Goal: Task Accomplishment & Management: Complete application form

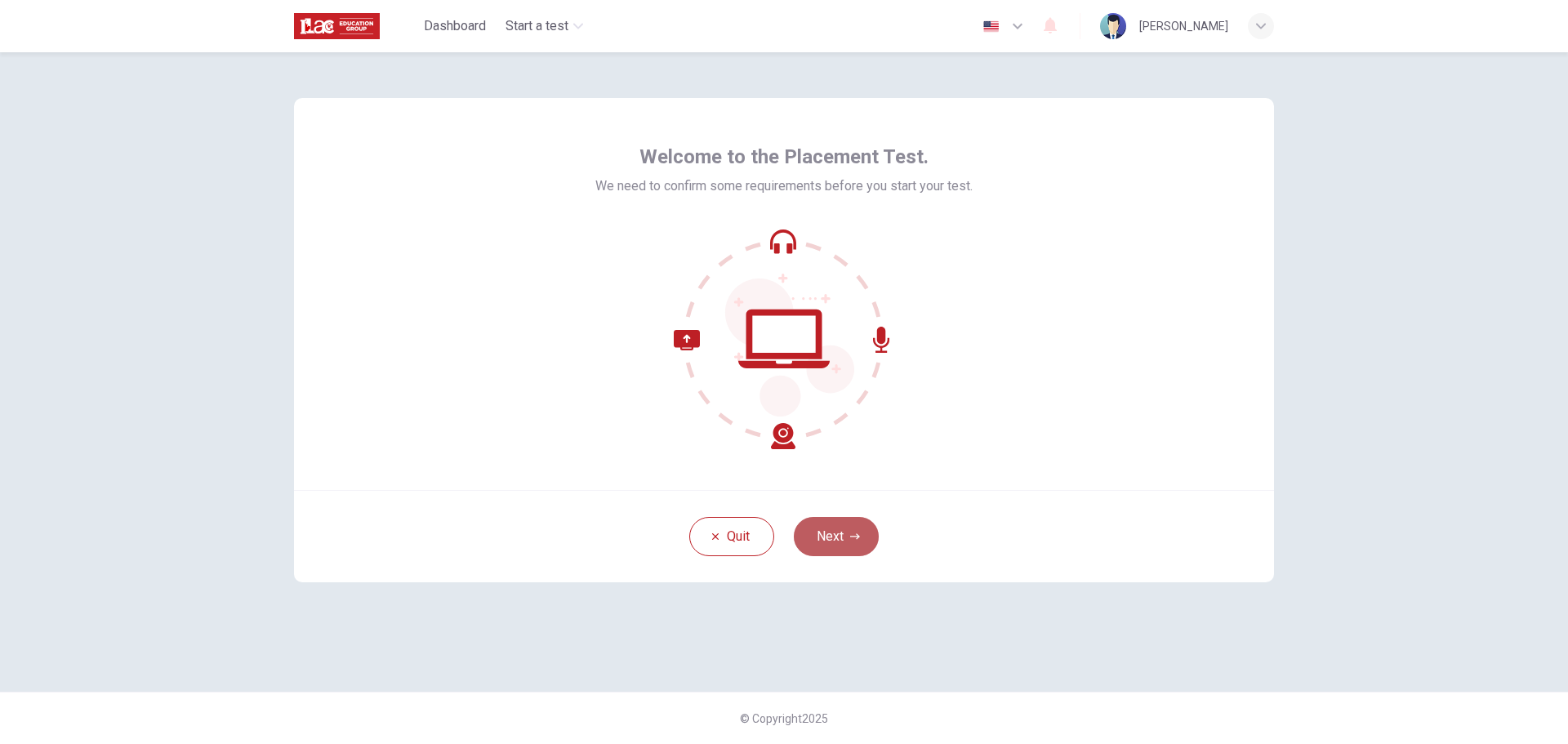
click at [865, 546] on button "Next" at bounding box center [837, 536] width 85 height 40
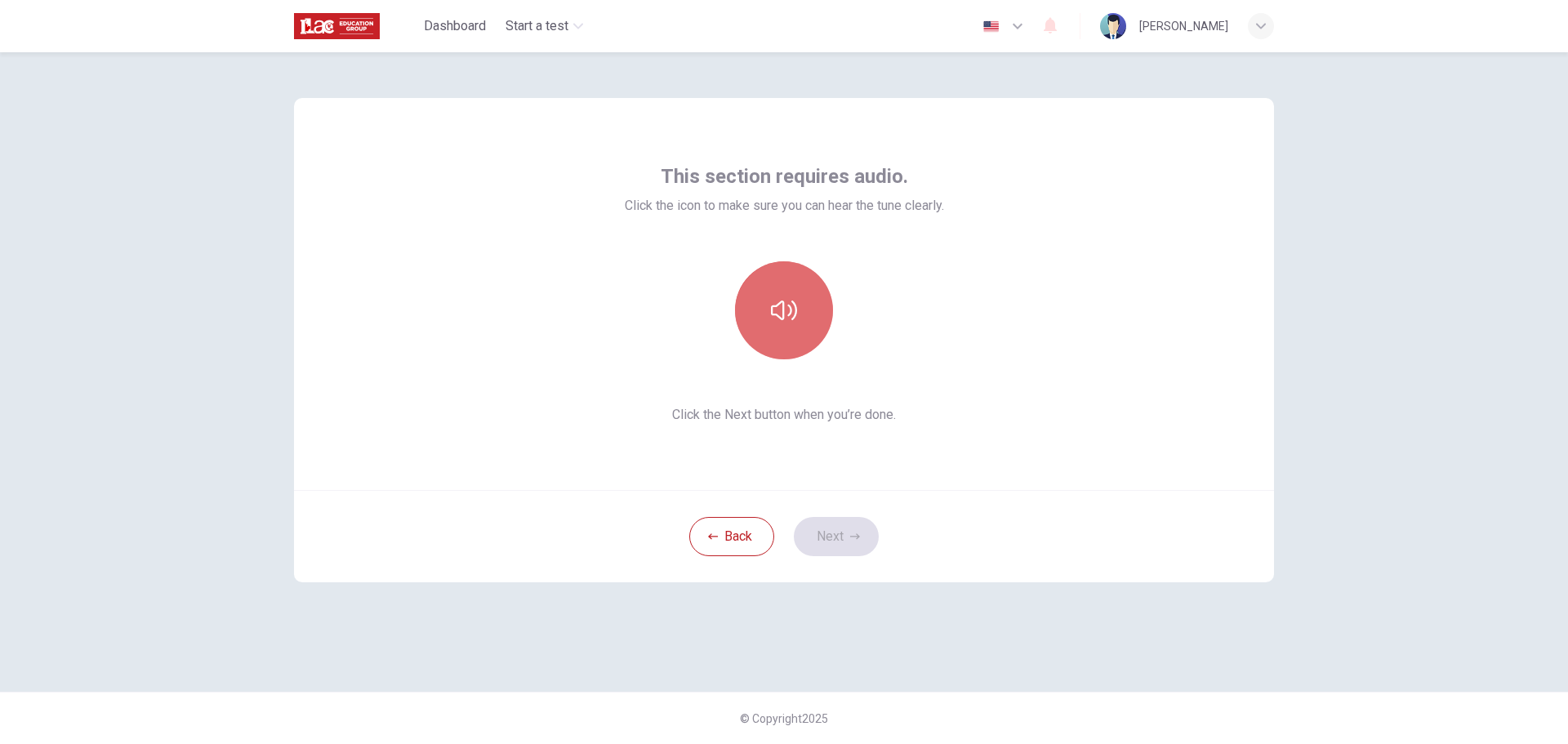
click at [763, 311] on button "button" at bounding box center [784, 310] width 98 height 98
click at [850, 549] on button "Next" at bounding box center [837, 536] width 85 height 40
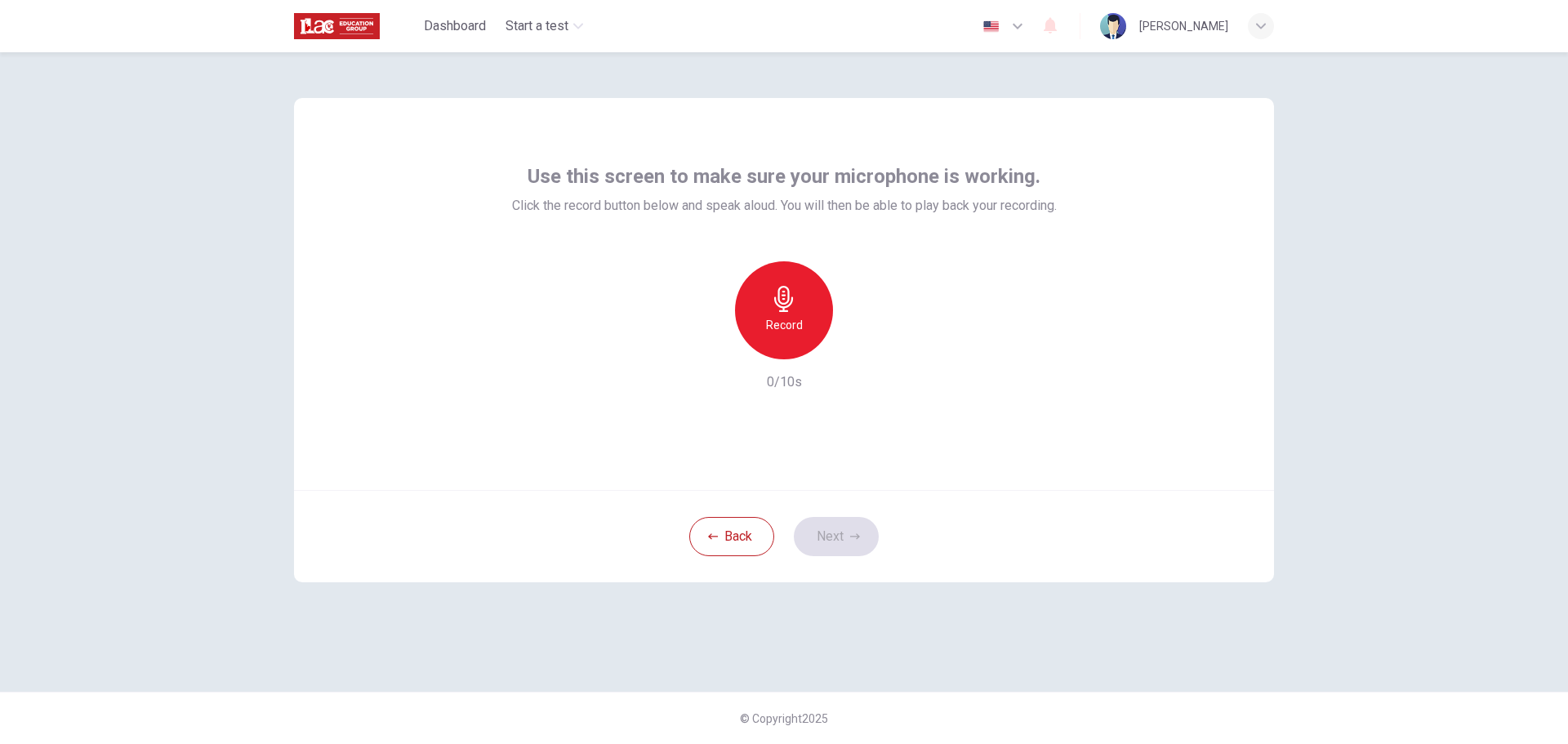
click at [784, 313] on div "Record" at bounding box center [784, 310] width 98 height 98
click at [858, 357] on div "button" at bounding box center [859, 345] width 26 height 26
click at [851, 532] on icon "button" at bounding box center [855, 537] width 10 height 10
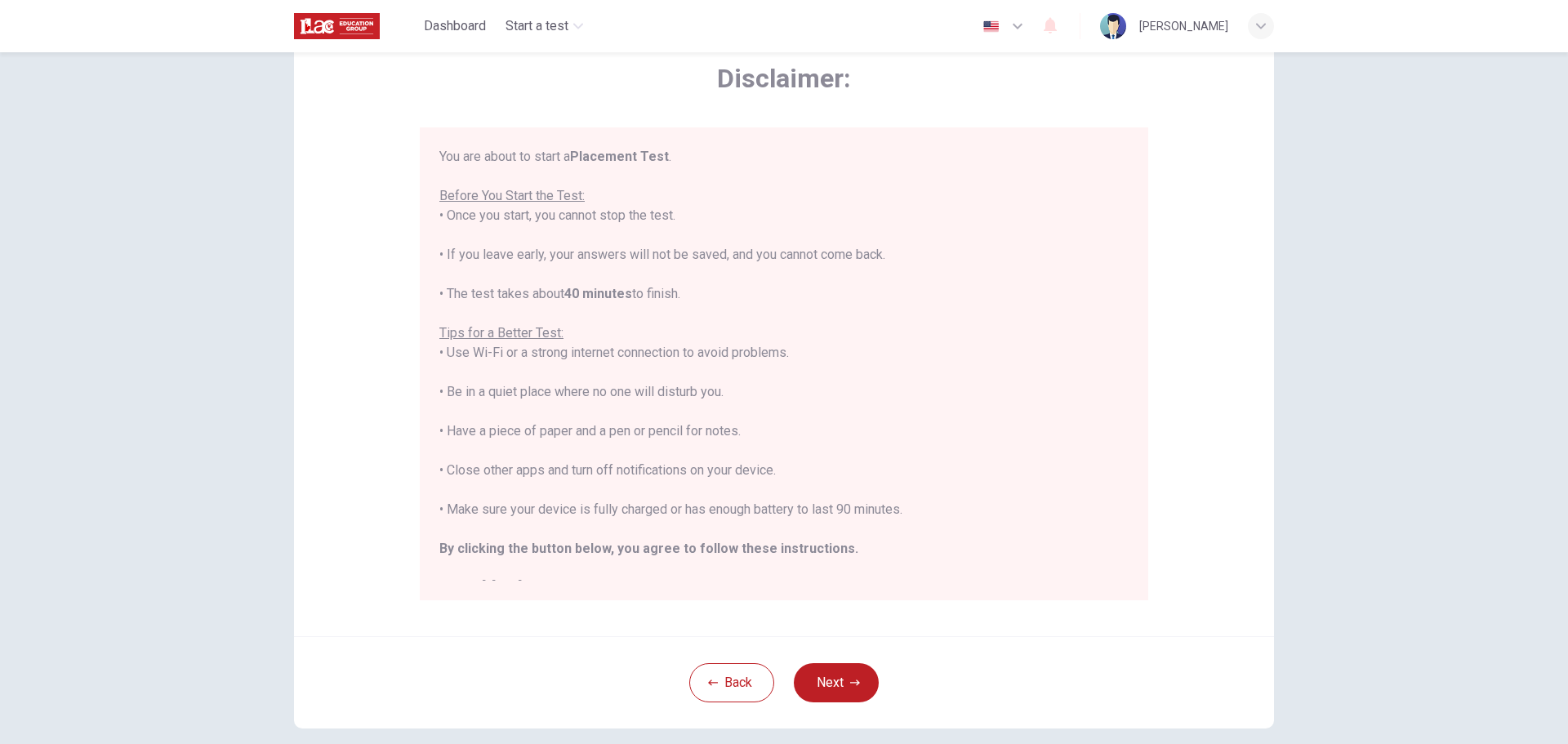
scroll to position [18, 0]
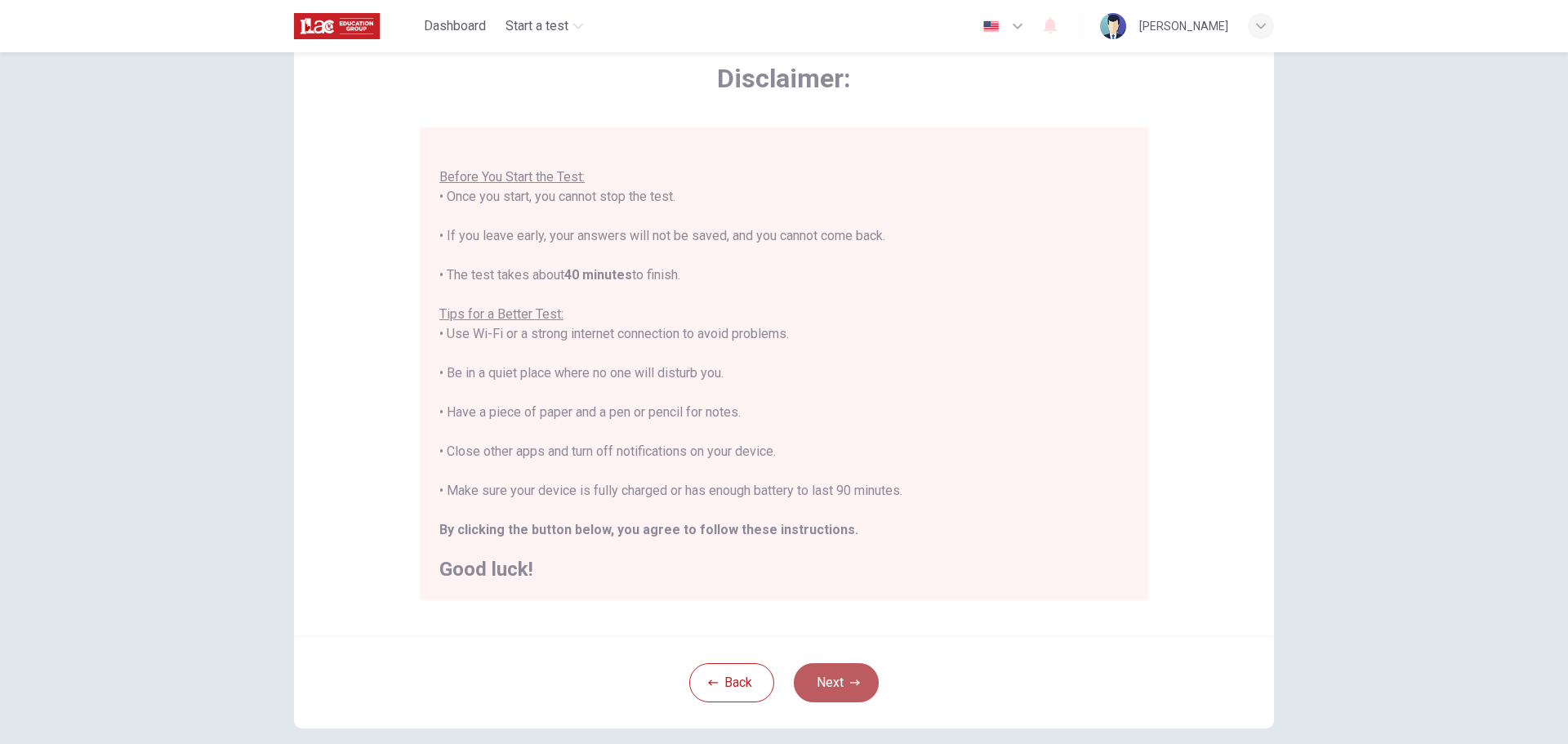
click at [816, 679] on button "Next" at bounding box center [837, 683] width 85 height 40
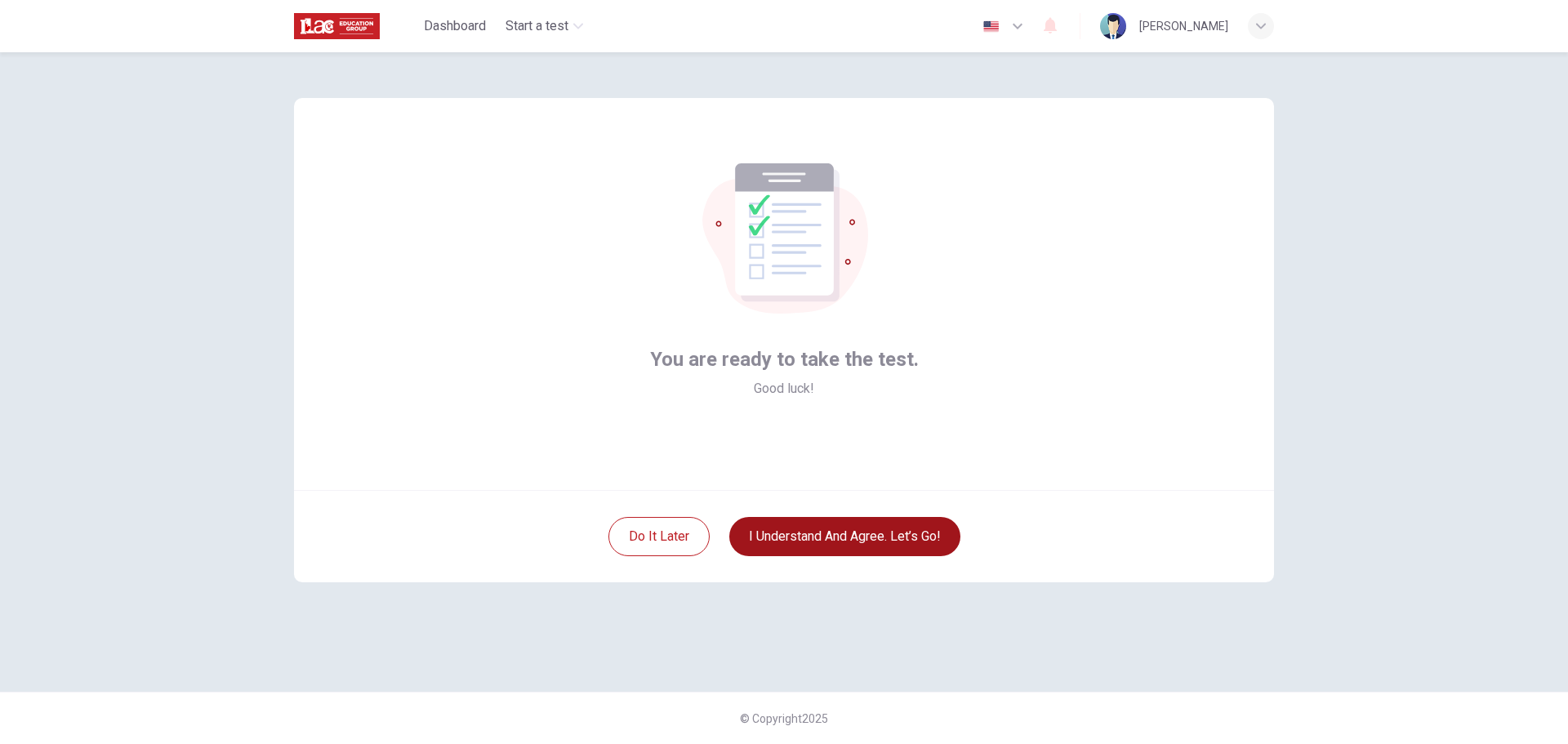
click at [845, 540] on button "I understand and agree. Let’s go!" at bounding box center [844, 536] width 231 height 40
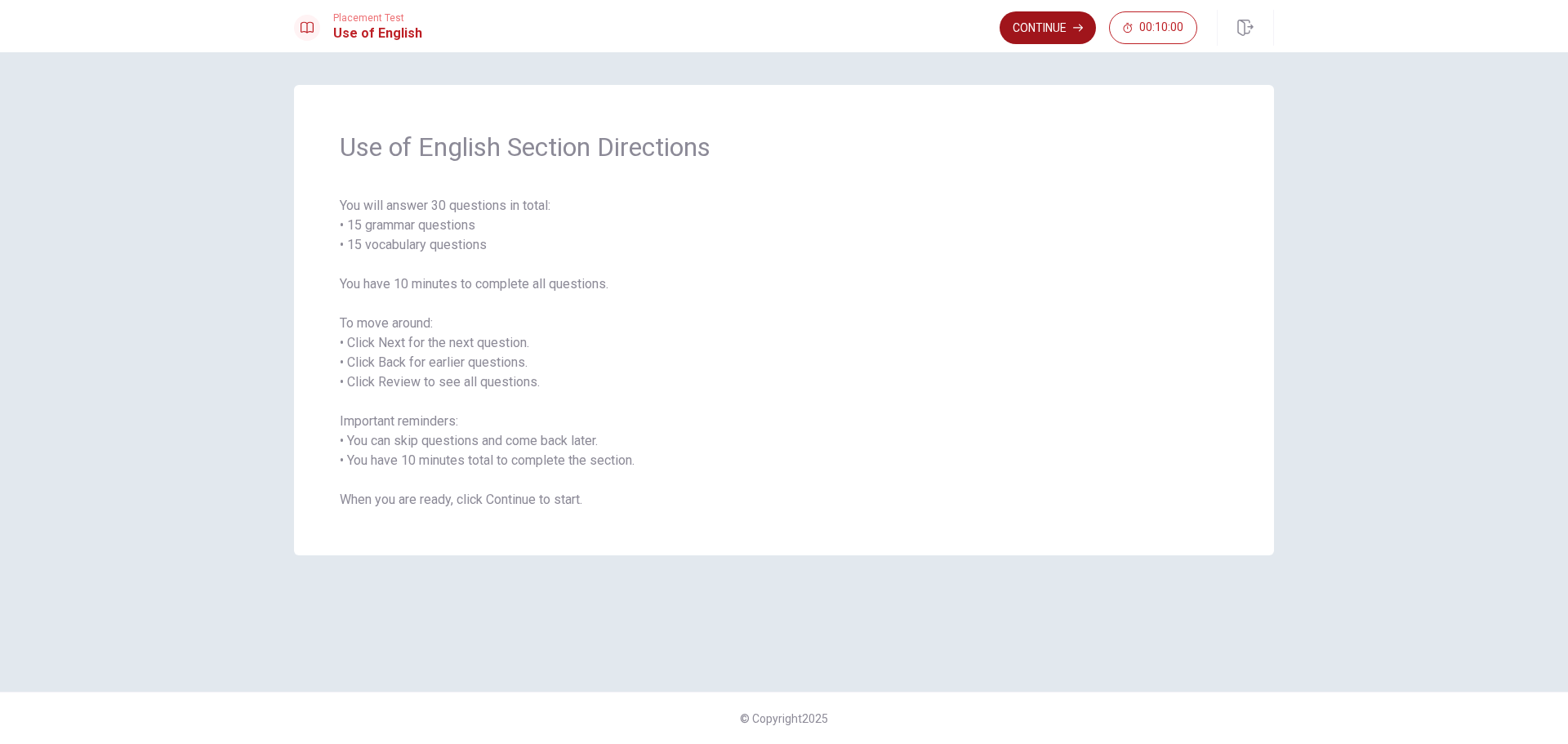
click at [1013, 29] on button "Continue" at bounding box center [1048, 28] width 97 height 33
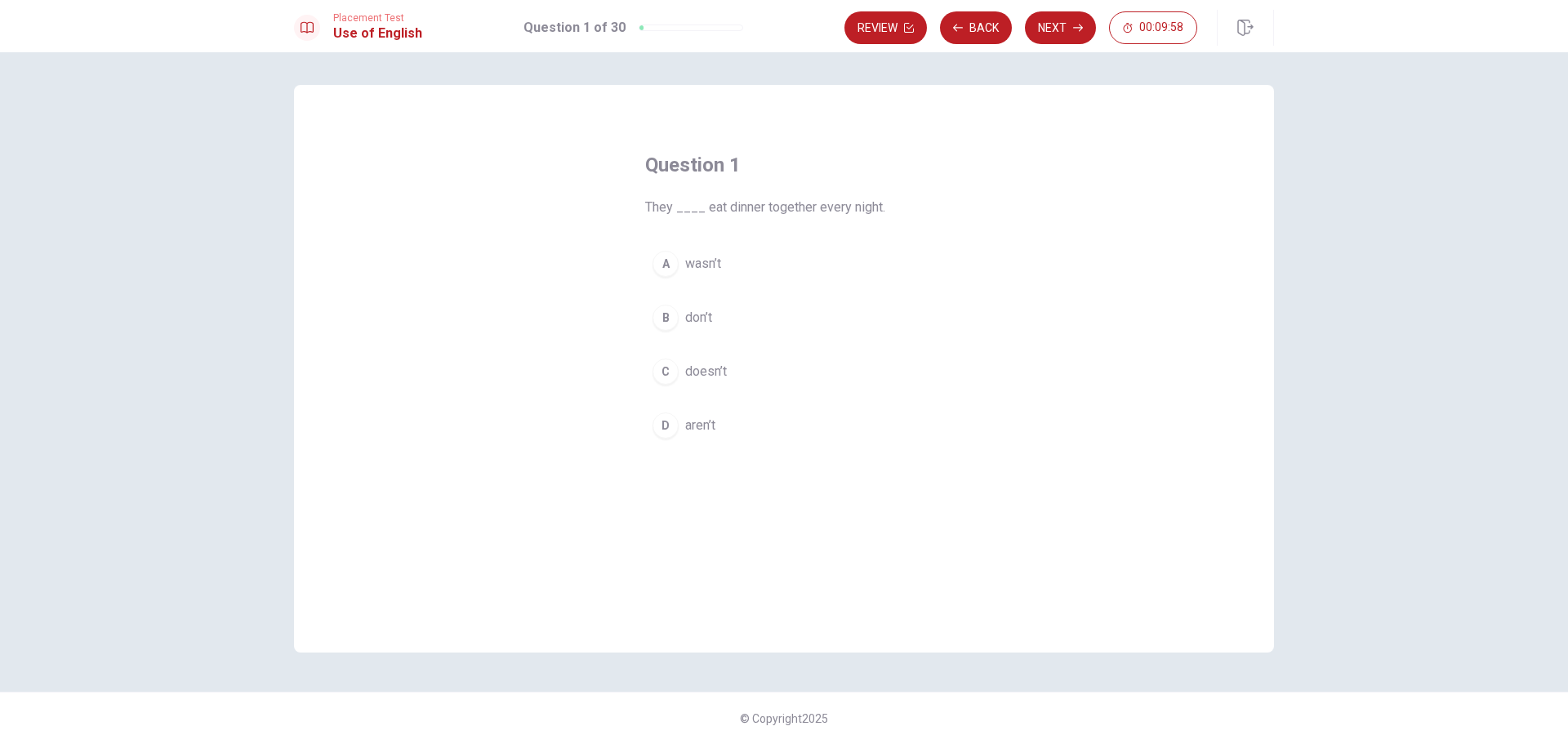
drag, startPoint x: 892, startPoint y: 205, endPoint x: 673, endPoint y: 206, distance: 219.0
click at [682, 205] on span "They ____ eat dinner together every night." at bounding box center [784, 207] width 278 height 19
drag, startPoint x: 645, startPoint y: 205, endPoint x: 885, endPoint y: 204, distance: 240.0
click at [885, 204] on span "They ____ eat dinner together every night." at bounding box center [784, 207] width 278 height 19
click at [695, 314] on span "don’t" at bounding box center [698, 317] width 27 height 19
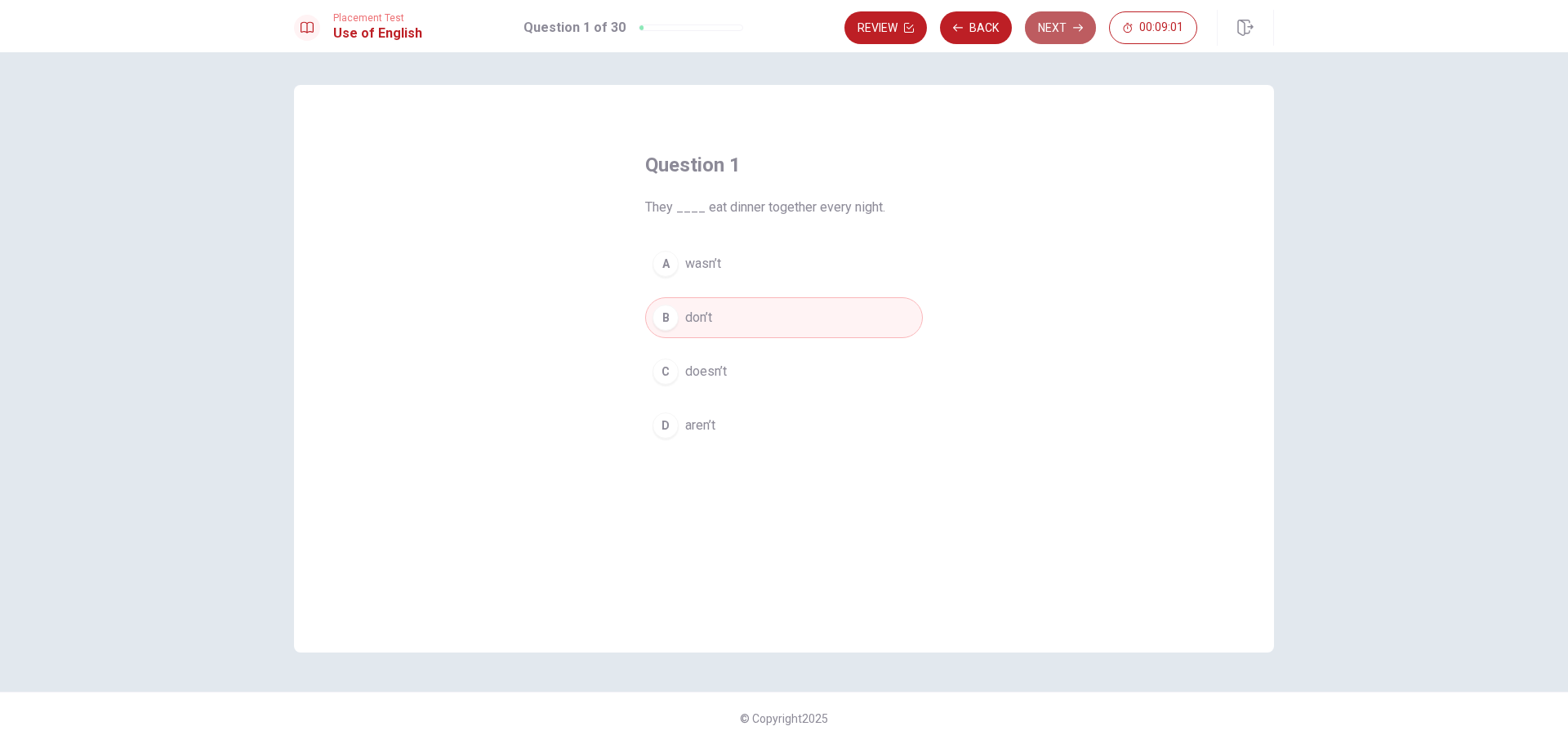
click at [1060, 26] on button "Next" at bounding box center [1060, 28] width 71 height 33
click at [668, 426] on div "D" at bounding box center [666, 425] width 26 height 26
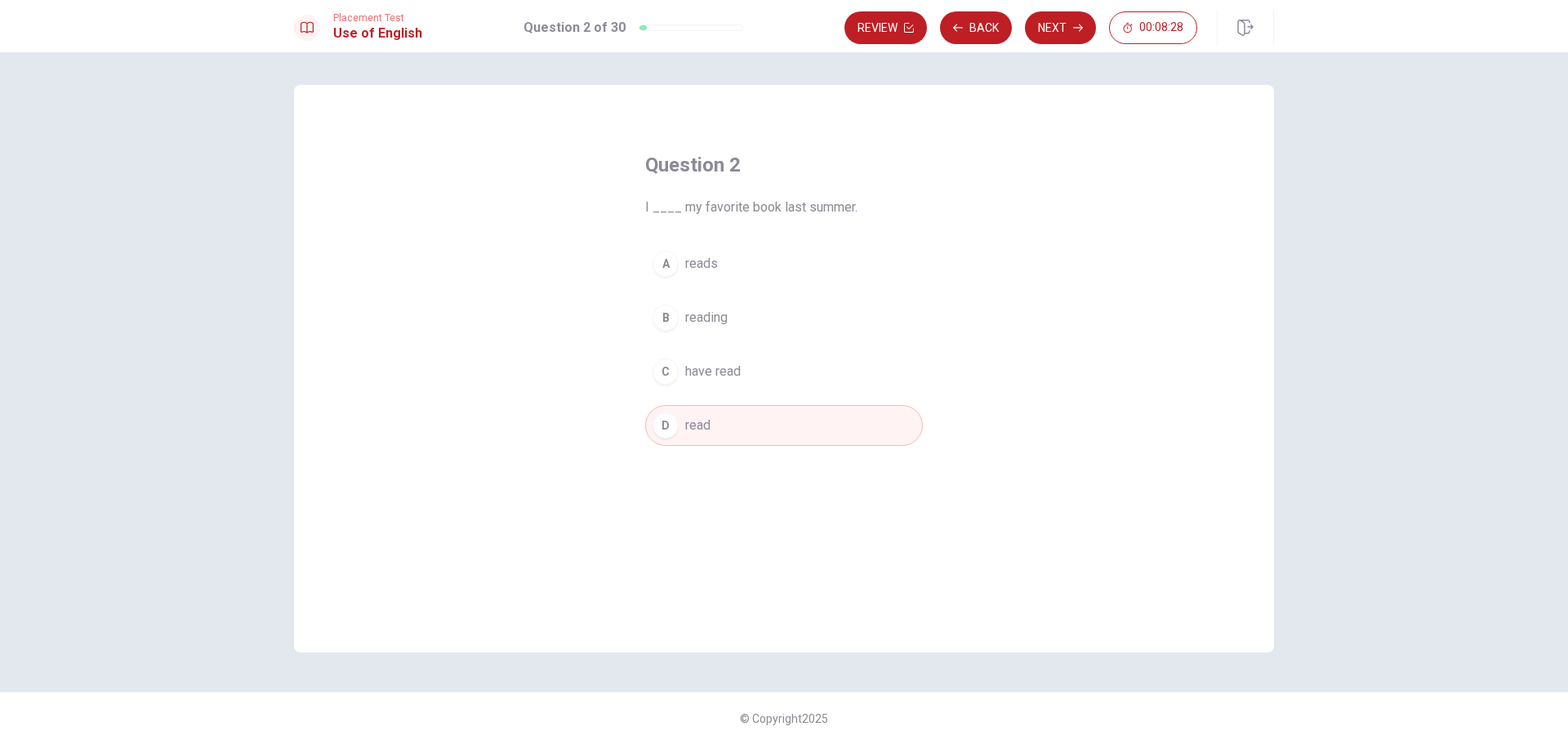
click at [1050, 29] on button "Next" at bounding box center [1060, 28] width 71 height 33
click at [663, 423] on div "D" at bounding box center [666, 425] width 26 height 26
click at [1059, 36] on button "Next" at bounding box center [1060, 28] width 71 height 33
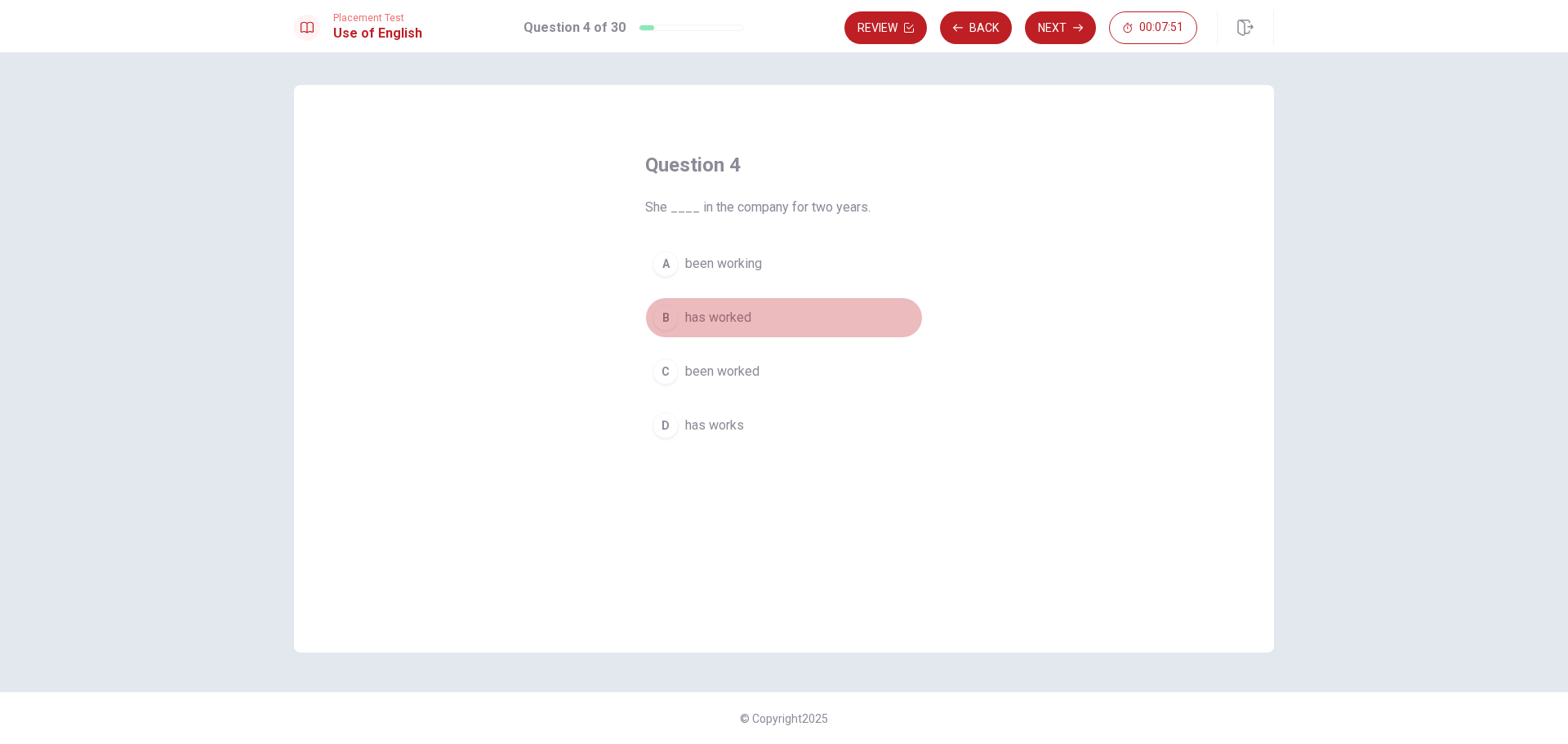
click at [712, 315] on span "has worked" at bounding box center [718, 317] width 66 height 19
click at [1053, 33] on button "Next" at bounding box center [1060, 28] width 71 height 33
click at [698, 430] on span "run" at bounding box center [694, 426] width 17 height 19
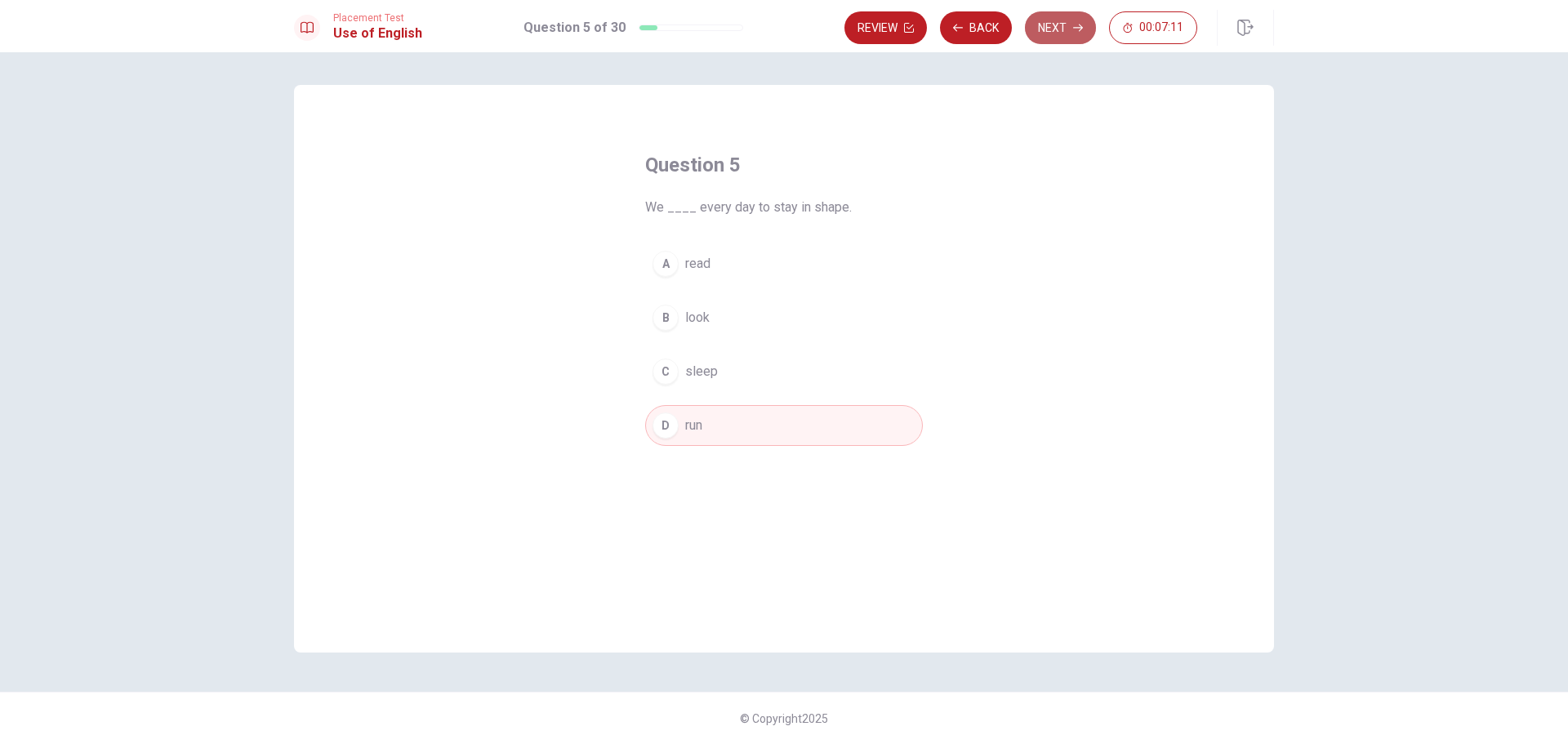
click at [1055, 29] on button "Next" at bounding box center [1060, 28] width 71 height 33
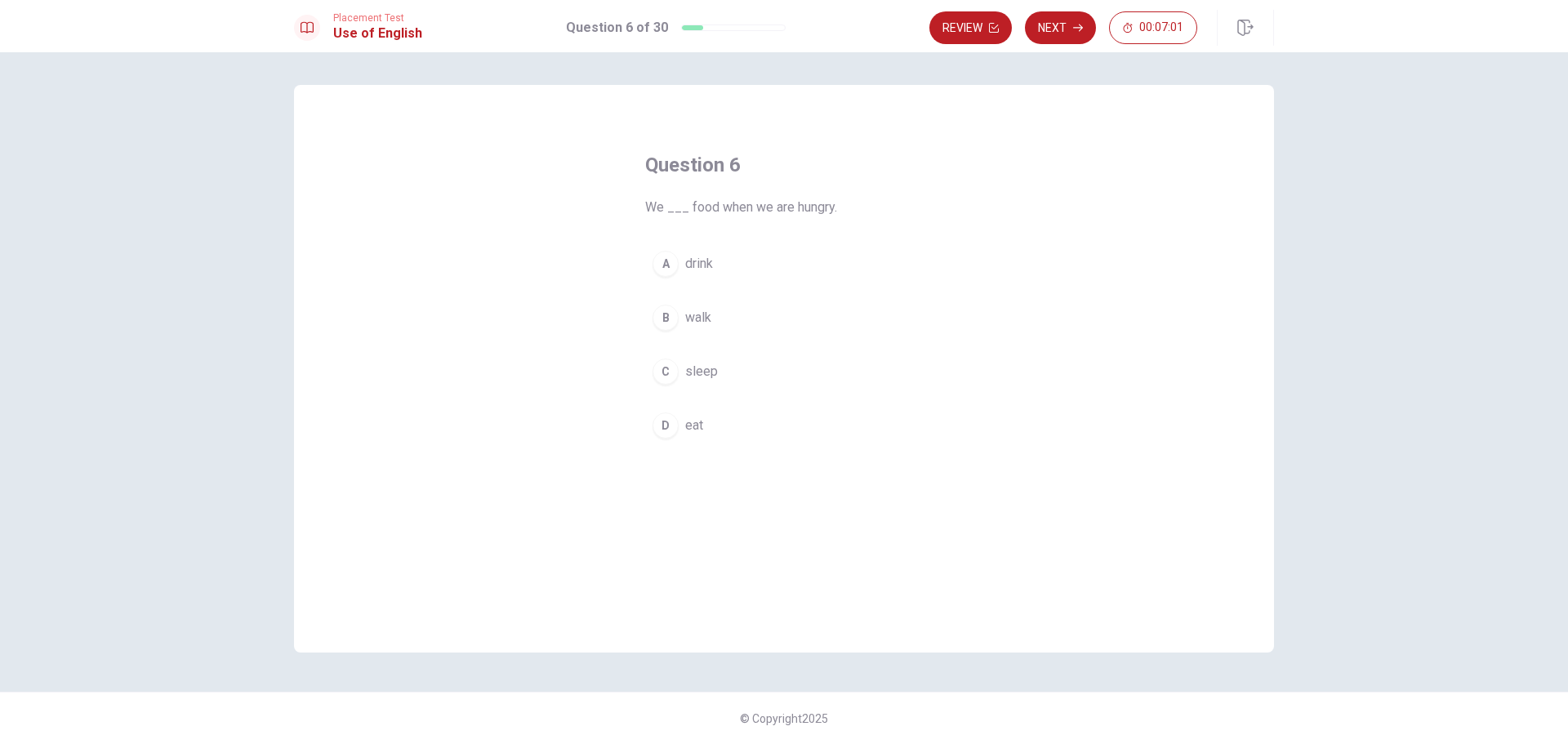
click at [663, 430] on div "D" at bounding box center [666, 425] width 26 height 26
click at [1060, 26] on button "Next" at bounding box center [1060, 28] width 71 height 33
click at [670, 372] on div "C" at bounding box center [666, 372] width 26 height 26
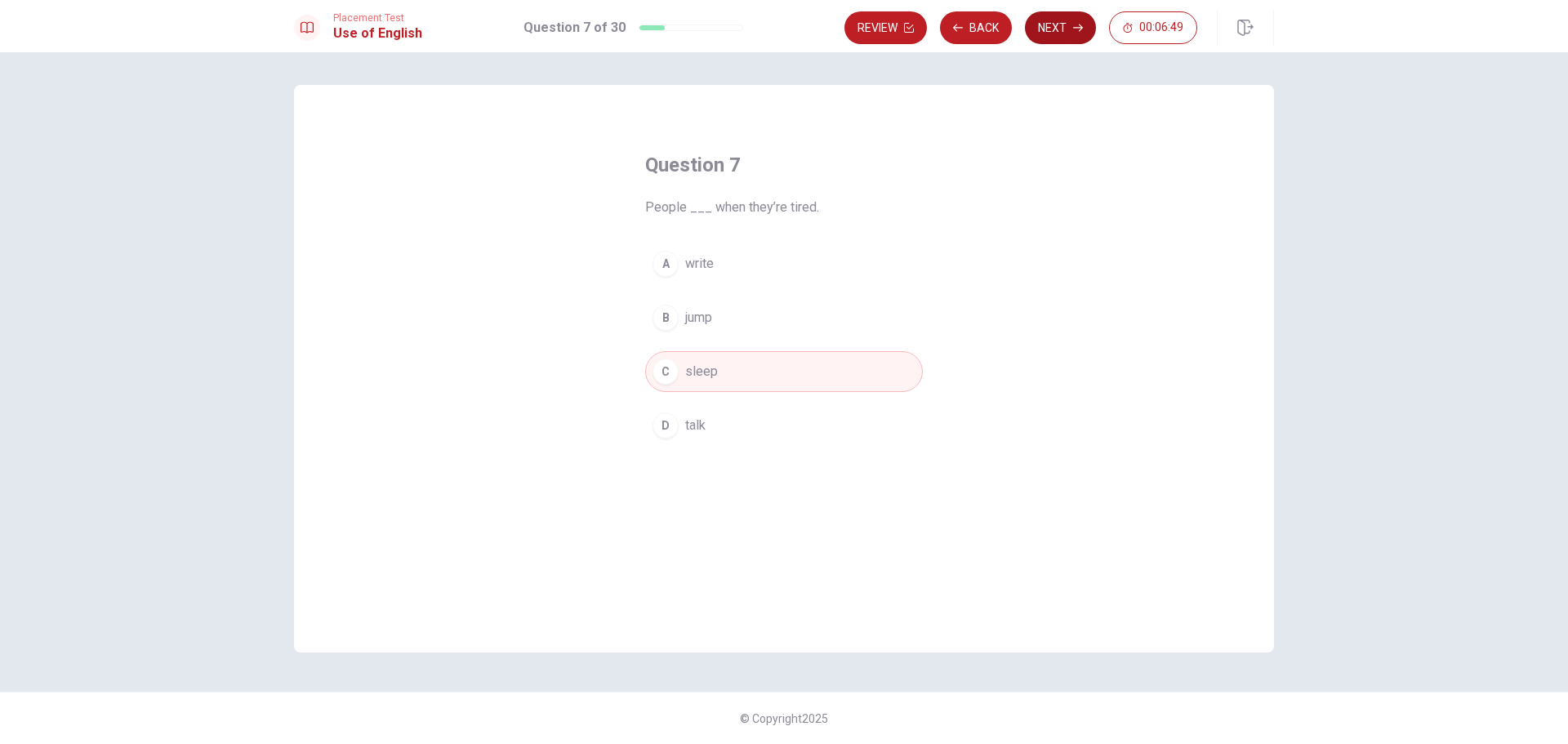
click at [1046, 26] on button "Next" at bounding box center [1060, 28] width 71 height 33
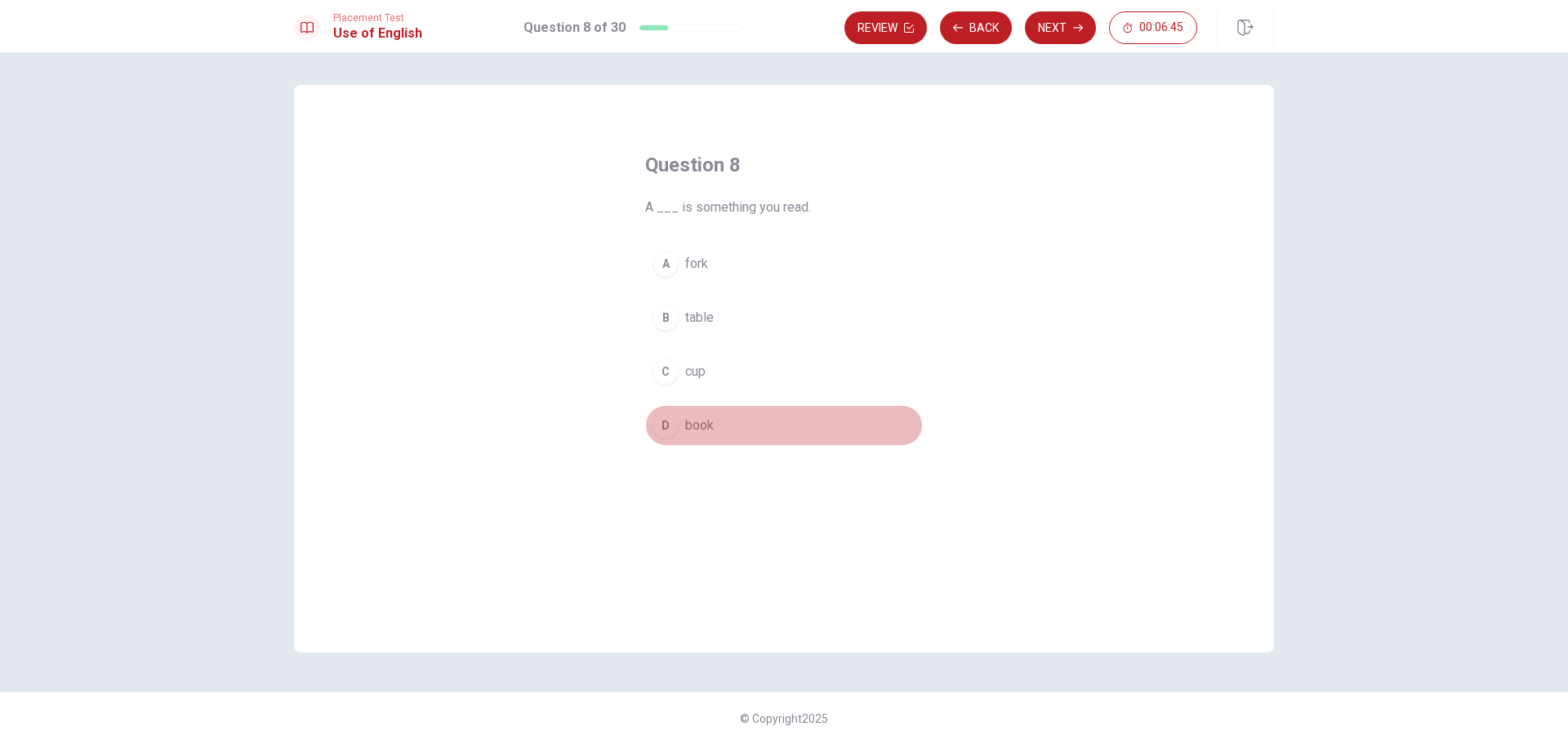
click at [668, 423] on div "D" at bounding box center [666, 425] width 26 height 26
click at [1043, 28] on button "Next" at bounding box center [1060, 28] width 71 height 33
click at [664, 313] on div "B" at bounding box center [666, 317] width 26 height 26
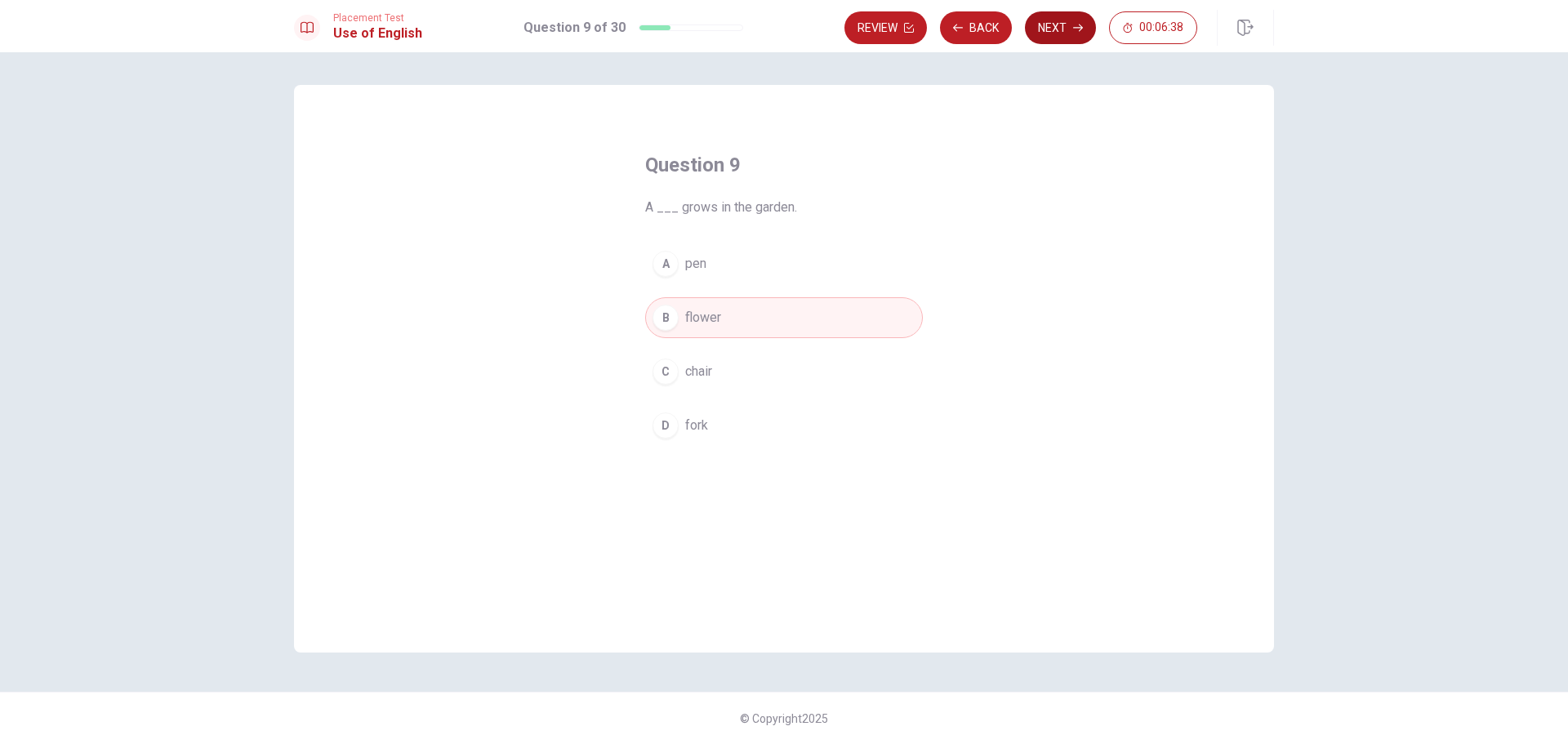
click at [1046, 28] on button "Next" at bounding box center [1060, 28] width 71 height 33
click at [695, 432] on span "studied" at bounding box center [706, 426] width 44 height 19
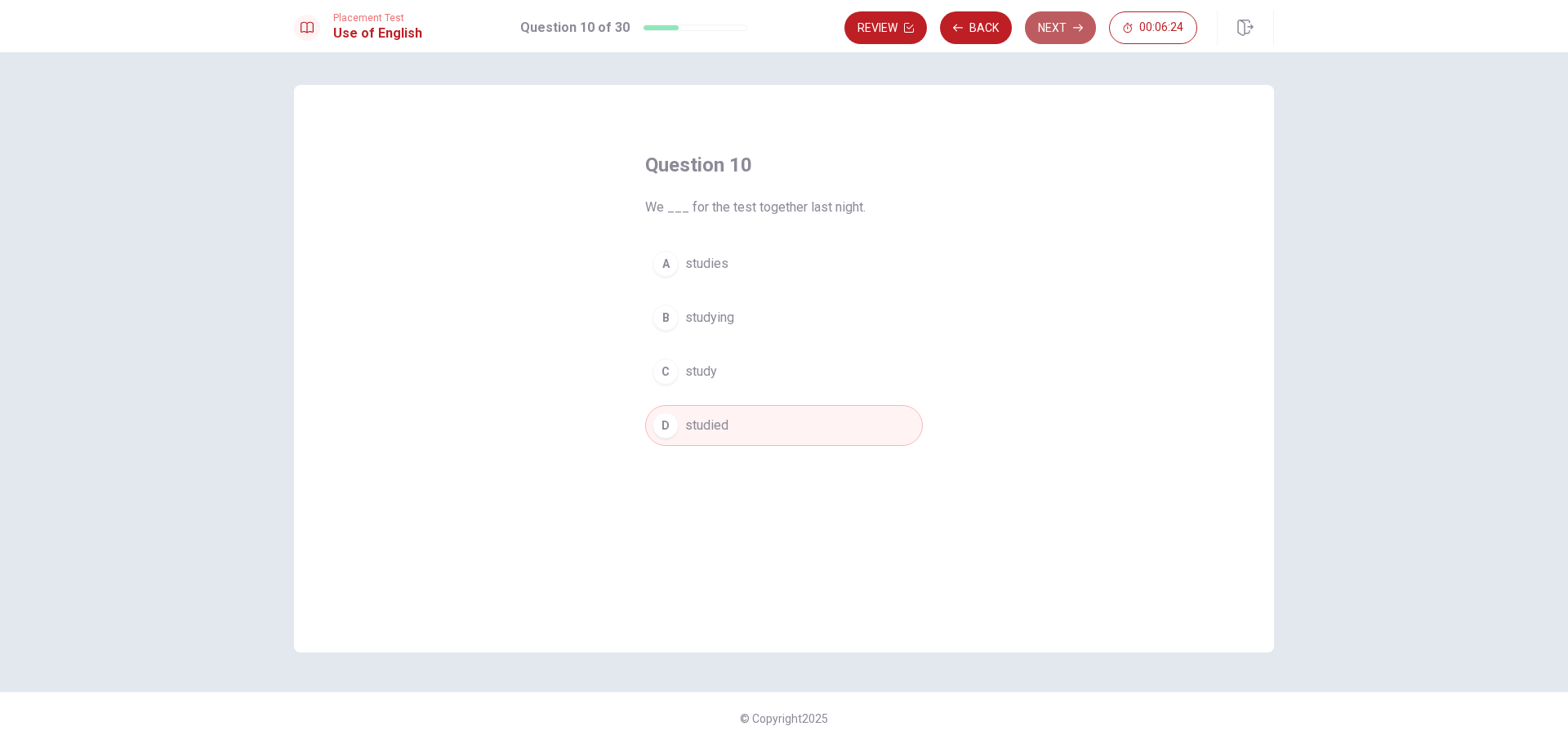
click at [1053, 41] on button "Next" at bounding box center [1060, 28] width 71 height 33
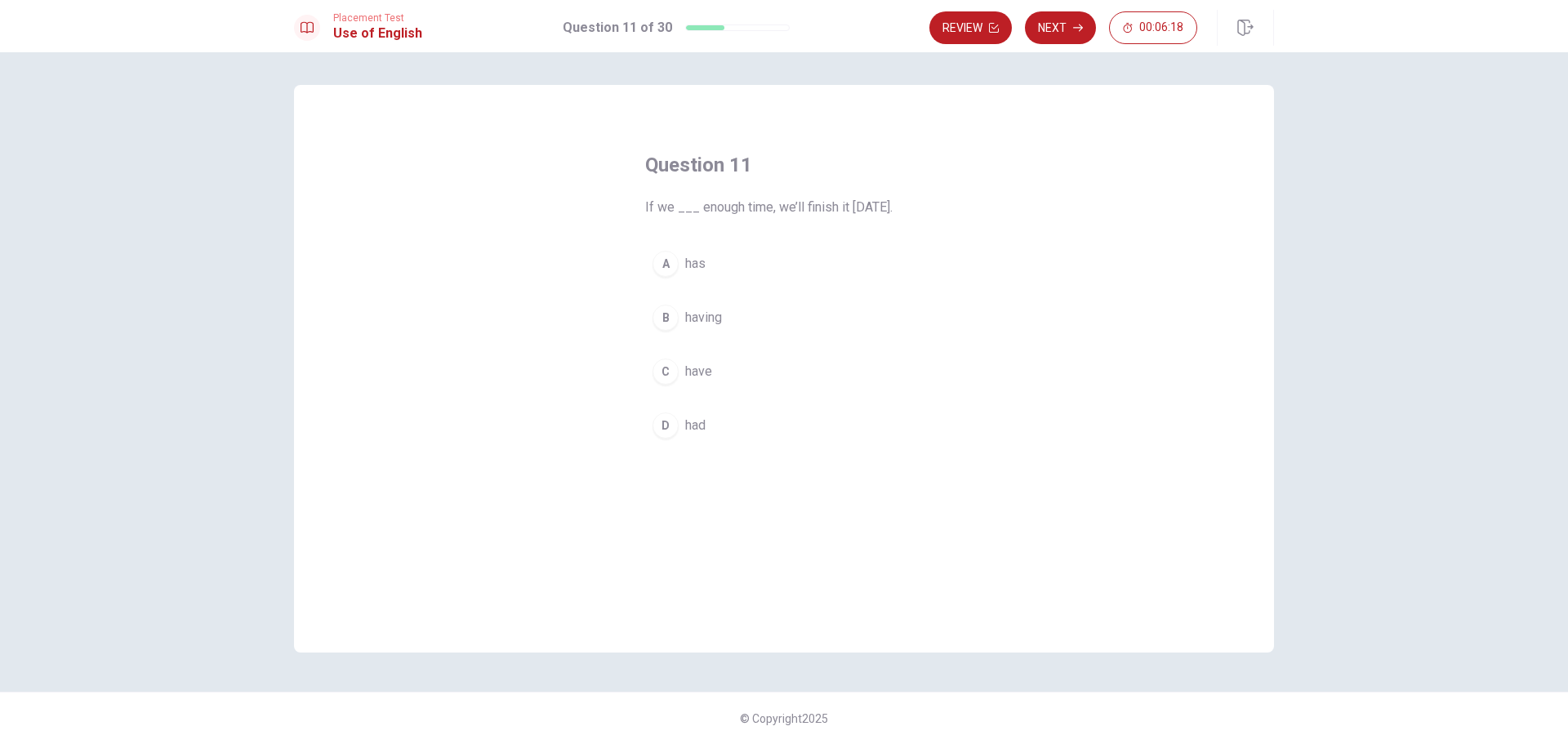
click at [666, 373] on div "C" at bounding box center [666, 372] width 26 height 26
click at [668, 428] on div "D" at bounding box center [666, 425] width 26 height 26
click at [708, 365] on span "have" at bounding box center [698, 372] width 27 height 19
click at [1070, 24] on button "Next" at bounding box center [1060, 28] width 71 height 33
click at [666, 372] on div "C" at bounding box center [666, 372] width 26 height 26
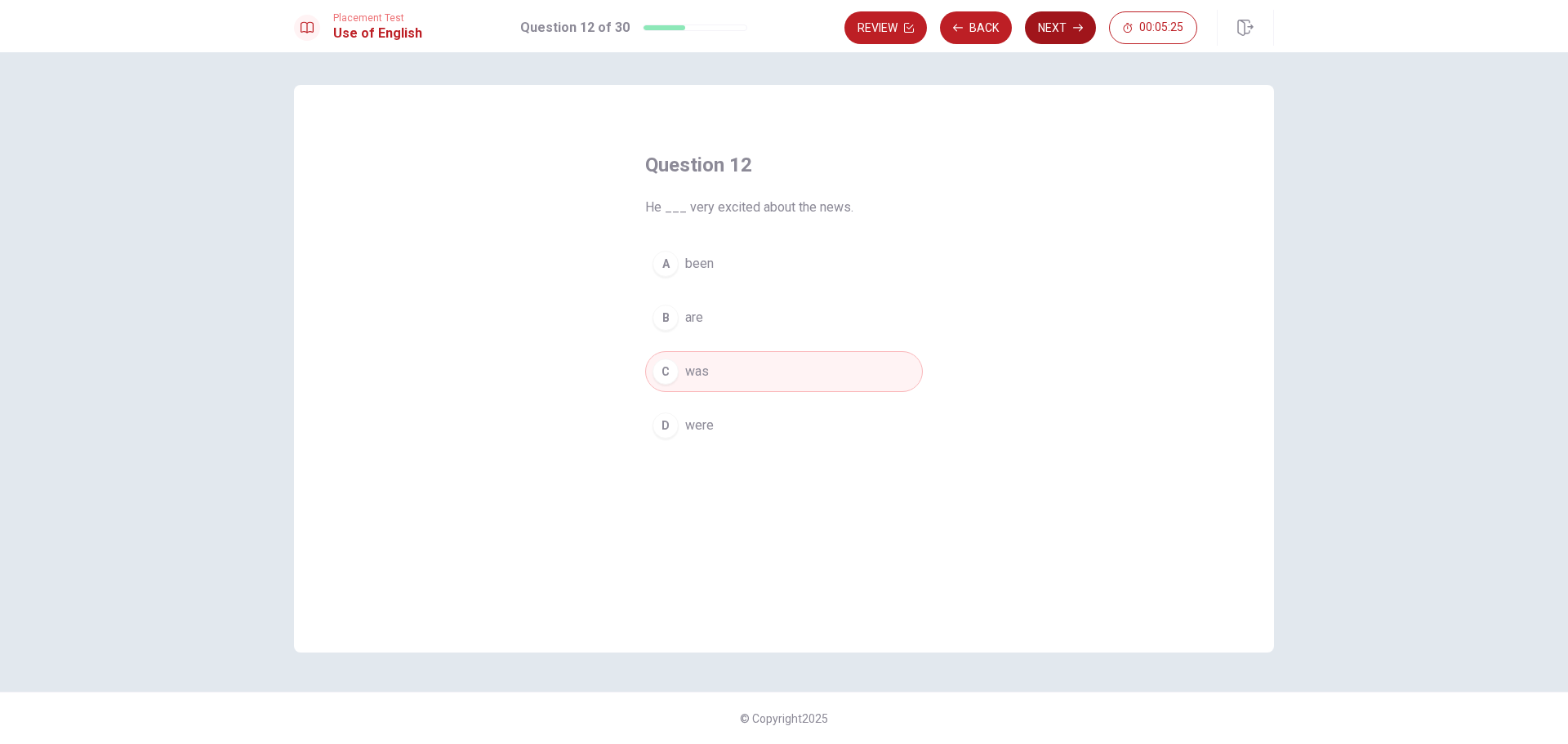
click at [1051, 29] on button "Next" at bounding box center [1060, 28] width 71 height 33
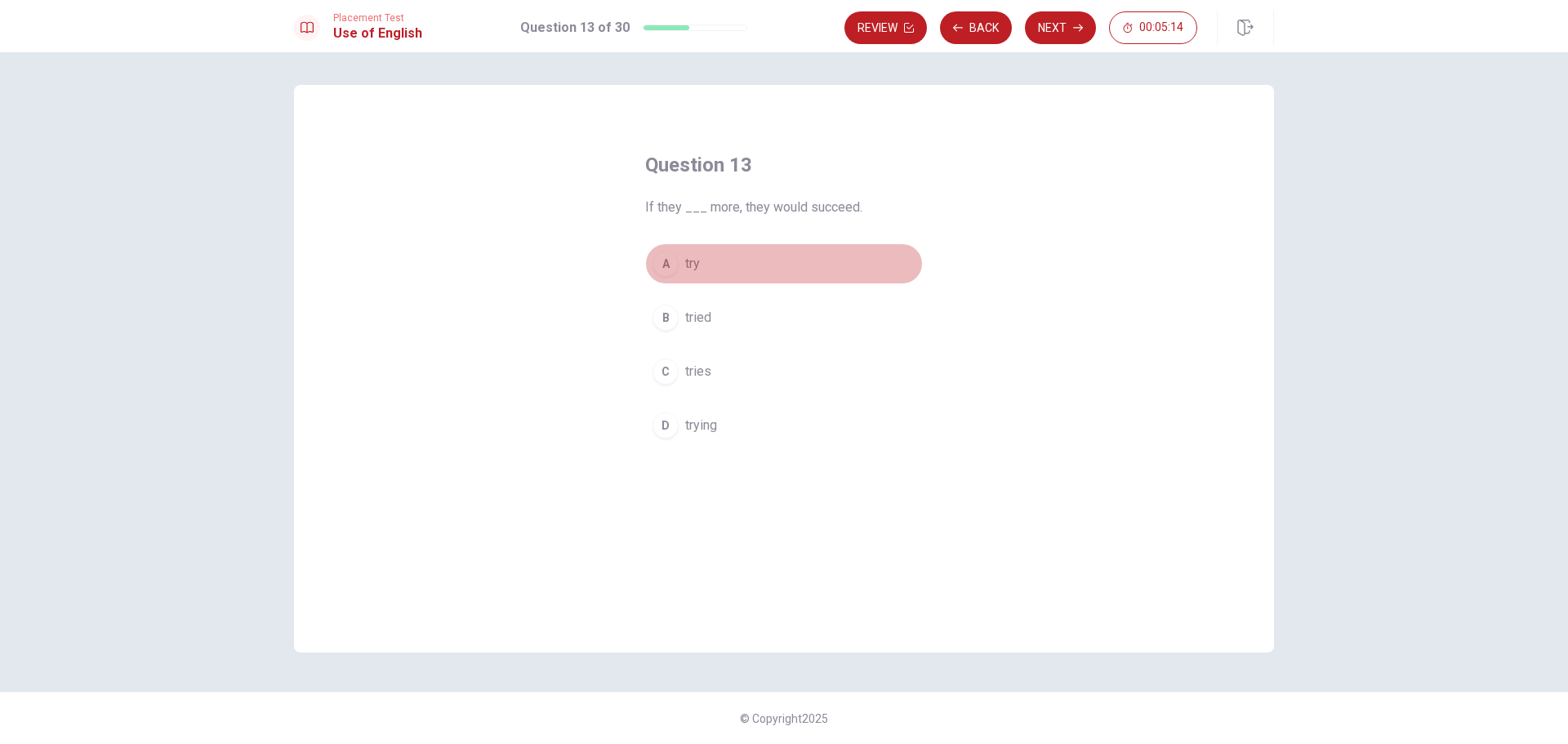
click at [666, 261] on div "A" at bounding box center [666, 263] width 26 height 26
click at [1053, 25] on button "Next" at bounding box center [1060, 28] width 71 height 33
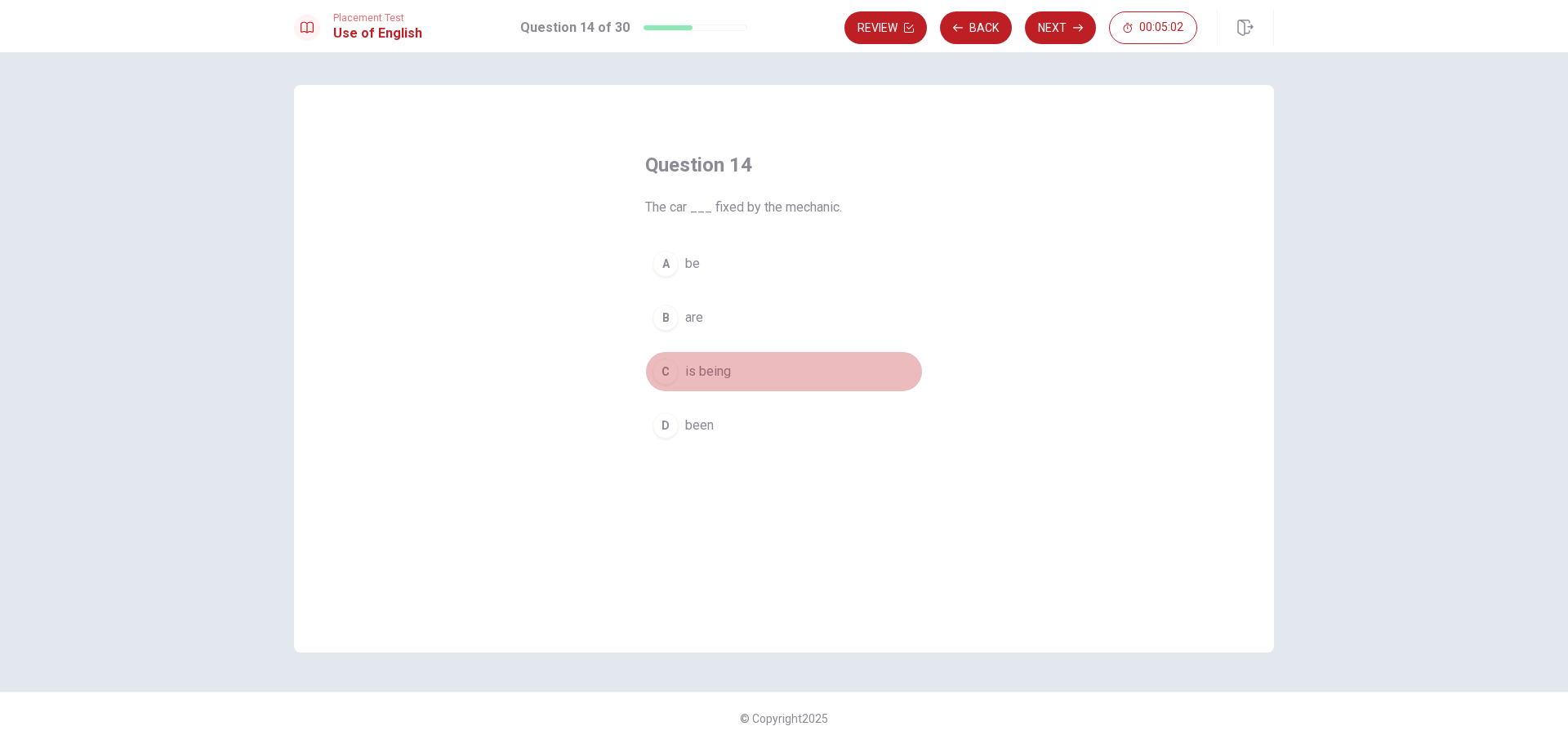
click at [715, 363] on span "is being" at bounding box center [707, 372] width 45 height 19
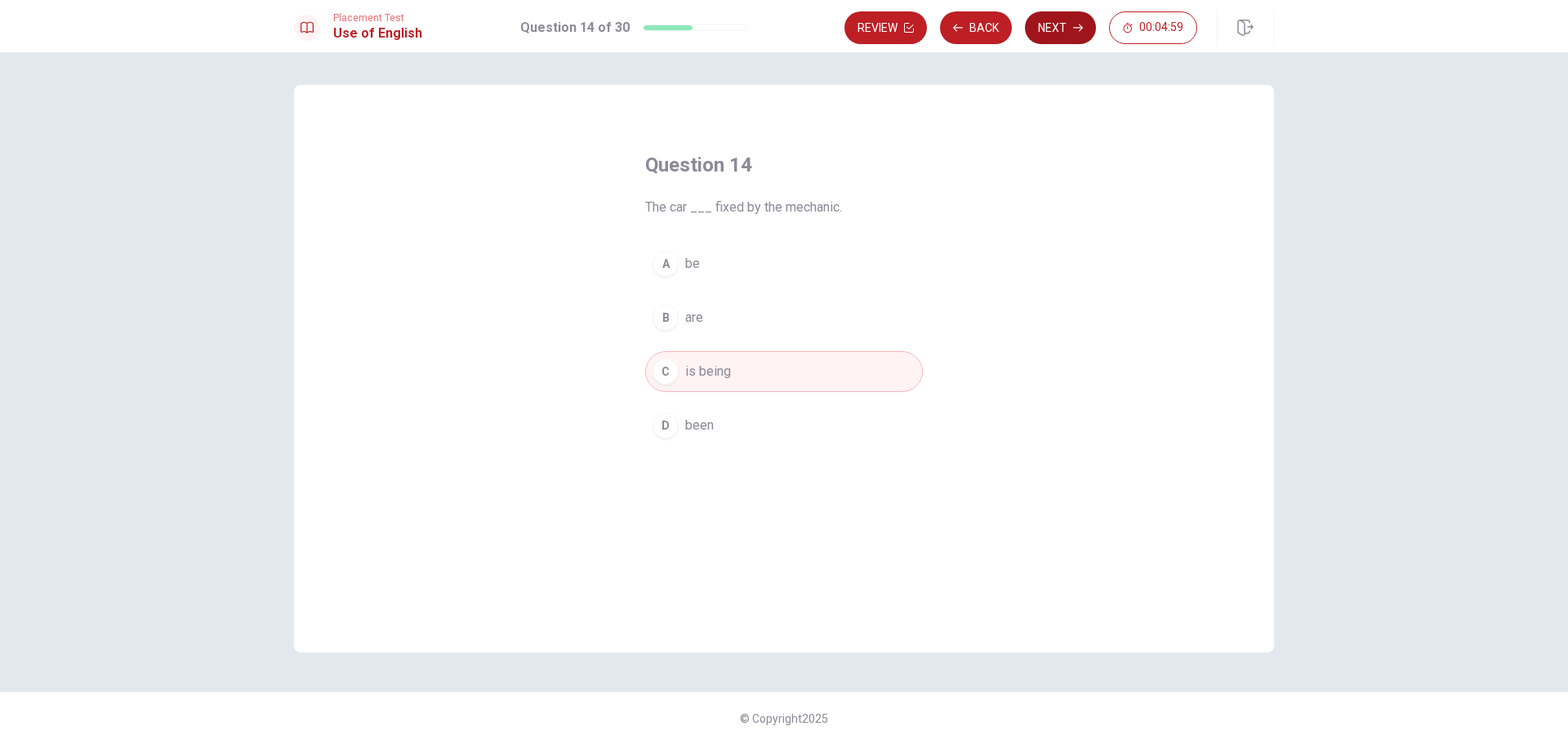
click at [1063, 32] on button "Next" at bounding box center [1060, 28] width 71 height 33
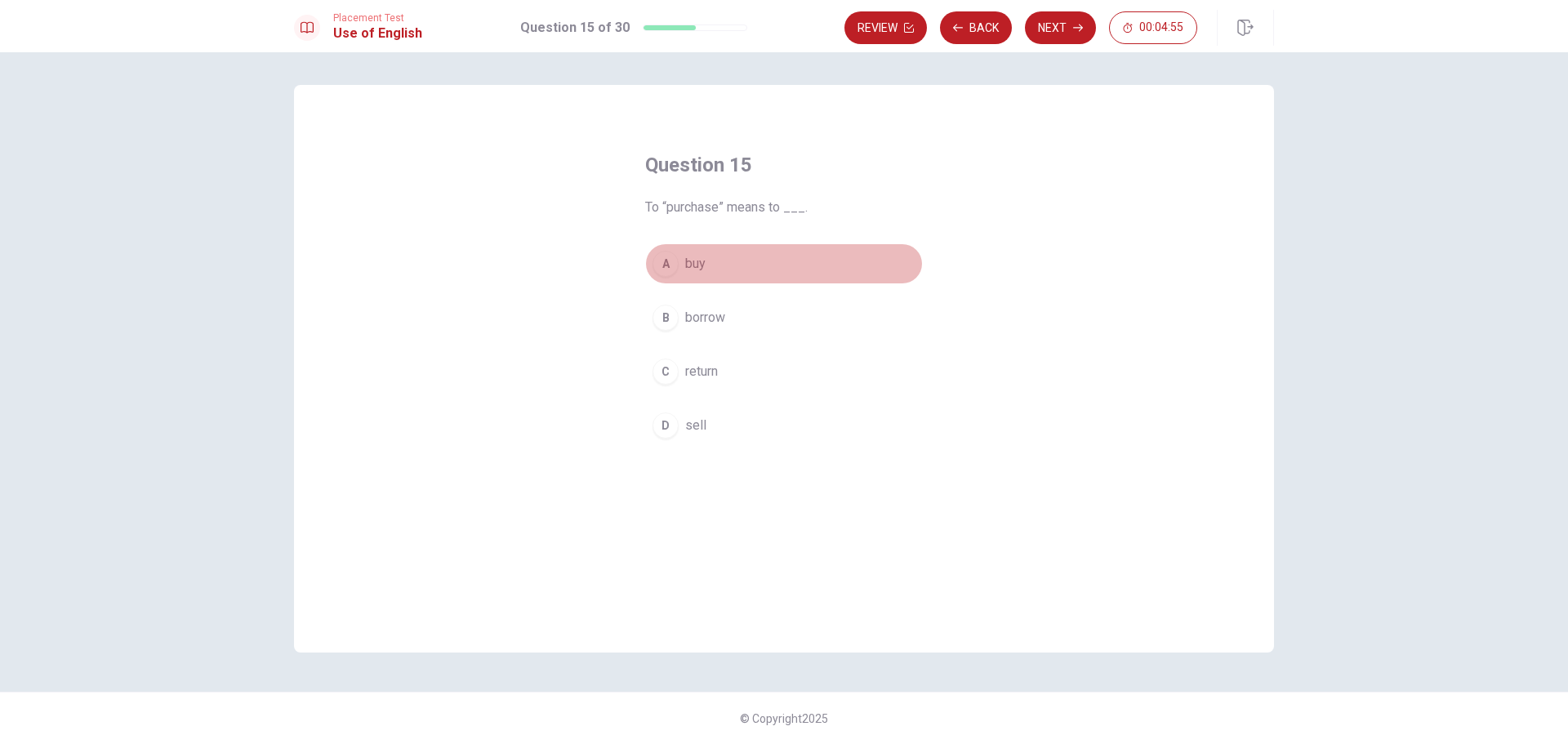
click at [685, 271] on span "buy" at bounding box center [695, 264] width 20 height 19
click at [1055, 34] on button "Next" at bounding box center [1060, 28] width 71 height 33
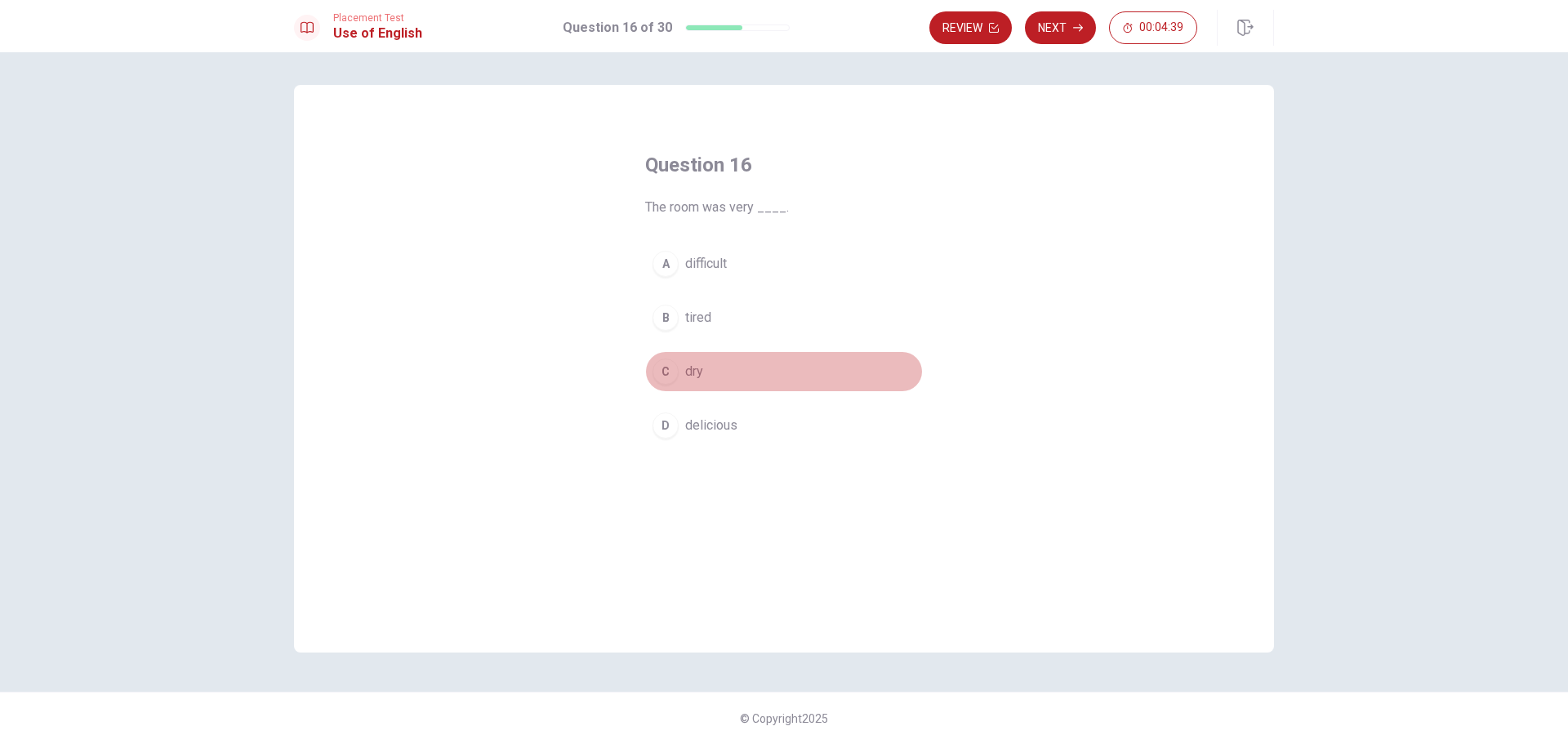
click at [670, 373] on div "C" at bounding box center [666, 372] width 26 height 26
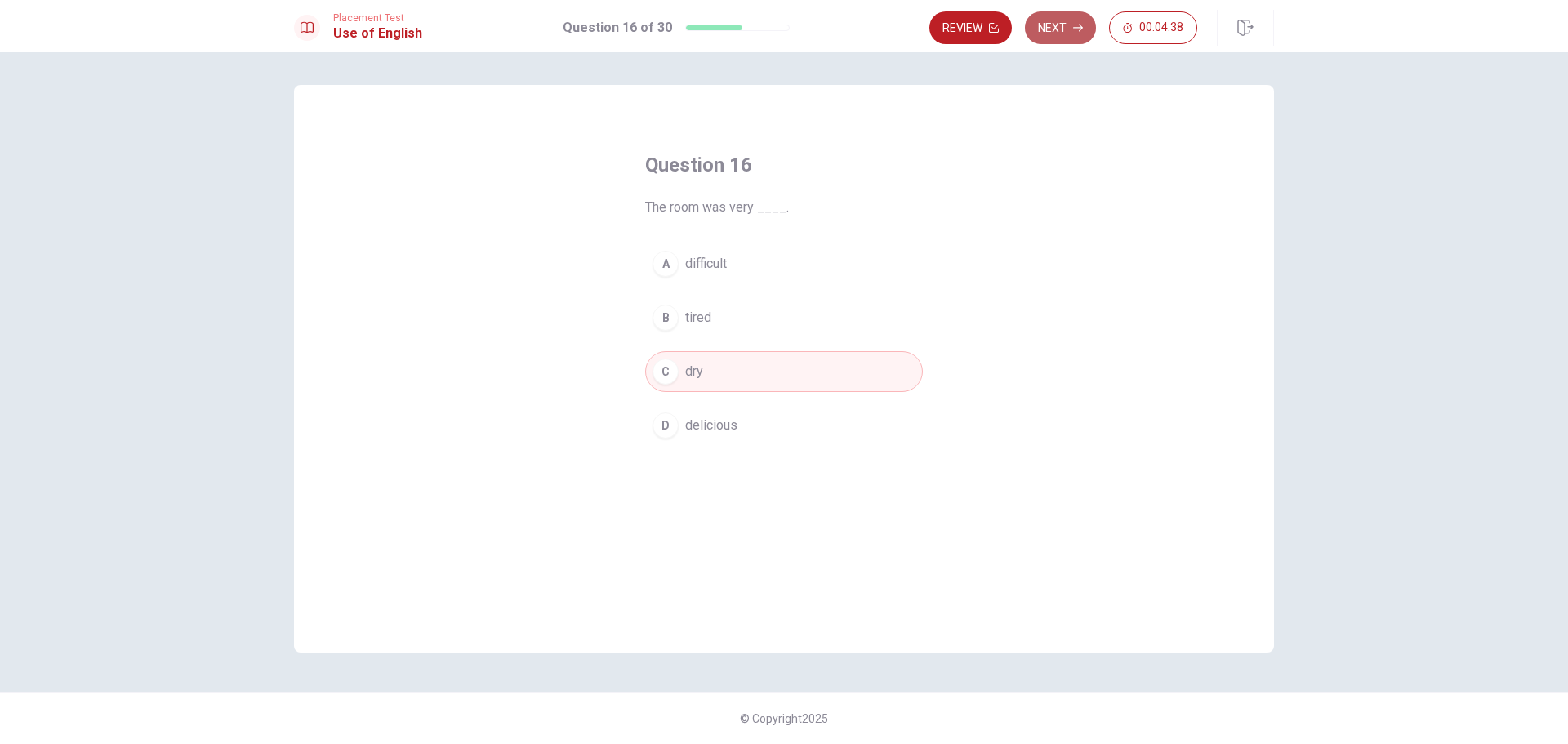
click at [1066, 33] on button "Next" at bounding box center [1060, 28] width 71 height 33
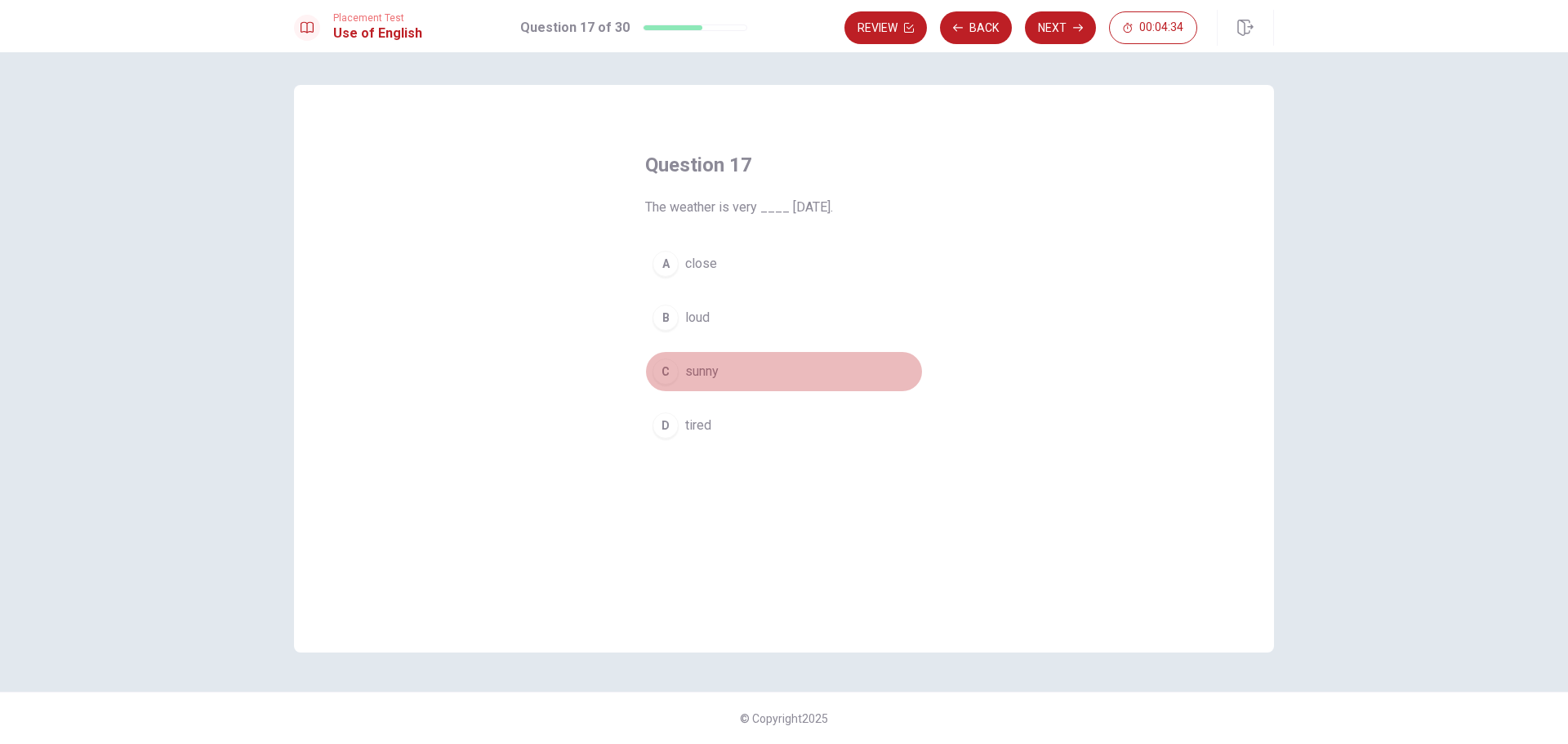
click at [675, 375] on div "C" at bounding box center [666, 372] width 26 height 26
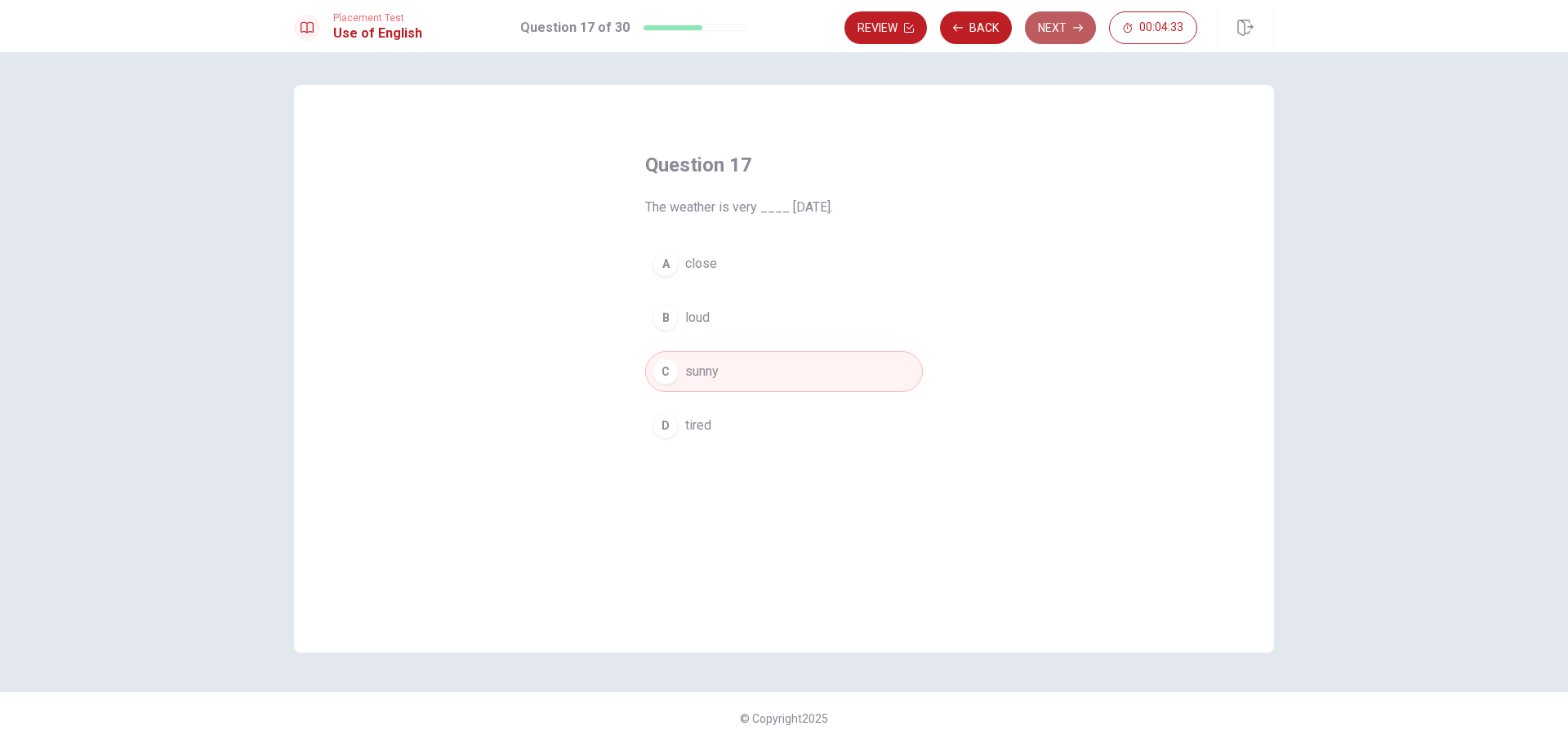
click at [1045, 34] on button "Next" at bounding box center [1060, 28] width 71 height 33
click at [659, 316] on div "B" at bounding box center [666, 317] width 26 height 26
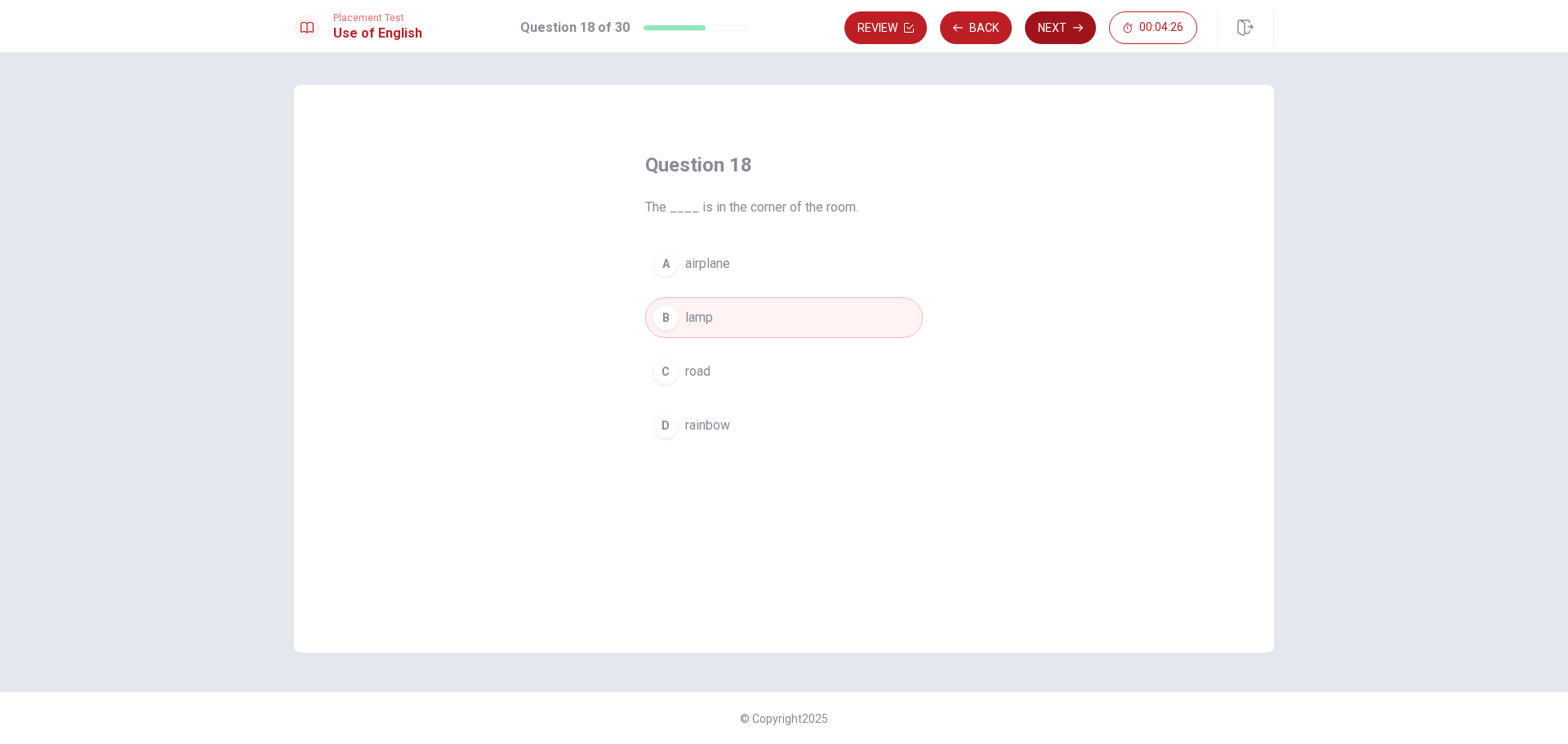
click at [1068, 29] on button "Next" at bounding box center [1060, 28] width 71 height 33
click at [673, 317] on div "B" at bounding box center [666, 317] width 26 height 26
click at [1073, 24] on icon "button" at bounding box center [1078, 28] width 10 height 10
click at [667, 412] on div "D" at bounding box center [666, 425] width 26 height 26
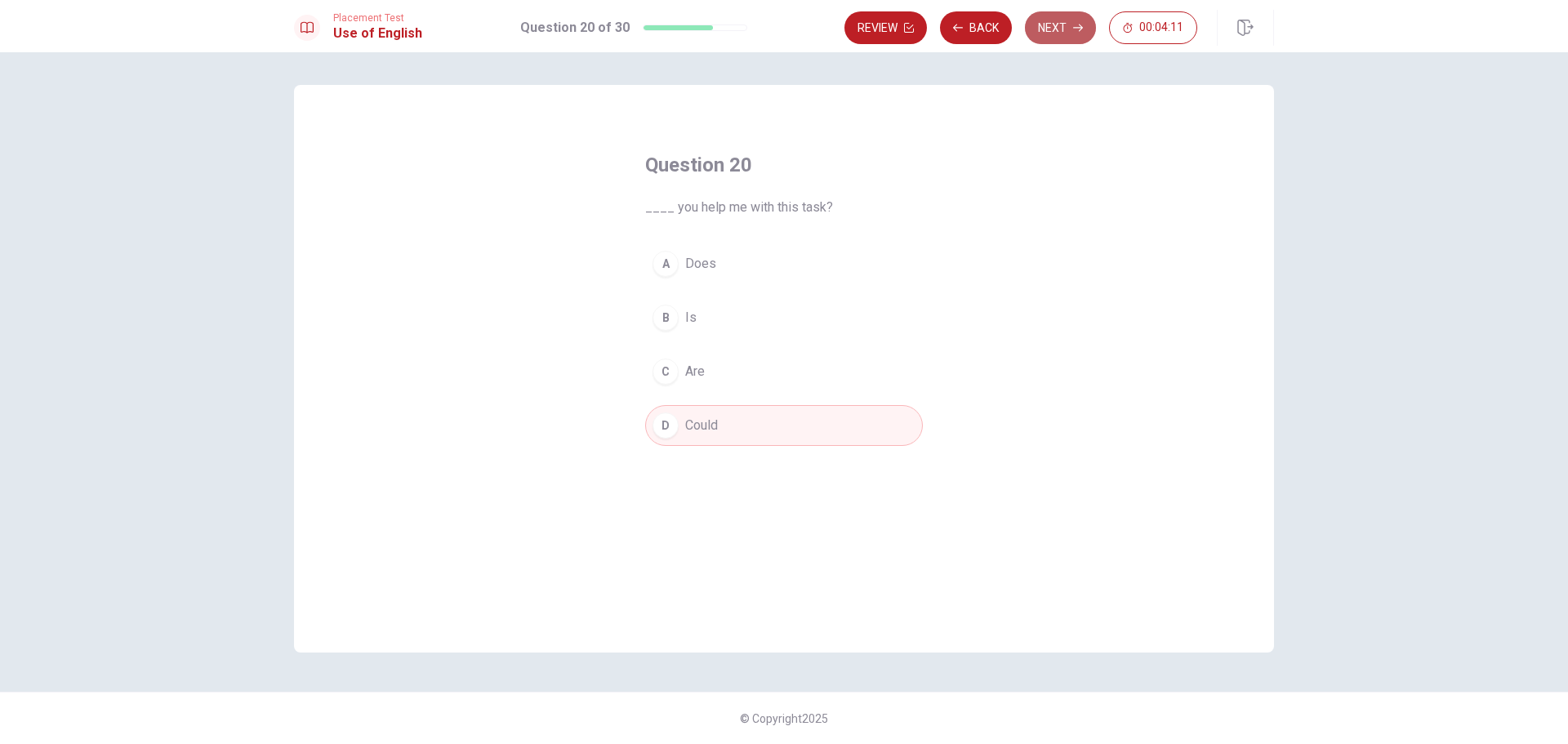
click at [1055, 31] on button "Next" at bounding box center [1060, 28] width 71 height 33
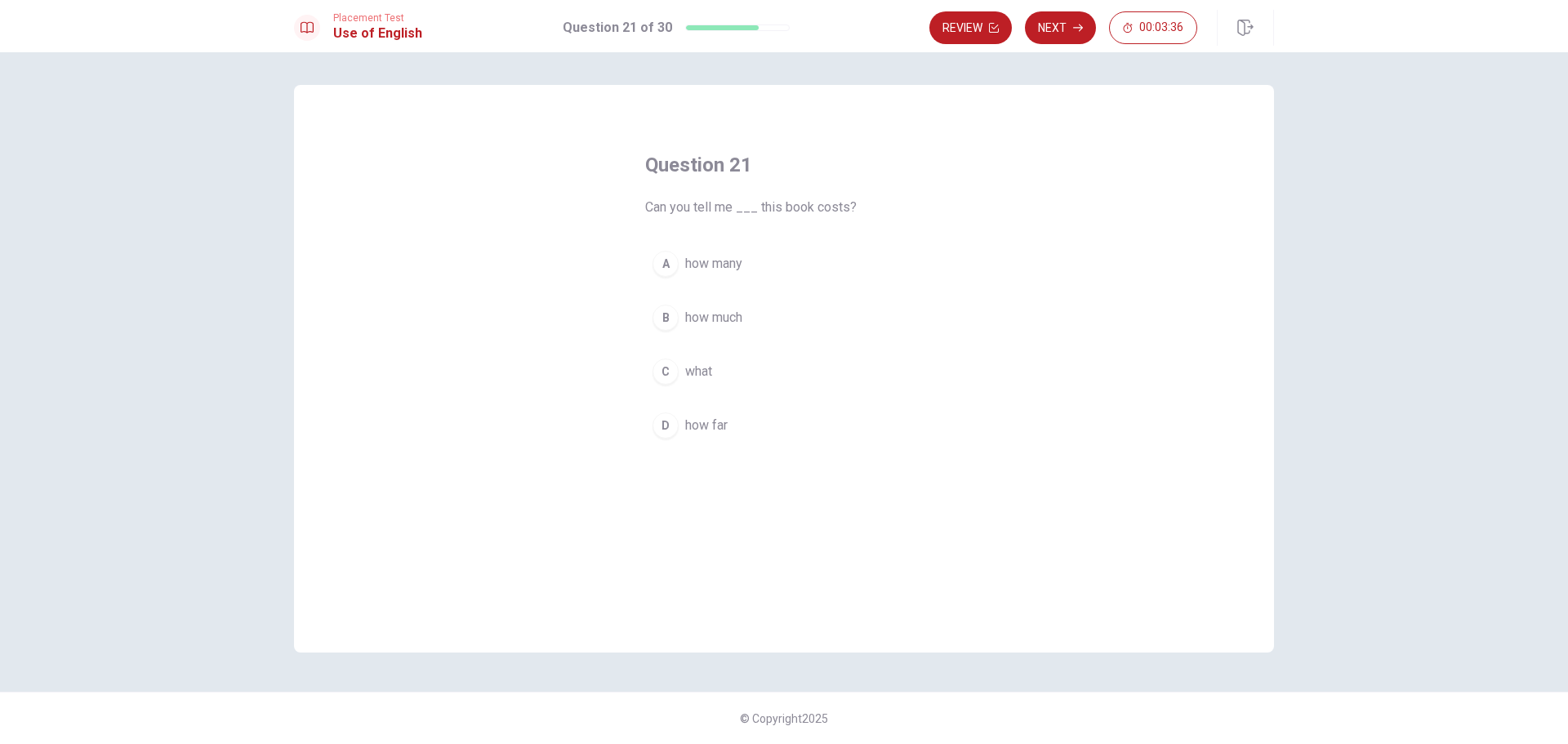
click at [721, 315] on span "how much" at bounding box center [713, 317] width 57 height 19
click at [1058, 27] on button "Next" at bounding box center [1060, 28] width 71 height 33
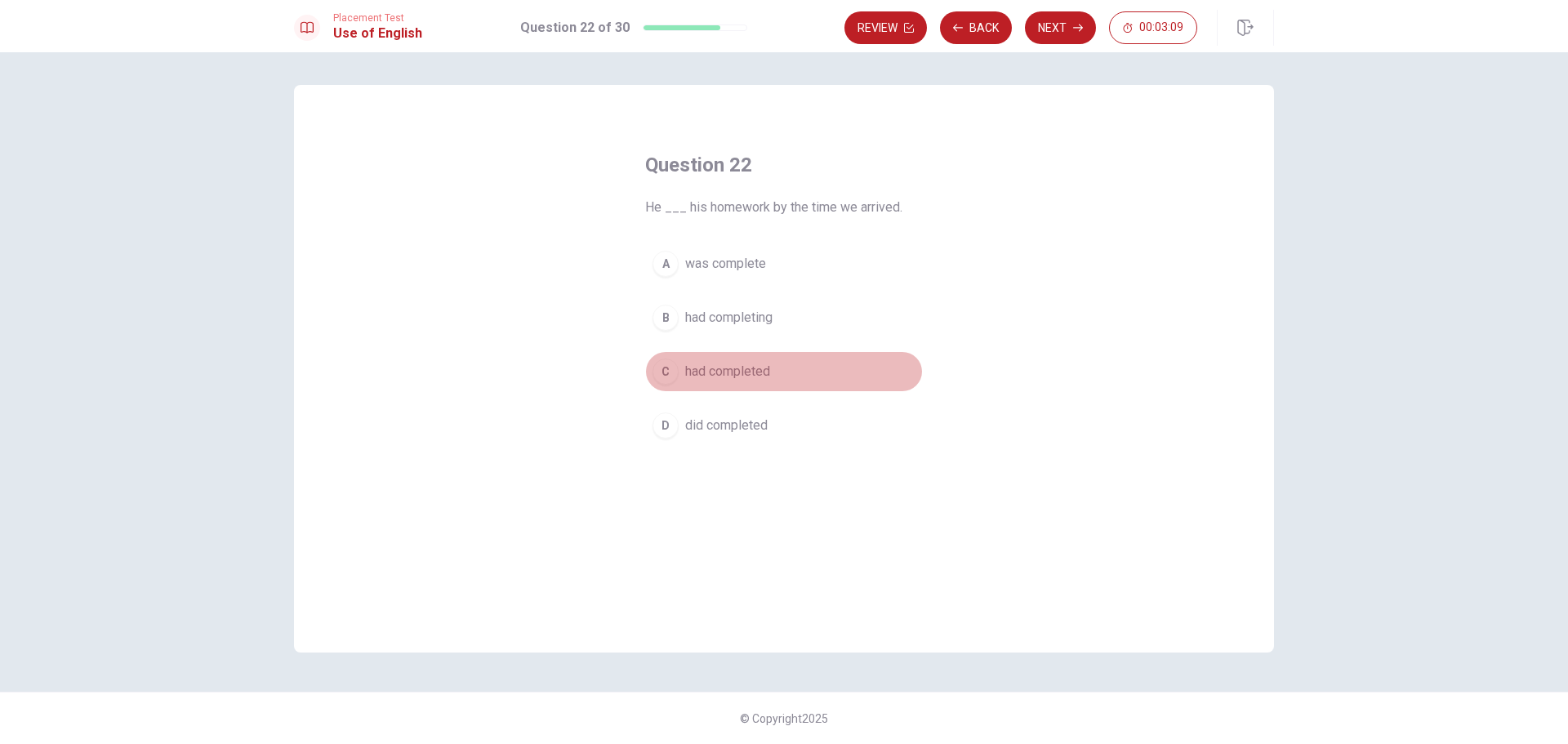
click at [731, 361] on button "C had completed" at bounding box center [784, 372] width 278 height 41
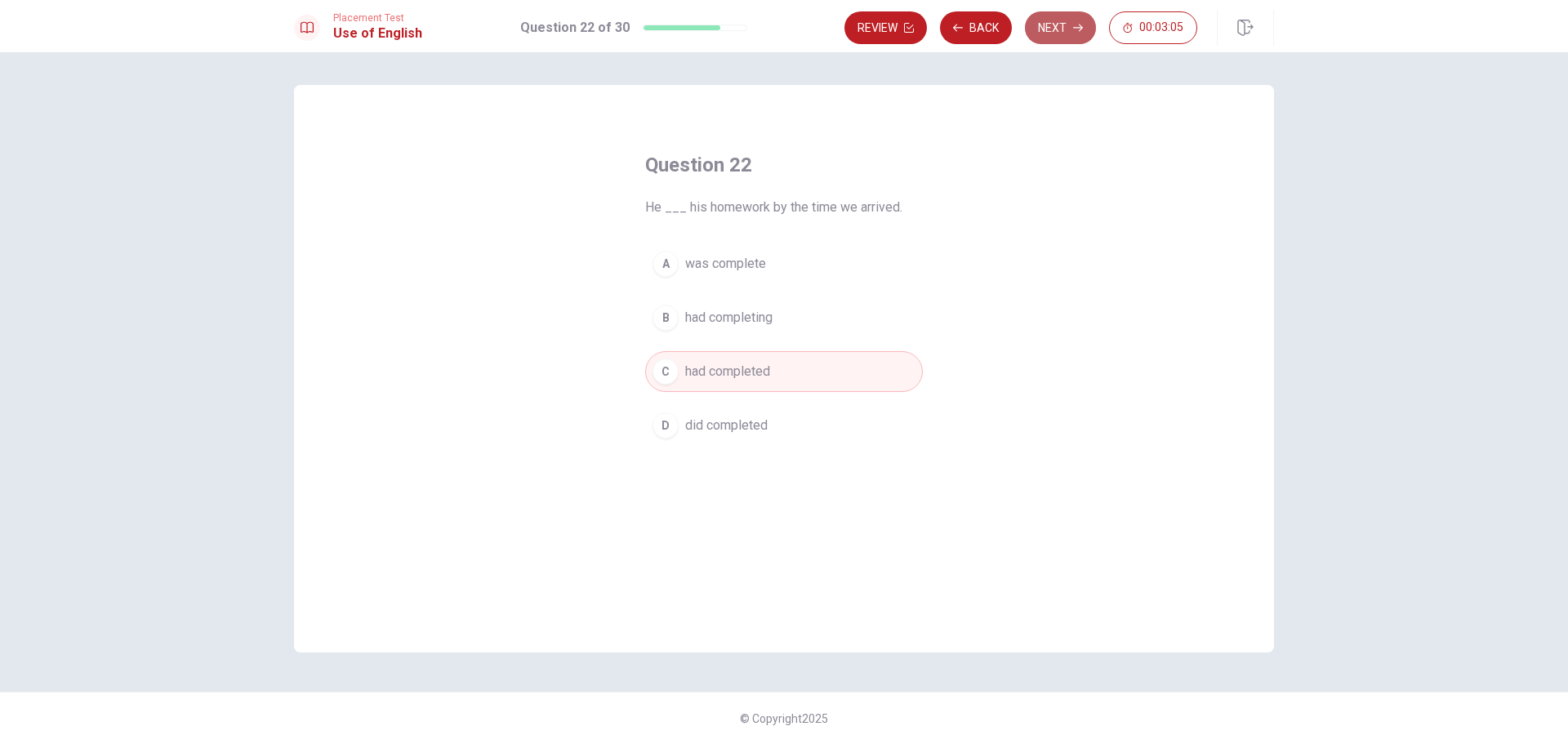
click at [1049, 34] on button "Next" at bounding box center [1060, 28] width 71 height 33
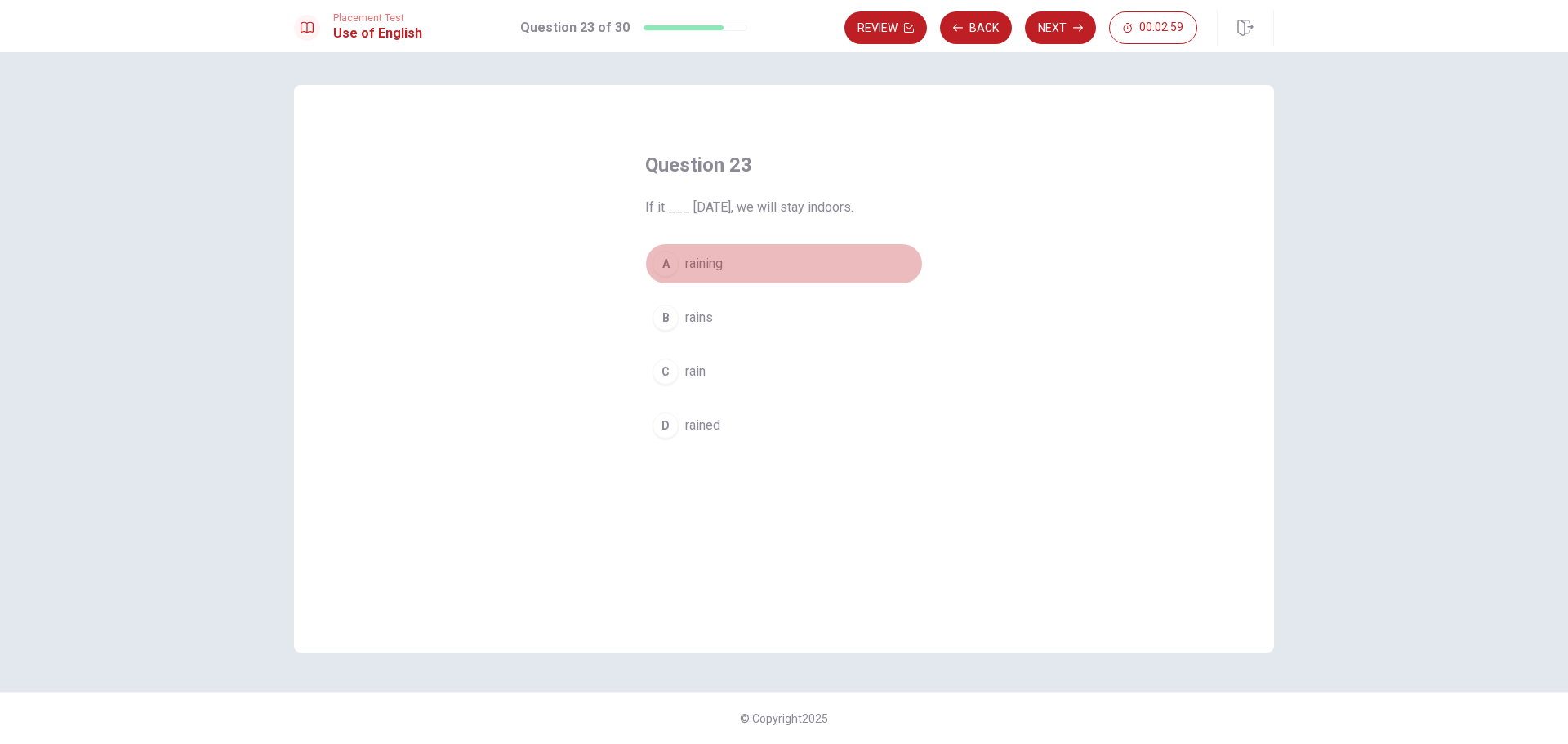
click at [716, 265] on span "raining" at bounding box center [703, 264] width 38 height 19
click at [710, 318] on span "rains" at bounding box center [698, 317] width 28 height 19
click at [691, 262] on span "raining" at bounding box center [703, 264] width 38 height 19
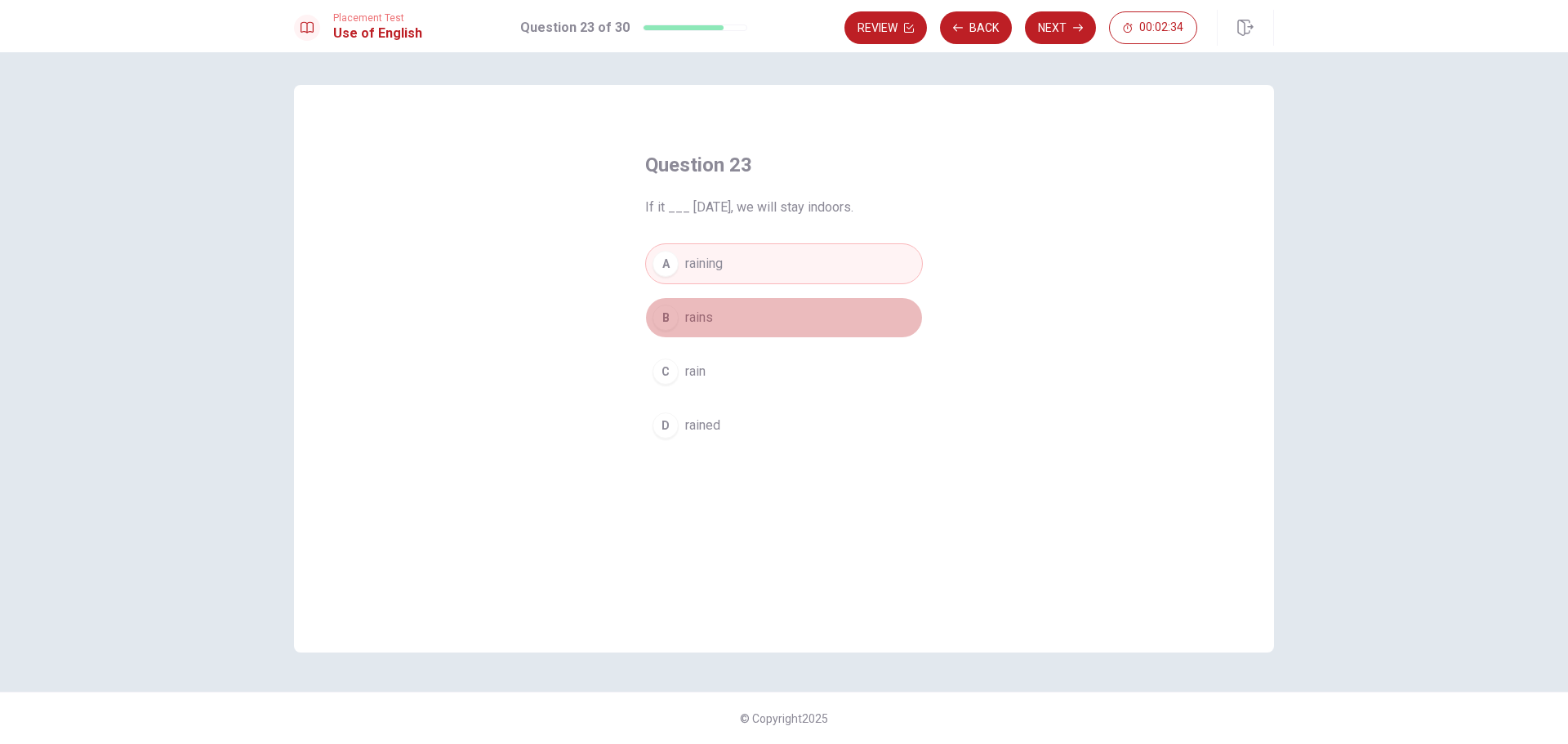
click at [719, 316] on button "B rains" at bounding box center [784, 317] width 278 height 41
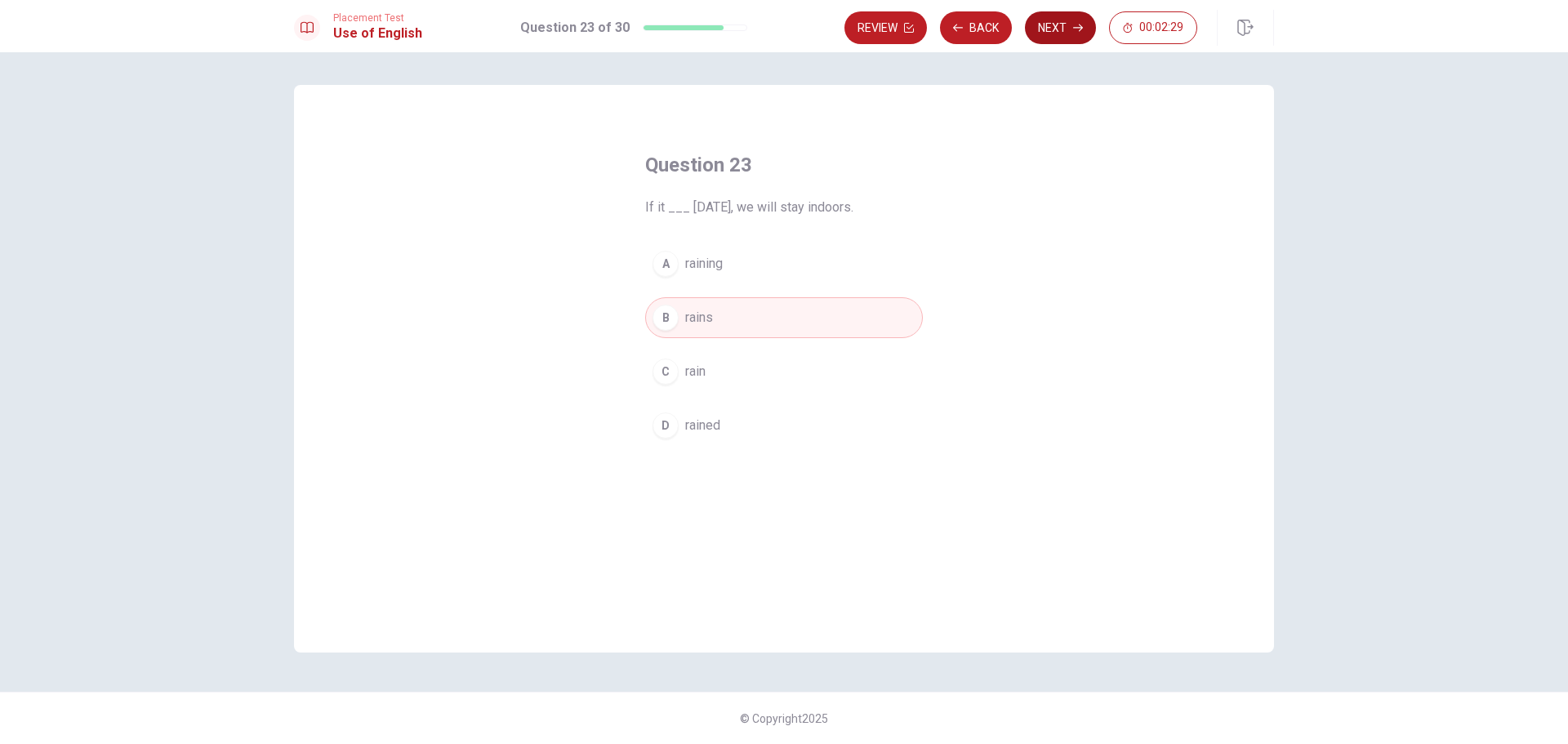
click at [1064, 18] on button "Next" at bounding box center [1060, 28] width 71 height 33
click at [705, 418] on span "have" at bounding box center [698, 426] width 27 height 19
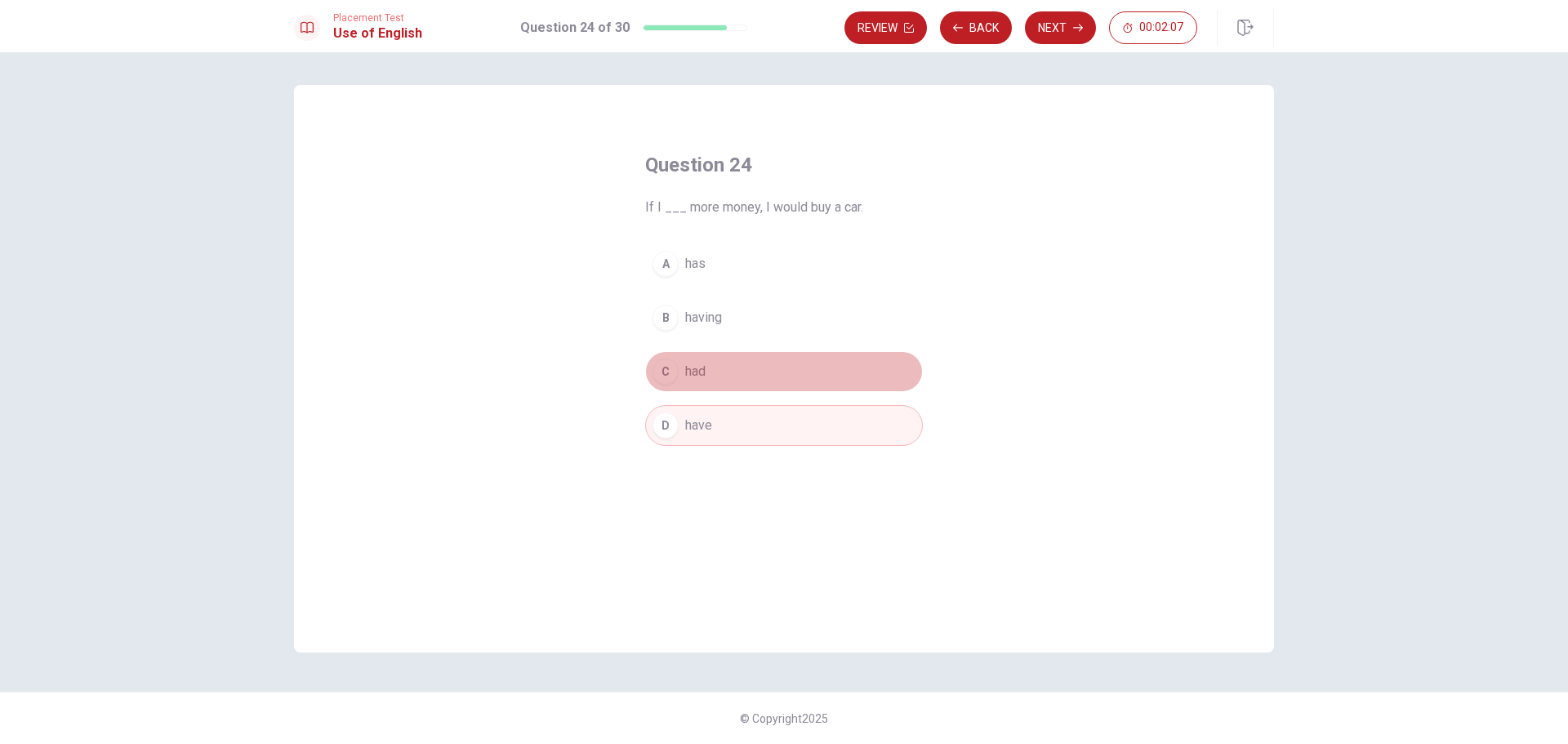
click at [711, 372] on button "C had" at bounding box center [784, 372] width 278 height 41
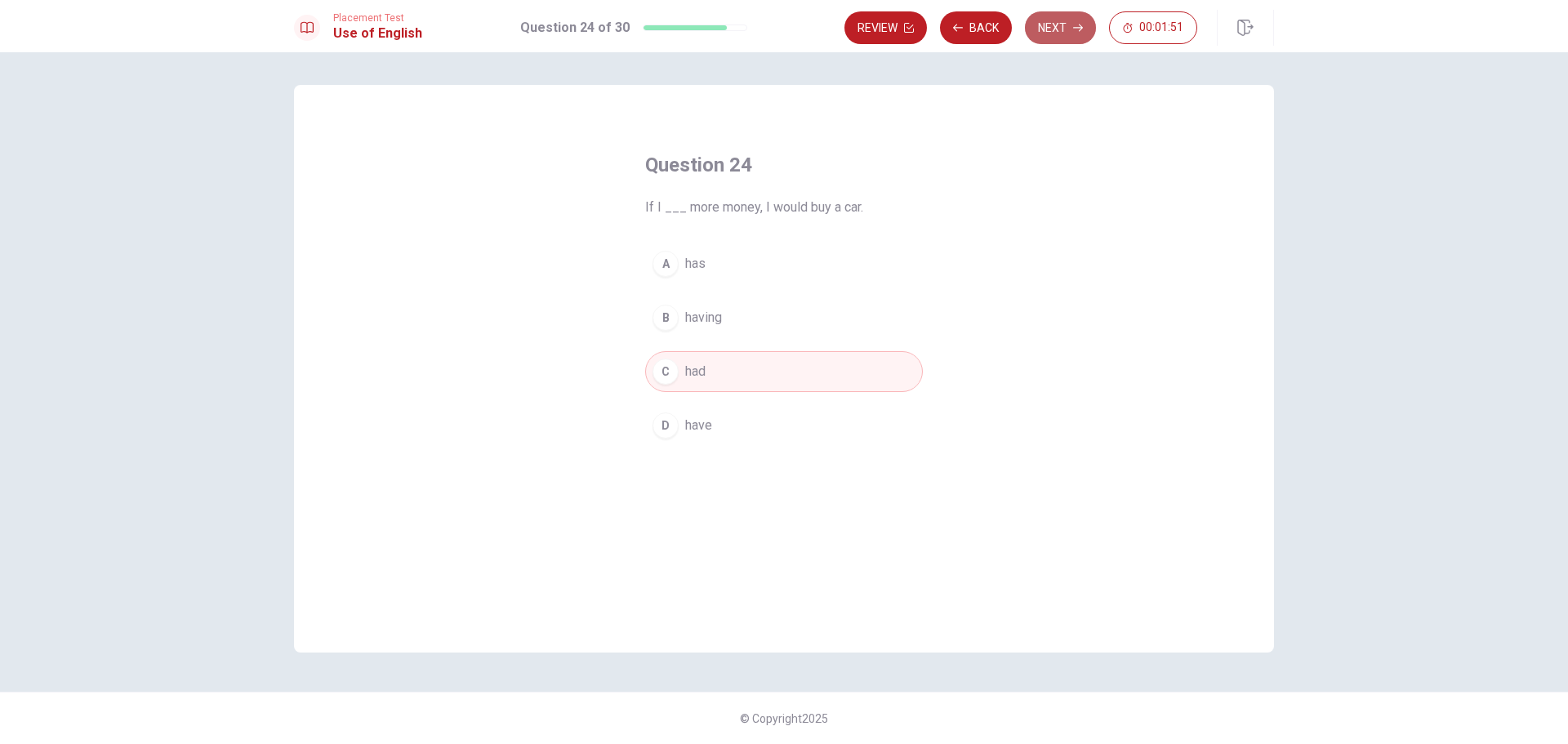
click at [1050, 34] on button "Next" at bounding box center [1060, 28] width 71 height 33
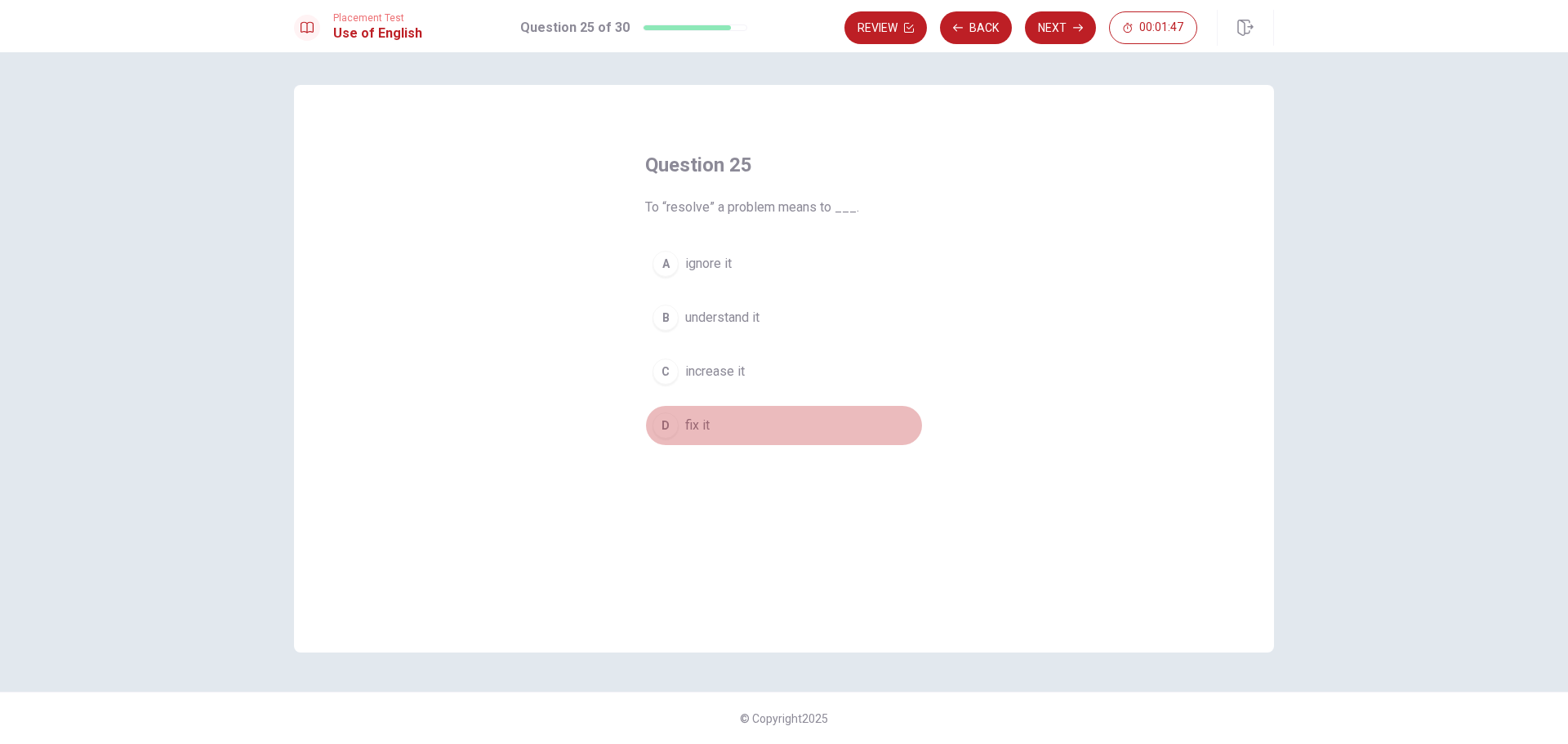
click at [695, 423] on span "fix it" at bounding box center [696, 426] width 24 height 19
click at [1056, 30] on button "Next" at bounding box center [1060, 28] width 71 height 33
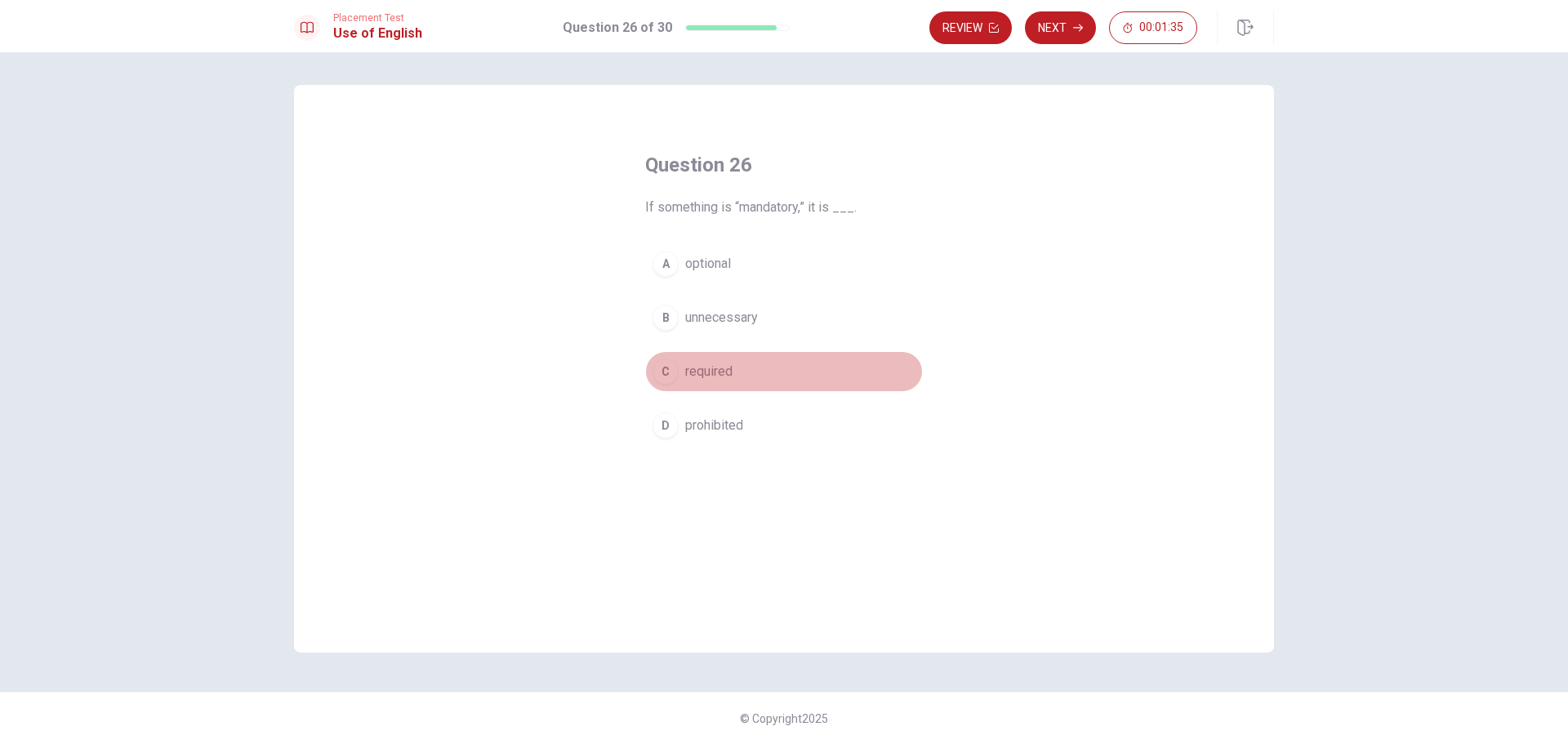
click at [709, 374] on span "required" at bounding box center [708, 372] width 47 height 19
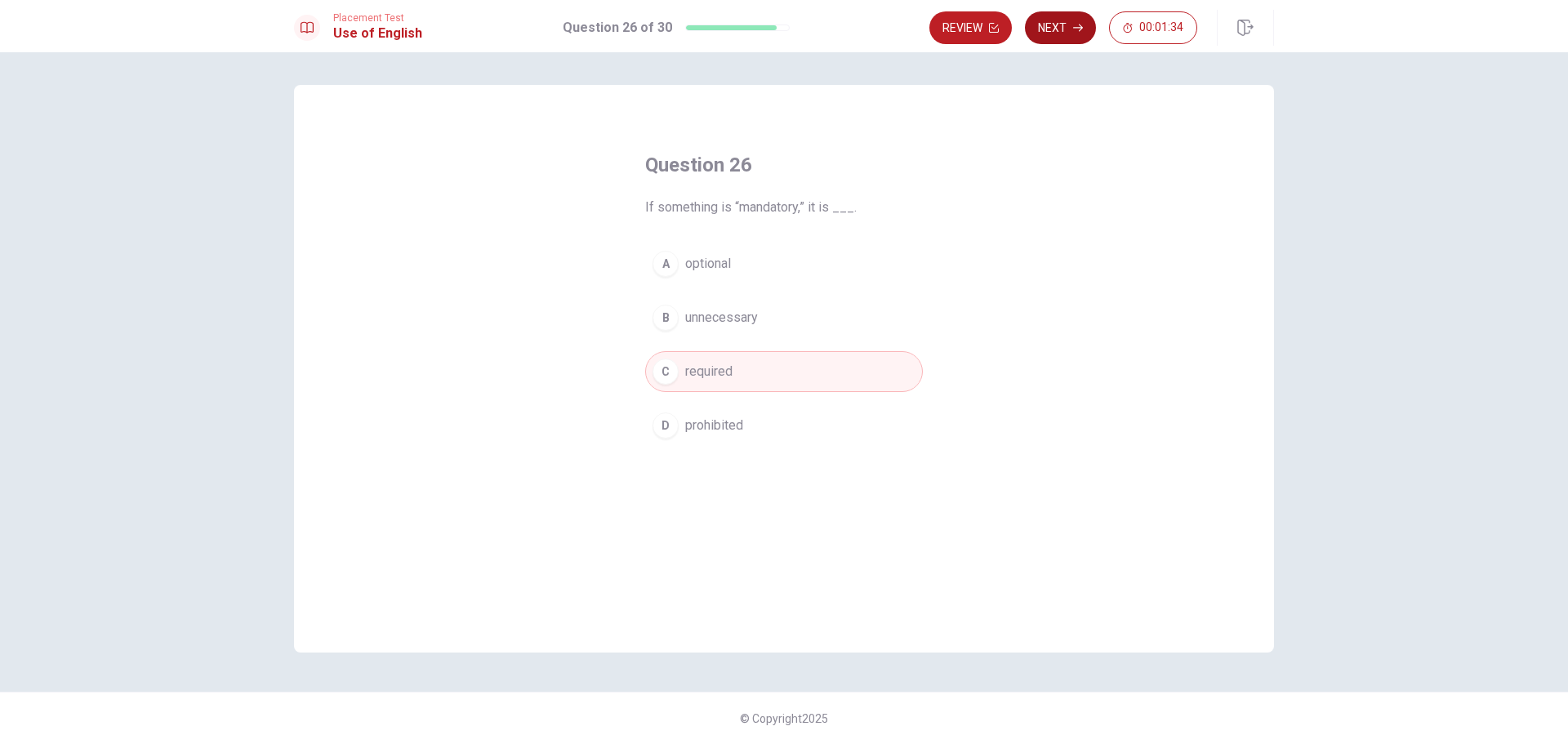
click at [1050, 33] on button "Next" at bounding box center [1060, 28] width 71 height 33
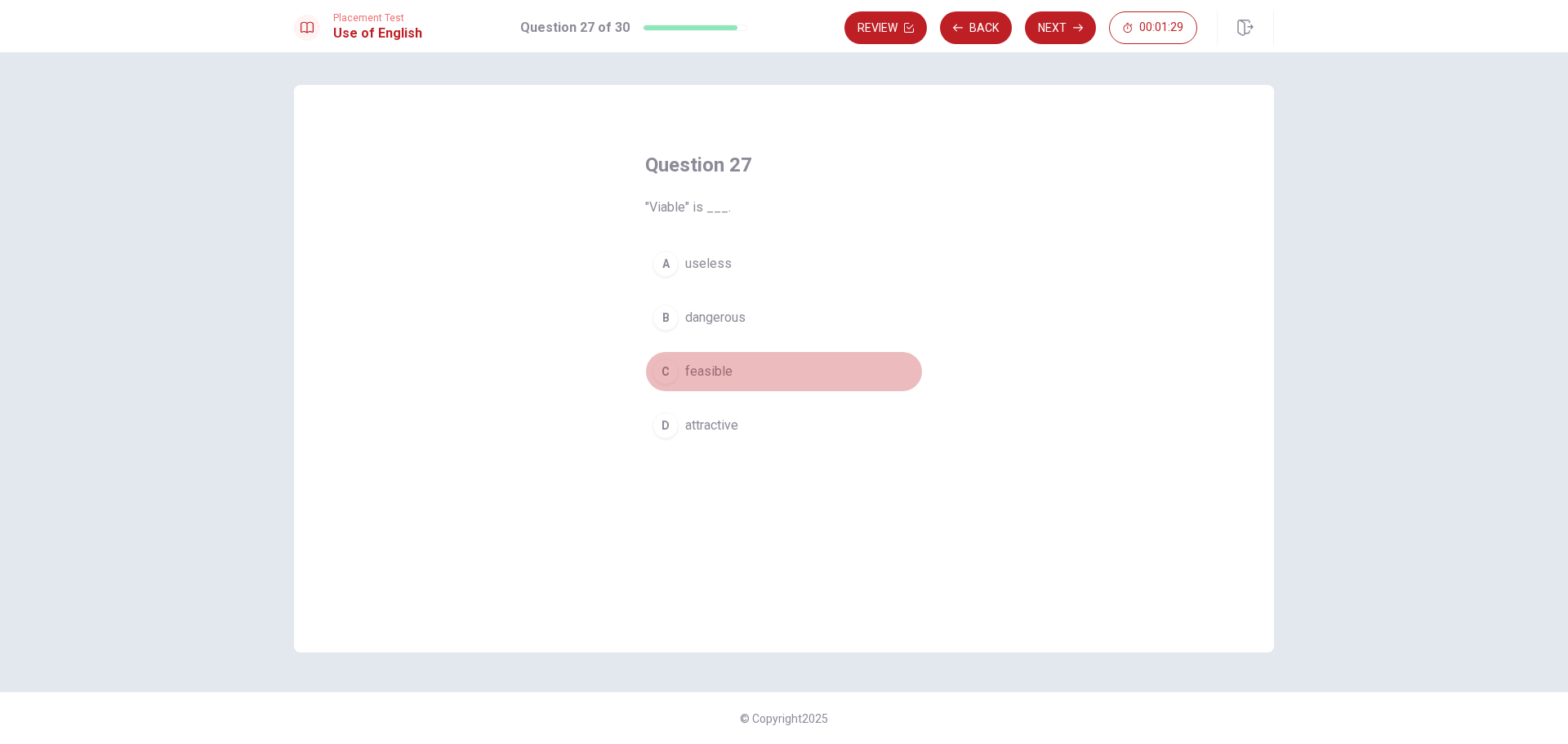
click at [724, 375] on span "feasible" at bounding box center [708, 372] width 47 height 19
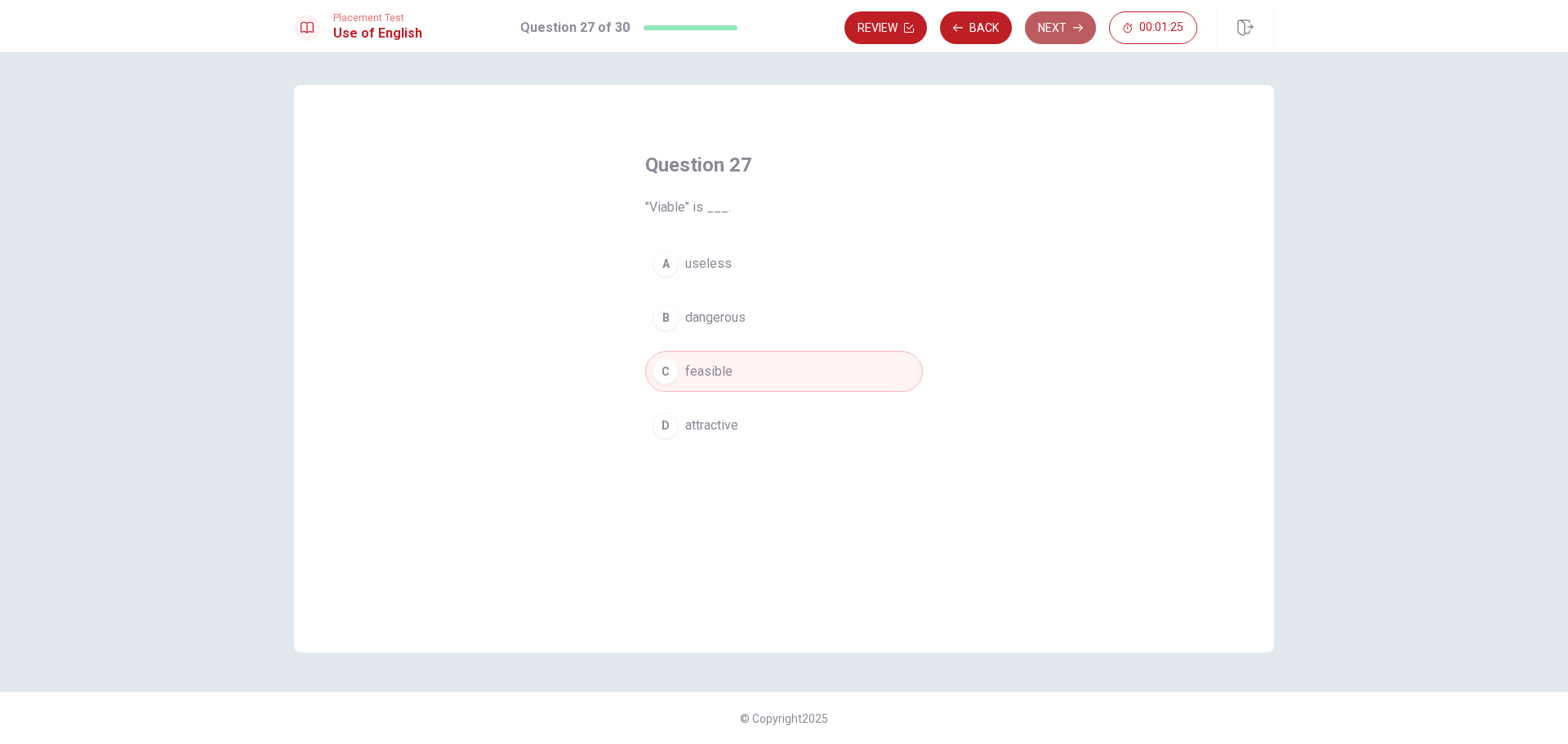
click at [1068, 23] on button "Next" at bounding box center [1060, 28] width 71 height 33
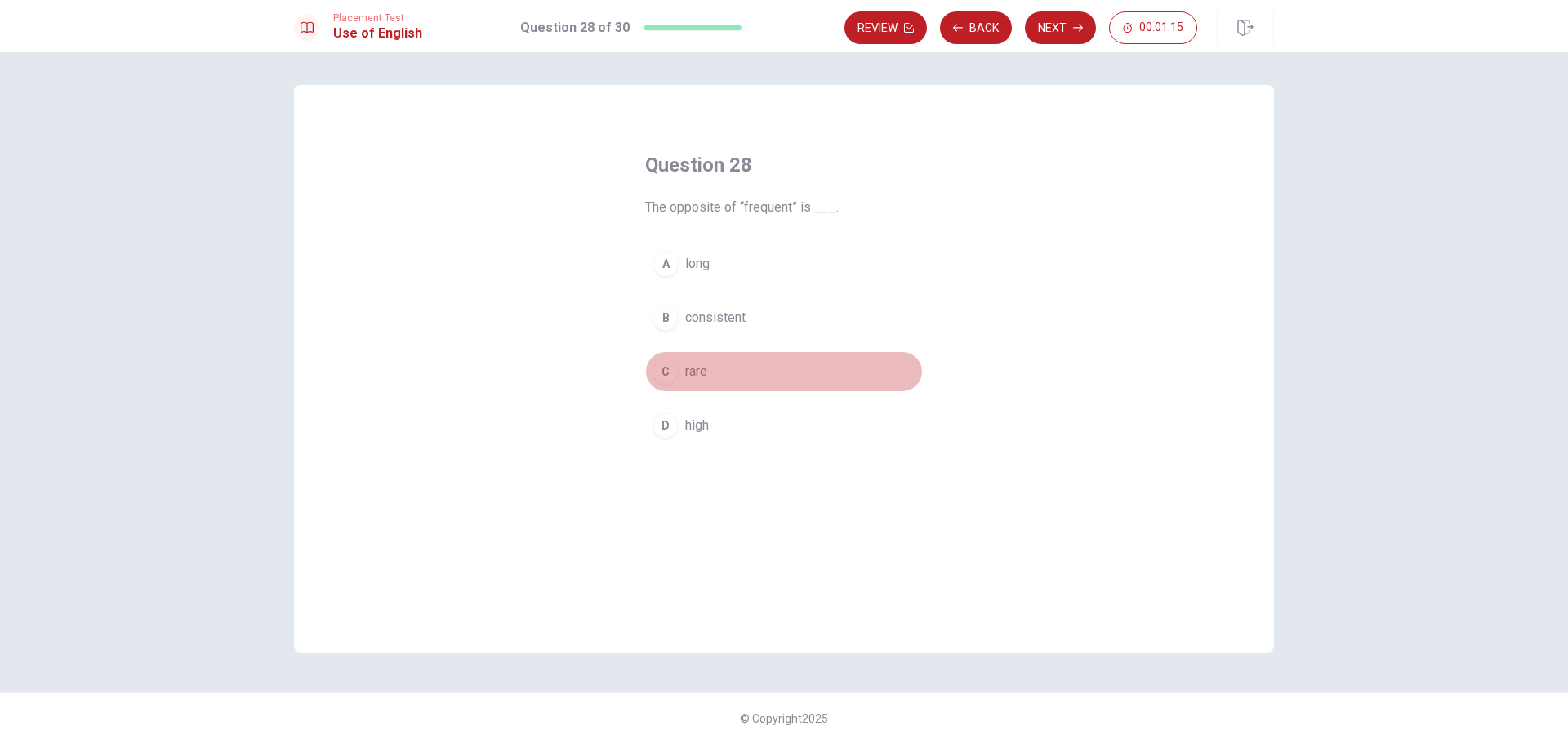
click at [706, 373] on span "rare" at bounding box center [695, 372] width 22 height 19
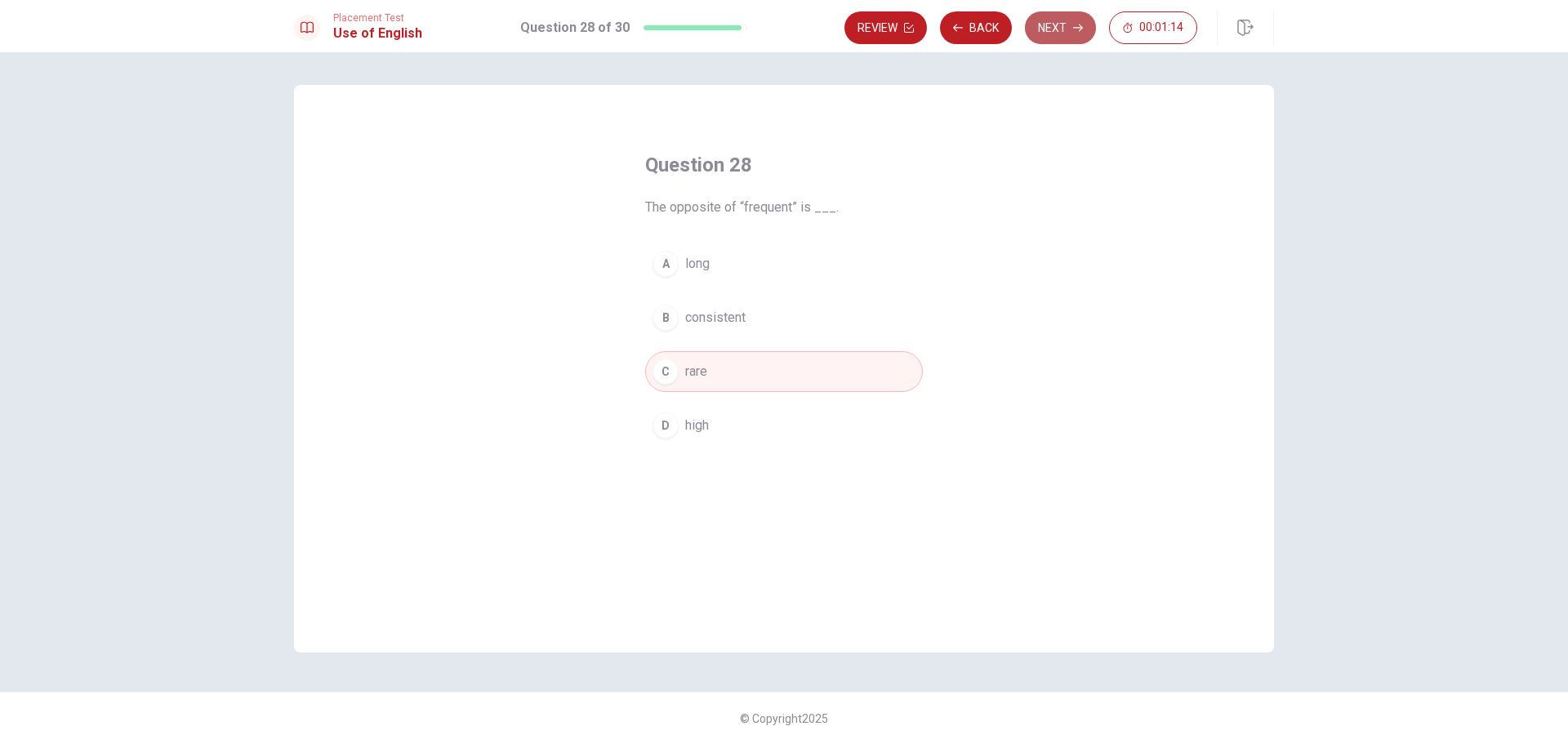
click at [1057, 34] on button "Next" at bounding box center [1060, 28] width 71 height 33
click at [761, 432] on span "difficult to understand" at bounding box center [746, 426] width 123 height 19
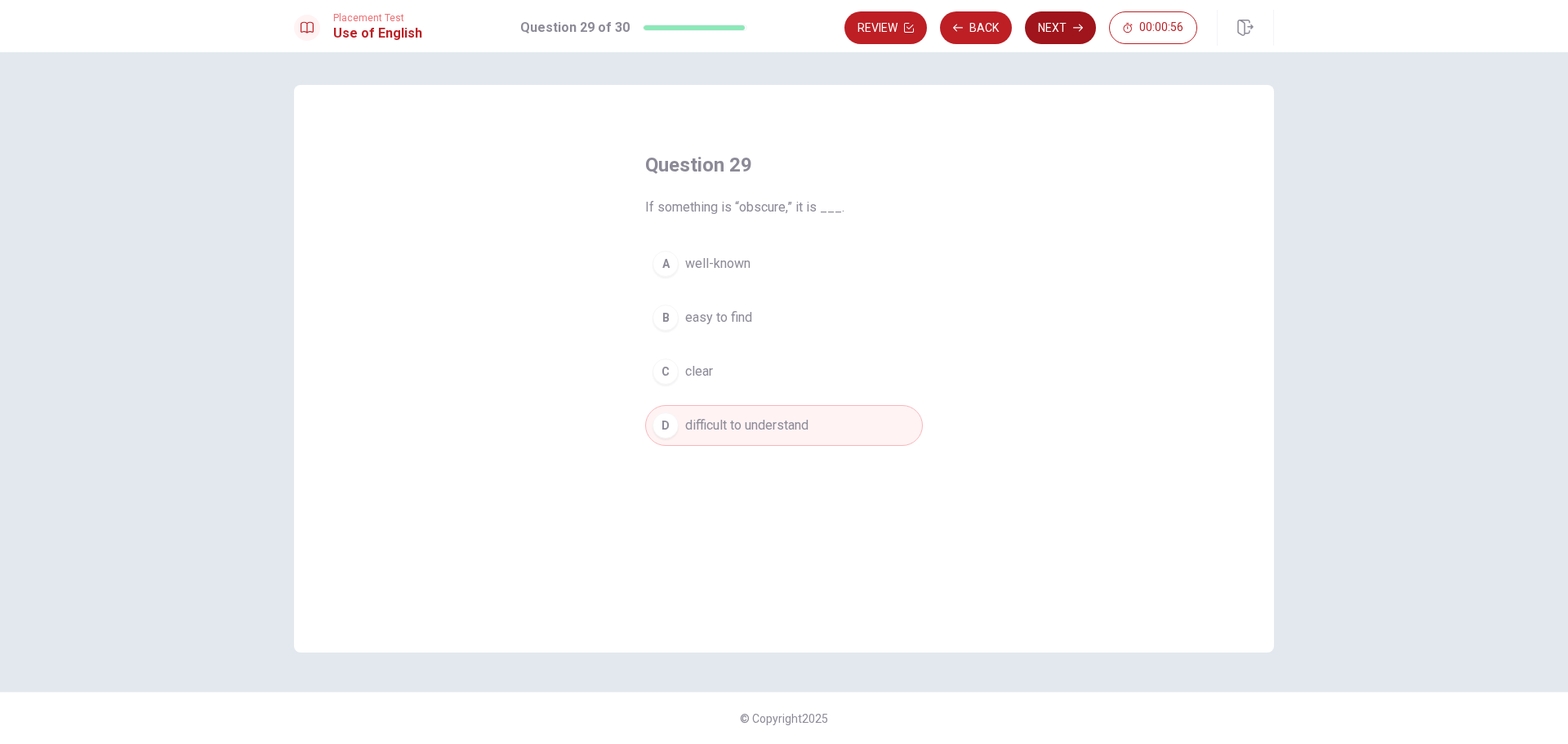
click at [1057, 27] on button "Next" at bounding box center [1060, 28] width 71 height 33
click at [728, 264] on span "reconsiders" at bounding box center [719, 264] width 69 height 19
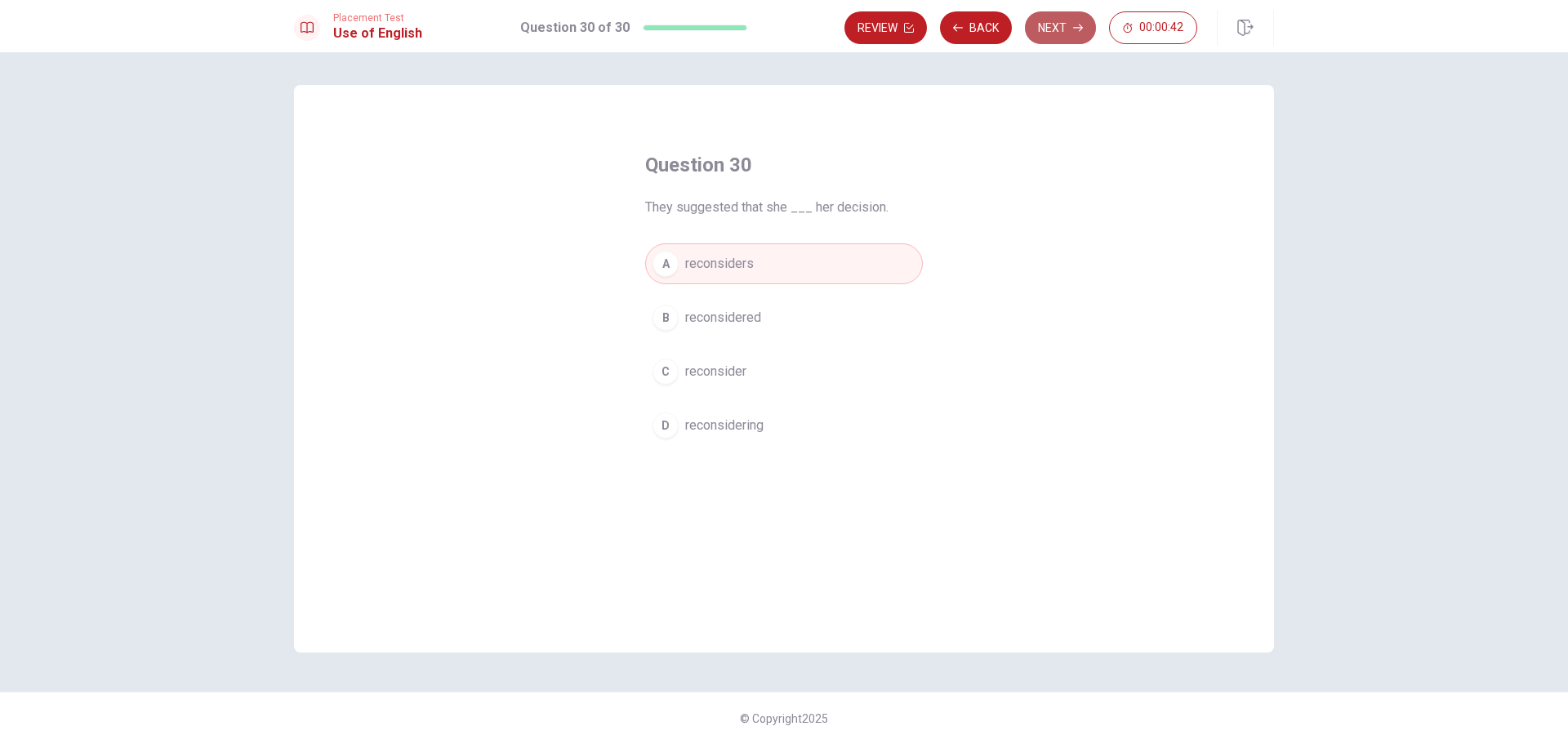
click at [1046, 23] on button "Next" at bounding box center [1060, 28] width 71 height 33
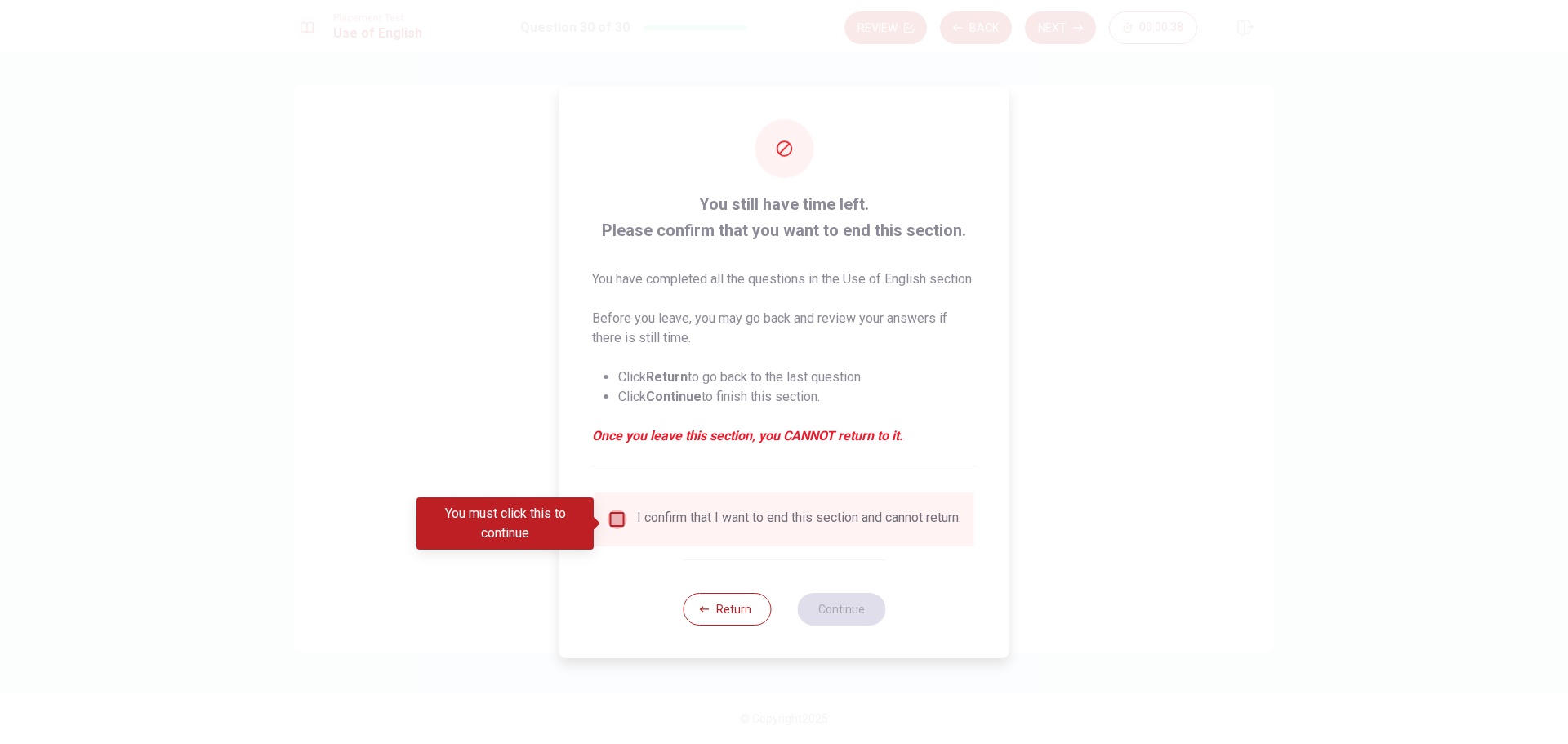
click at [613, 527] on input "You must click this to continue" at bounding box center [617, 520] width 19 height 19
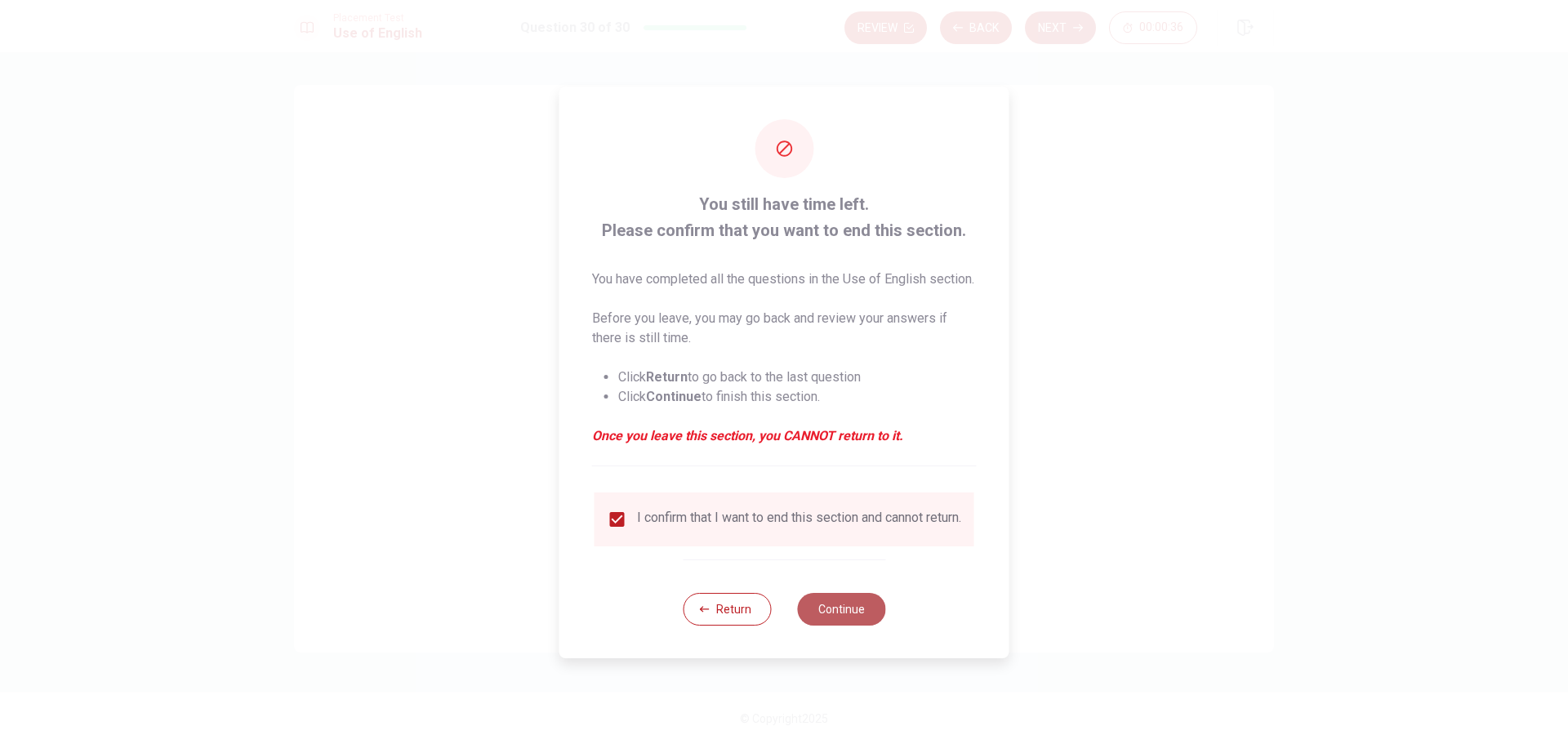
click at [837, 626] on button "Continue" at bounding box center [841, 610] width 88 height 33
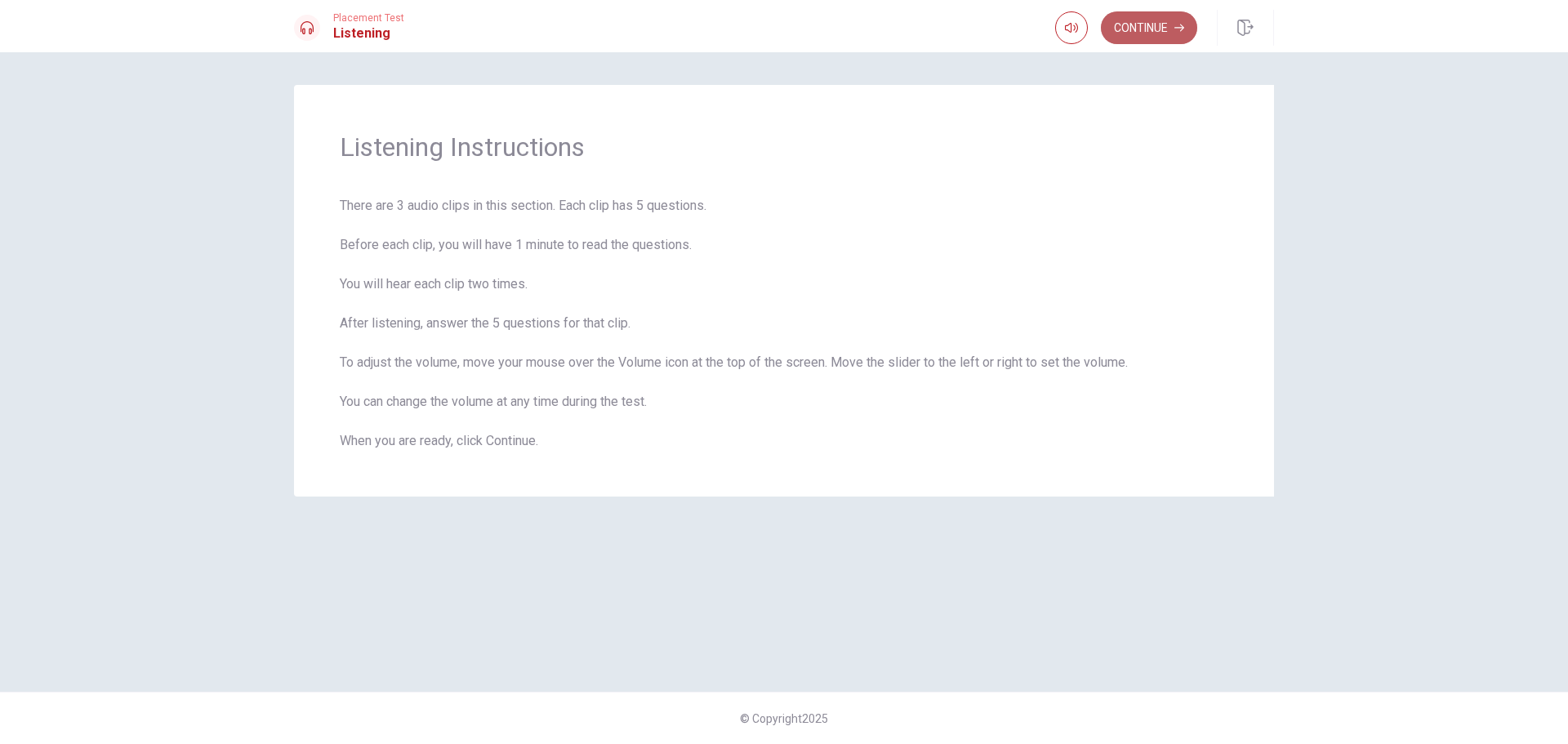
click at [1133, 21] on button "Continue" at bounding box center [1149, 28] width 97 height 33
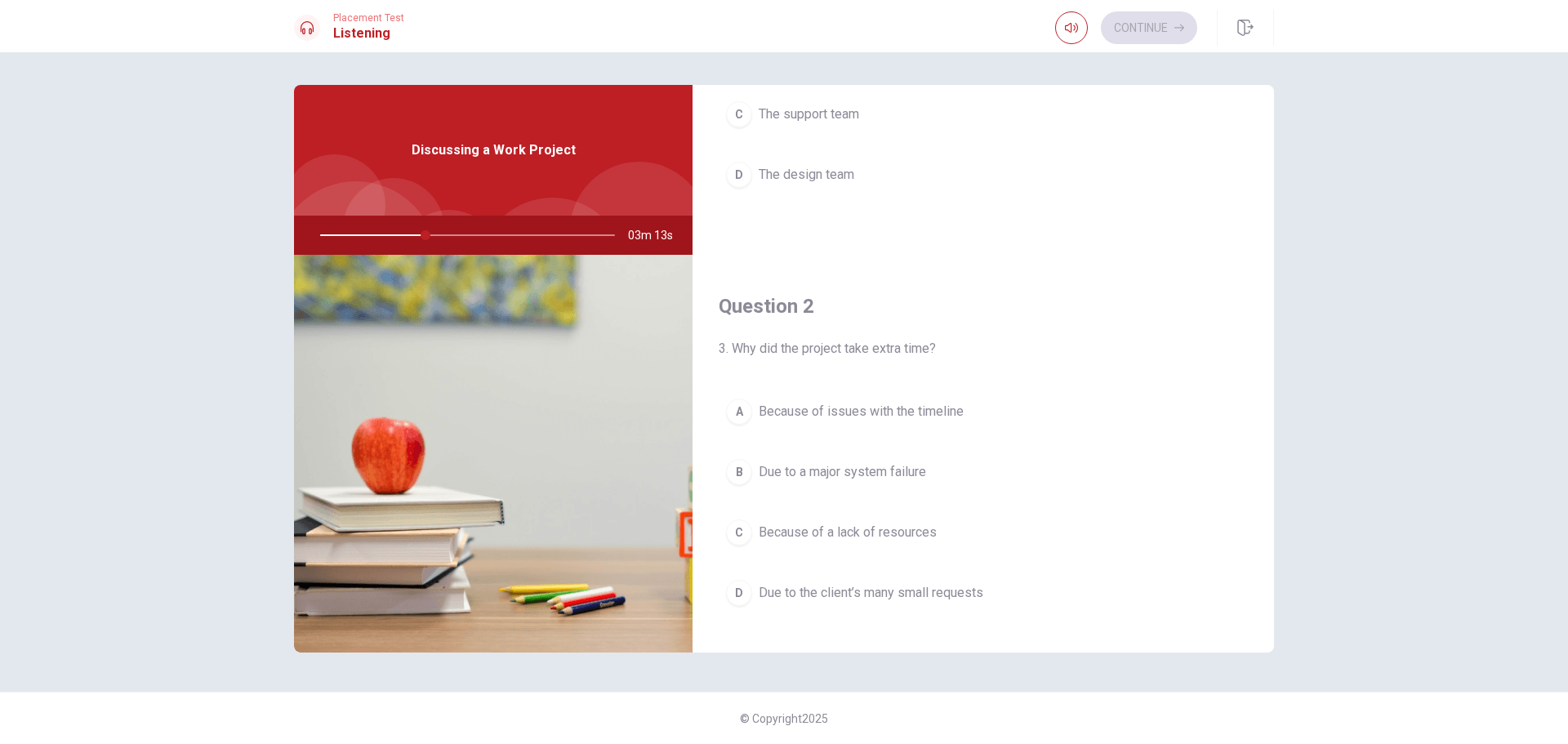
scroll to position [245, 0]
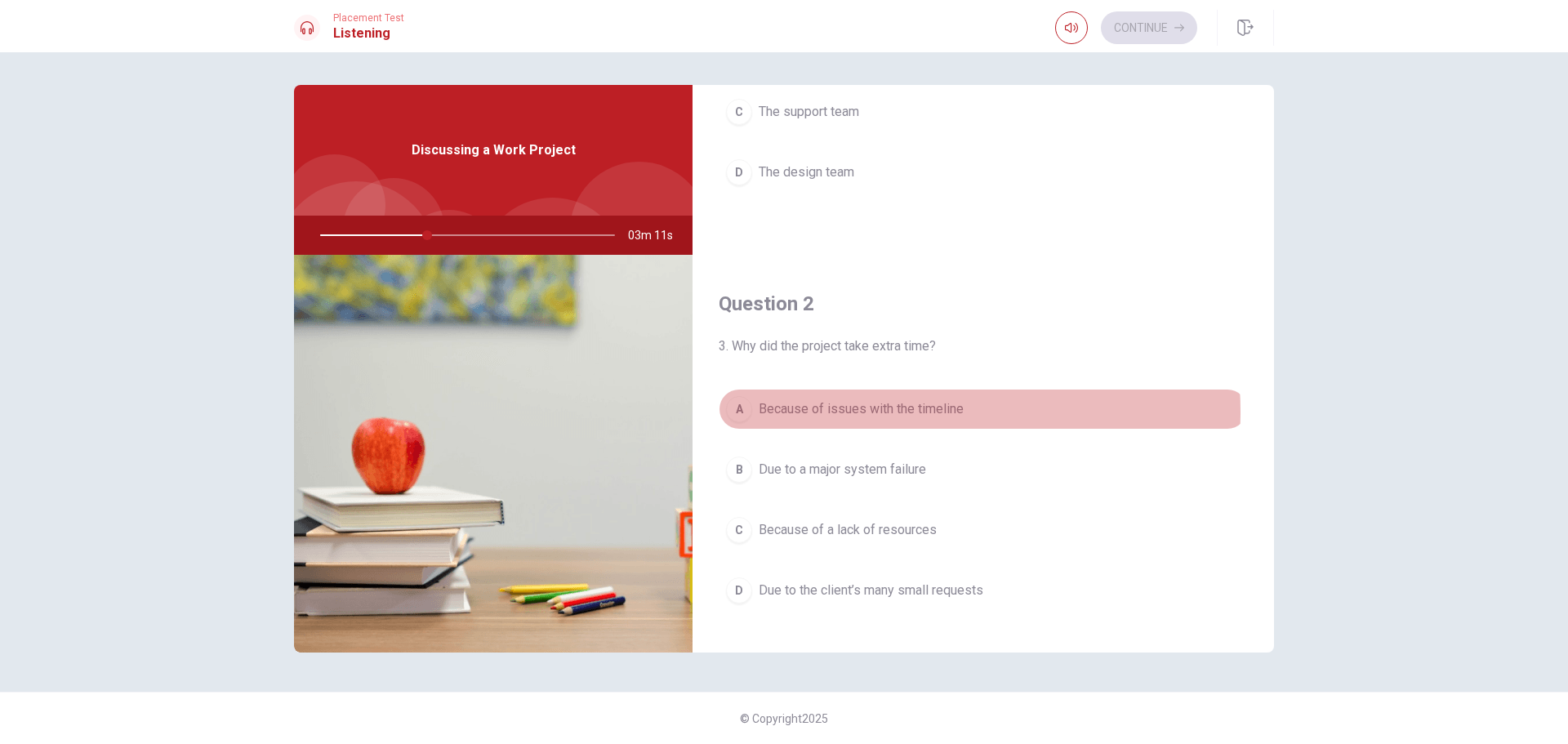
click at [884, 412] on span "Because of issues with the timeline" at bounding box center [861, 409] width 205 height 19
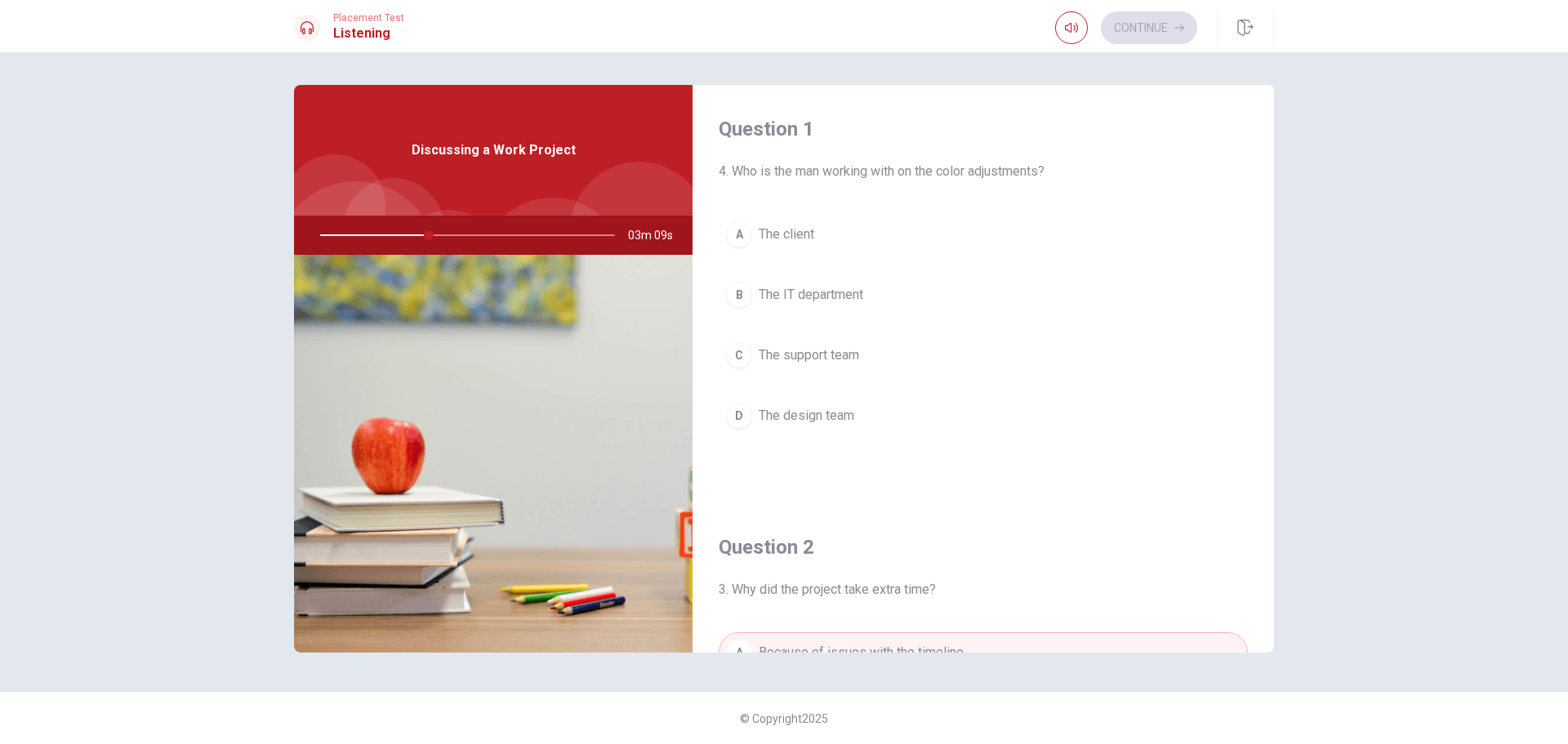
scroll to position [0, 0]
click at [828, 229] on button "A The client" at bounding box center [983, 236] width 529 height 41
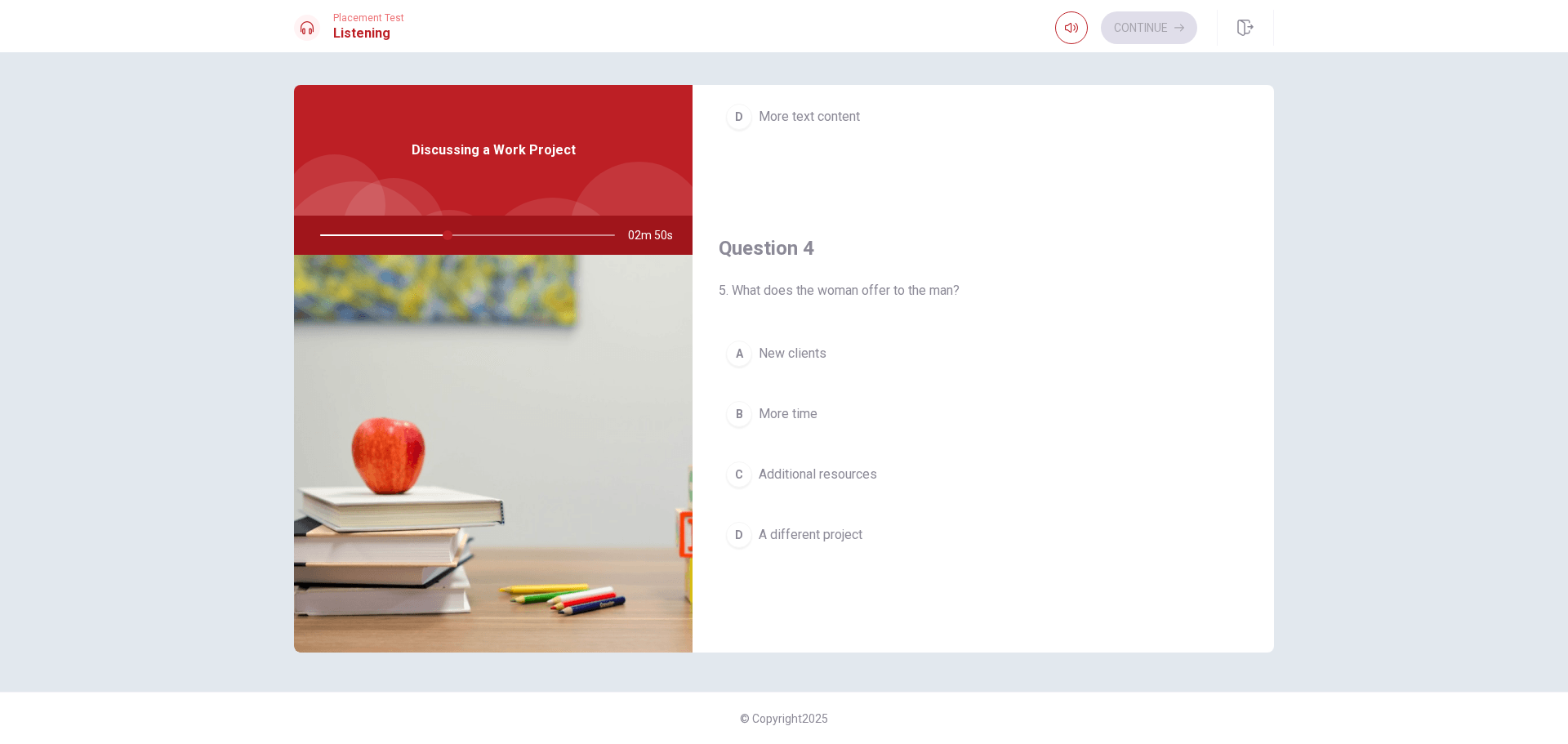
scroll to position [1144, 0]
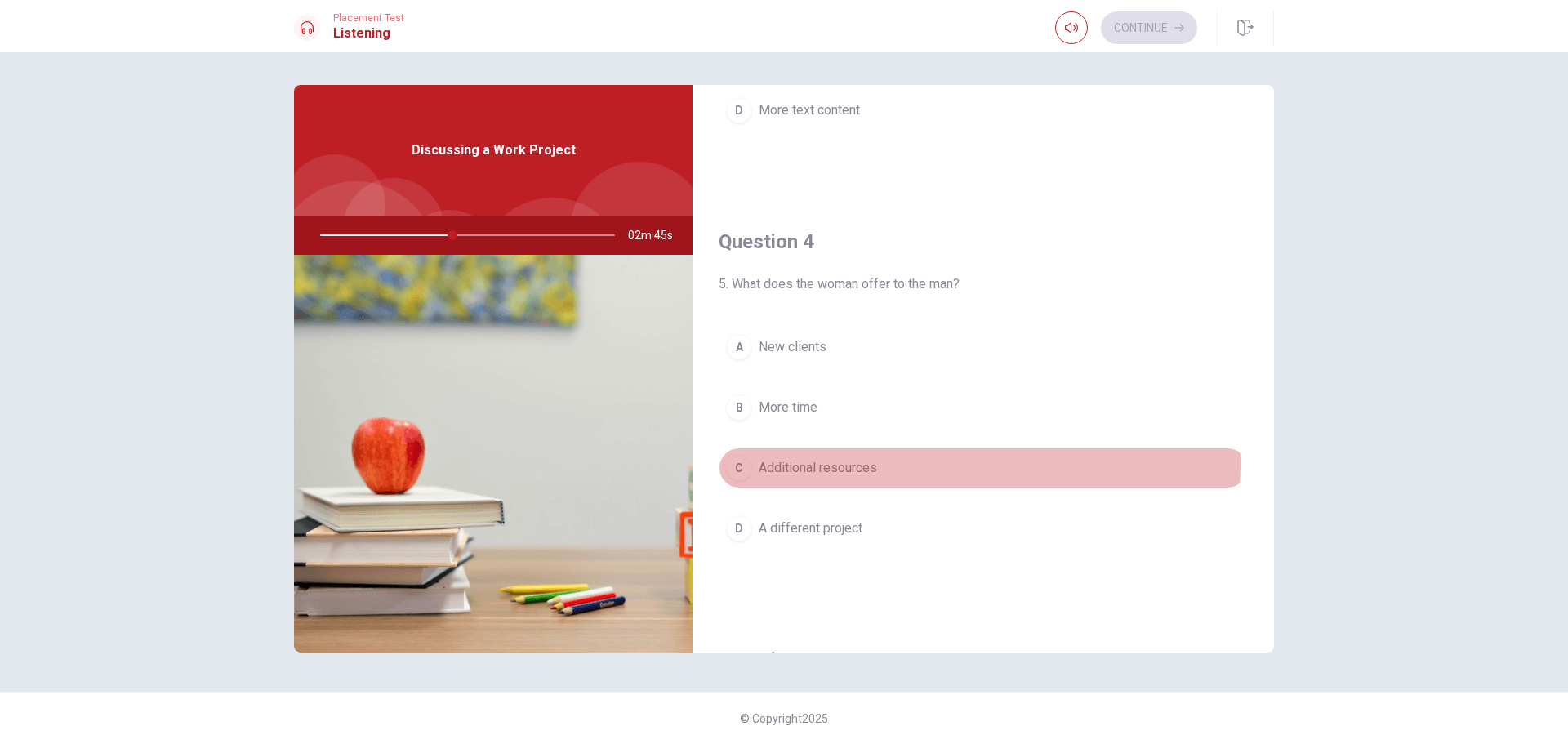
click at [886, 464] on button "C Additional resources" at bounding box center [983, 468] width 529 height 41
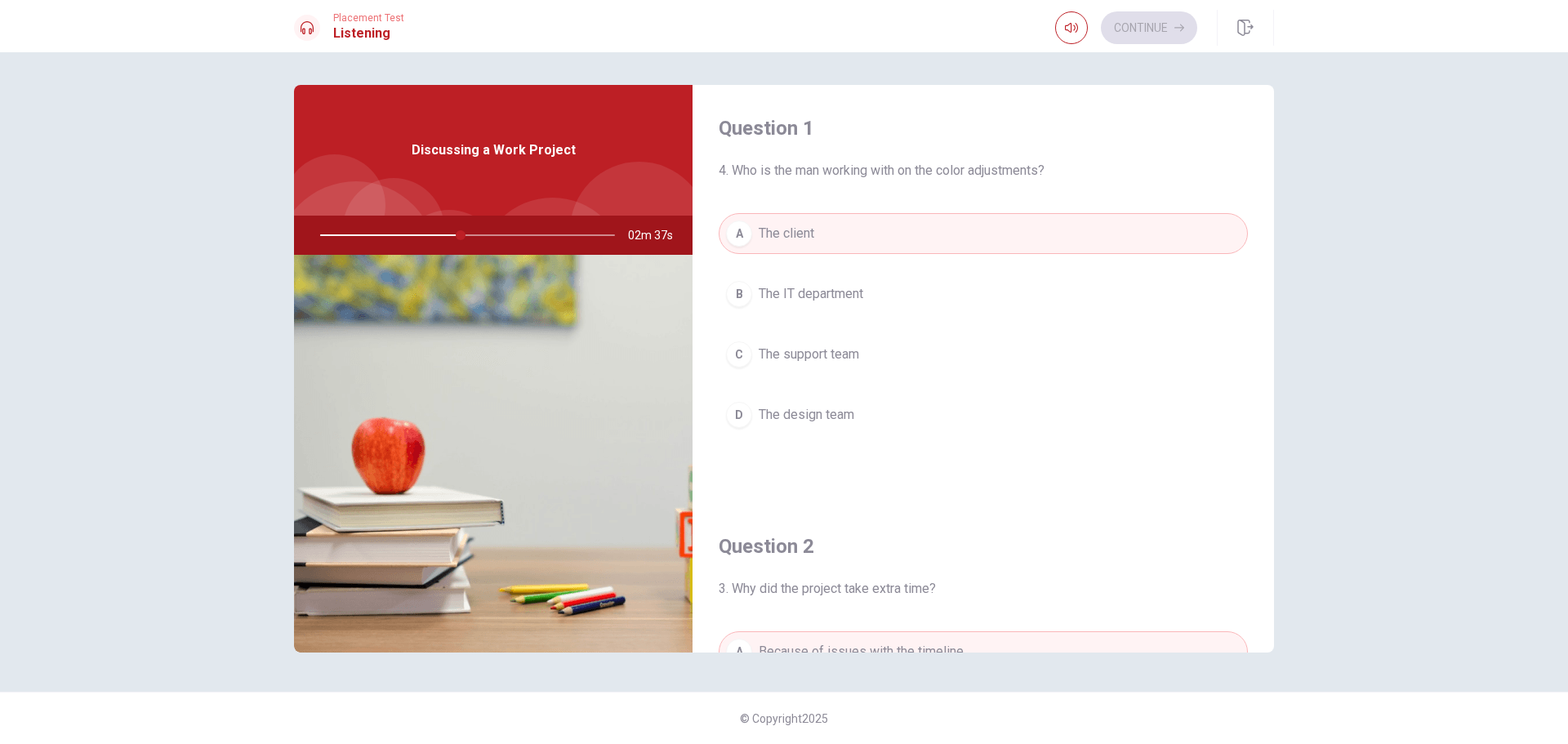
scroll to position [0, 0]
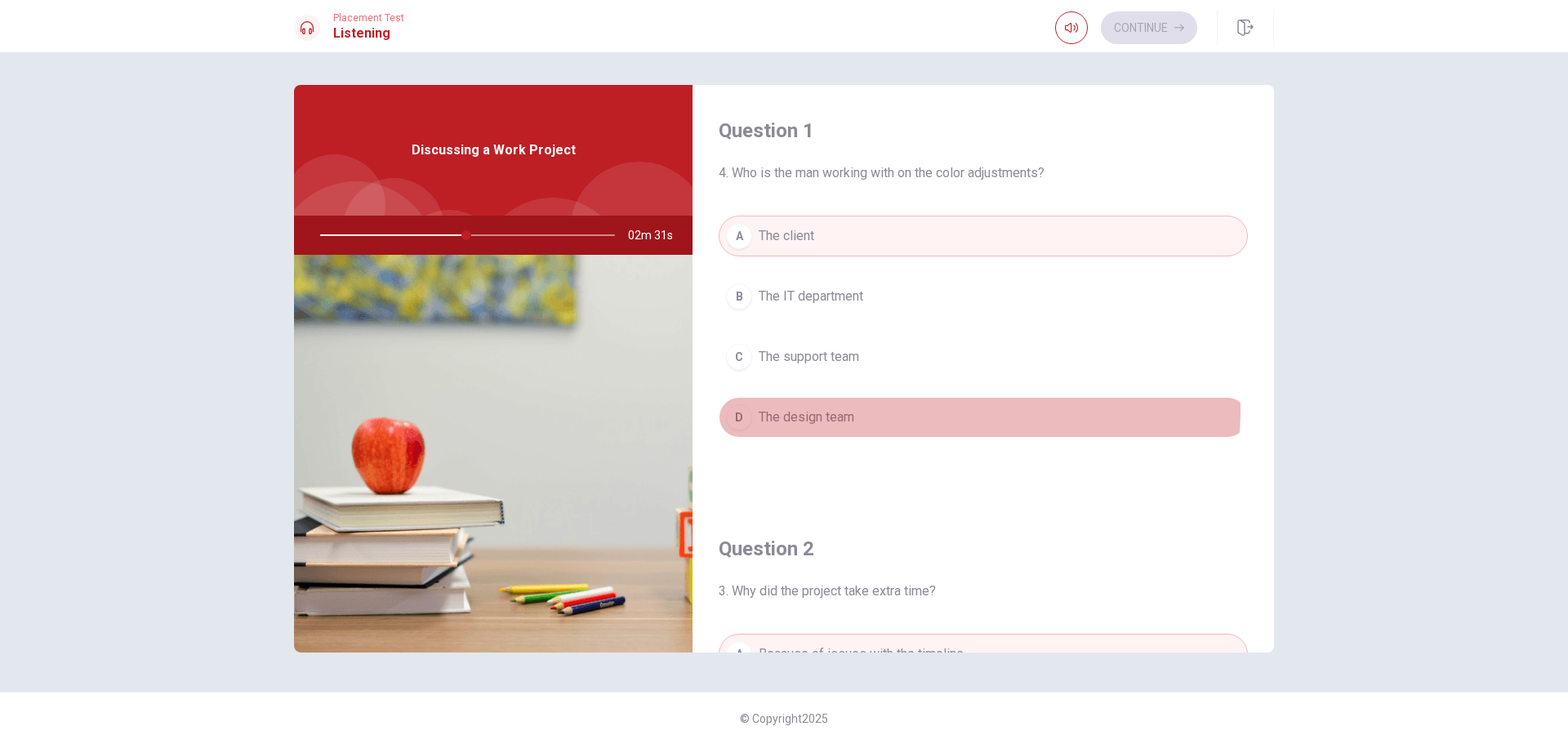
click at [878, 408] on button "D The design team" at bounding box center [983, 417] width 529 height 41
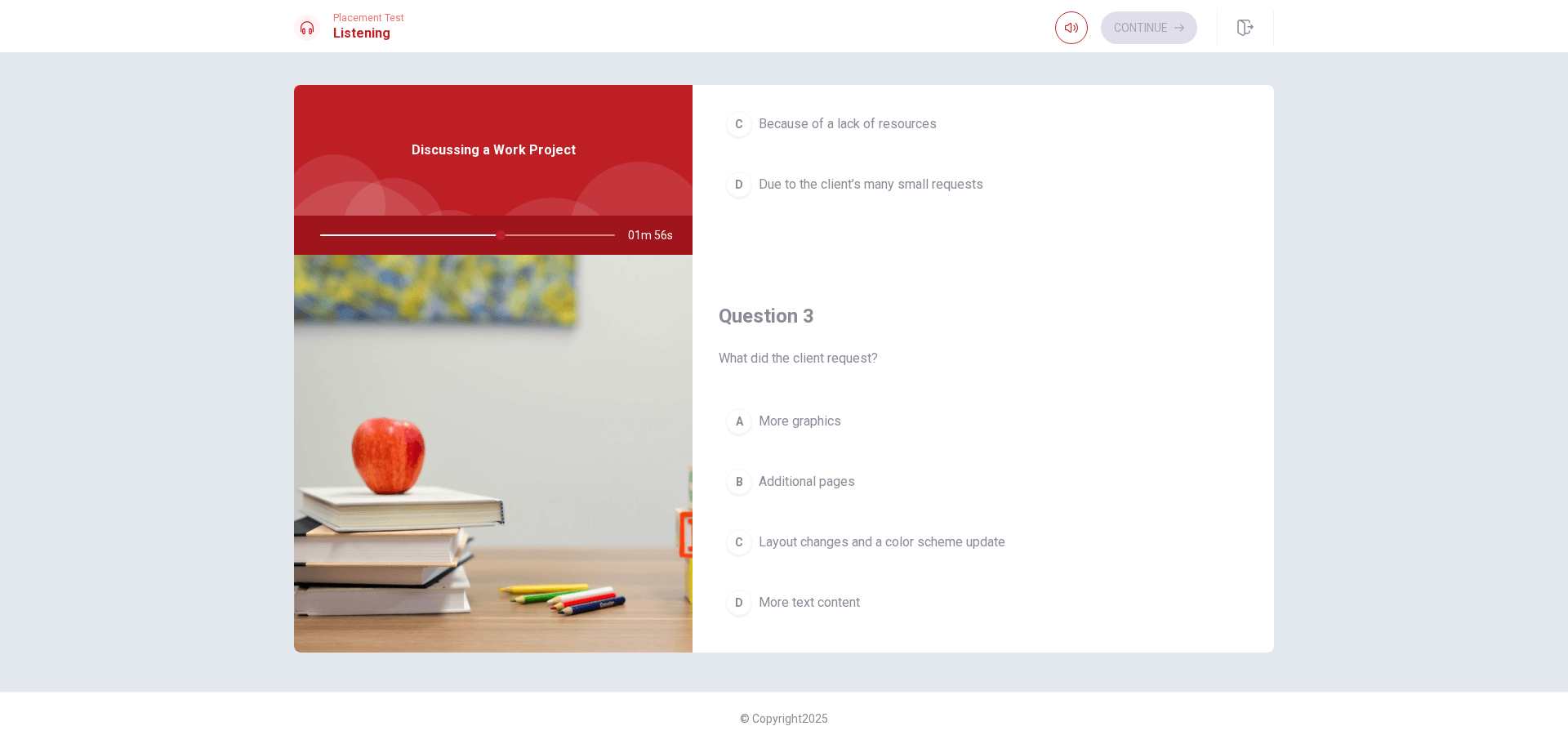
scroll to position [653, 0]
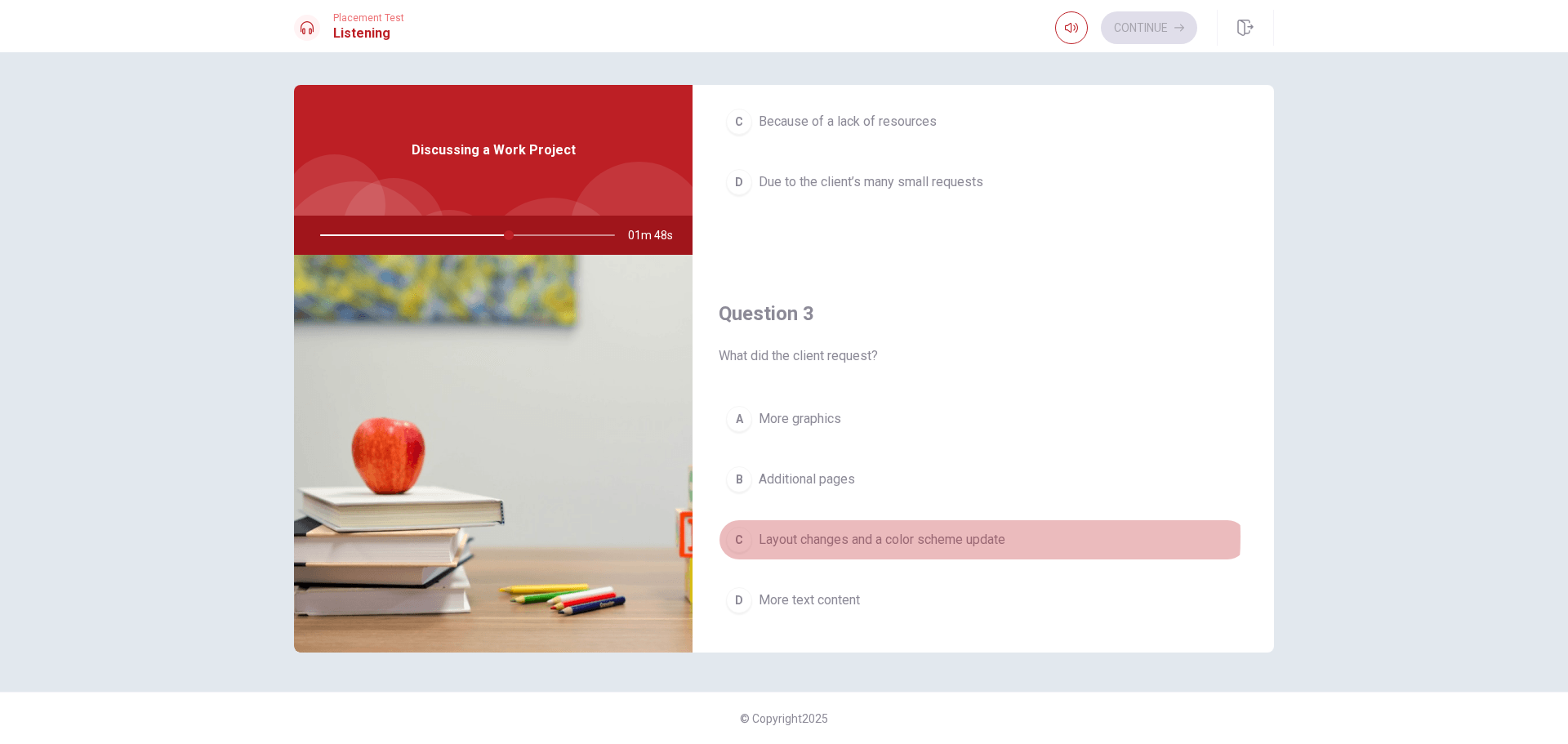
click at [935, 537] on span "Layout changes and a color scheme update" at bounding box center [881, 540] width 247 height 19
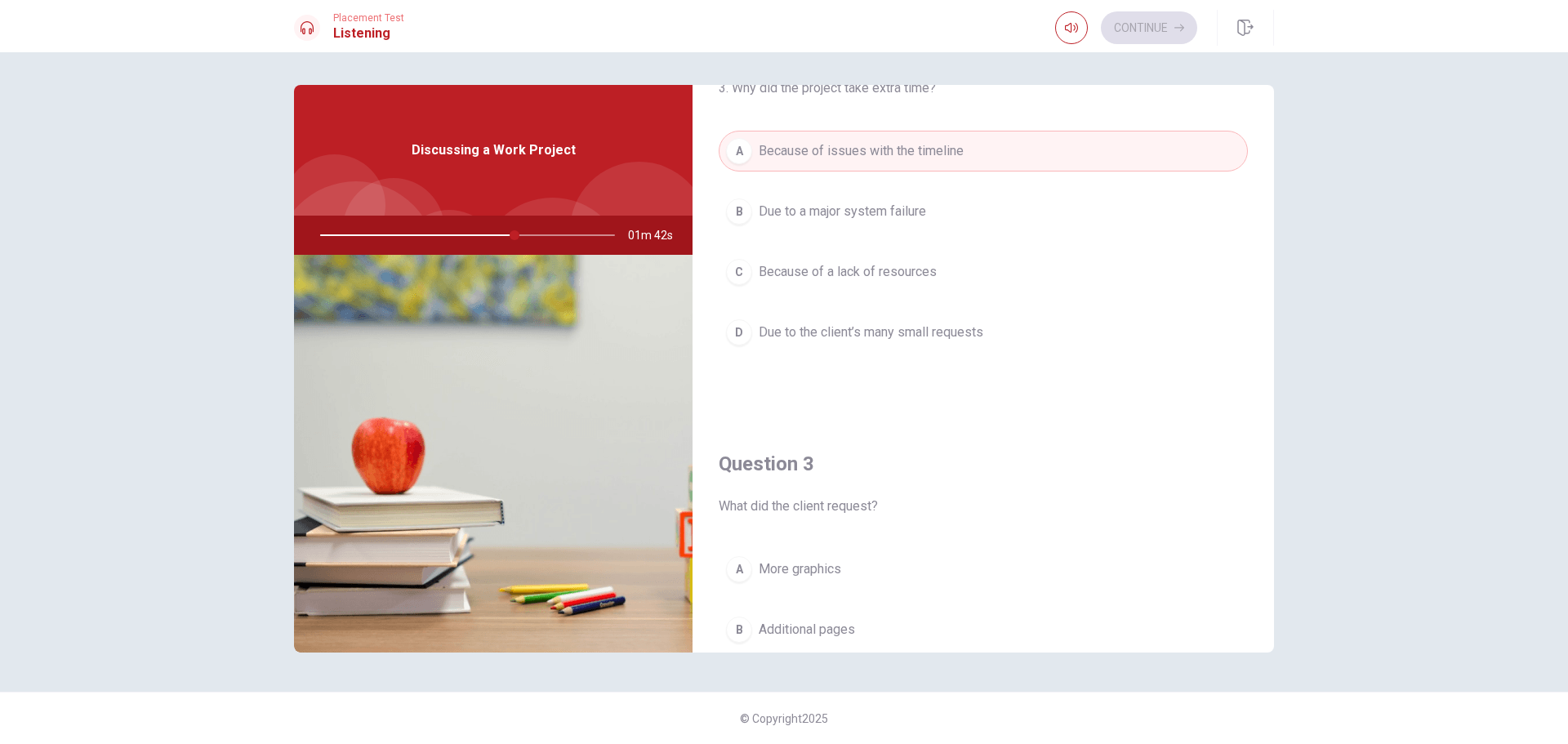
scroll to position [408, 0]
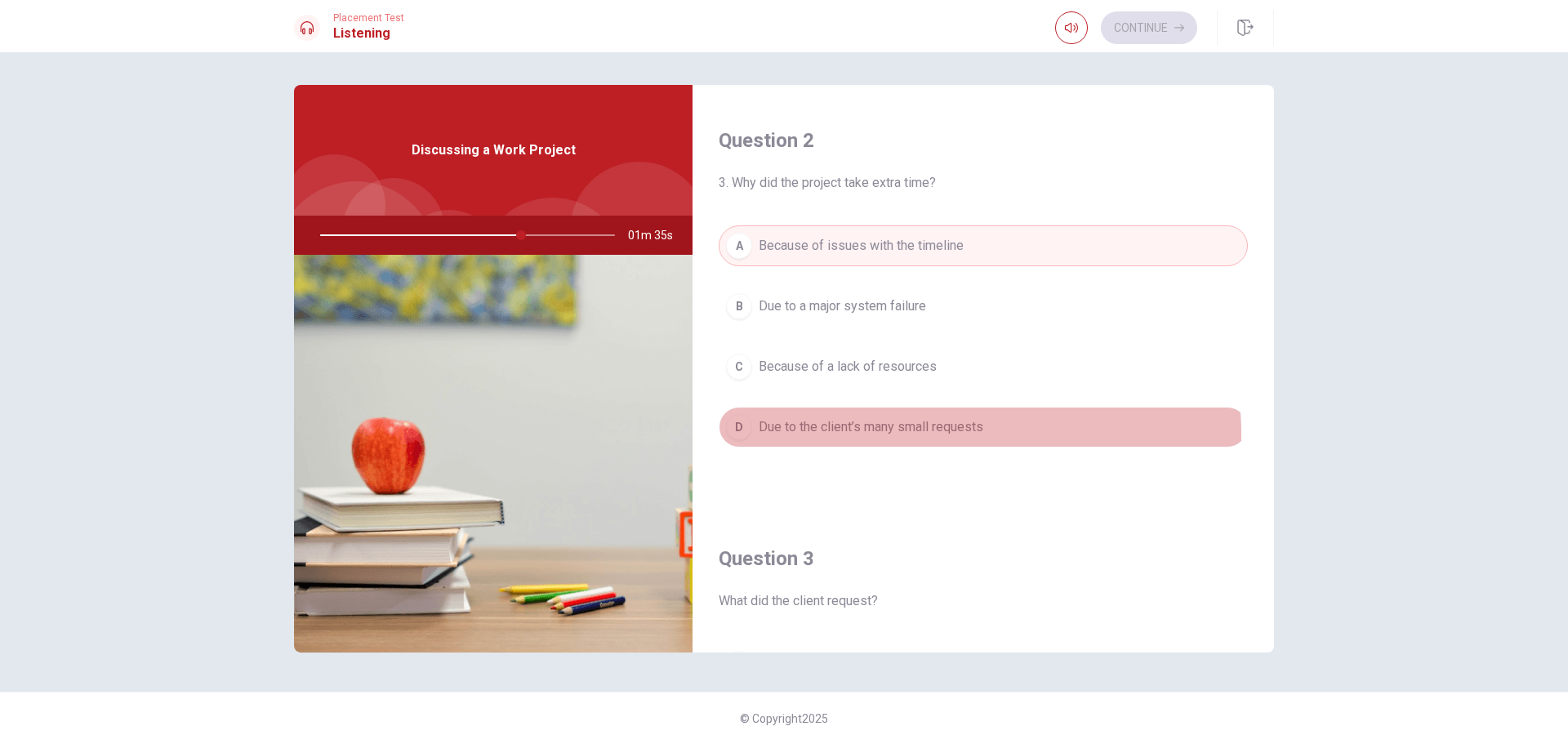
click at [958, 434] on span "Due to the client’s many small requests" at bounding box center [871, 427] width 224 height 19
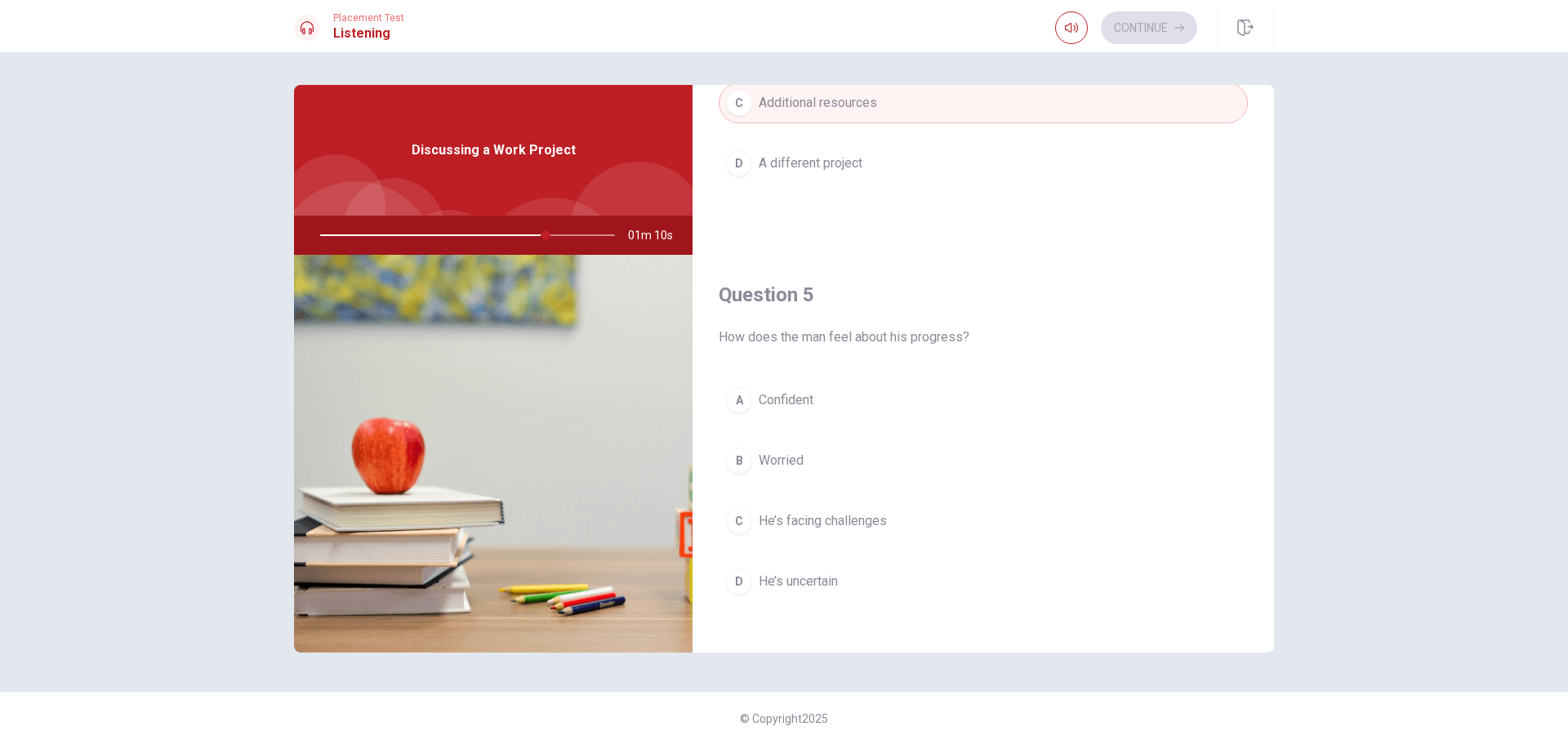
scroll to position [1524, 0]
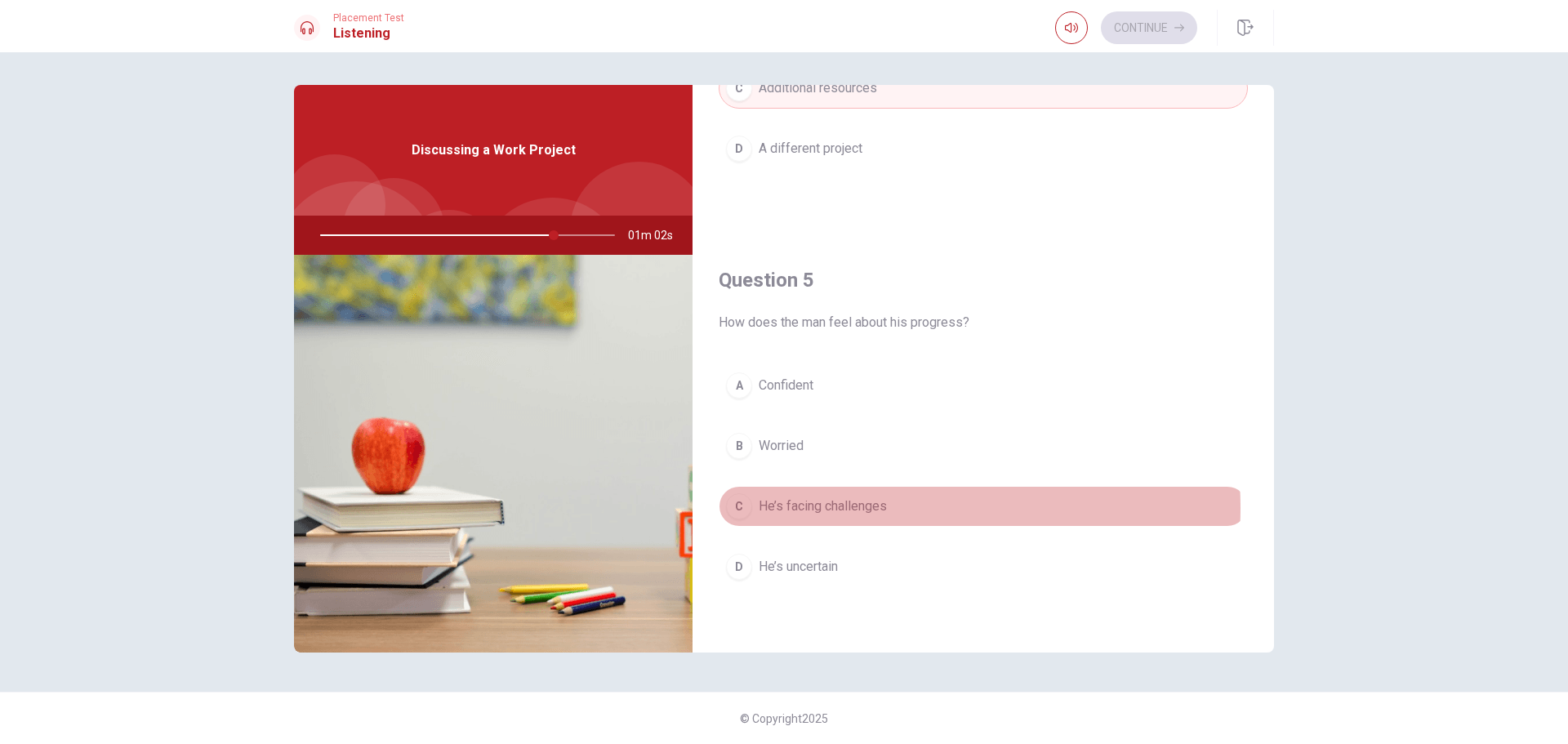
click at [878, 508] on span "He’s facing challenges" at bounding box center [822, 506] width 129 height 19
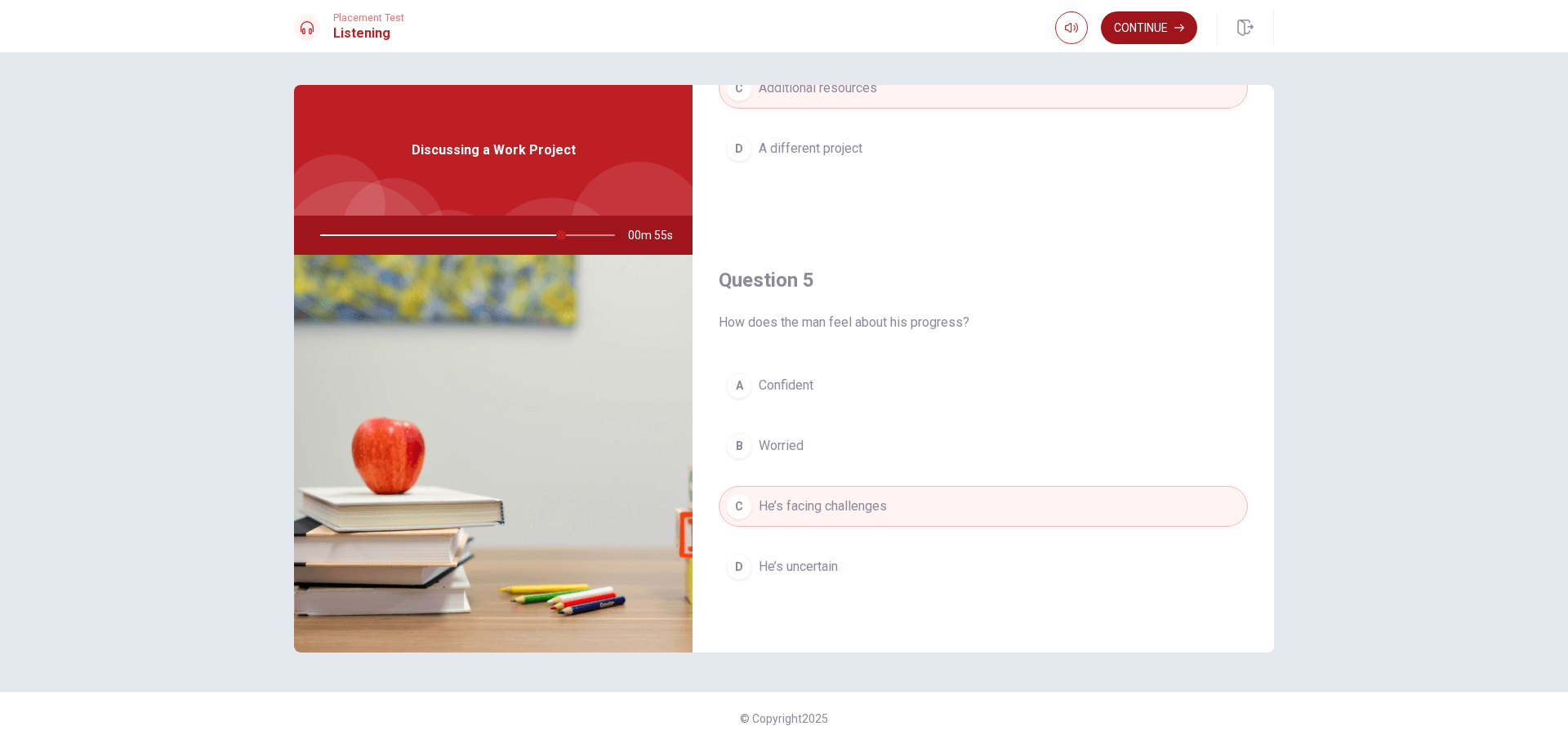
click at [1114, 34] on button "Continue" at bounding box center [1149, 28] width 97 height 33
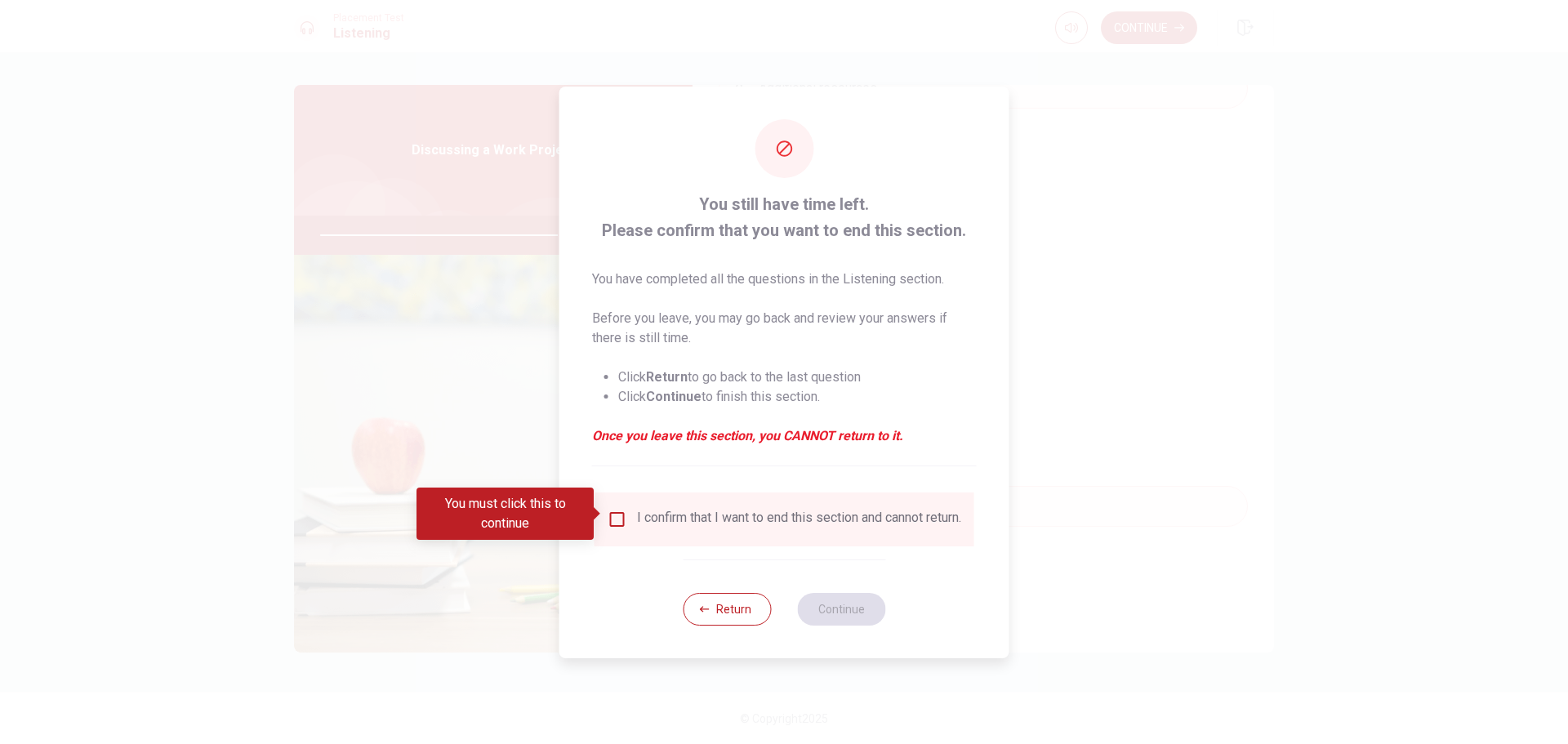
click at [620, 516] on input "You must click this to continue" at bounding box center [617, 520] width 19 height 19
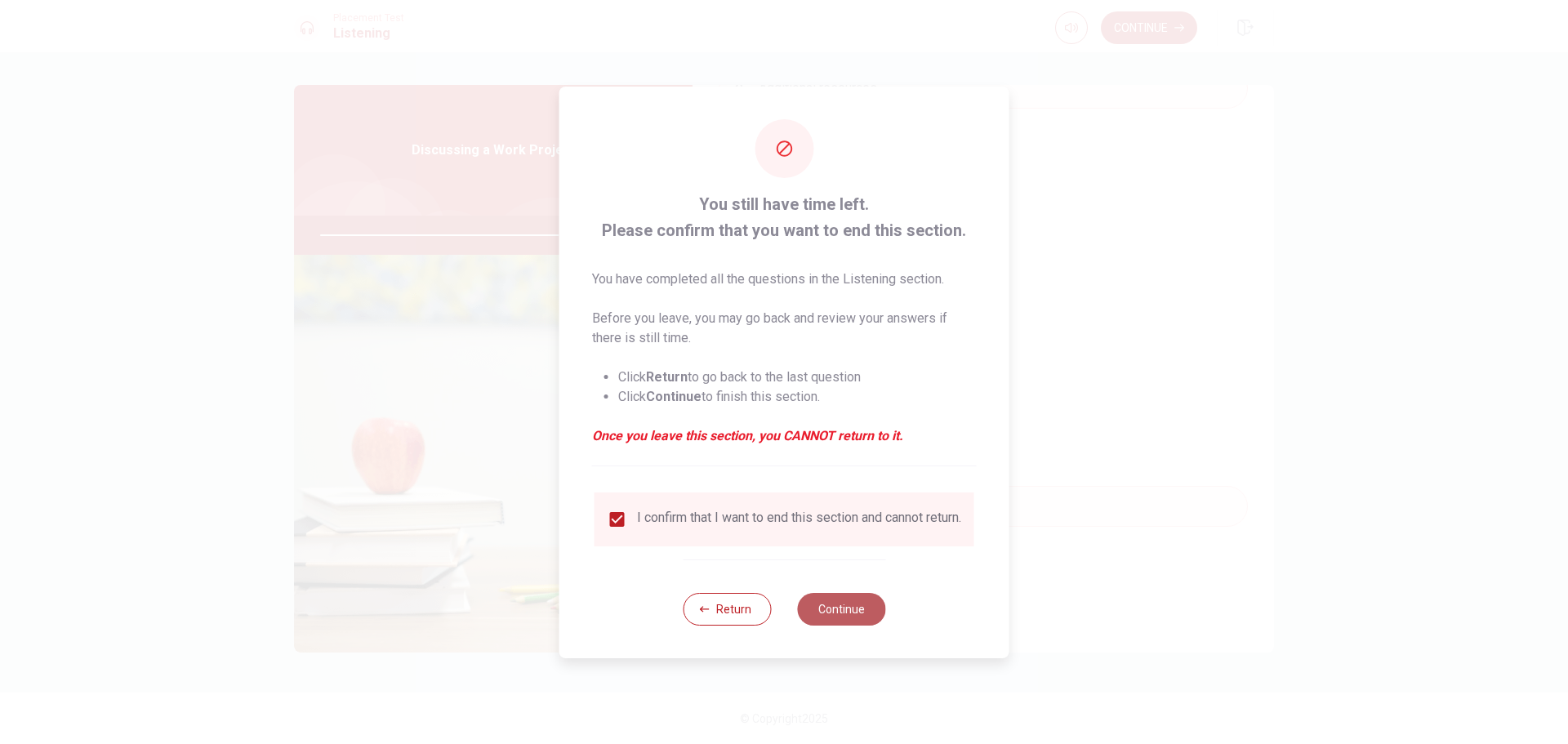
click at [843, 610] on button "Continue" at bounding box center [841, 610] width 88 height 33
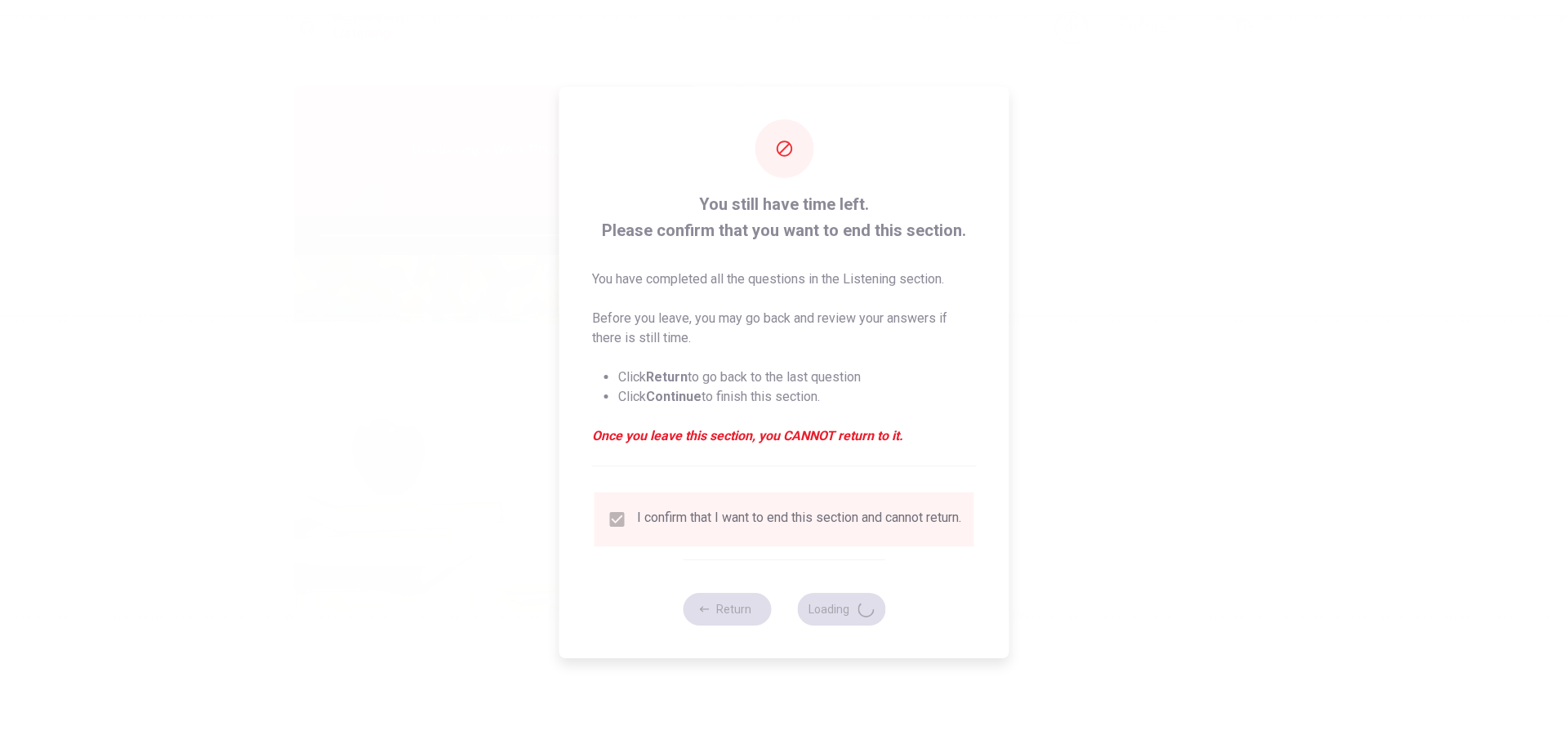
type input "83"
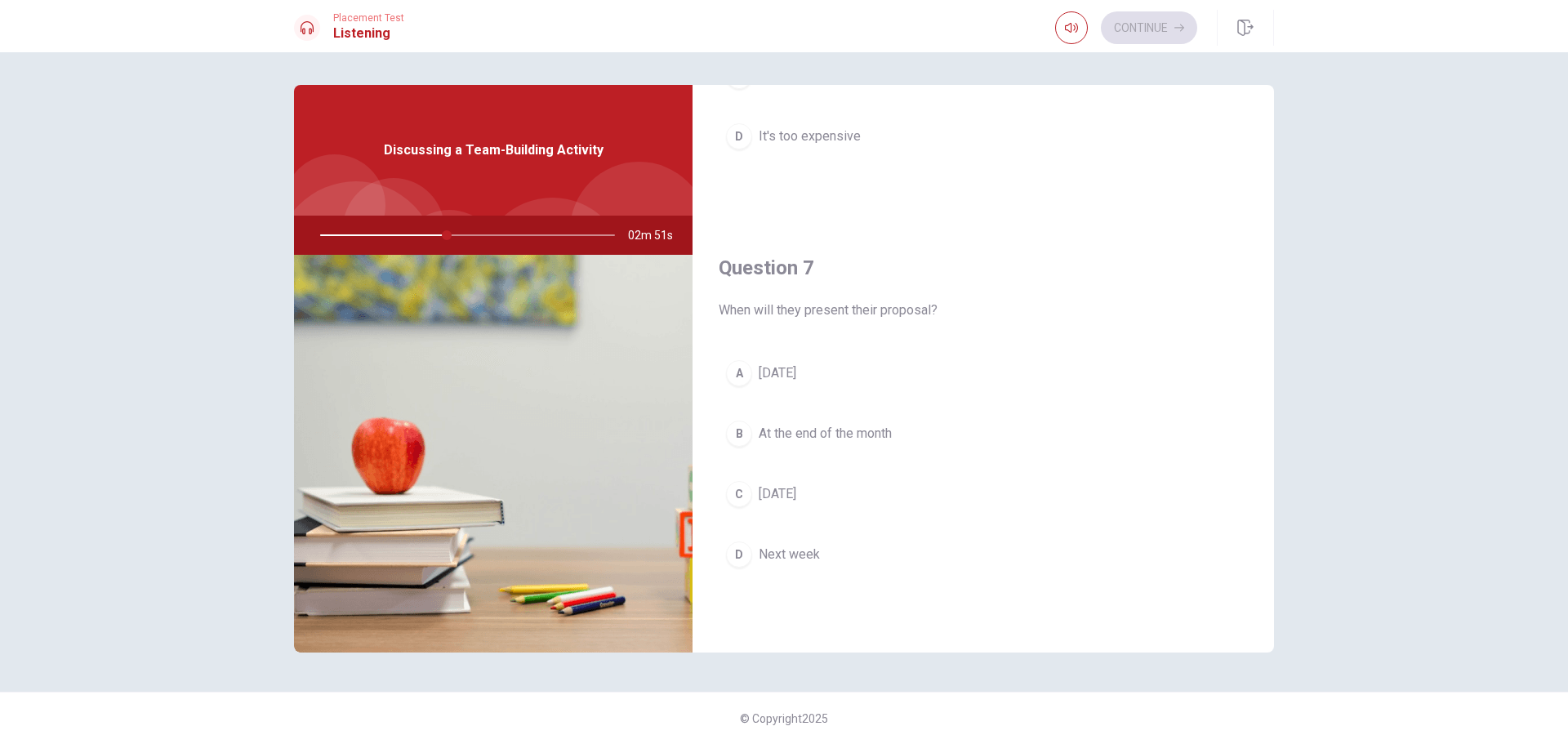
scroll to position [327, 0]
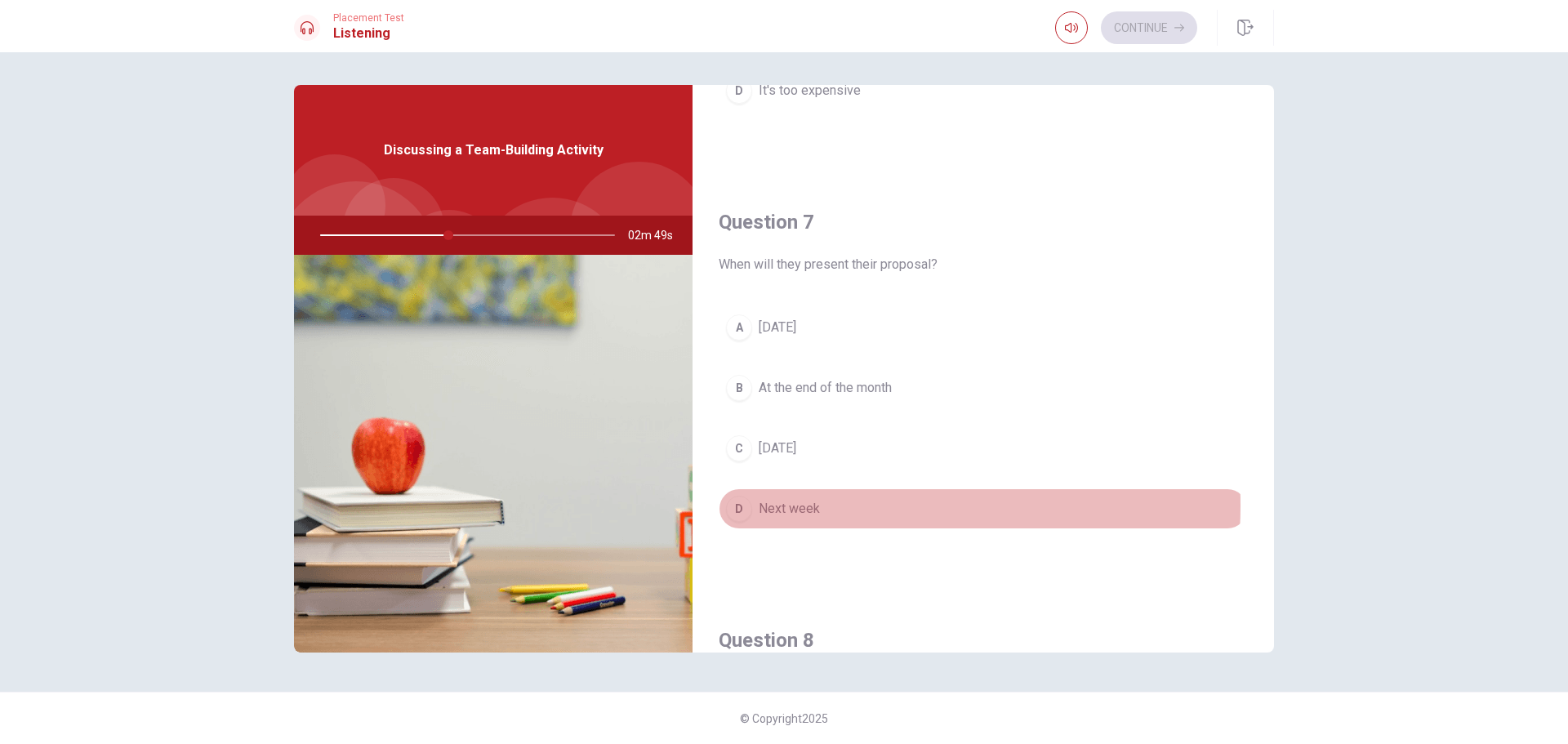
click at [814, 506] on span "Next week" at bounding box center [788, 509] width 61 height 19
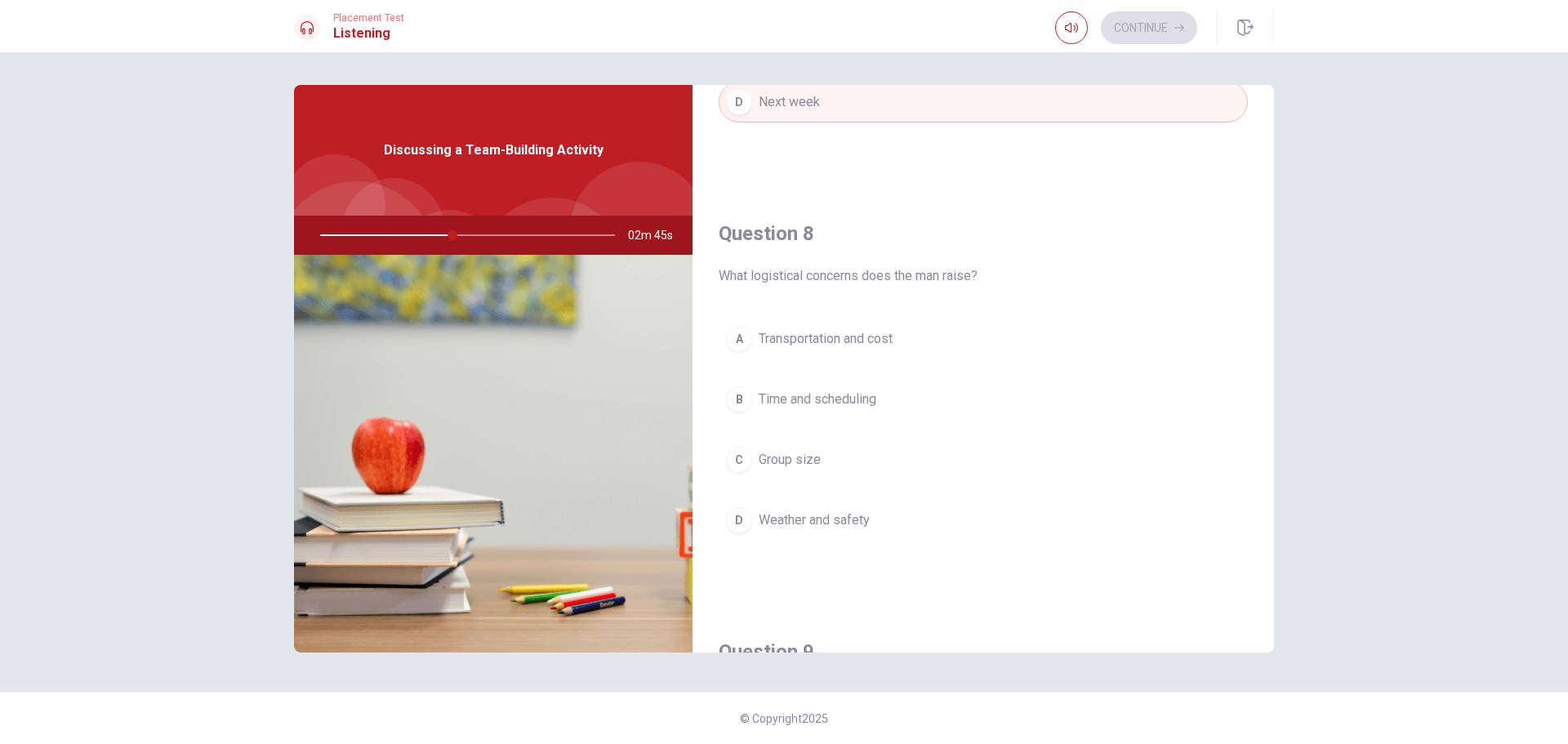
scroll to position [735, 0]
click at [854, 520] on span "Weather and safety" at bounding box center [814, 519] width 111 height 19
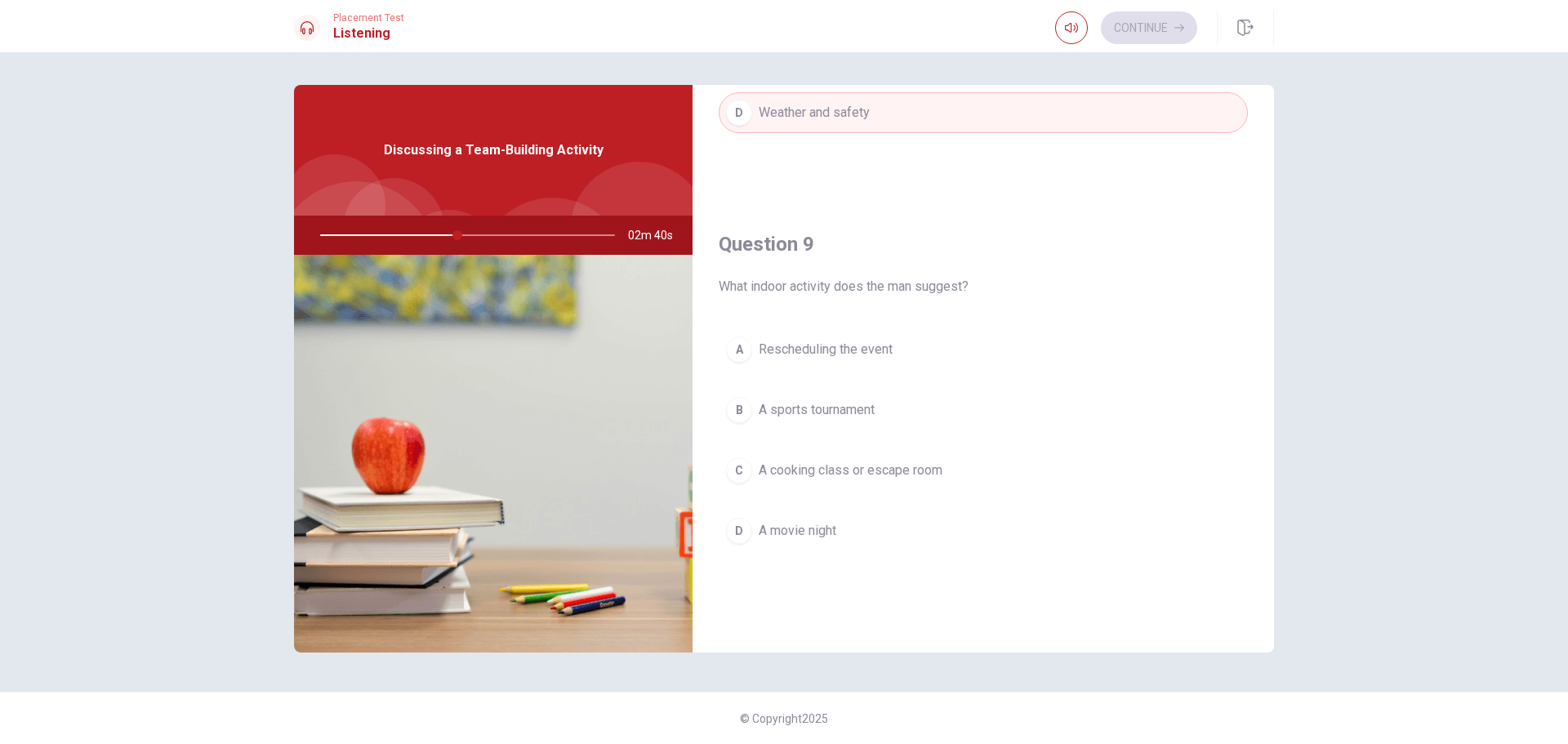
scroll to position [1144, 0]
click at [936, 467] on span "A cooking class or escape room" at bounding box center [850, 468] width 184 height 19
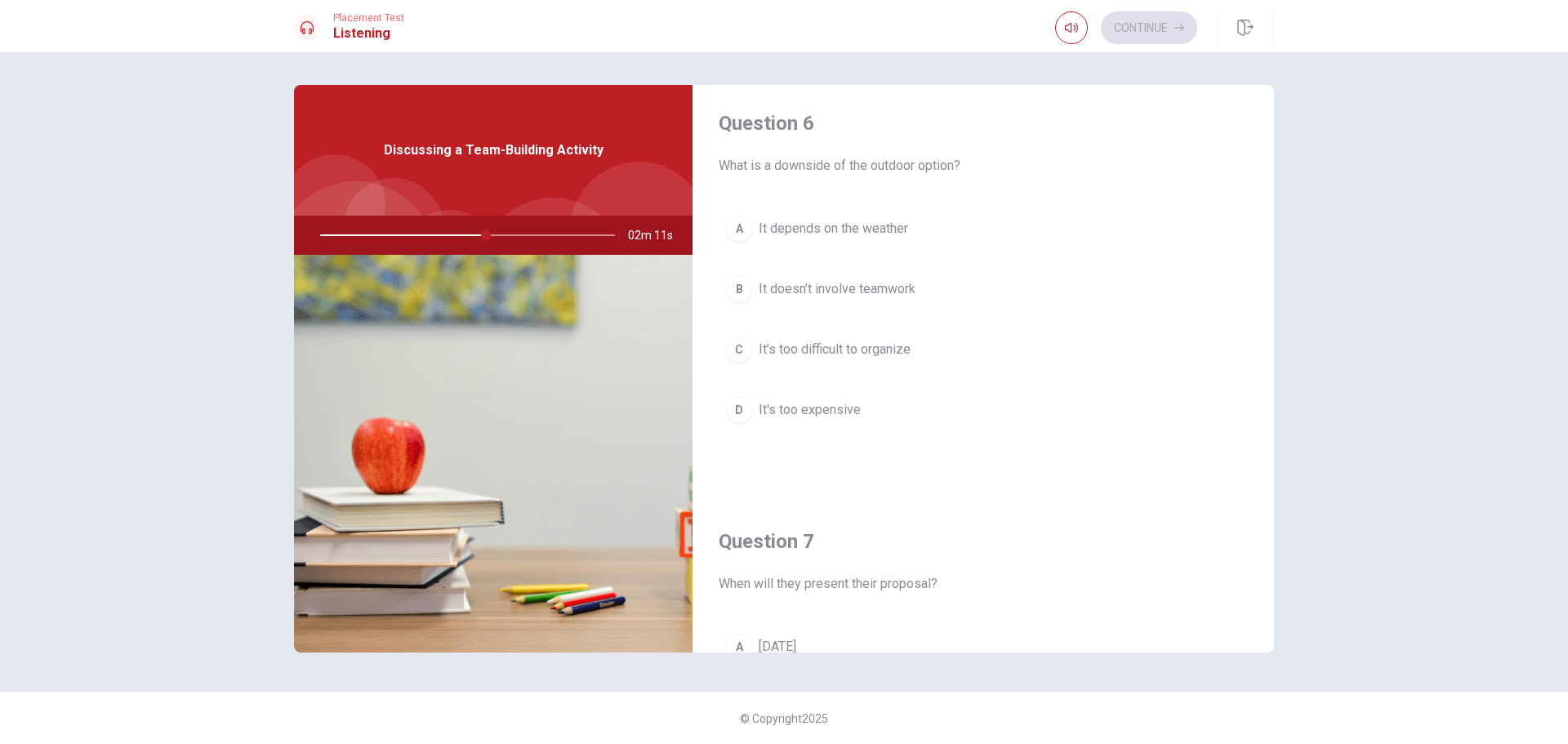
scroll to position [0, 0]
click at [864, 244] on span "It depends on the weather" at bounding box center [833, 236] width 150 height 19
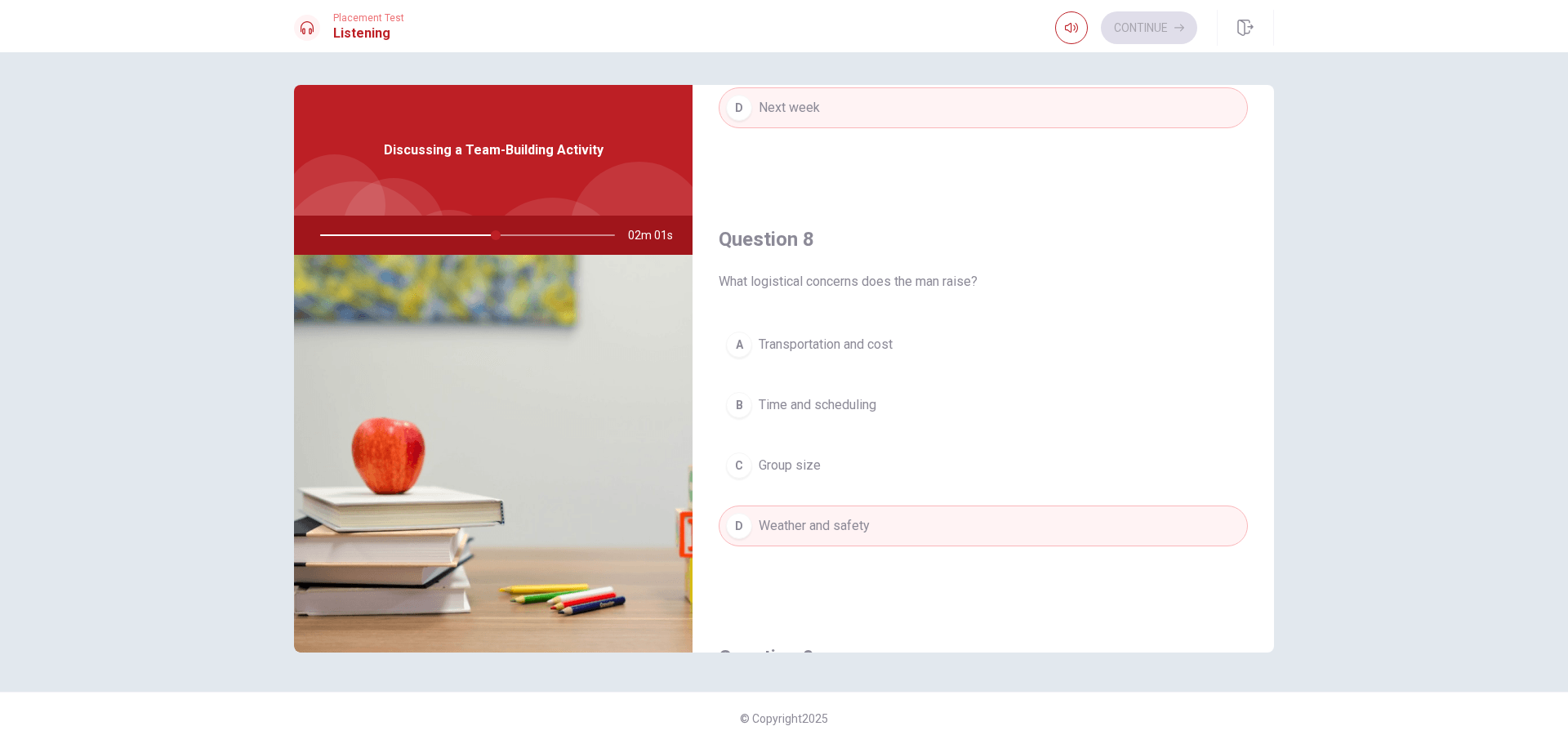
scroll to position [735, 0]
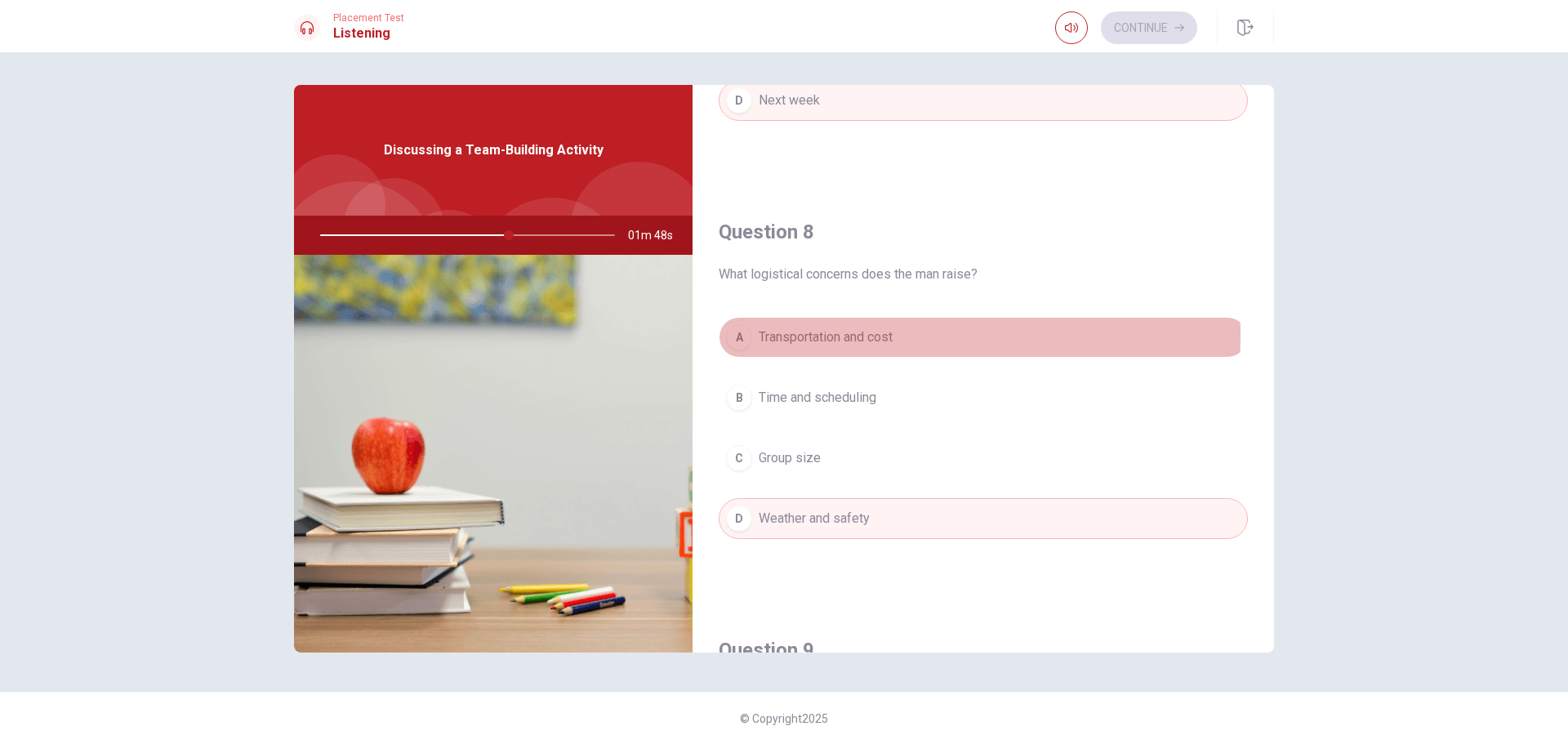
click at [819, 335] on span "Transportation and cost" at bounding box center [825, 338] width 133 height 19
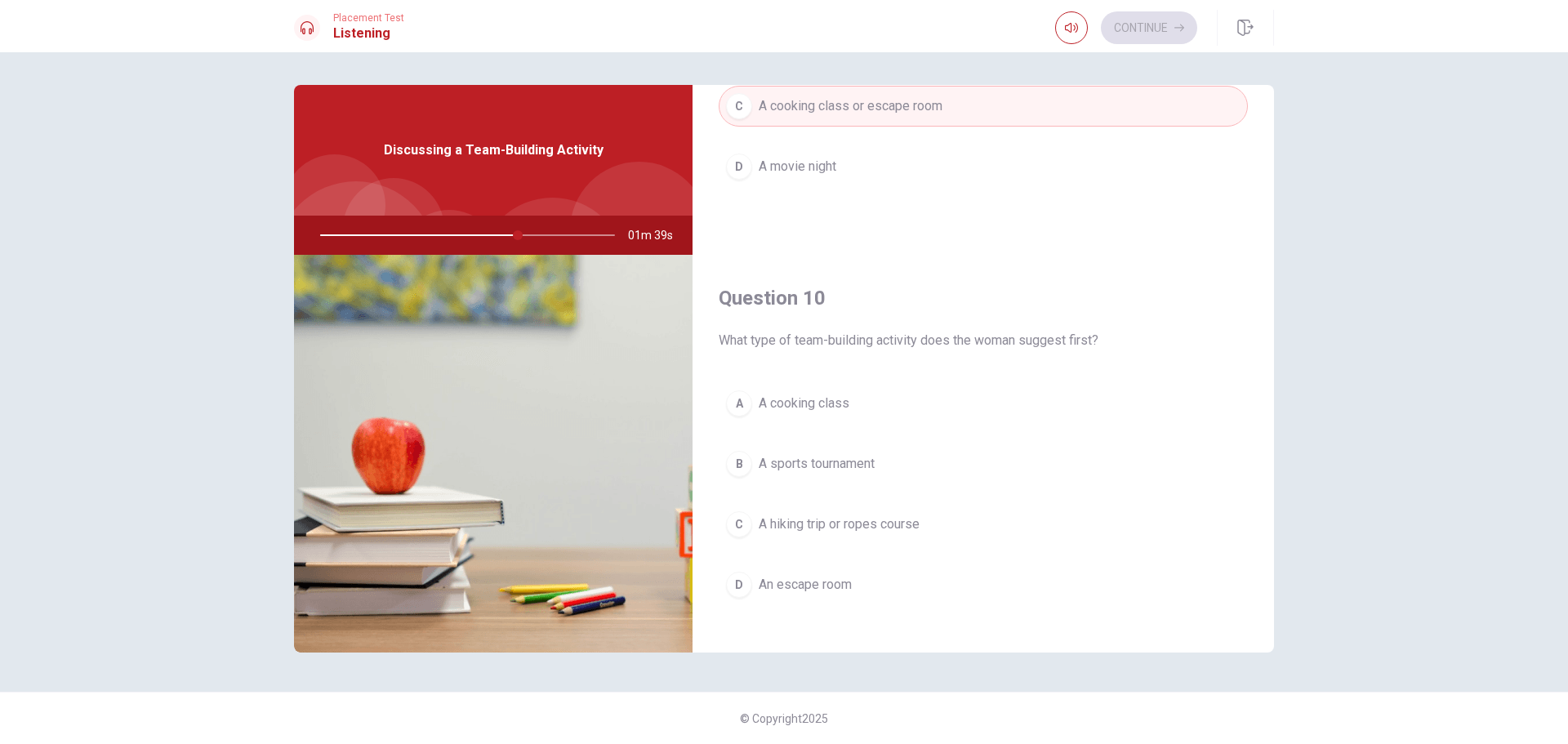
scroll to position [1524, 0]
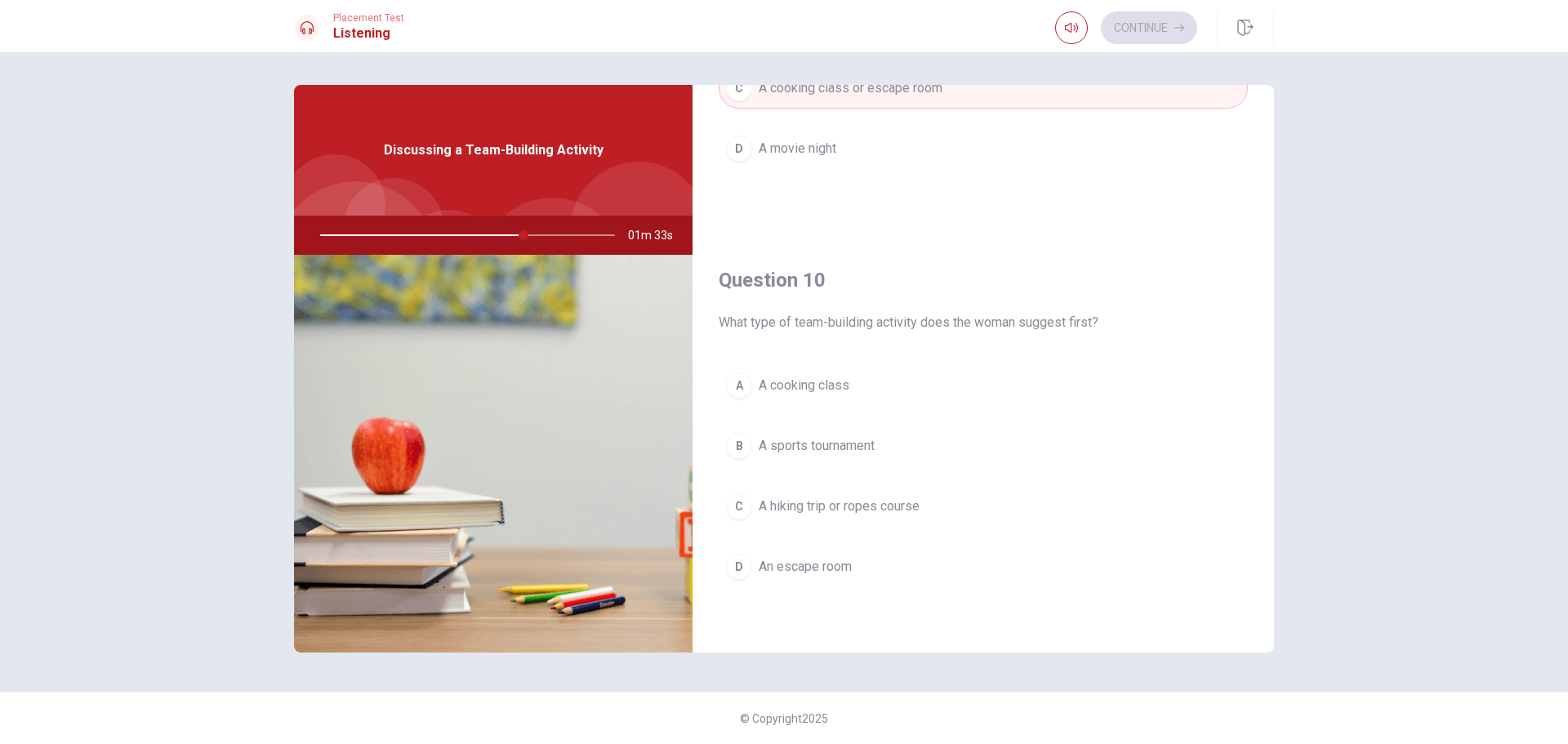
click at [860, 487] on button "C A hiking trip or ropes course" at bounding box center [983, 506] width 529 height 41
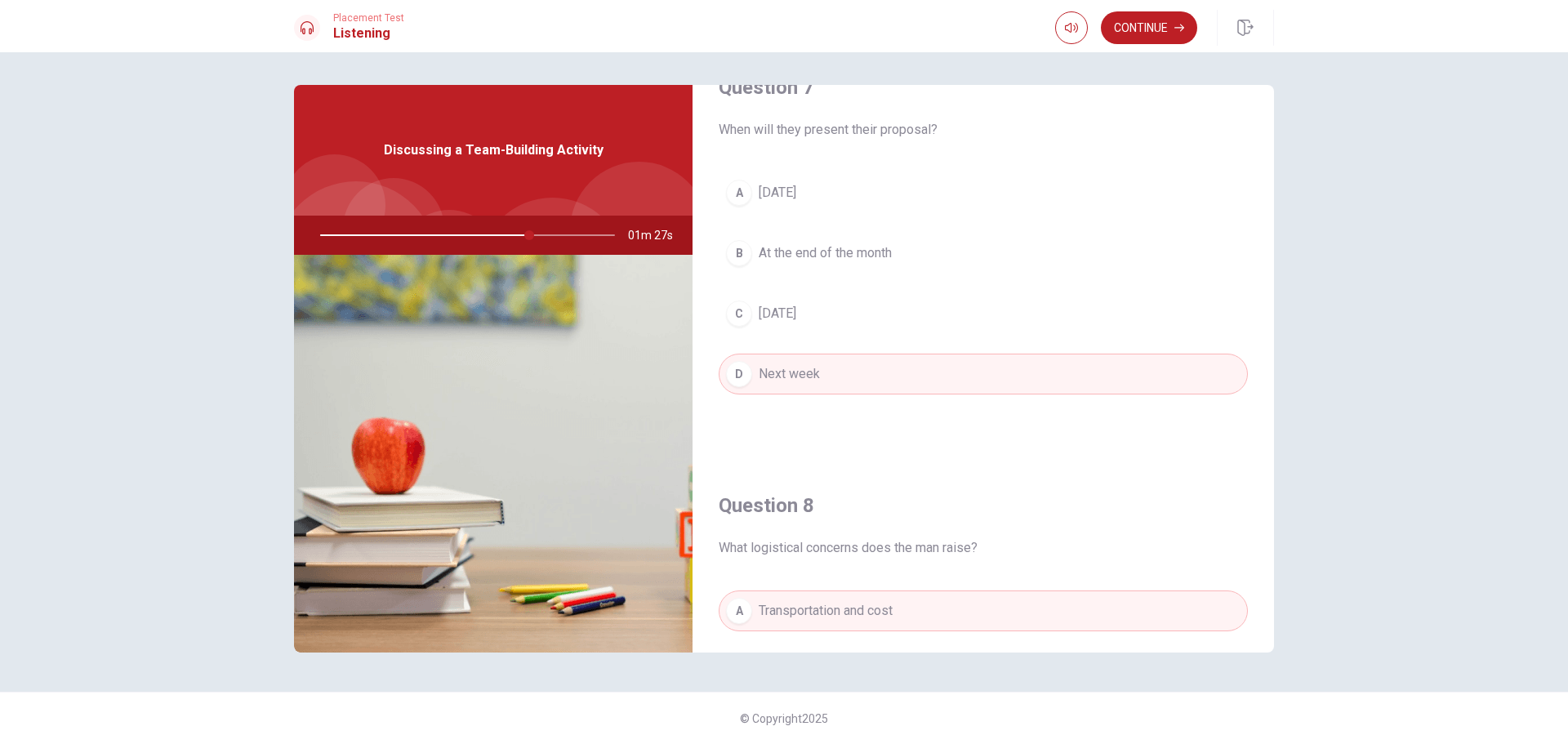
scroll to position [0, 0]
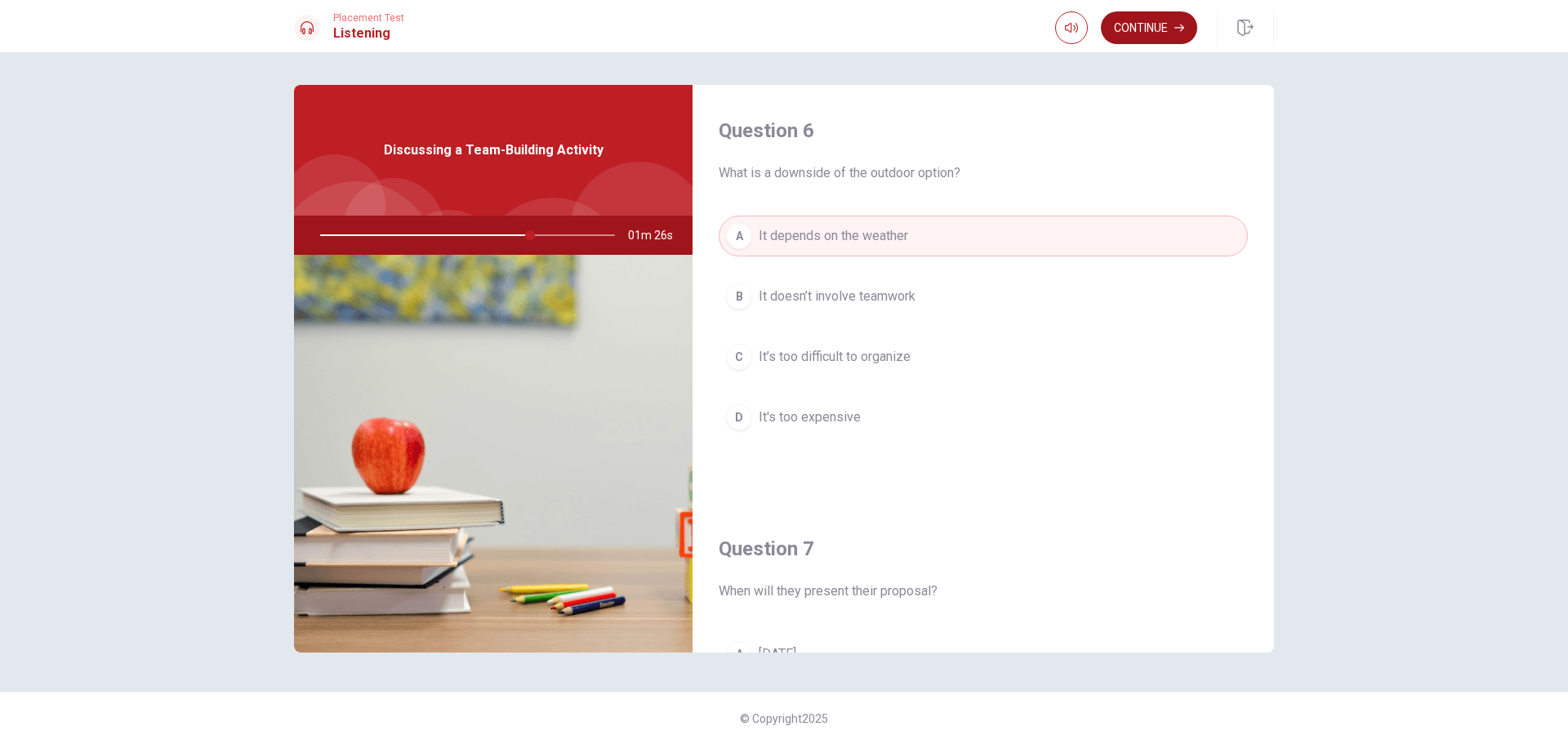
click at [1137, 35] on button "Continue" at bounding box center [1149, 28] width 97 height 33
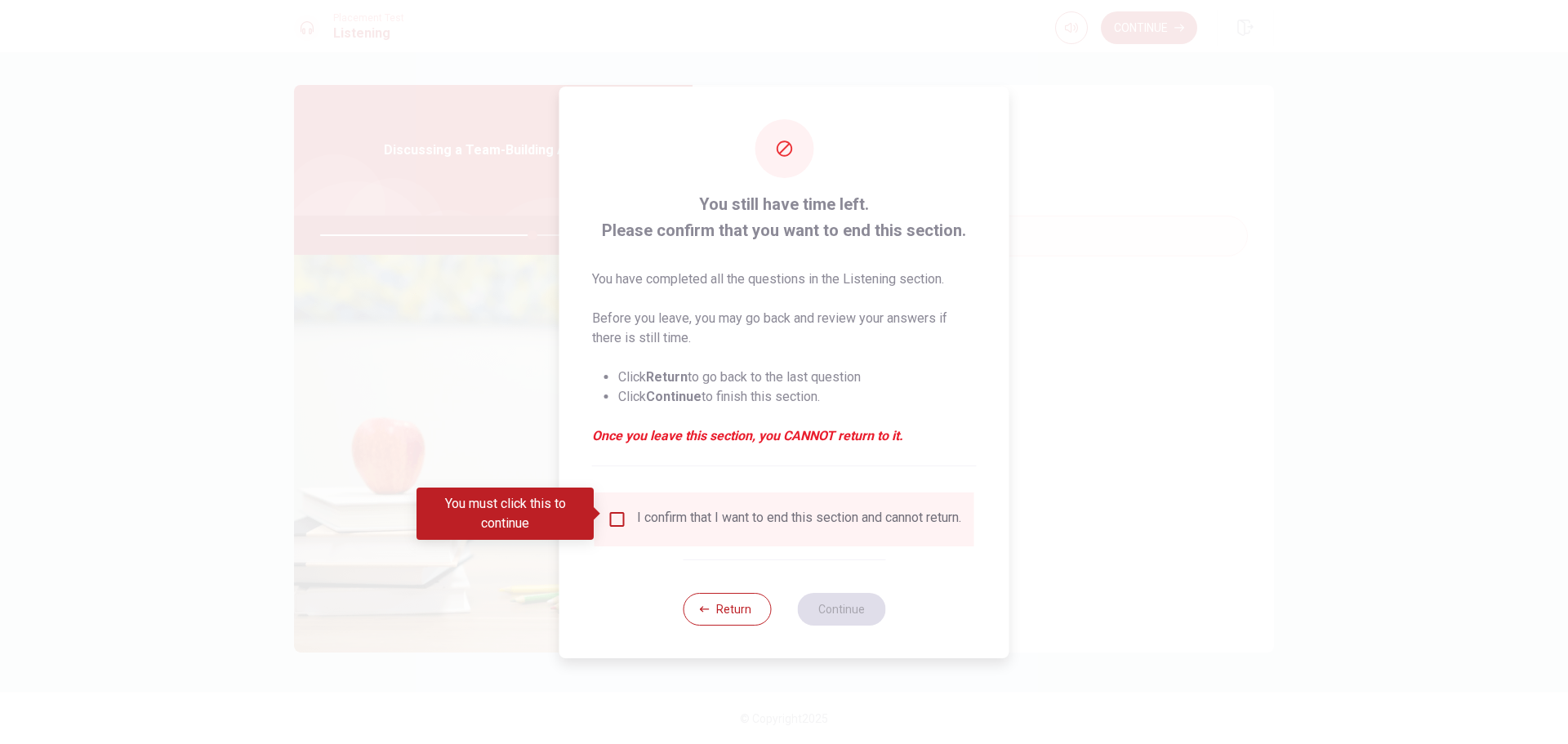
click at [611, 513] on input "You must click this to continue" at bounding box center [617, 520] width 19 height 19
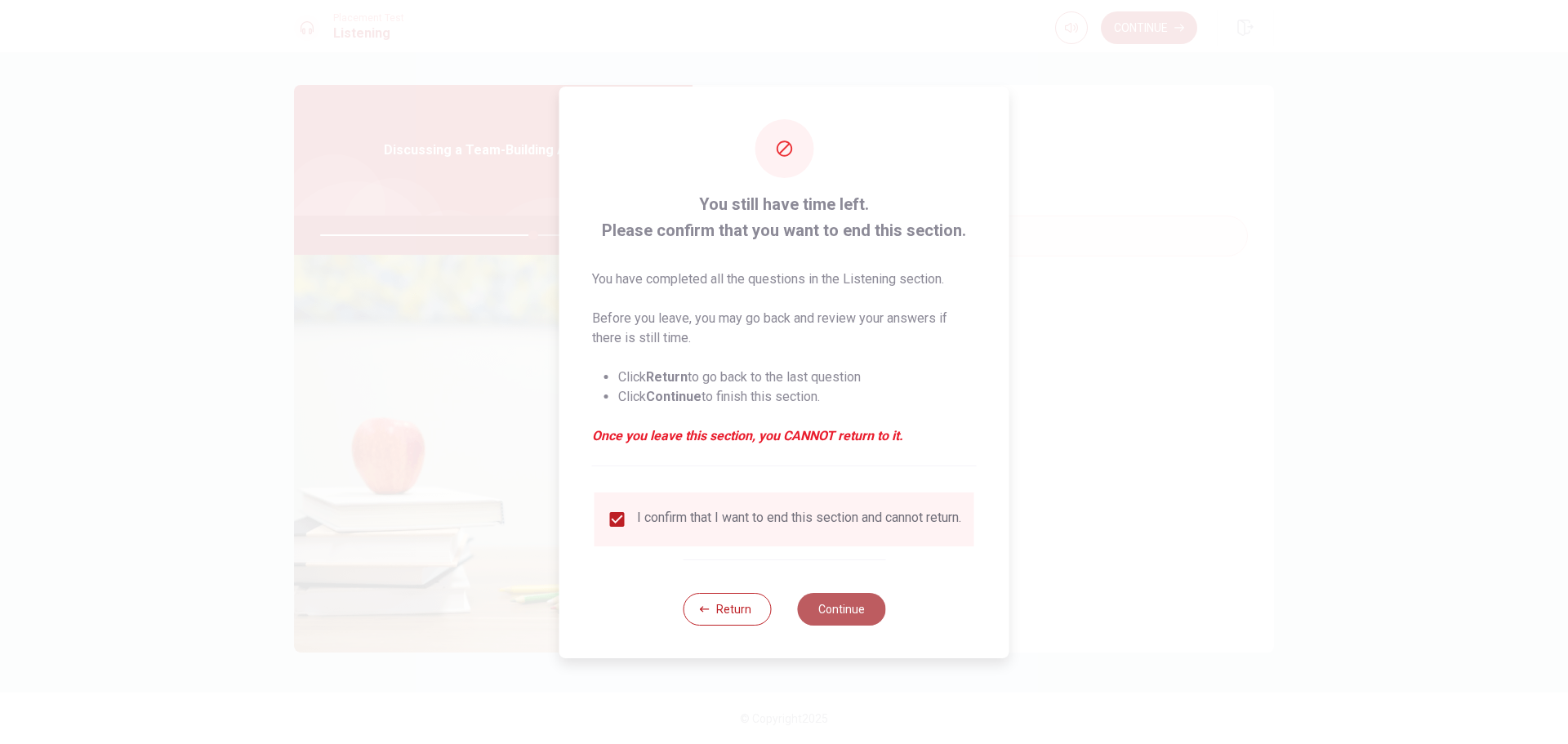
click at [832, 599] on button "Continue" at bounding box center [841, 610] width 88 height 33
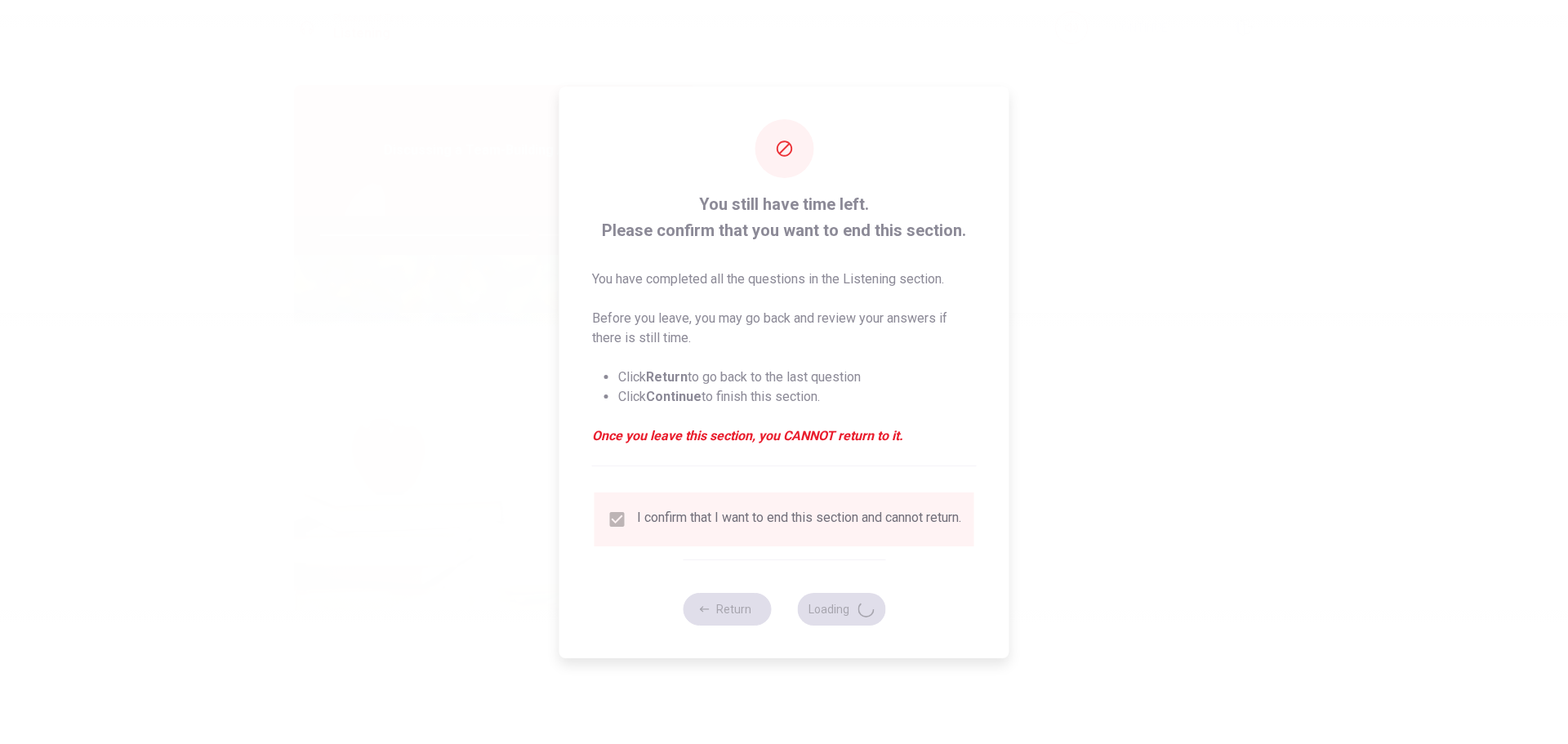
type input "73"
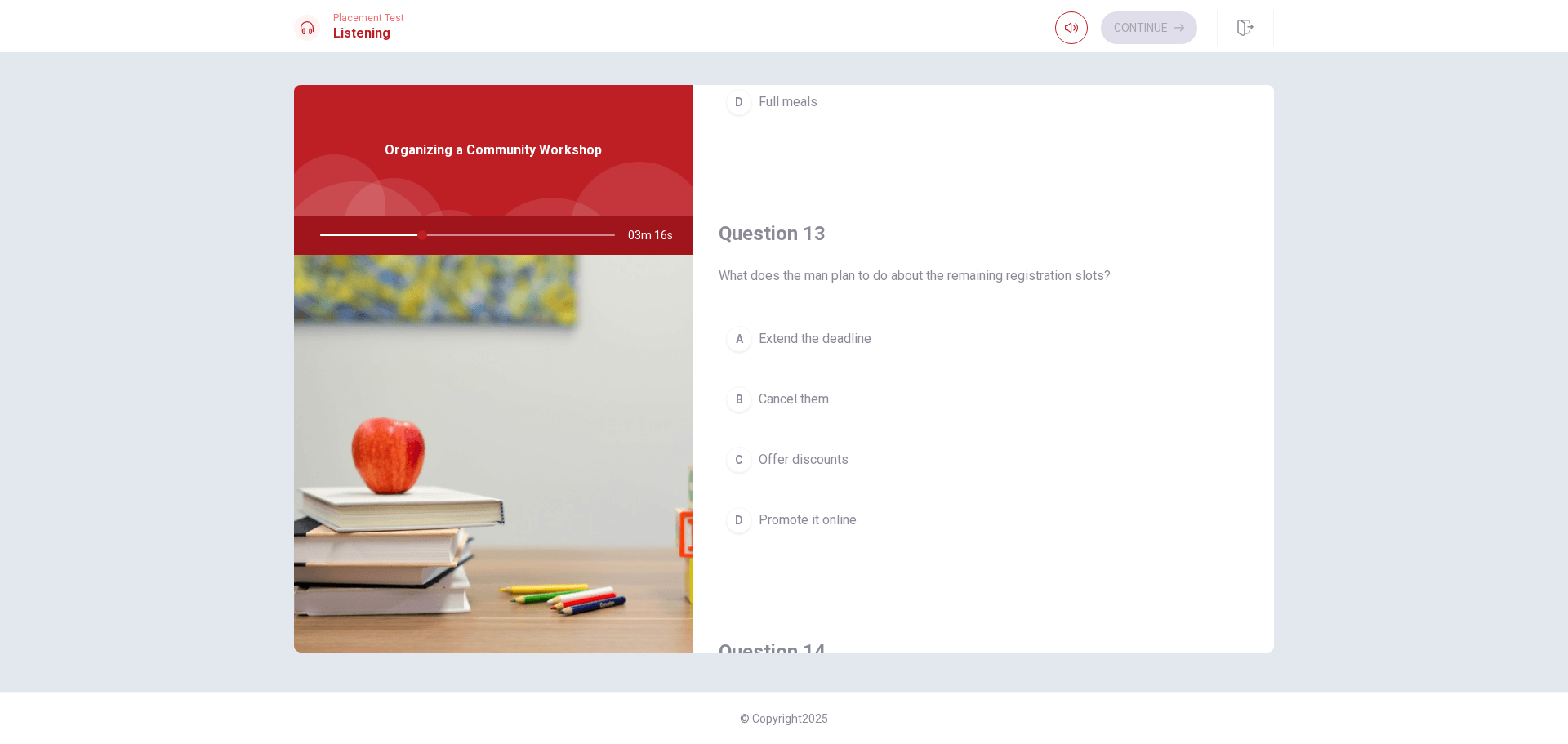
scroll to position [735, 0]
click at [842, 340] on span "Extend the deadline" at bounding box center [814, 338] width 113 height 19
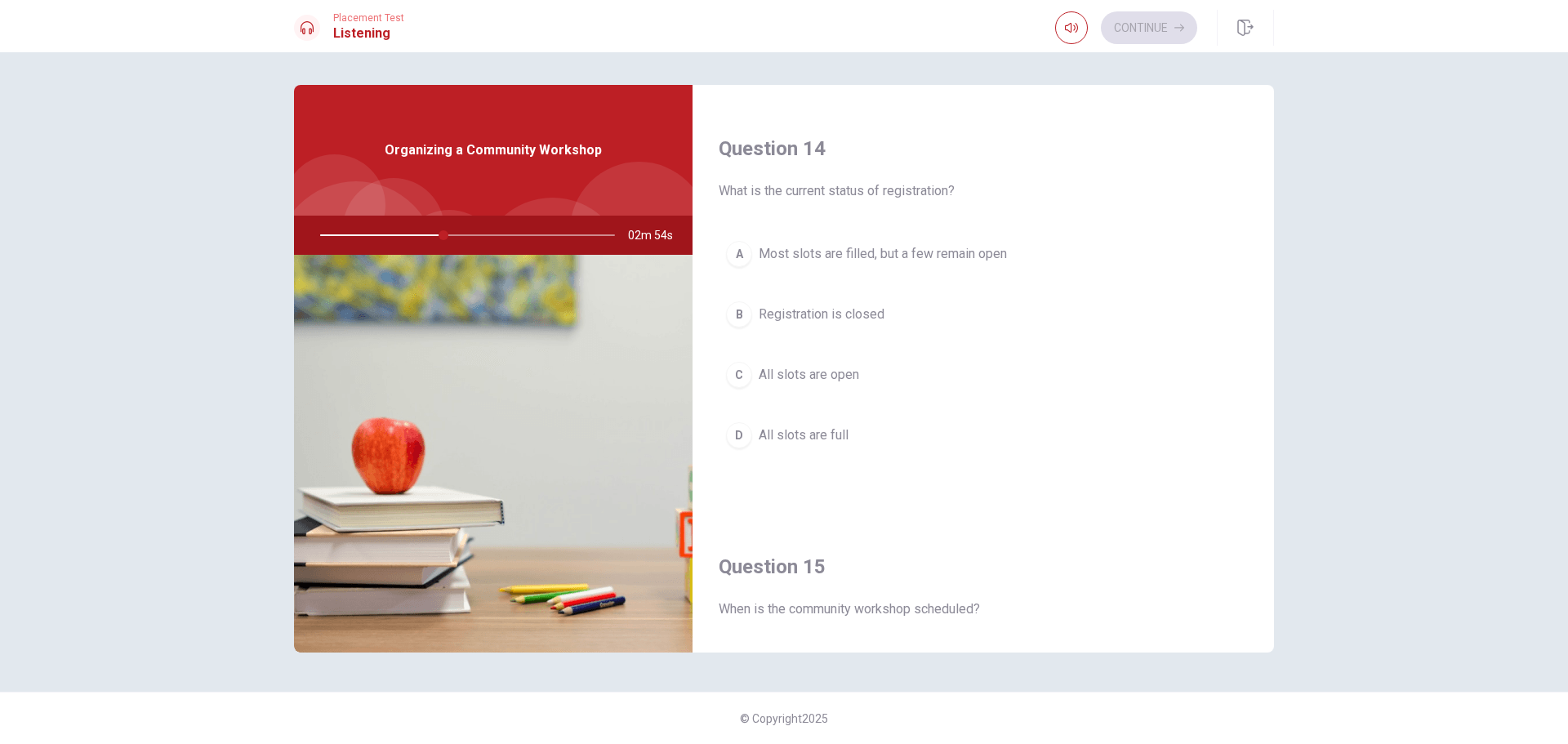
scroll to position [1225, 0]
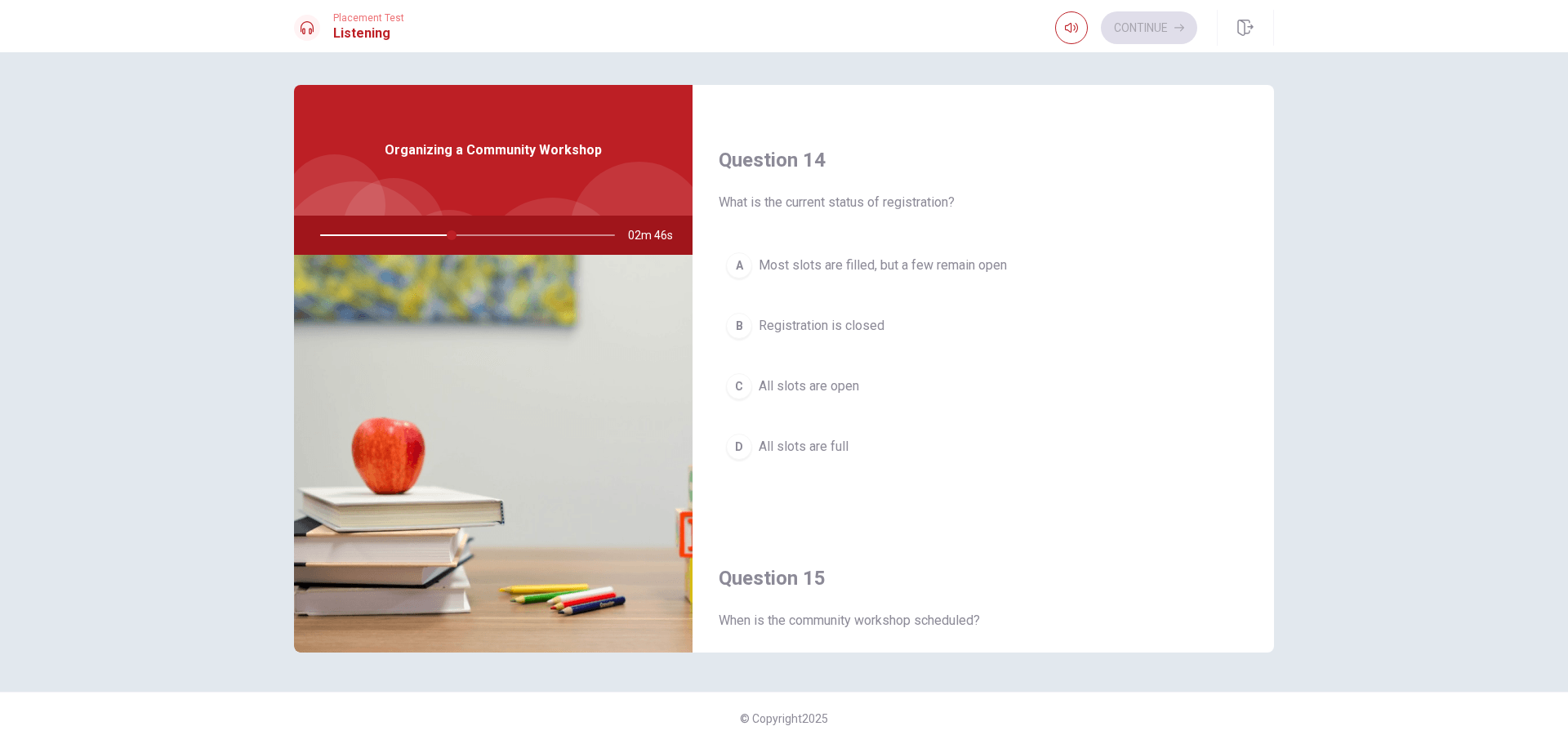
click at [952, 265] on span "Most slots are filled, but a few remain open" at bounding box center [882, 265] width 249 height 19
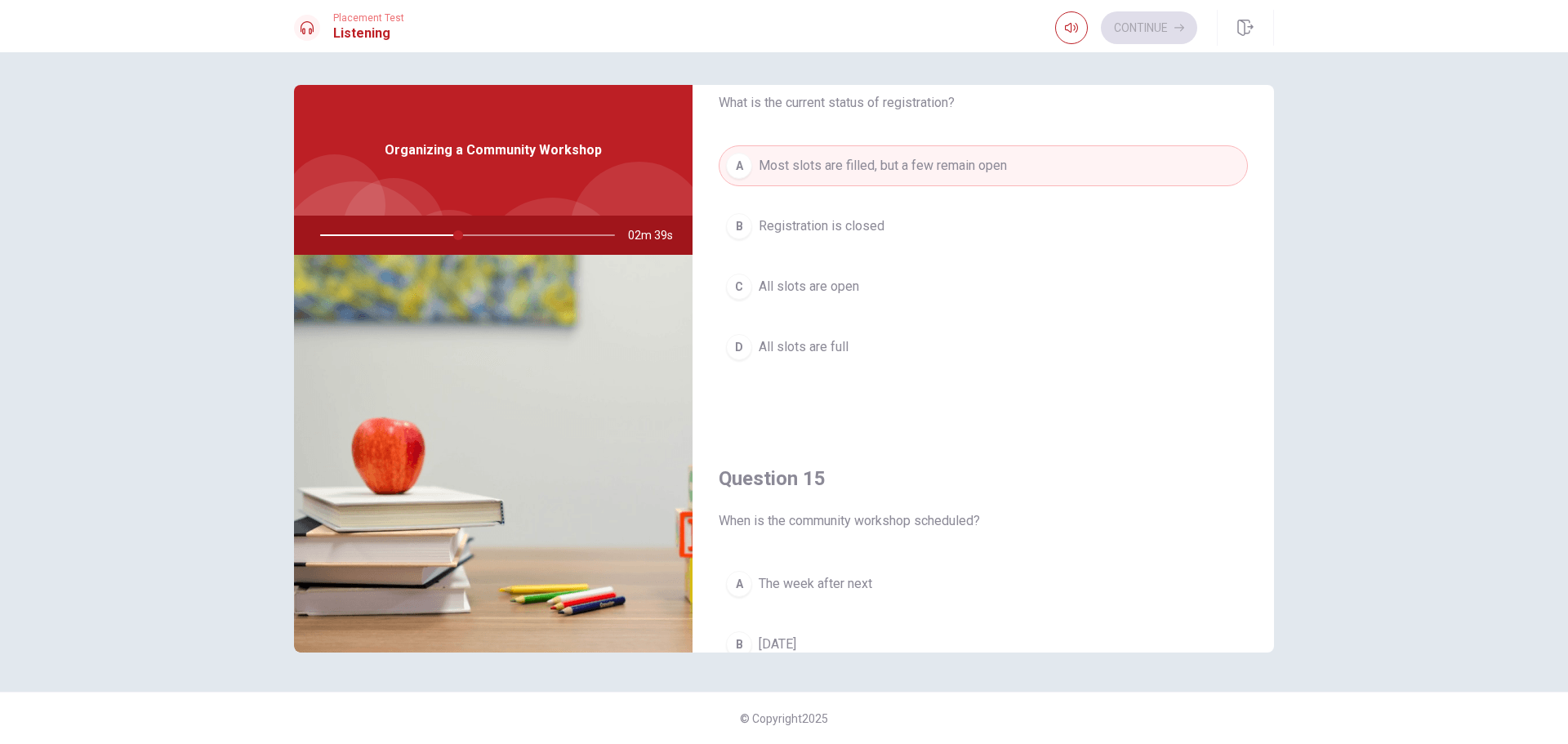
scroll to position [1524, 0]
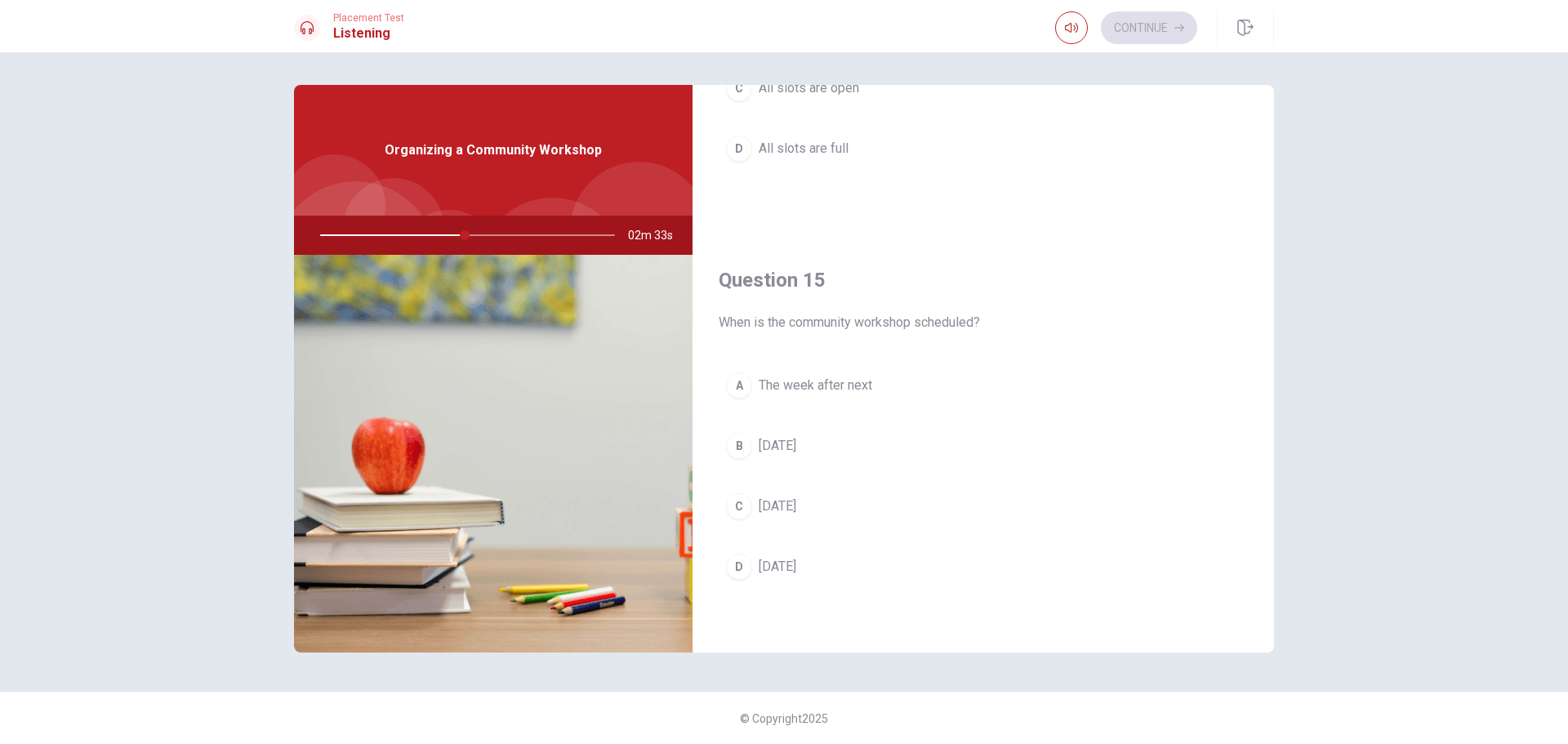
click at [841, 445] on button "B [DATE]" at bounding box center [983, 446] width 529 height 41
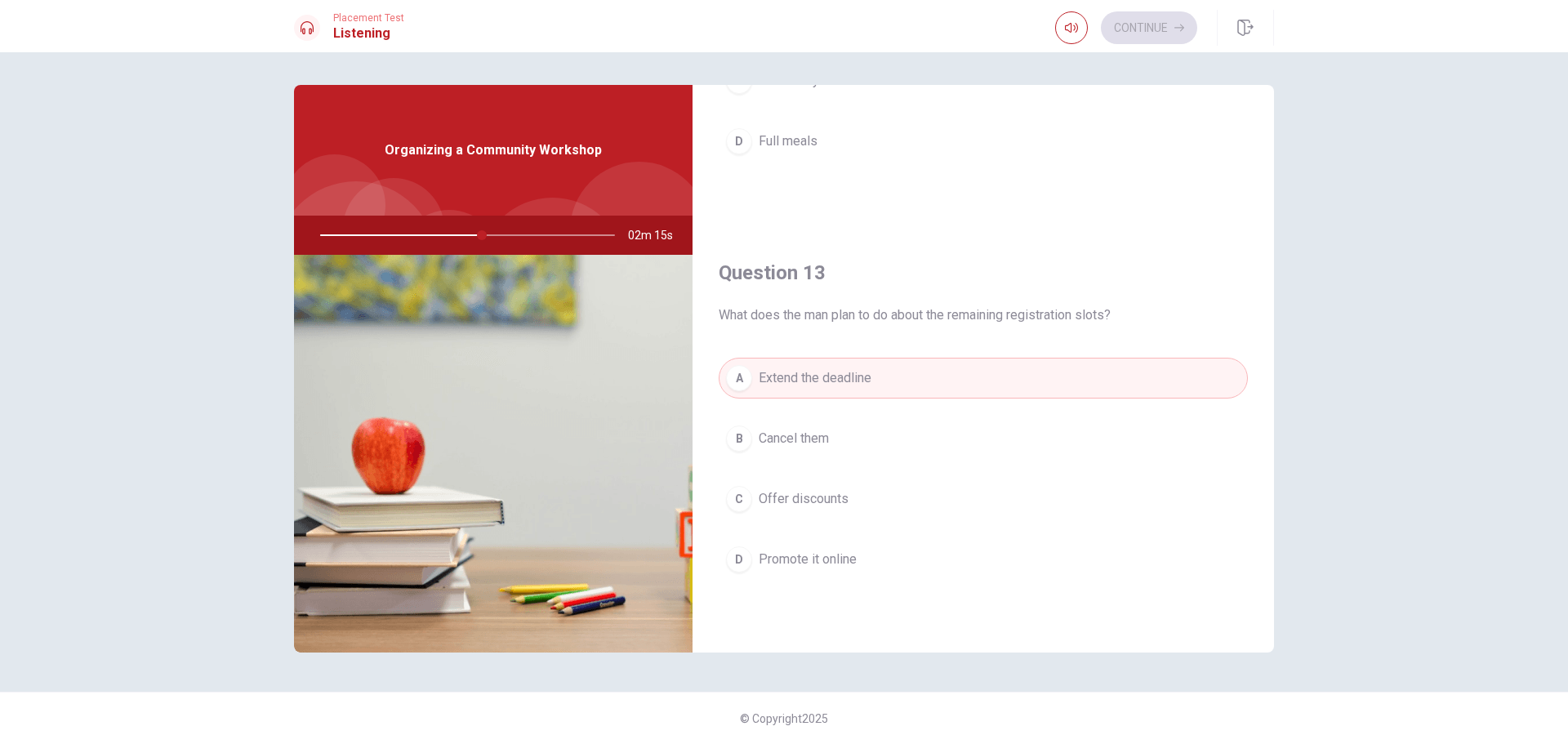
scroll to position [706, 0]
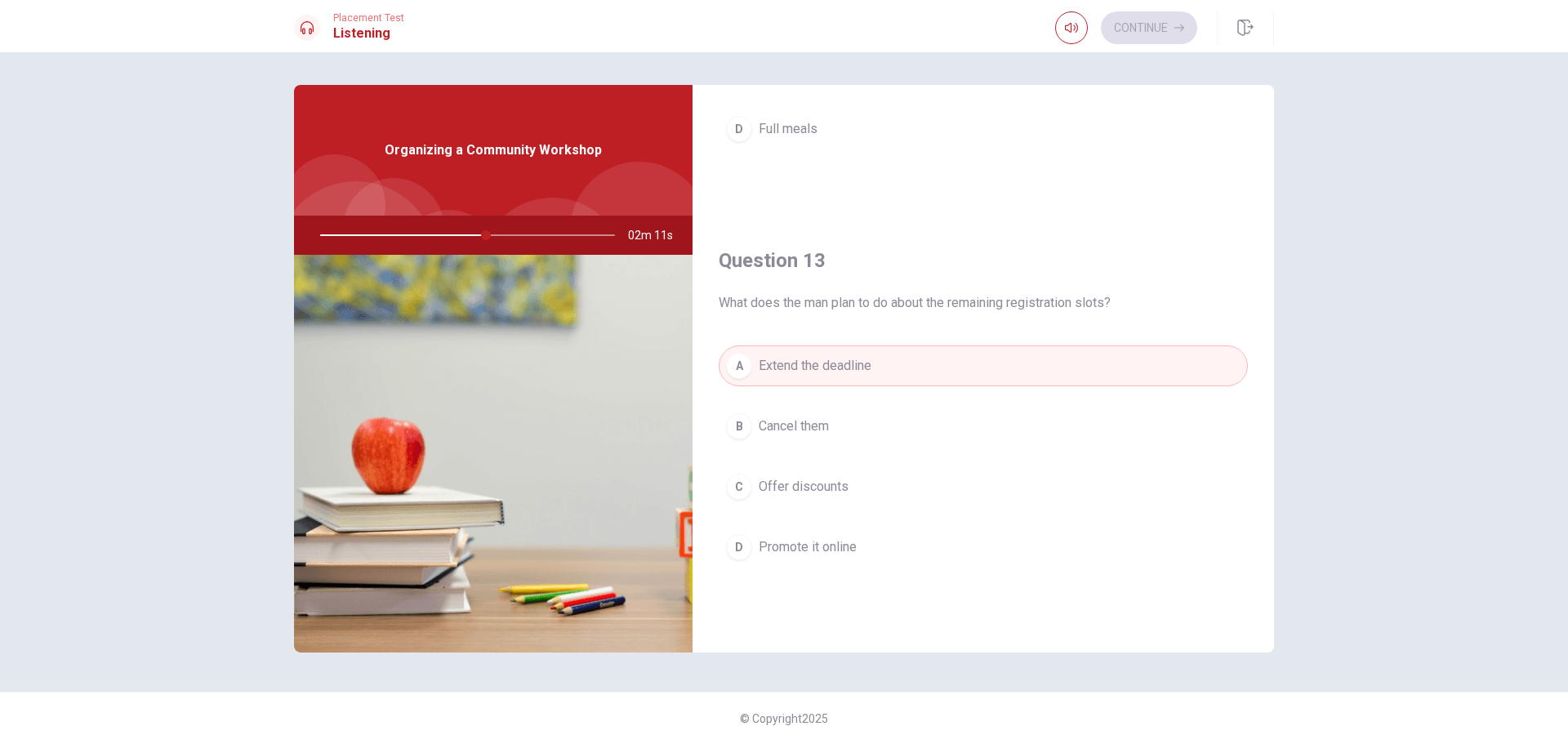
click at [822, 548] on span "Promote it online" at bounding box center [807, 548] width 98 height 19
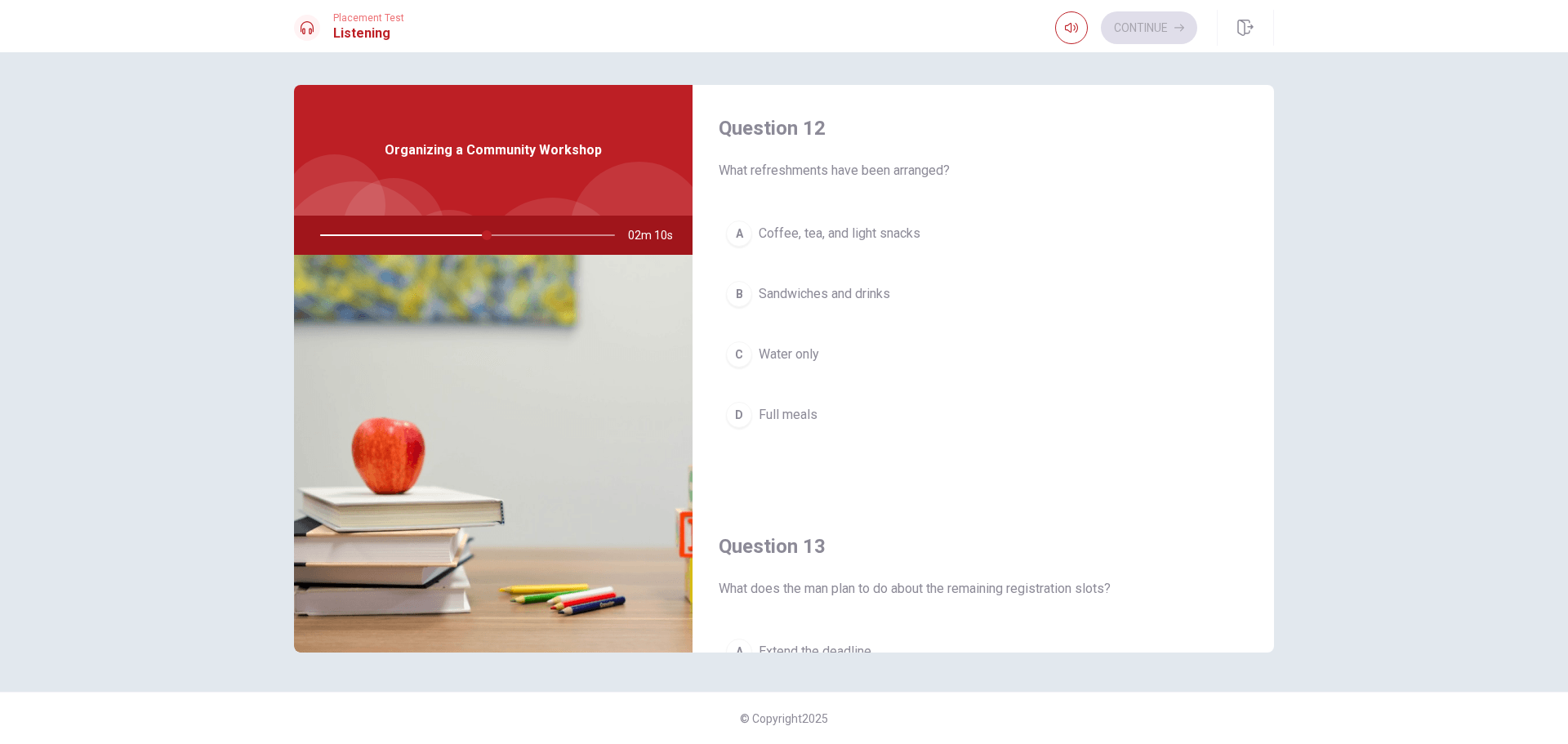
scroll to position [380, 0]
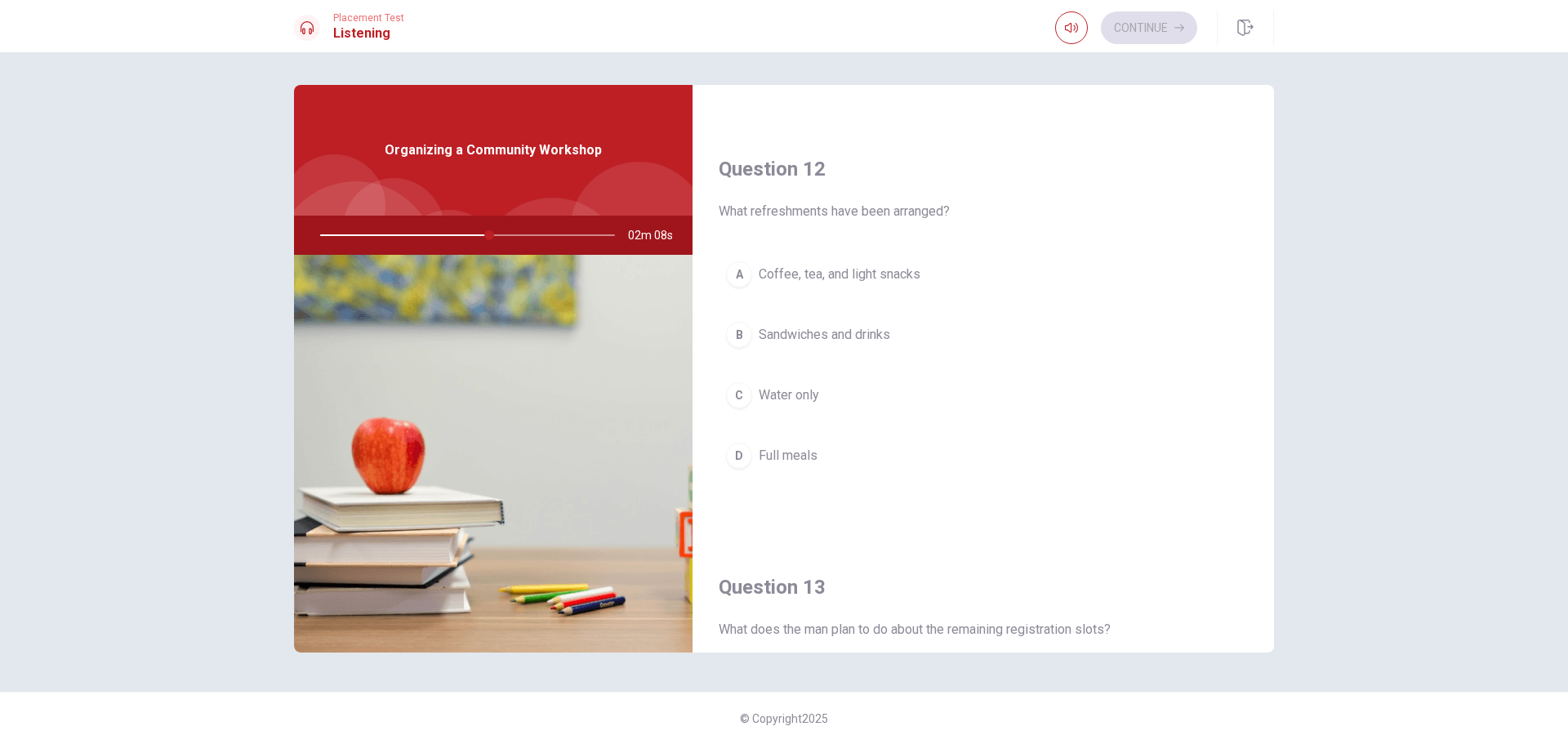
click at [883, 275] on span "Coffee, tea, and light snacks" at bounding box center [839, 275] width 162 height 19
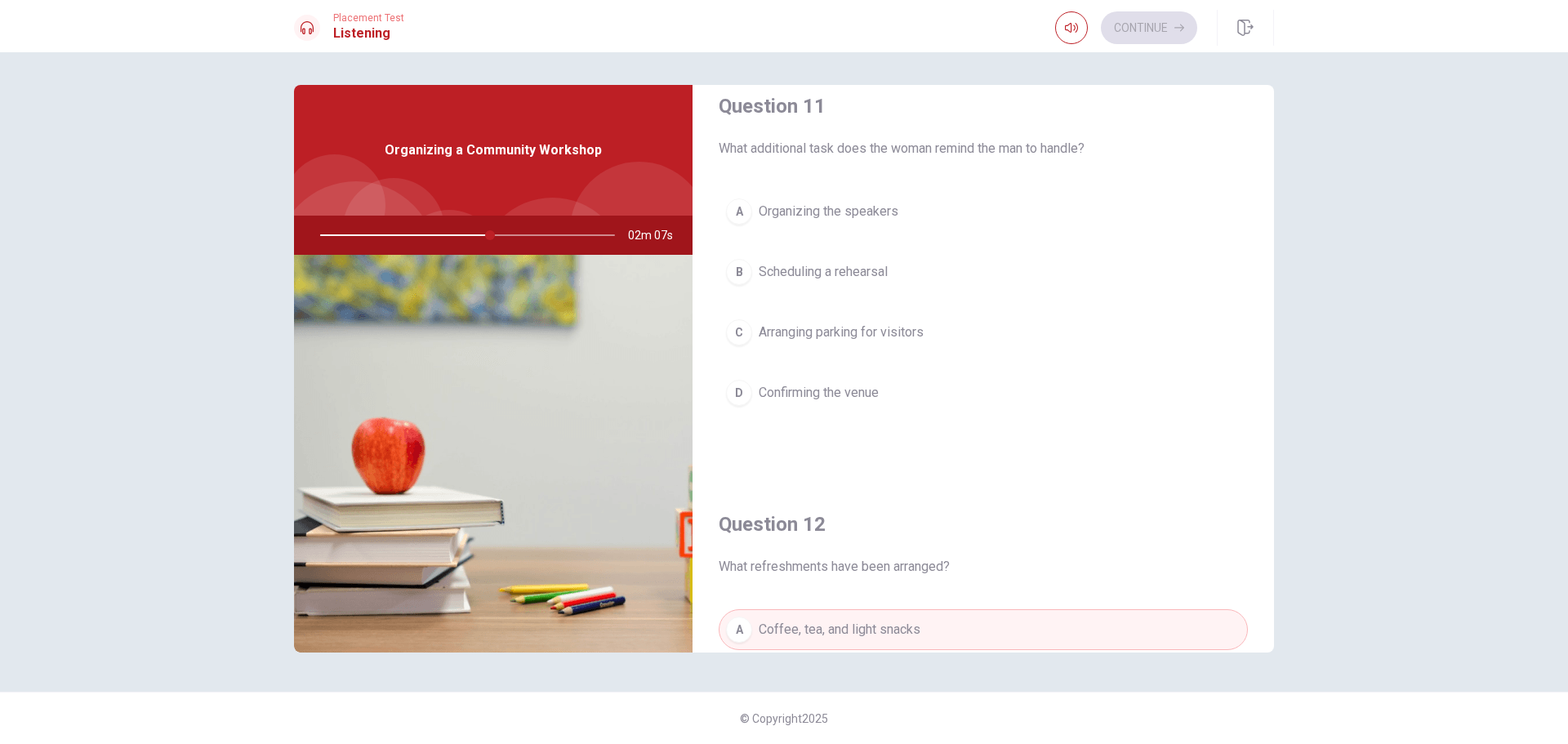
scroll to position [0, 0]
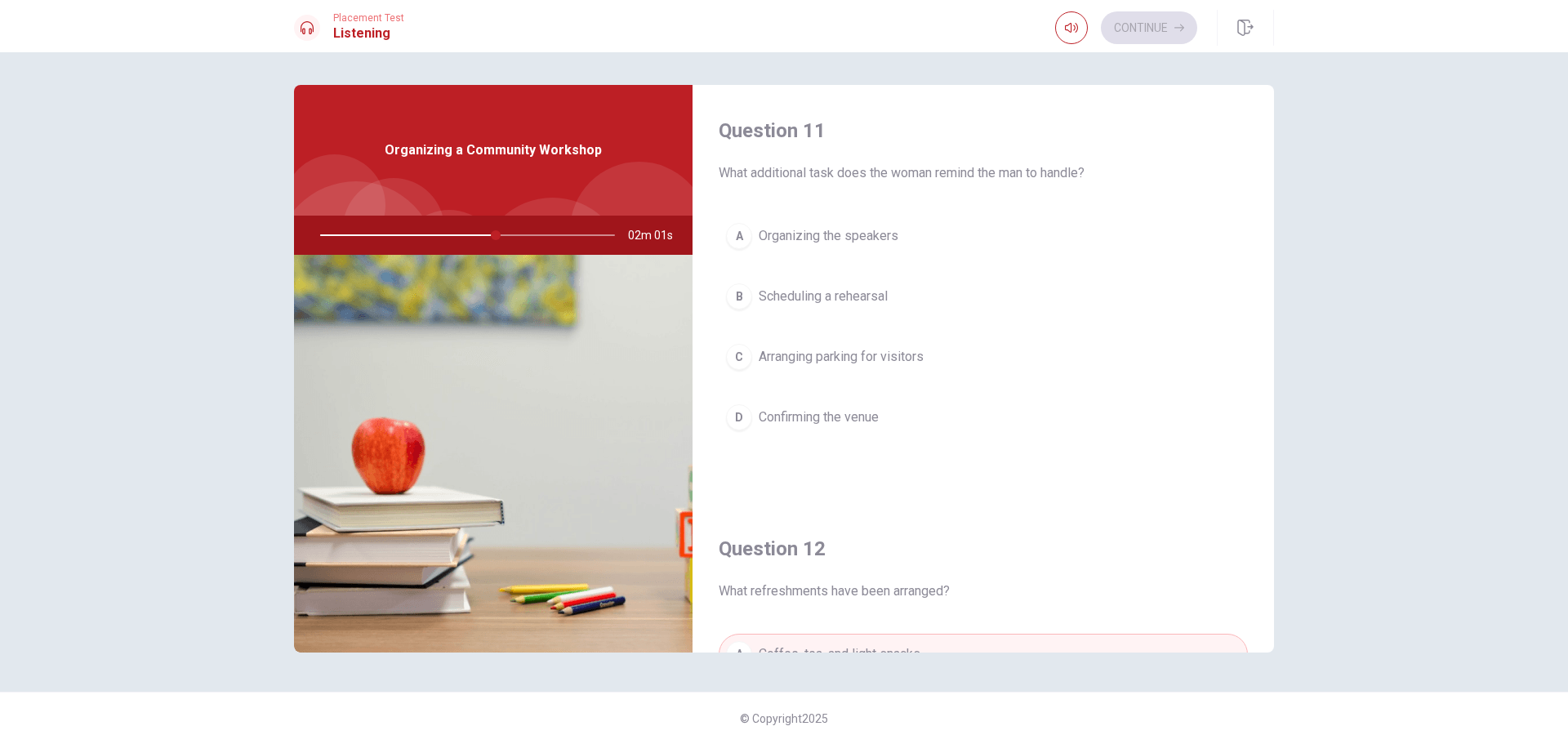
click at [909, 359] on span "Arranging parking for visitors" at bounding box center [841, 357] width 165 height 19
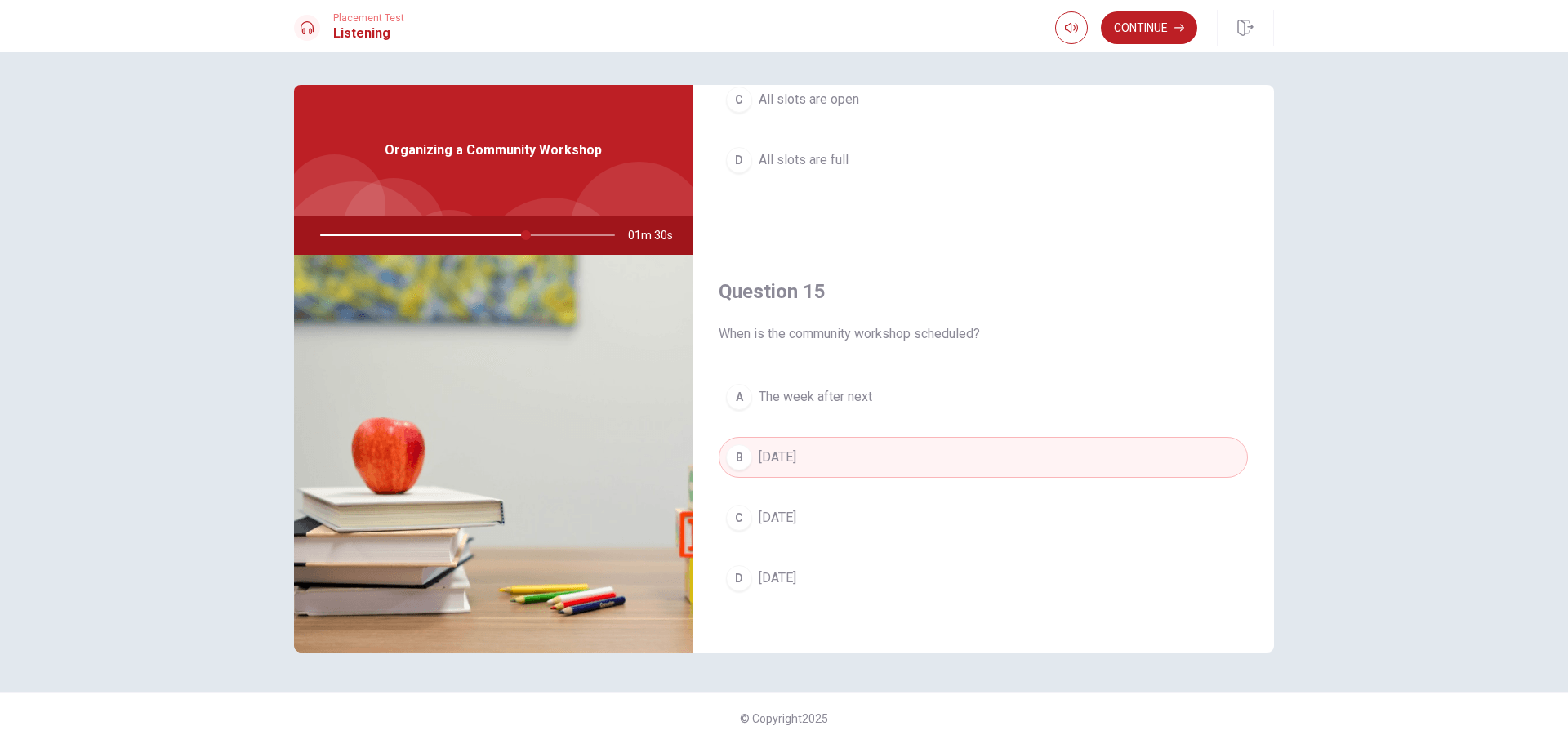
scroll to position [1524, 0]
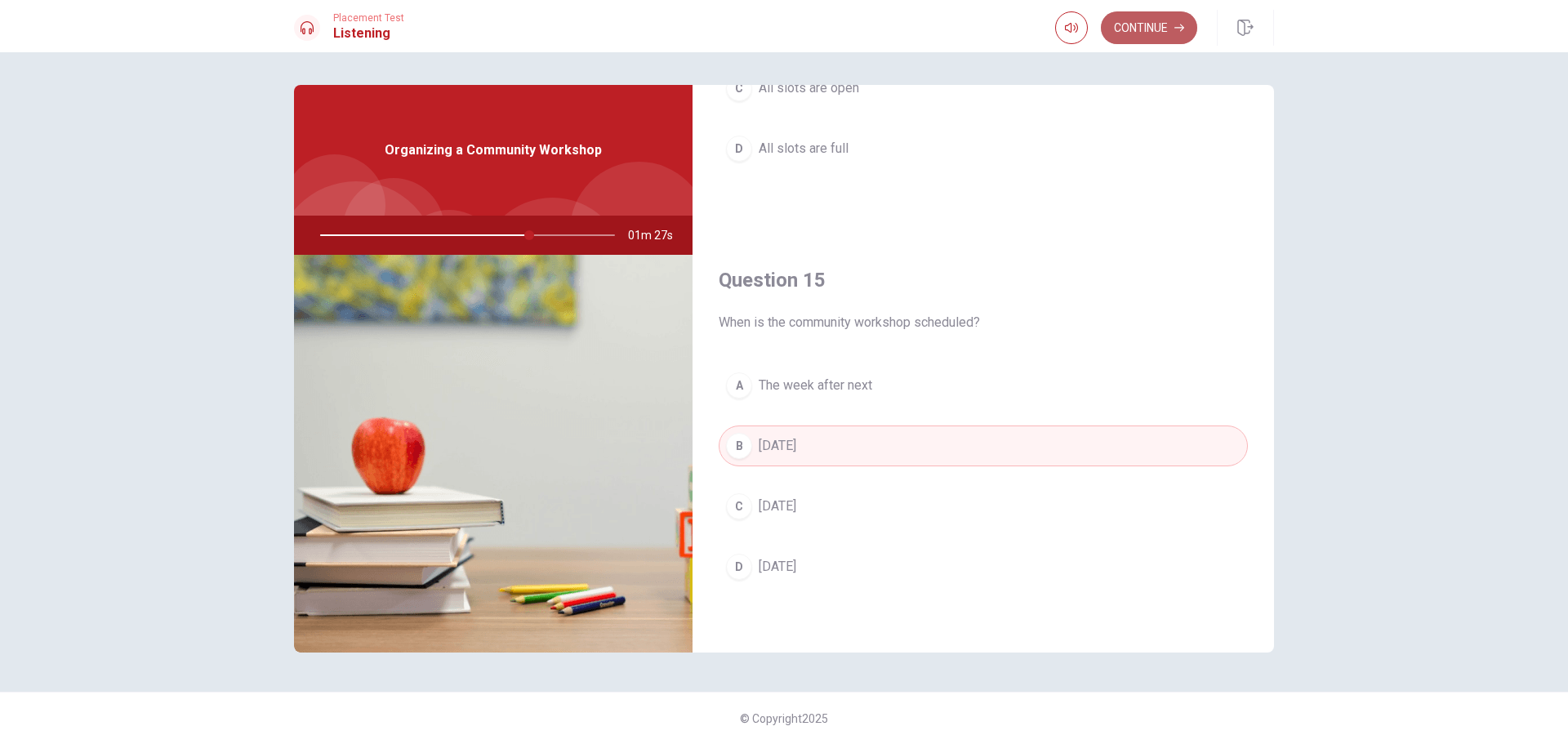
click at [1129, 31] on button "Continue" at bounding box center [1149, 28] width 97 height 33
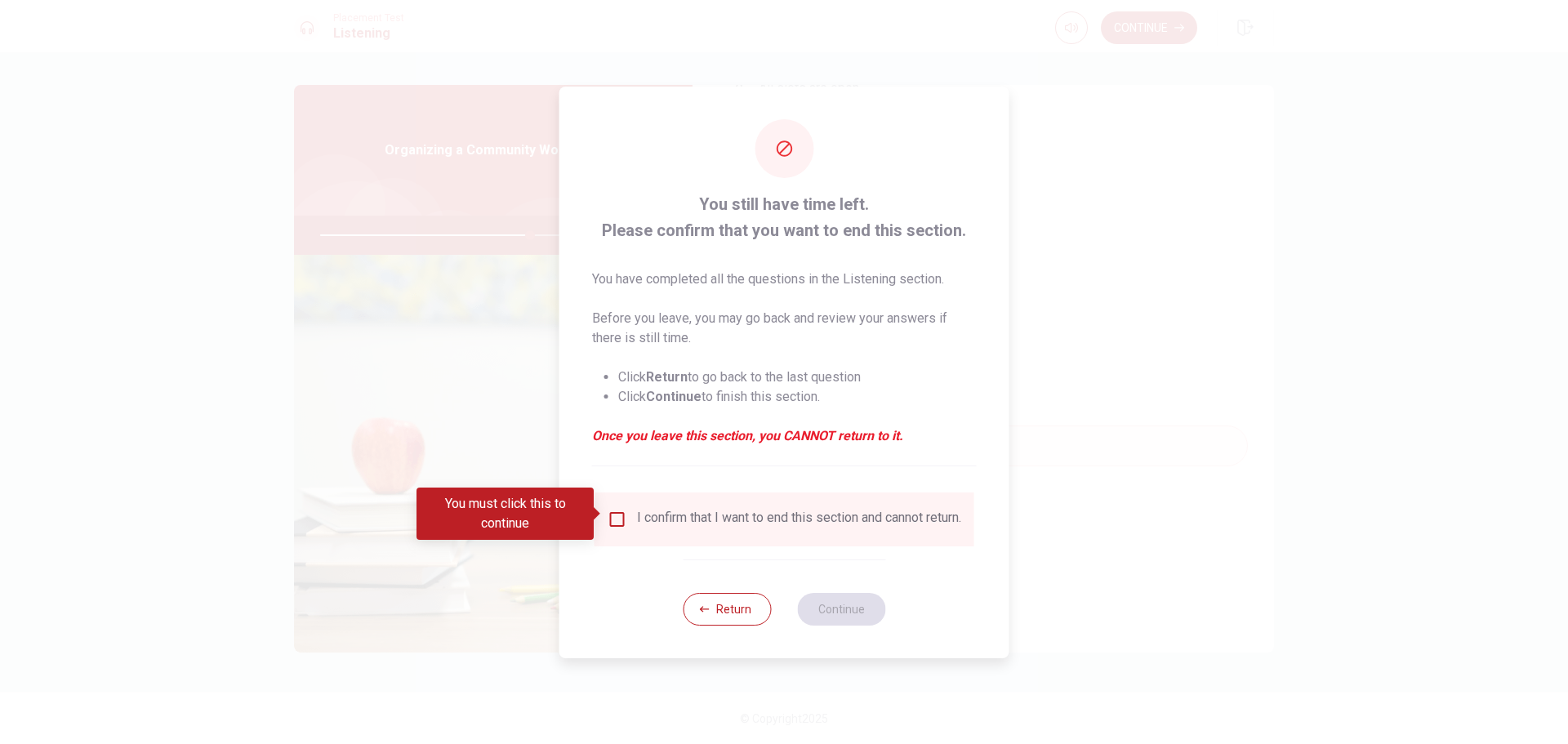
click at [617, 512] on input "You must click this to continue" at bounding box center [617, 520] width 19 height 19
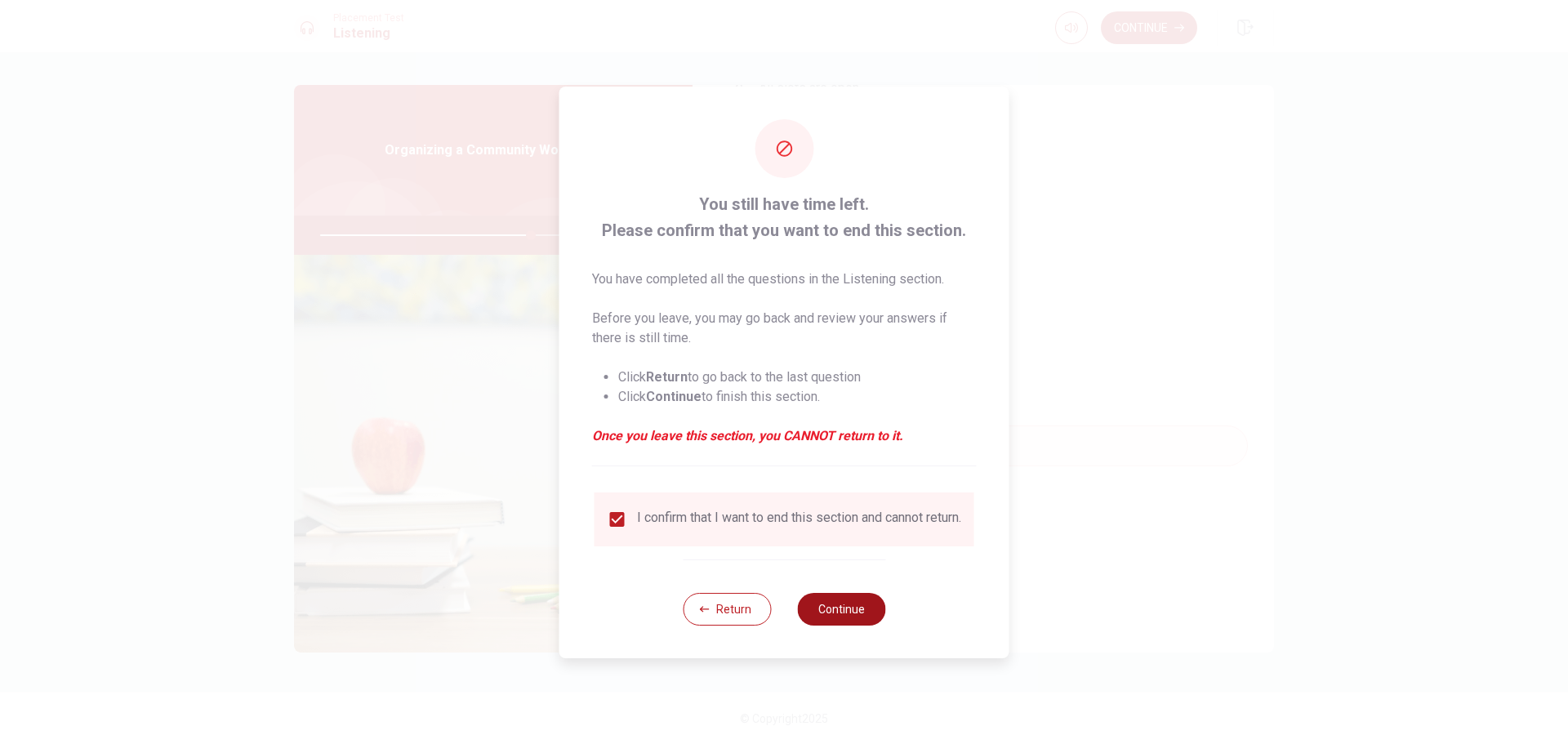
click at [833, 607] on button "Continue" at bounding box center [841, 610] width 88 height 33
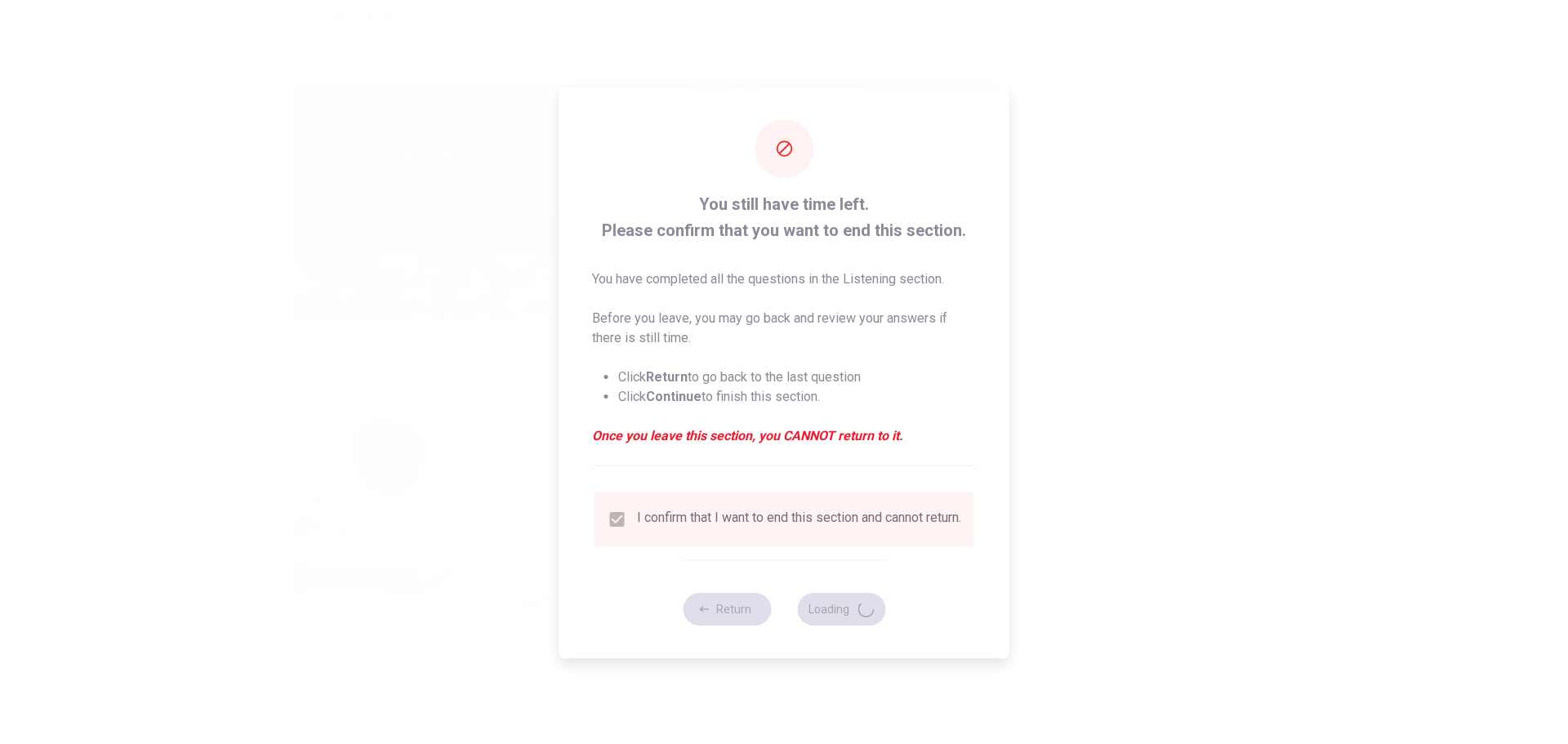
type input "72"
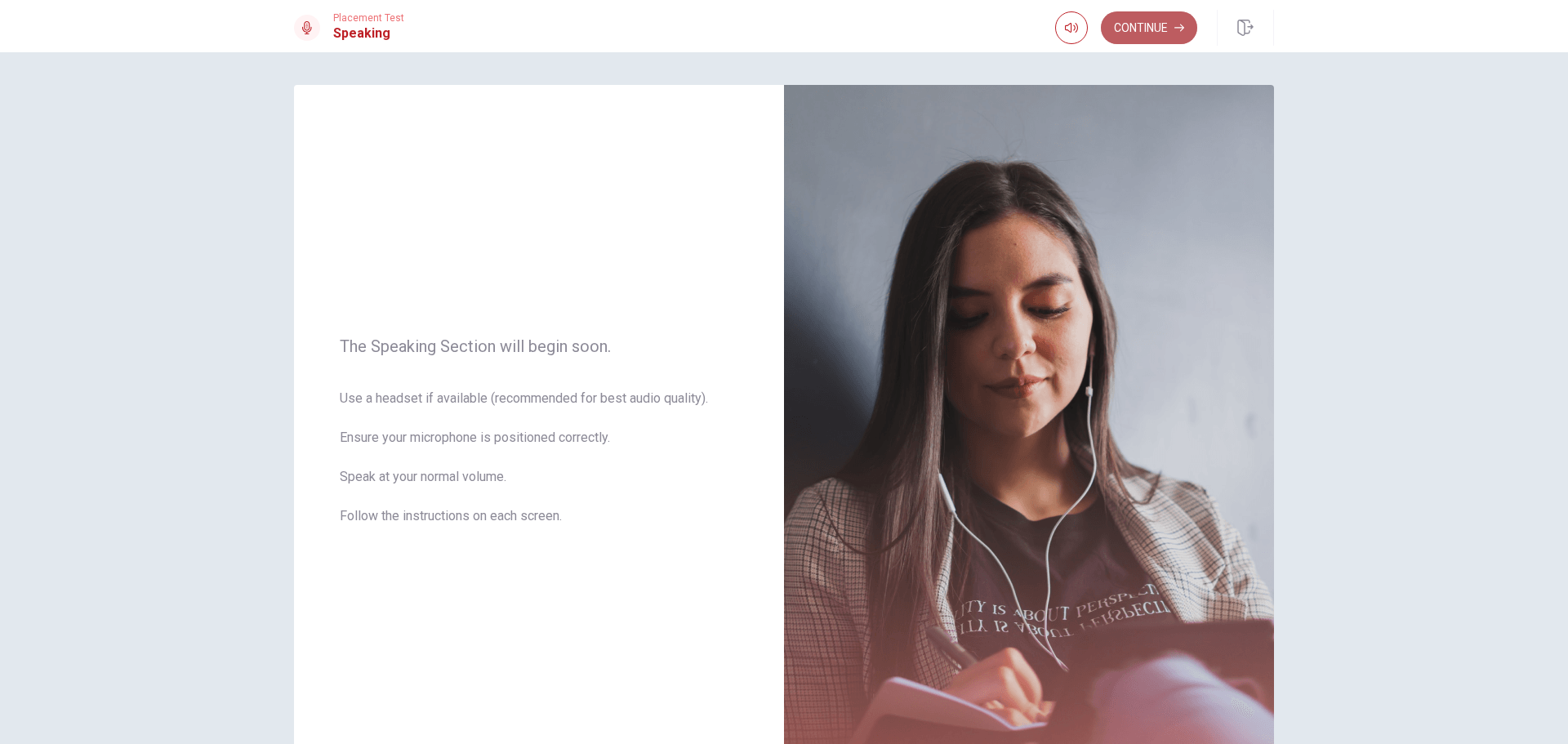
click at [1139, 21] on button "Continue" at bounding box center [1149, 28] width 97 height 33
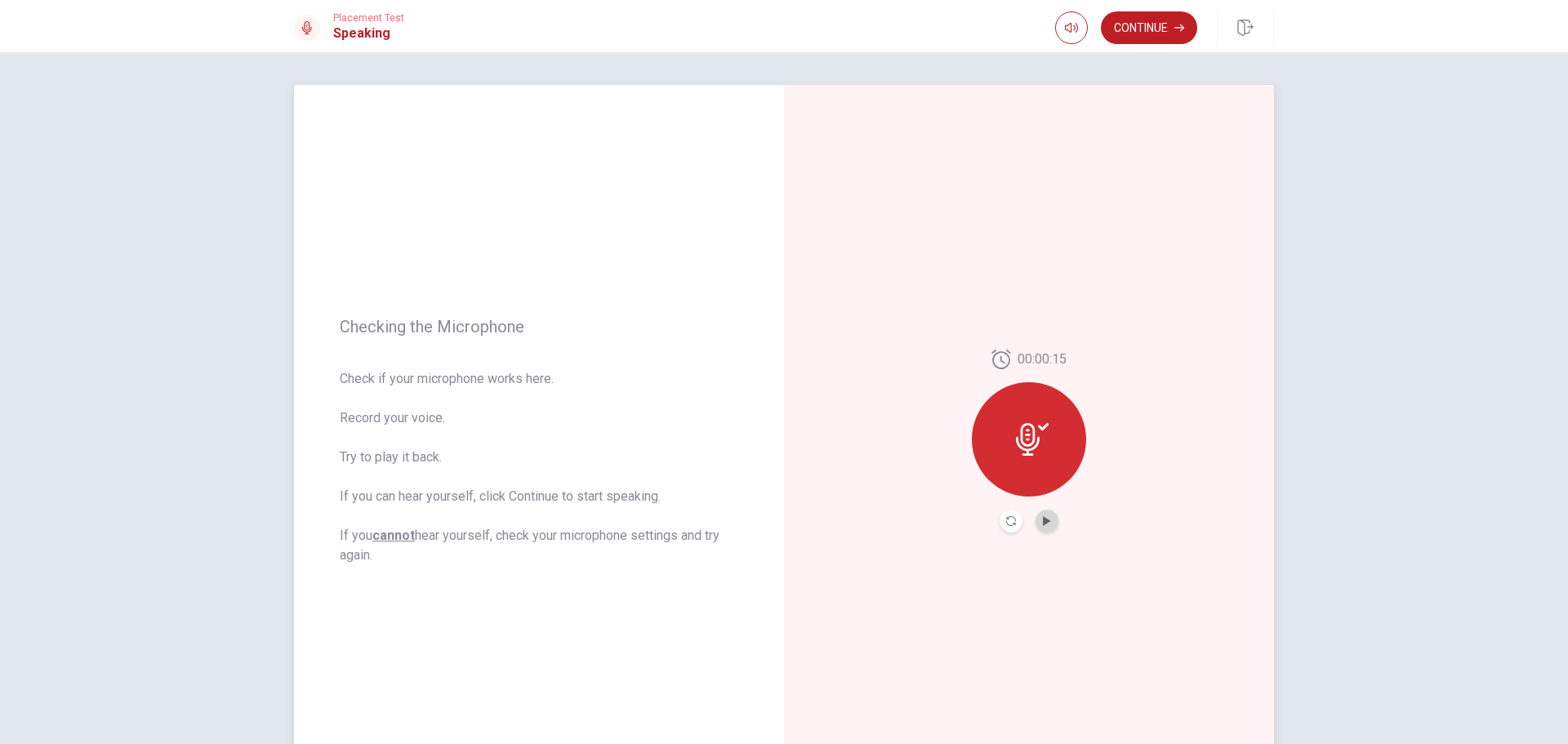
click at [1036, 515] on button "Play Audio" at bounding box center [1048, 521] width 23 height 23
click at [1136, 28] on button "Continue" at bounding box center [1149, 28] width 97 height 33
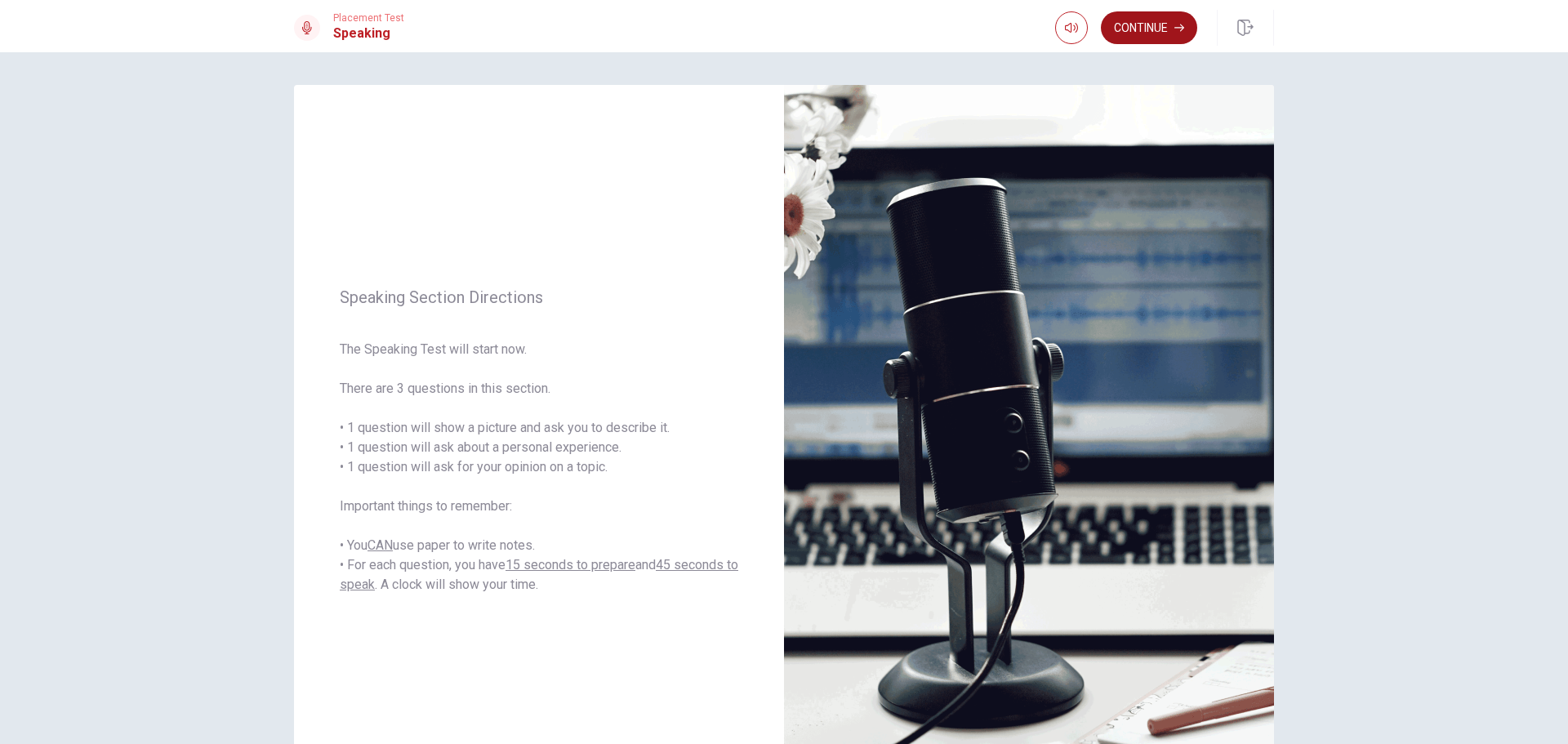
click at [1157, 23] on button "Continue" at bounding box center [1149, 28] width 97 height 33
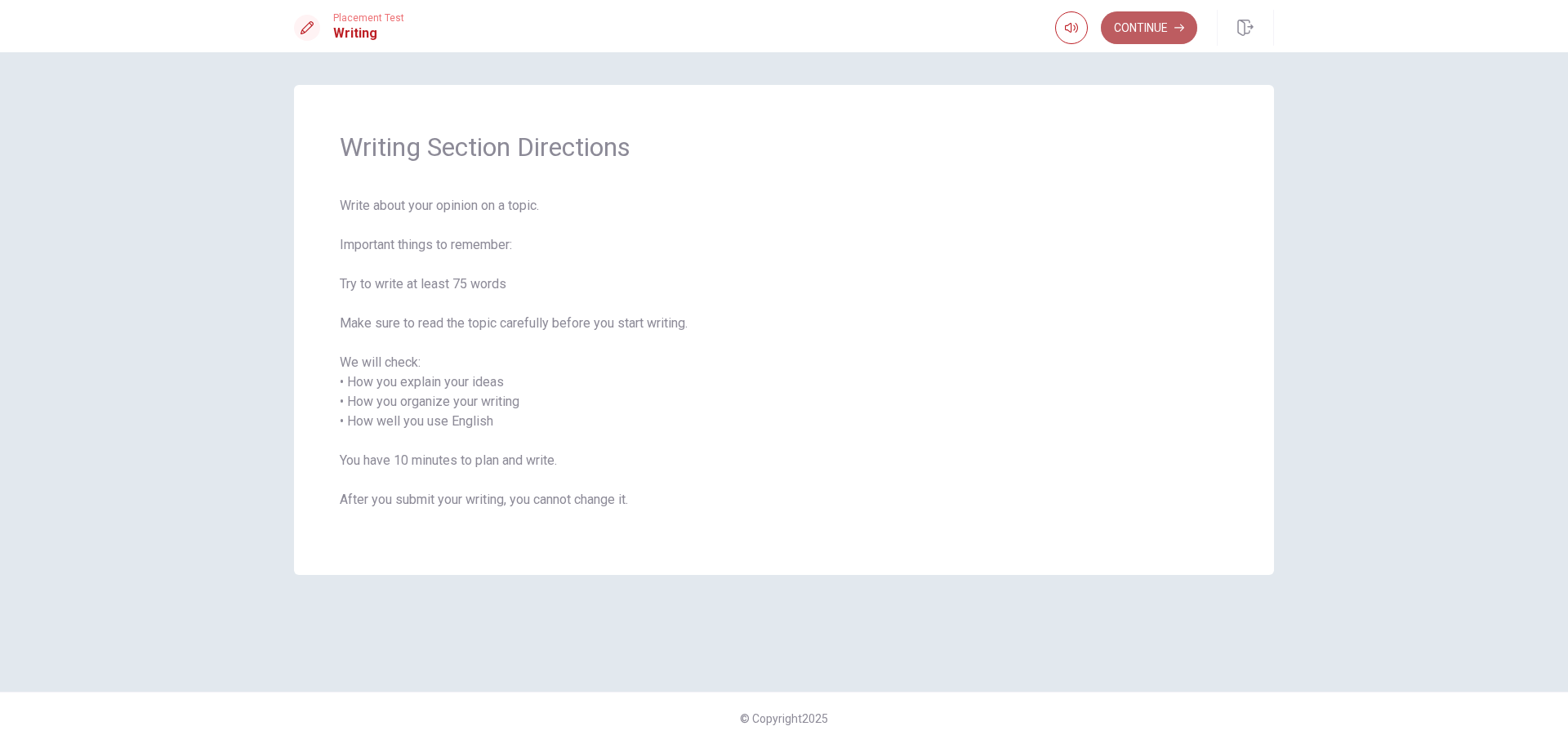
click at [1156, 30] on button "Continue" at bounding box center [1149, 28] width 97 height 33
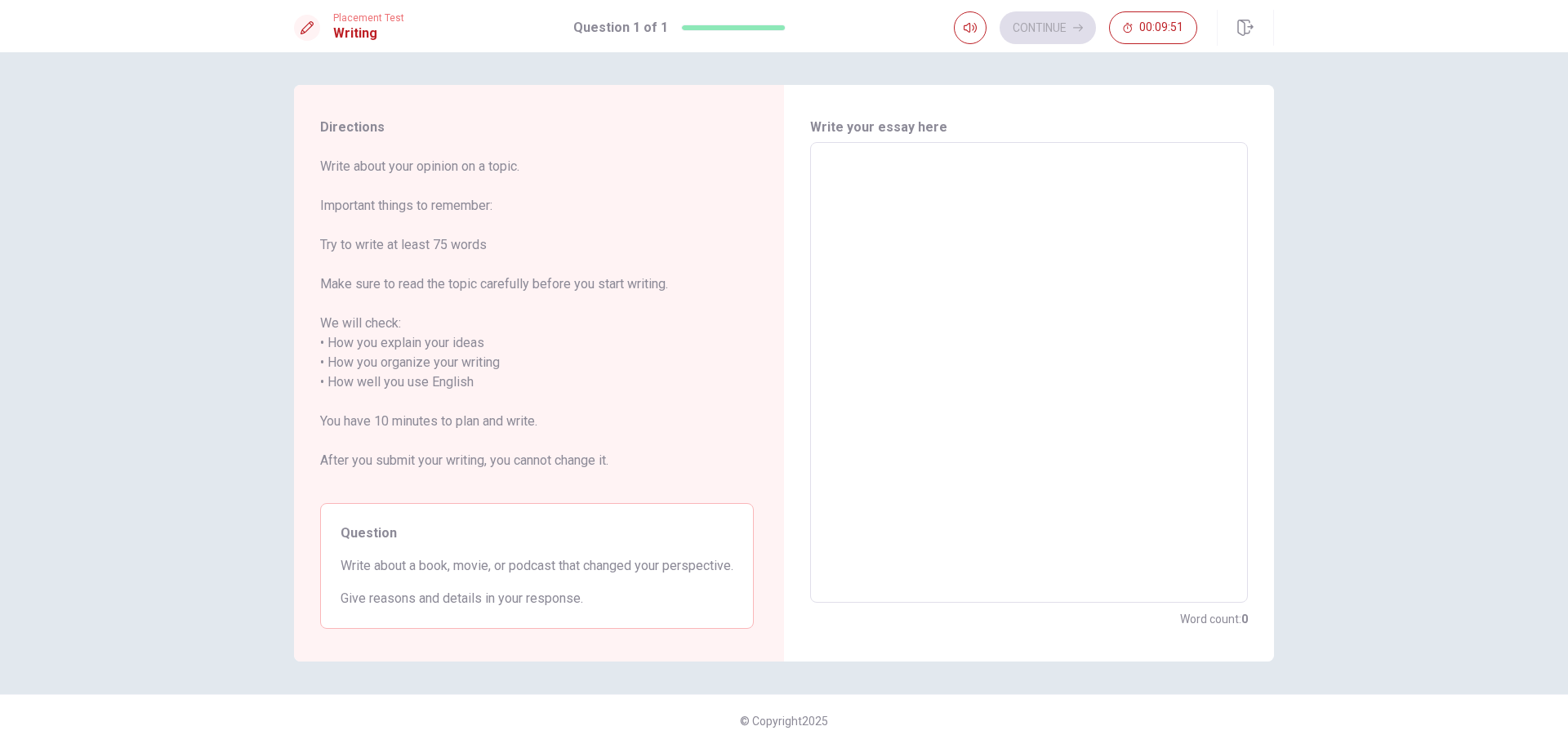
click at [952, 278] on textarea at bounding box center [1028, 372] width 415 height 433
type textarea "I"
type textarea "x"
type textarea "I"
type textarea "x"
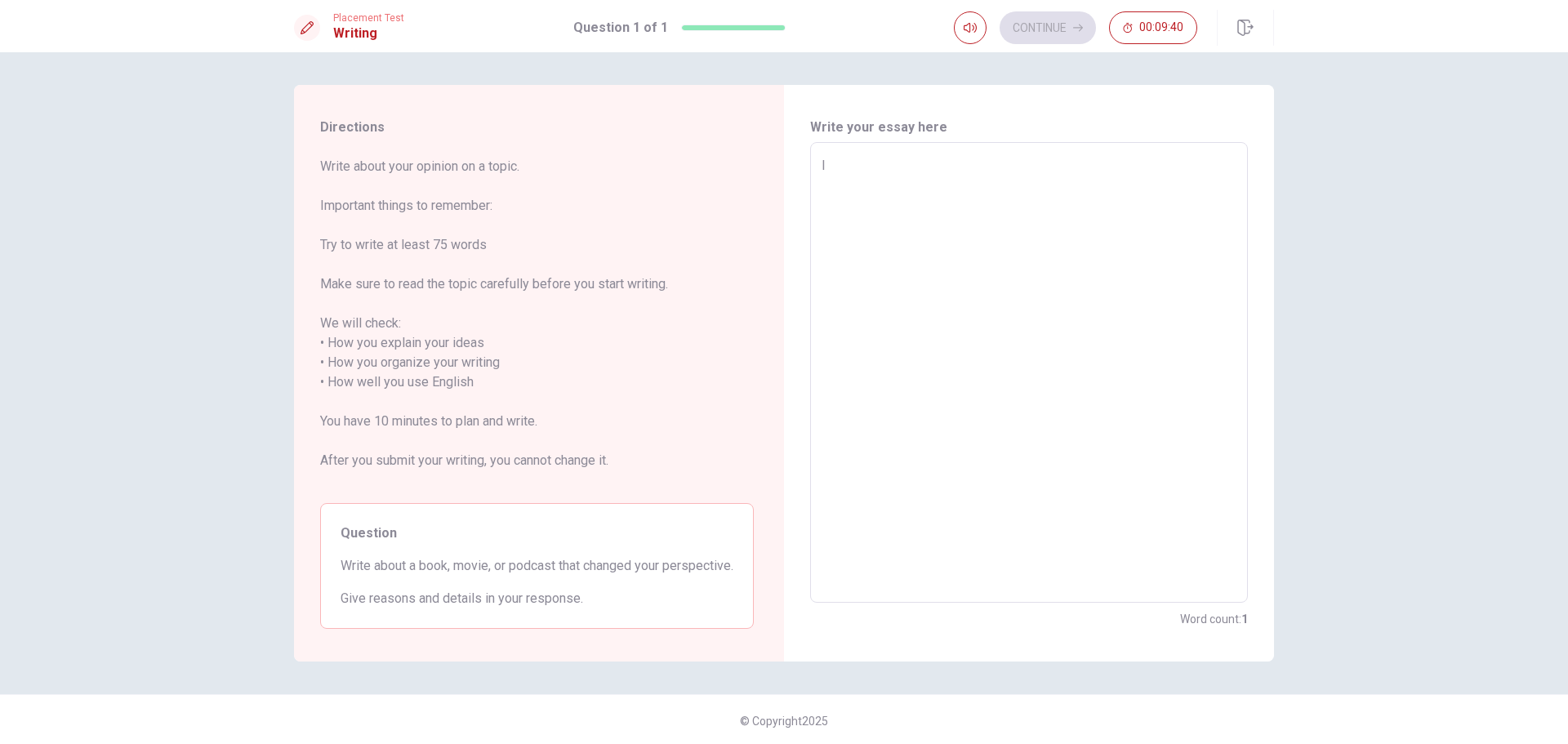
type textarea "I w"
type textarea "x"
type textarea "I wo"
type textarea "x"
type textarea "I wou"
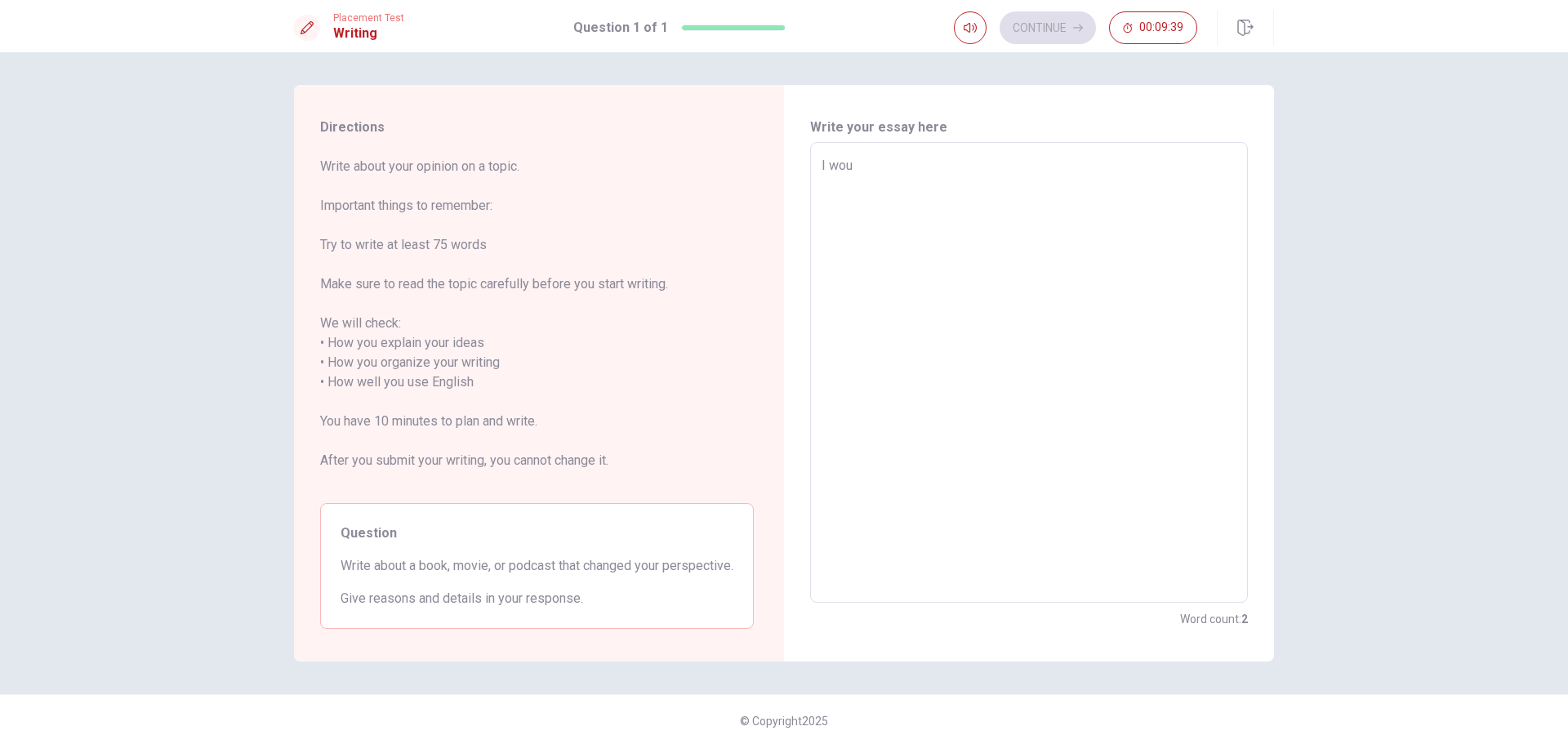
type textarea "x"
type textarea "I woul"
type textarea "x"
type textarea "I would"
type textarea "x"
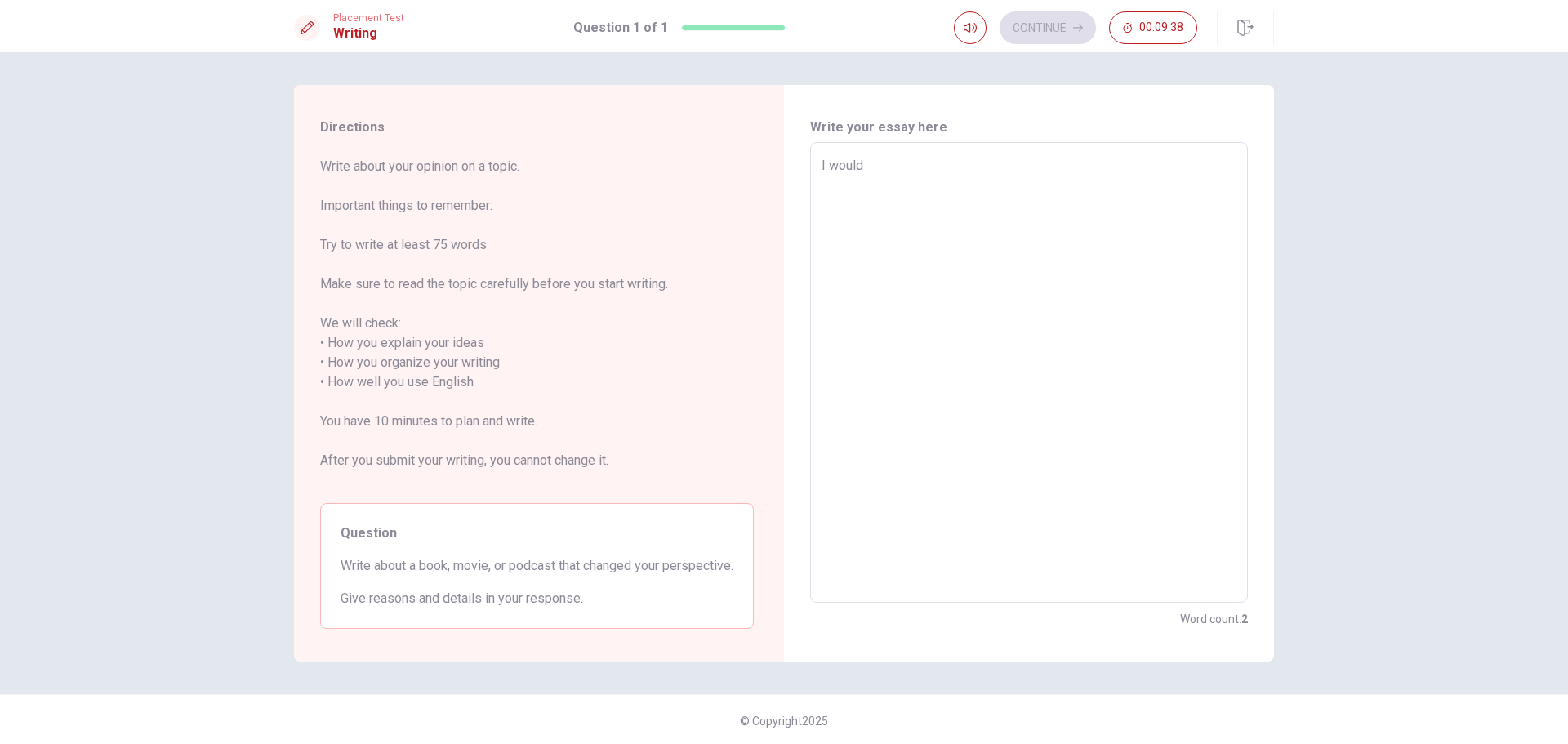
type textarea "I would"
type textarea "x"
type textarea "I would l"
type textarea "x"
type textarea "I would li"
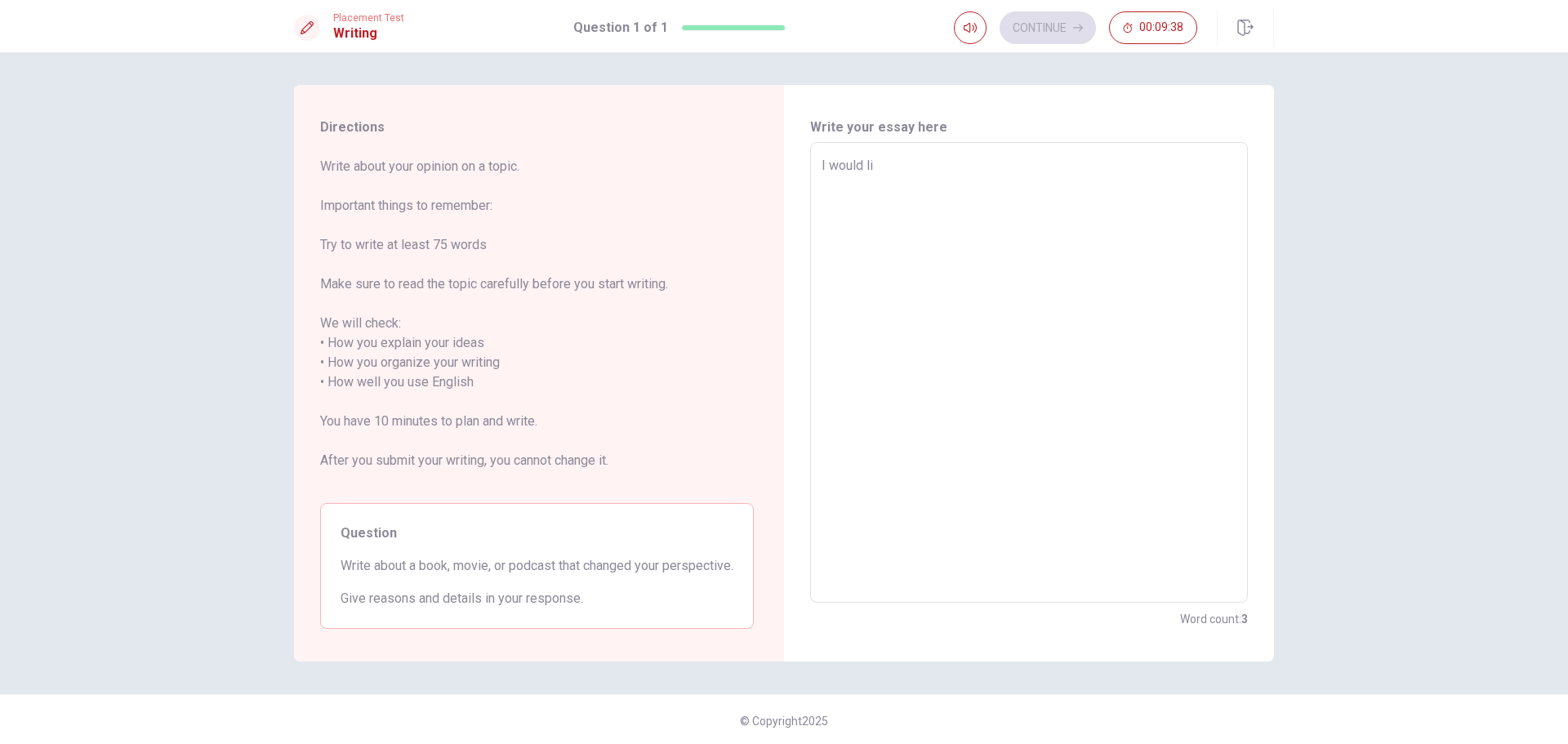
type textarea "x"
type textarea "I would lik"
type textarea "x"
type textarea "I would like"
type textarea "x"
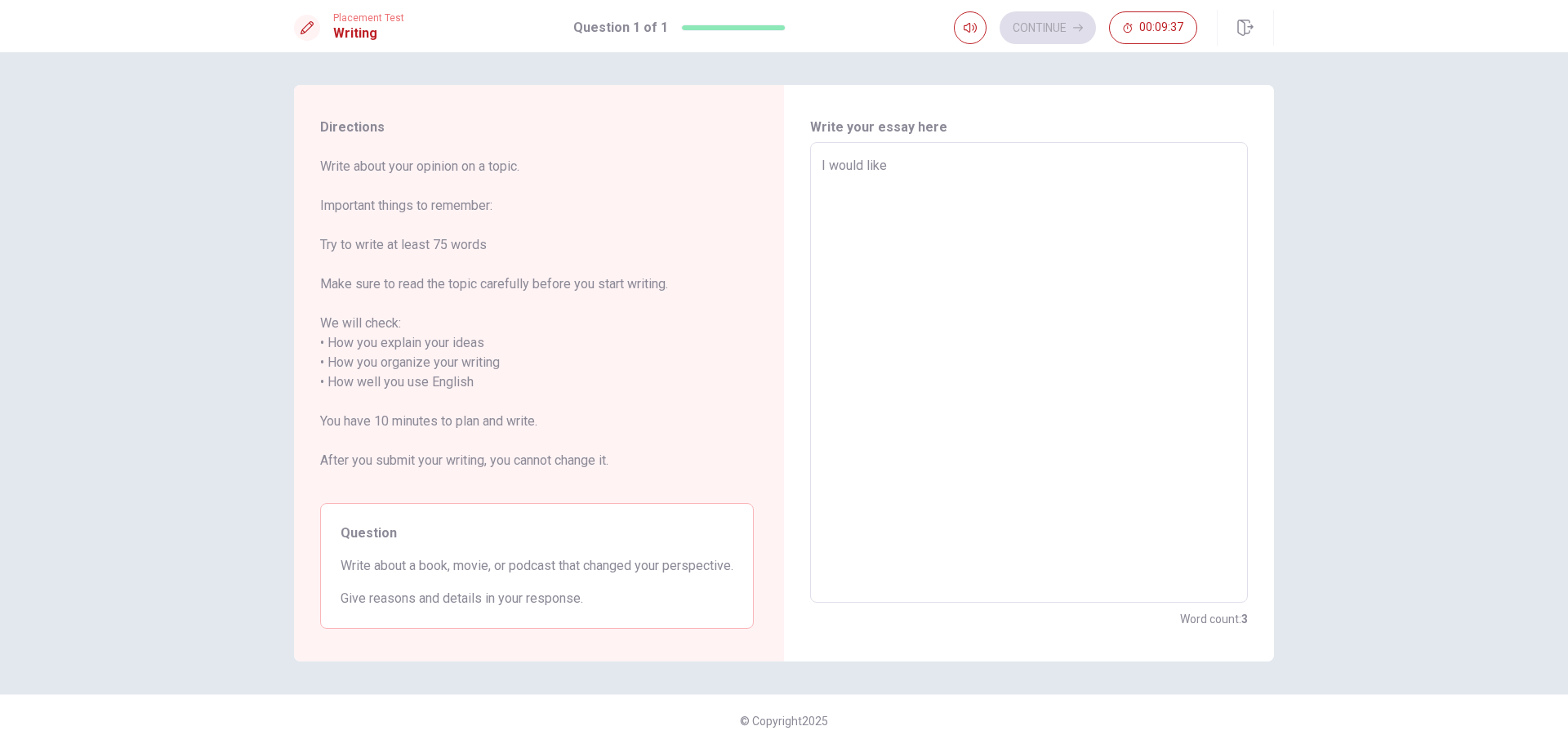
type textarea "I would like"
type textarea "x"
type textarea "I would like t"
type textarea "x"
type textarea "I would like to"
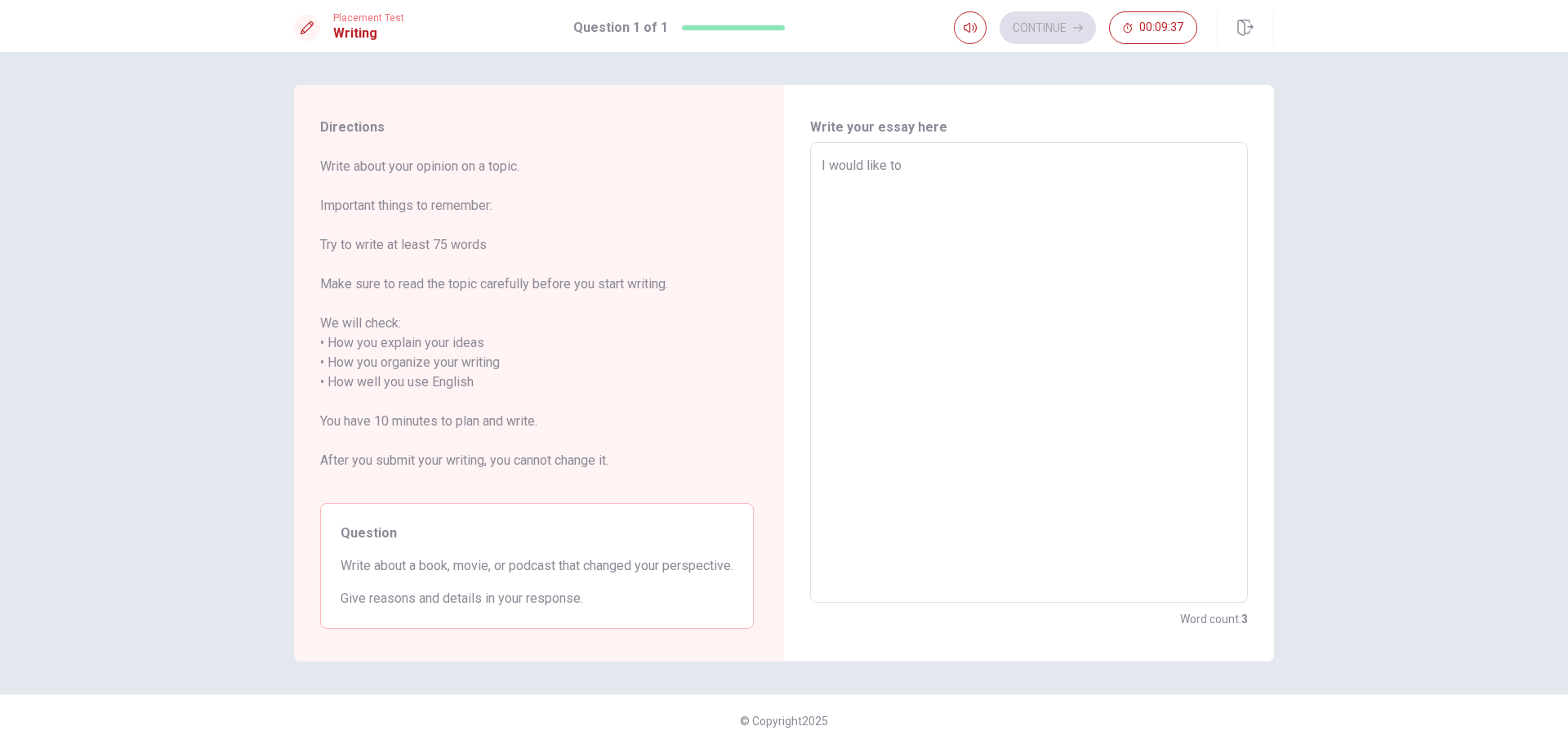
type textarea "x"
type textarea "I would like to"
type textarea "x"
type textarea "I would like to w"
type textarea "x"
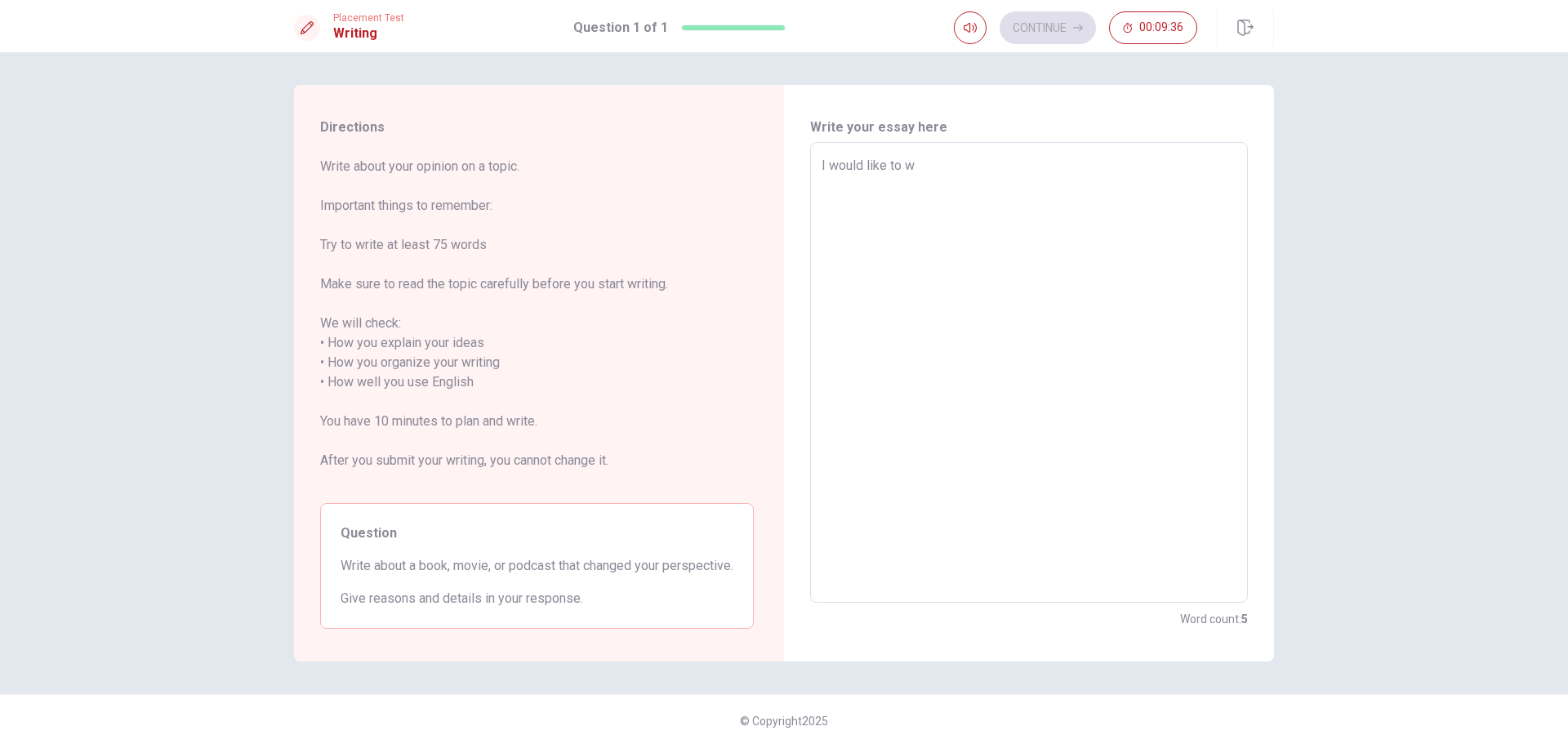
type textarea "I would like to wr"
type textarea "x"
type textarea "I would like to wri"
type textarea "x"
type textarea "I would like to writ"
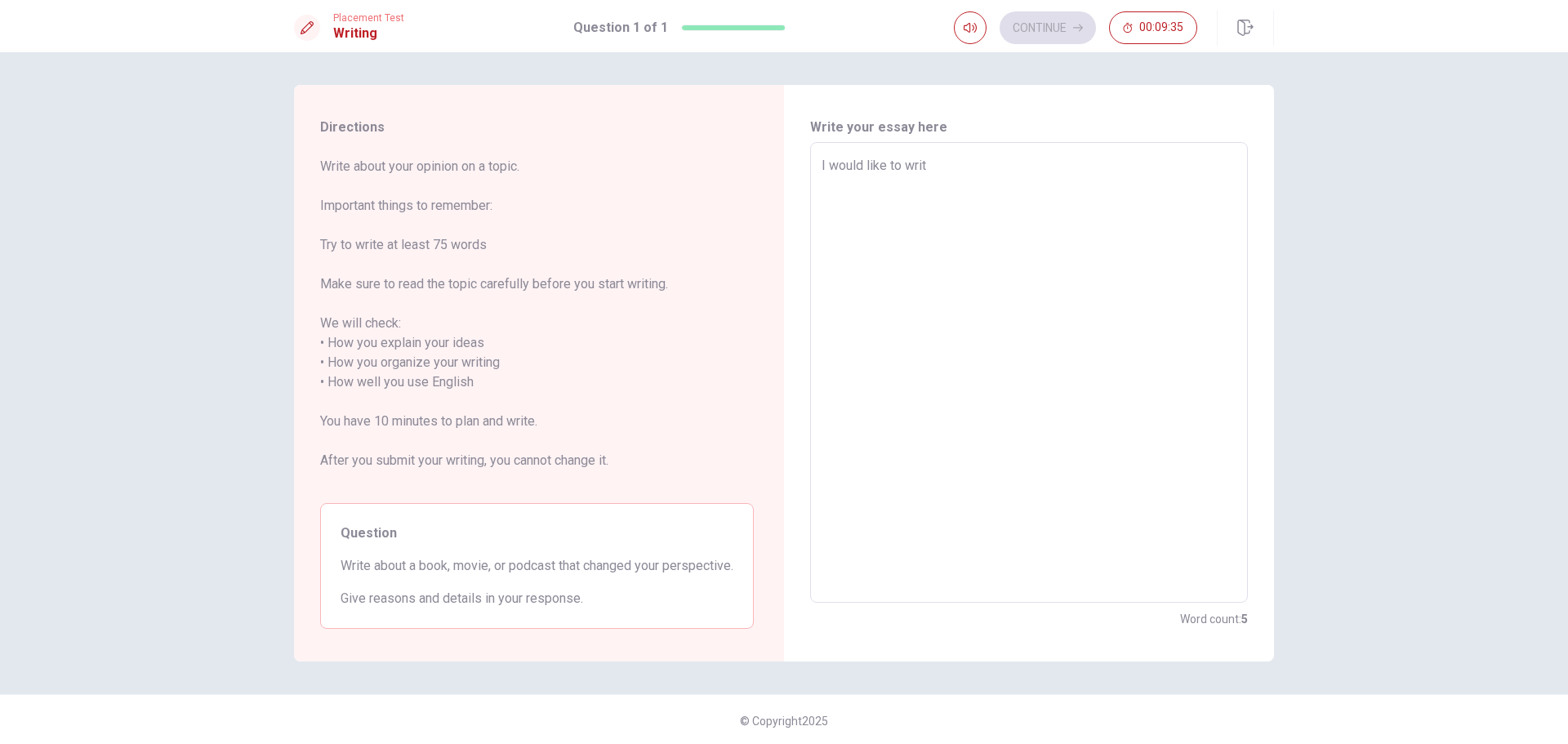
type textarea "x"
type textarea "I would like to write"
type textarea "x"
type textarea "I would like to write"
type textarea "x"
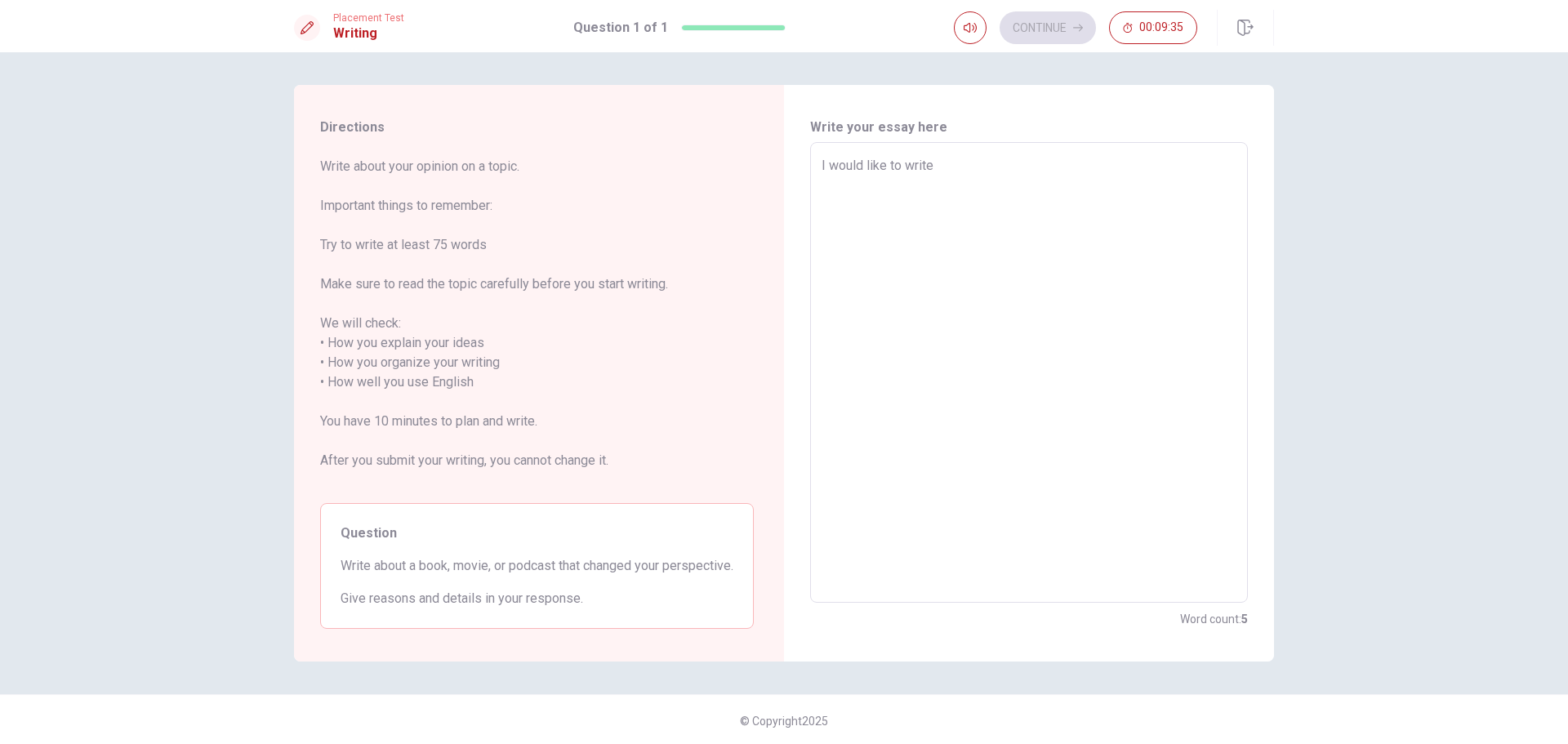
type textarea "I would like to write a"
type textarea "x"
type textarea "I would like to write ab"
type textarea "x"
type textarea "I would like to write abo"
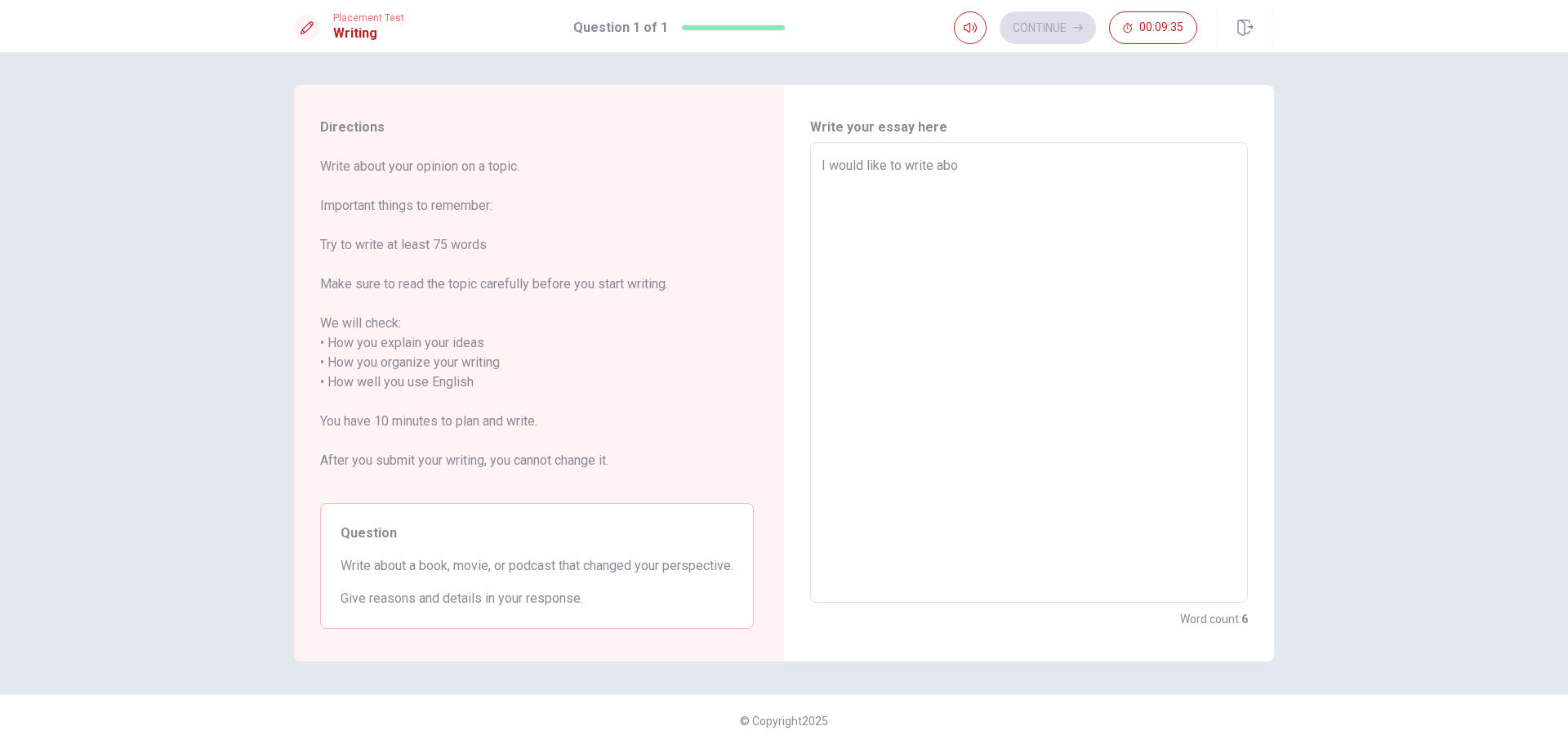
type textarea "x"
type textarea "I would like to write aboy"
type textarea "x"
type textarea "I would like to write abo"
type textarea "x"
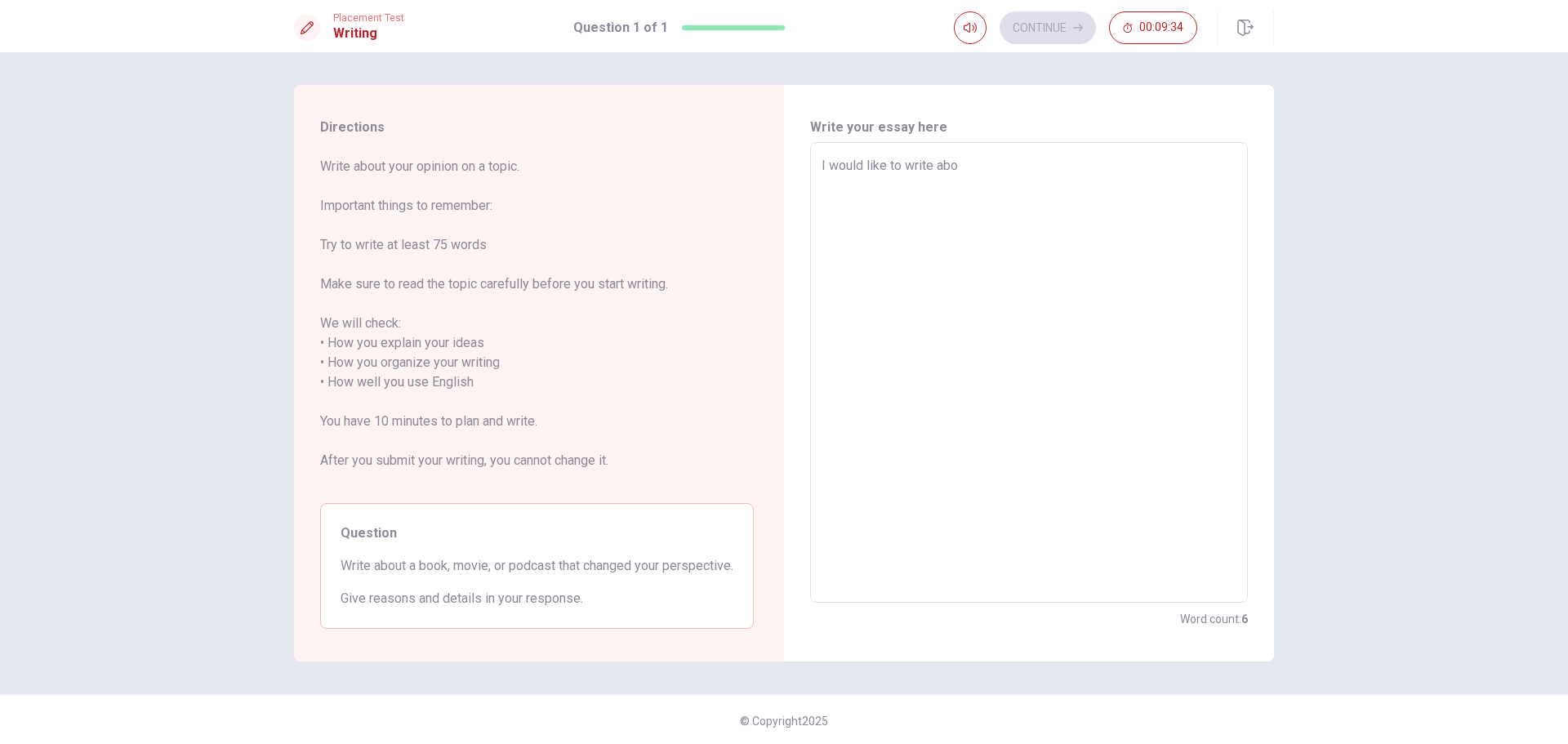
type textarea "I would like to write abou"
type textarea "x"
type textarea "I would like to write abou"
type textarea "x"
type textarea "I would like to write abou"
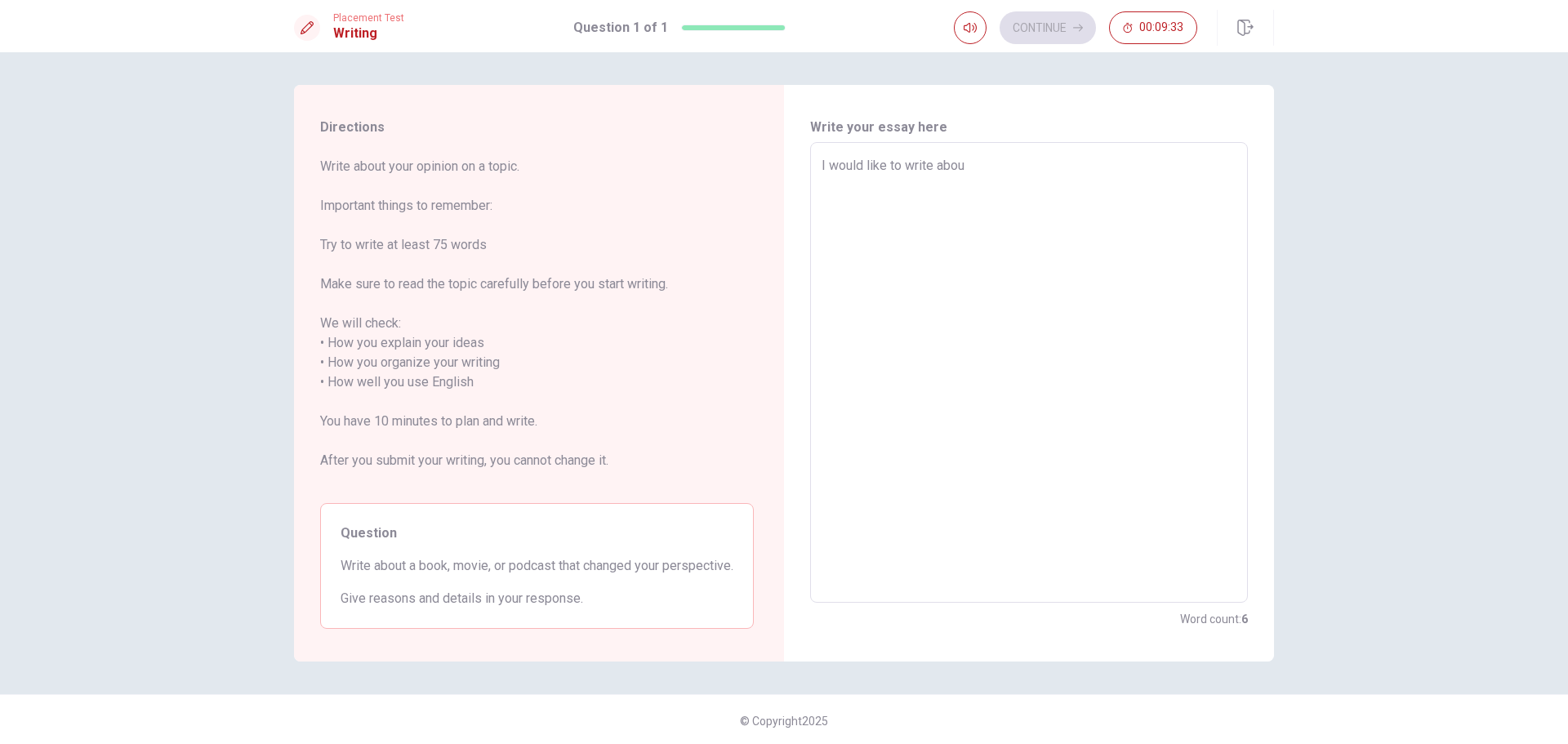
type textarea "x"
type textarea "I would like to write about"
type textarea "x"
type textarea "I would like to write about"
type textarea "x"
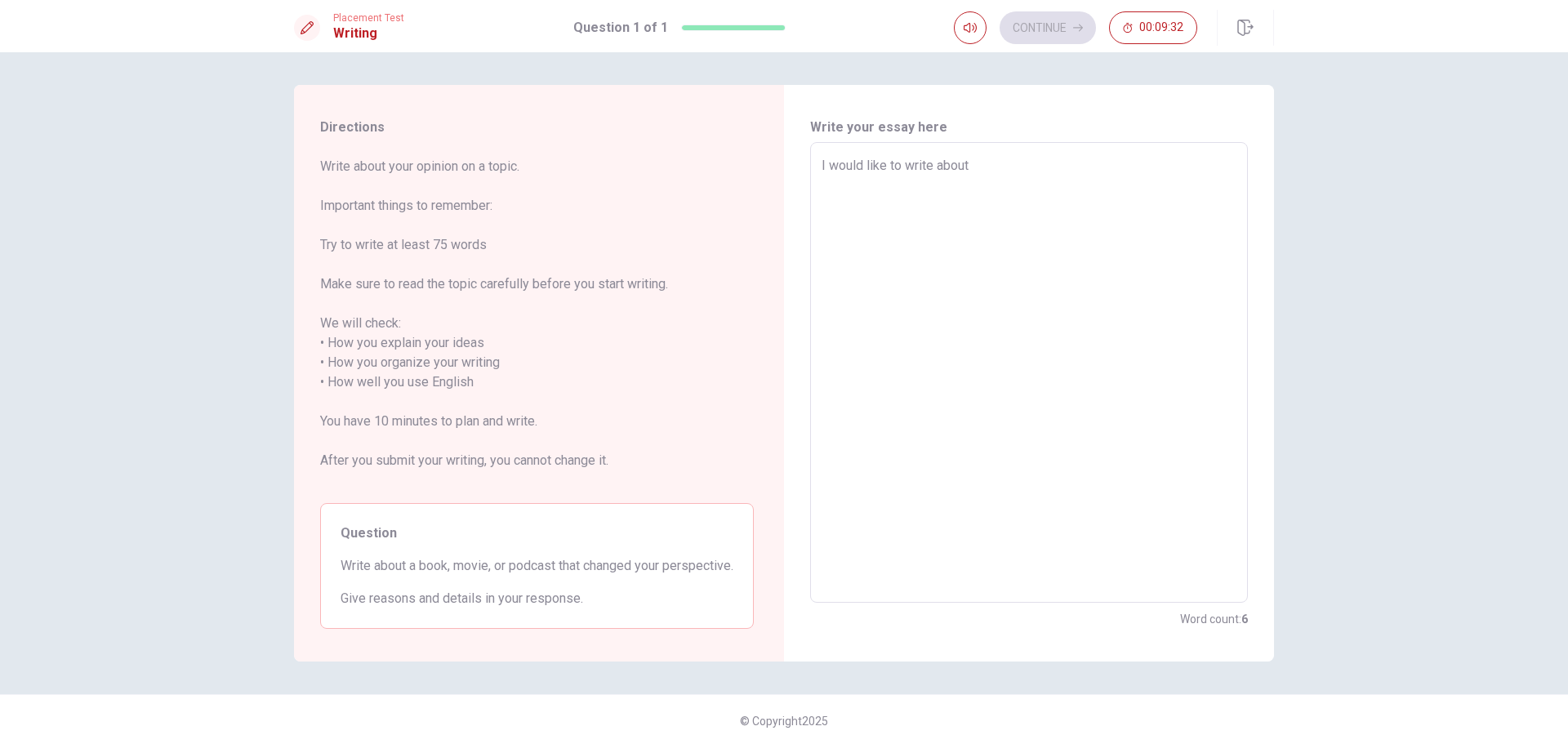
type textarea "I would like to write about a"
type textarea "x"
type textarea "I would like to write about a"
type textarea "x"
type textarea "I would like to write about a m"
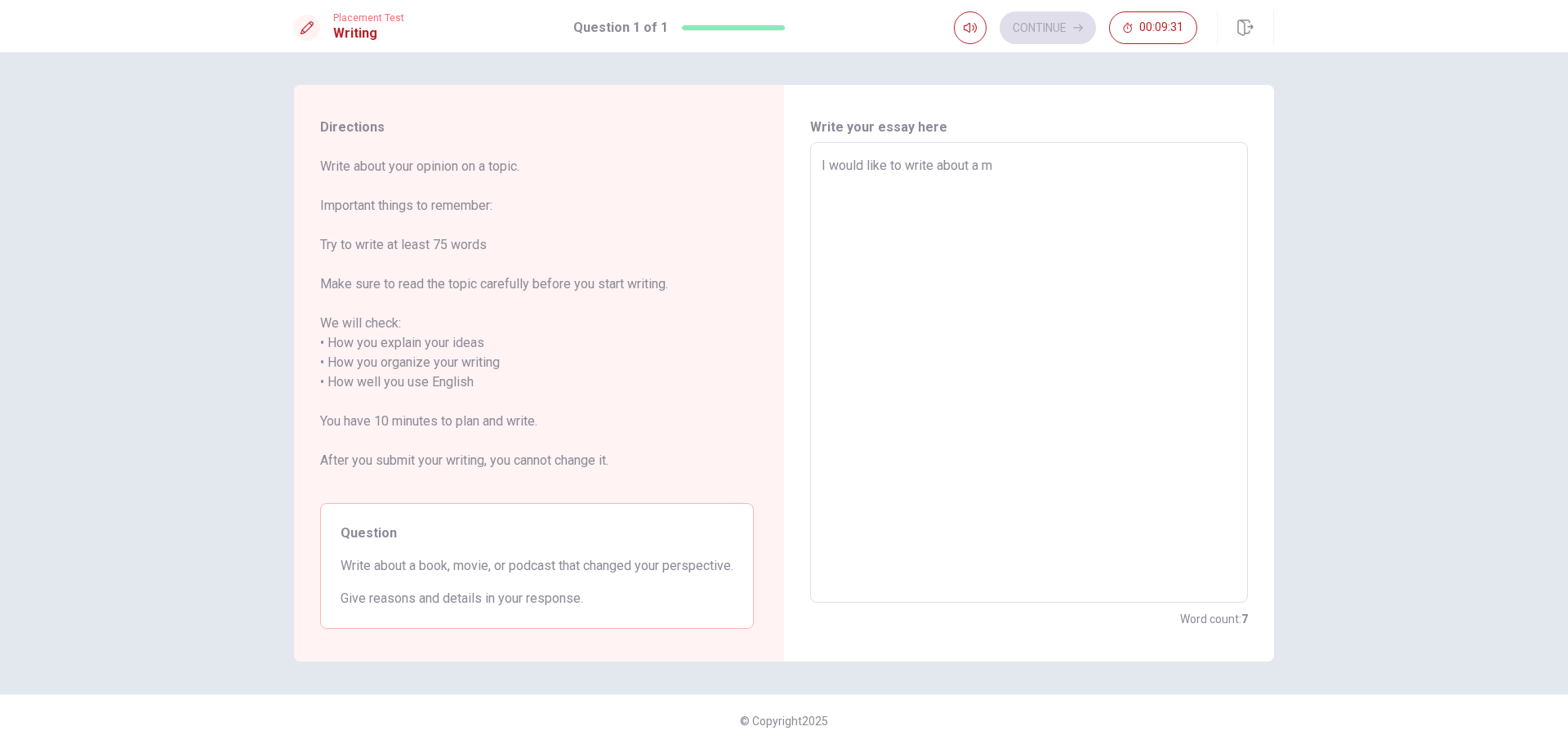
type textarea "x"
type textarea "I would like to write about a mo"
type textarea "x"
type textarea "I would like to write about a mov"
type textarea "x"
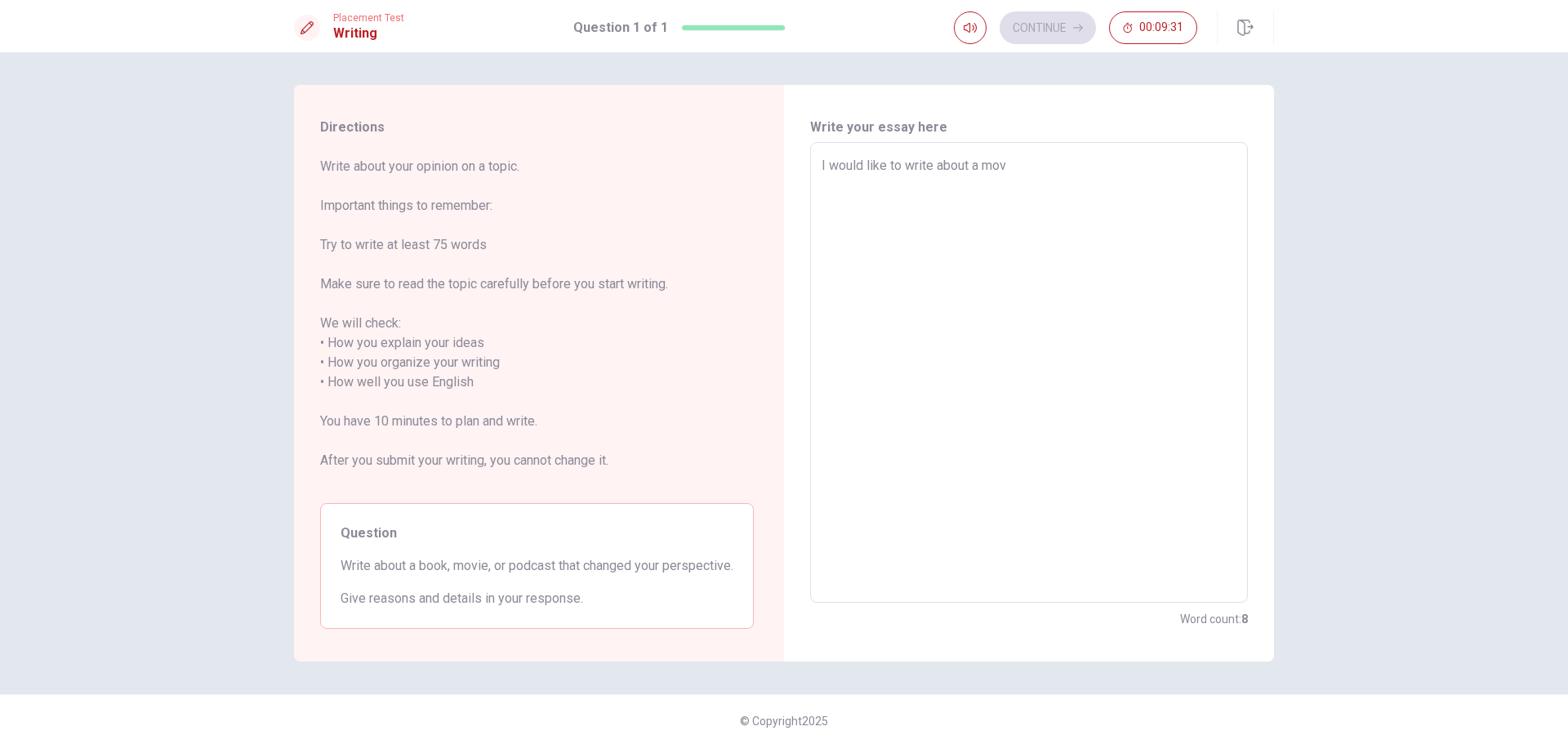
type textarea "I would like to write about a movi"
type textarea "x"
type textarea "I would like to write about a movie"
type textarea "x"
type textarea "I would like to write about a movie,"
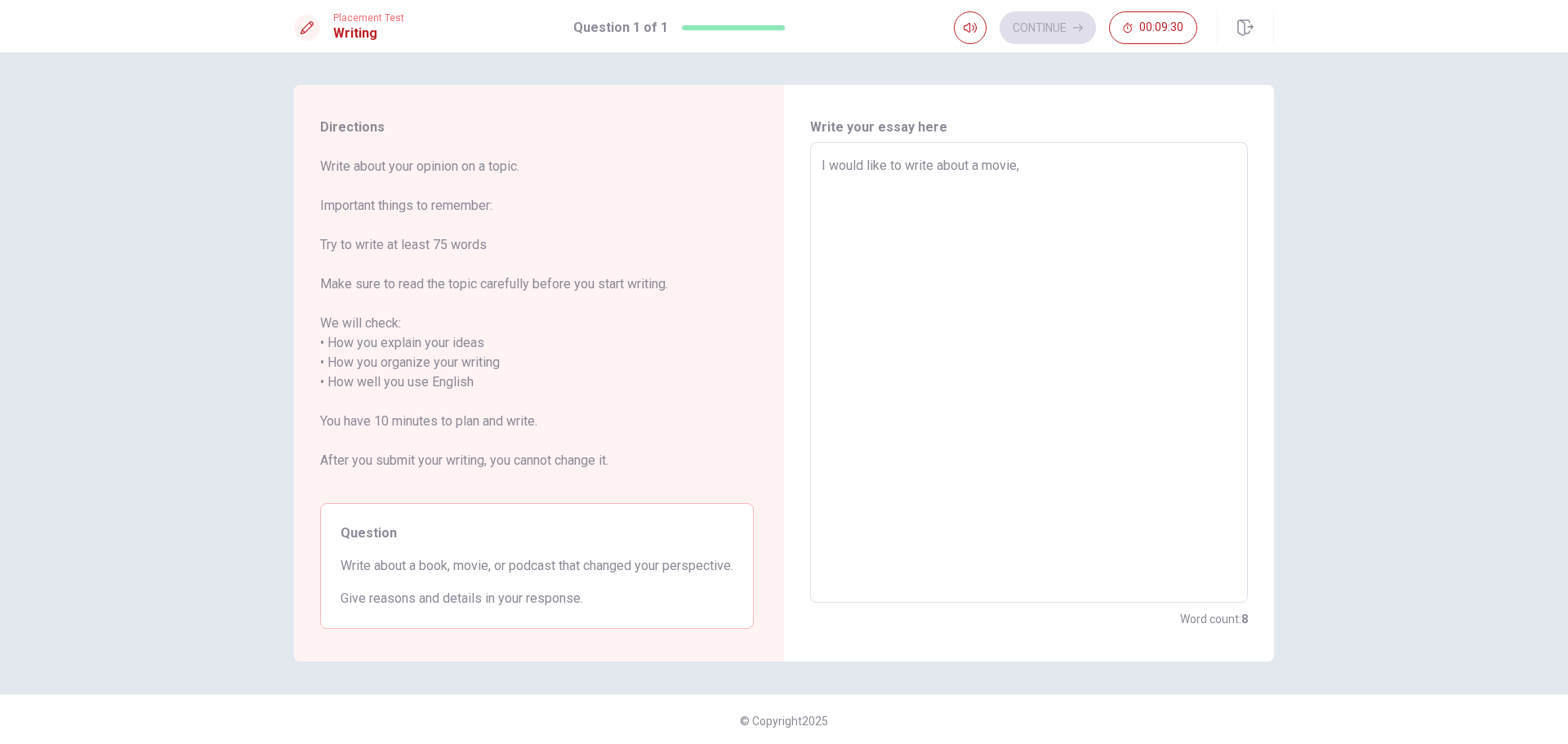
type textarea "x"
type textarea "I would like to write about a movie,"
type textarea "x"
type textarea "I would like to write about a movie, c"
type textarea "x"
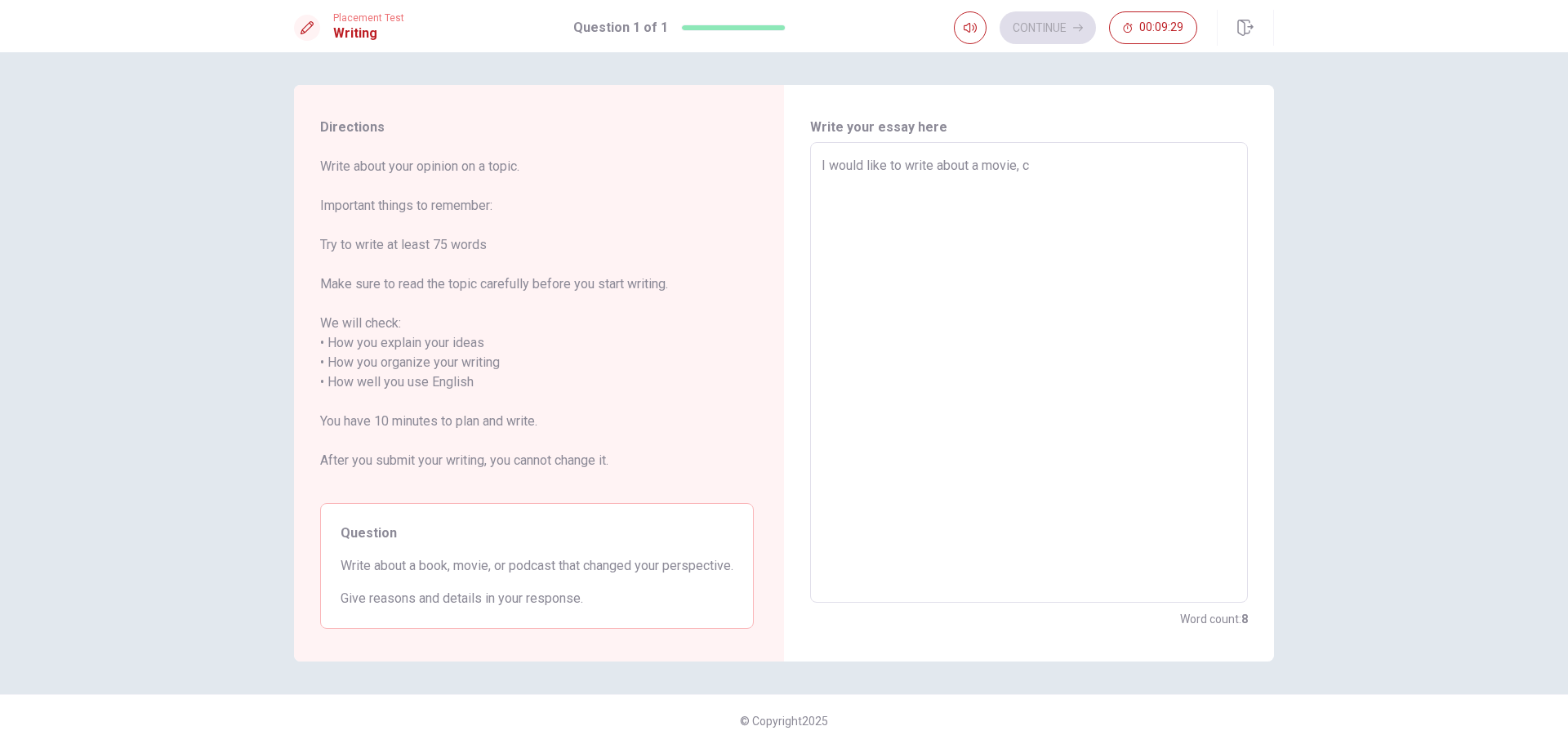
type textarea "I would like to write about a movie, ca"
type textarea "x"
type textarea "I would like to write about a movie, cal"
type textarea "x"
type textarea "I would like to write about a movie, call"
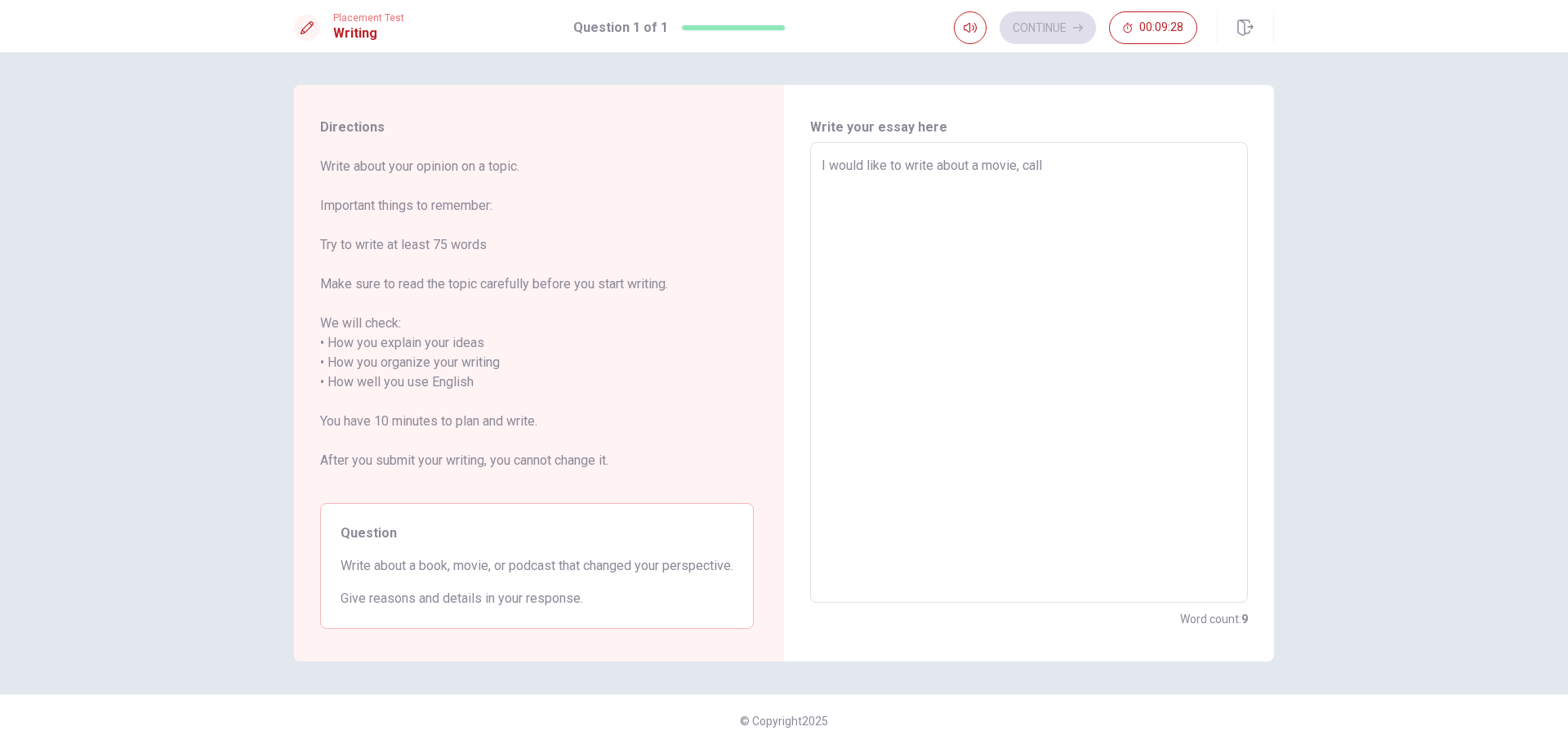
type textarea "x"
type textarea "I would like to write about a movie, calle"
type textarea "x"
type textarea "I would like to write about a movie, called"
type textarea "x"
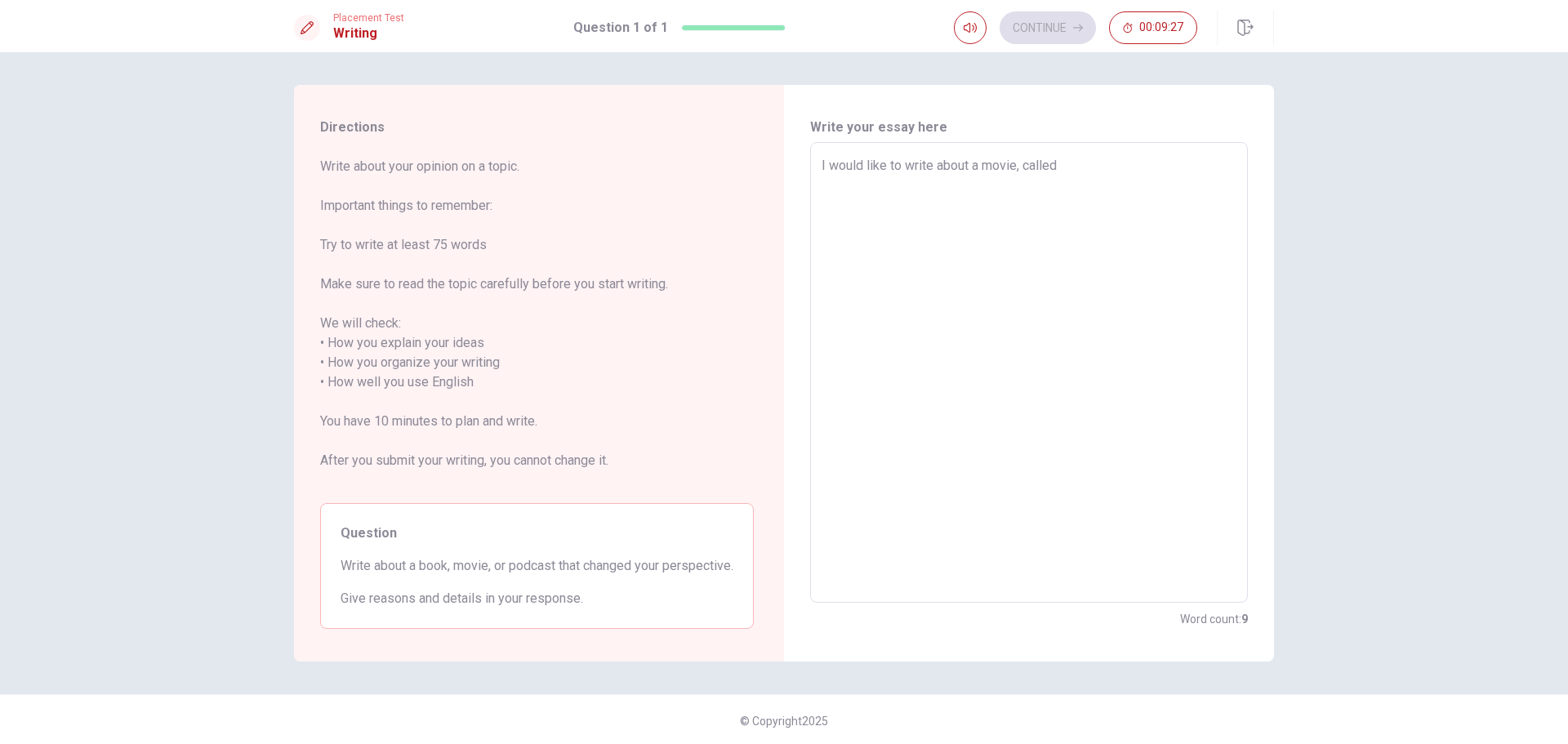
type textarea "I would like to write about a movie, called"
click at [1021, 162] on textarea "I would like to write about a movie, called" at bounding box center [1028, 372] width 415 height 433
drag, startPoint x: 1015, startPoint y: 165, endPoint x: 1032, endPoint y: 160, distance: 17.7
click at [1015, 165] on textarea "I would like to write about a movie, called" at bounding box center [1028, 372] width 415 height 433
type textarea "x"
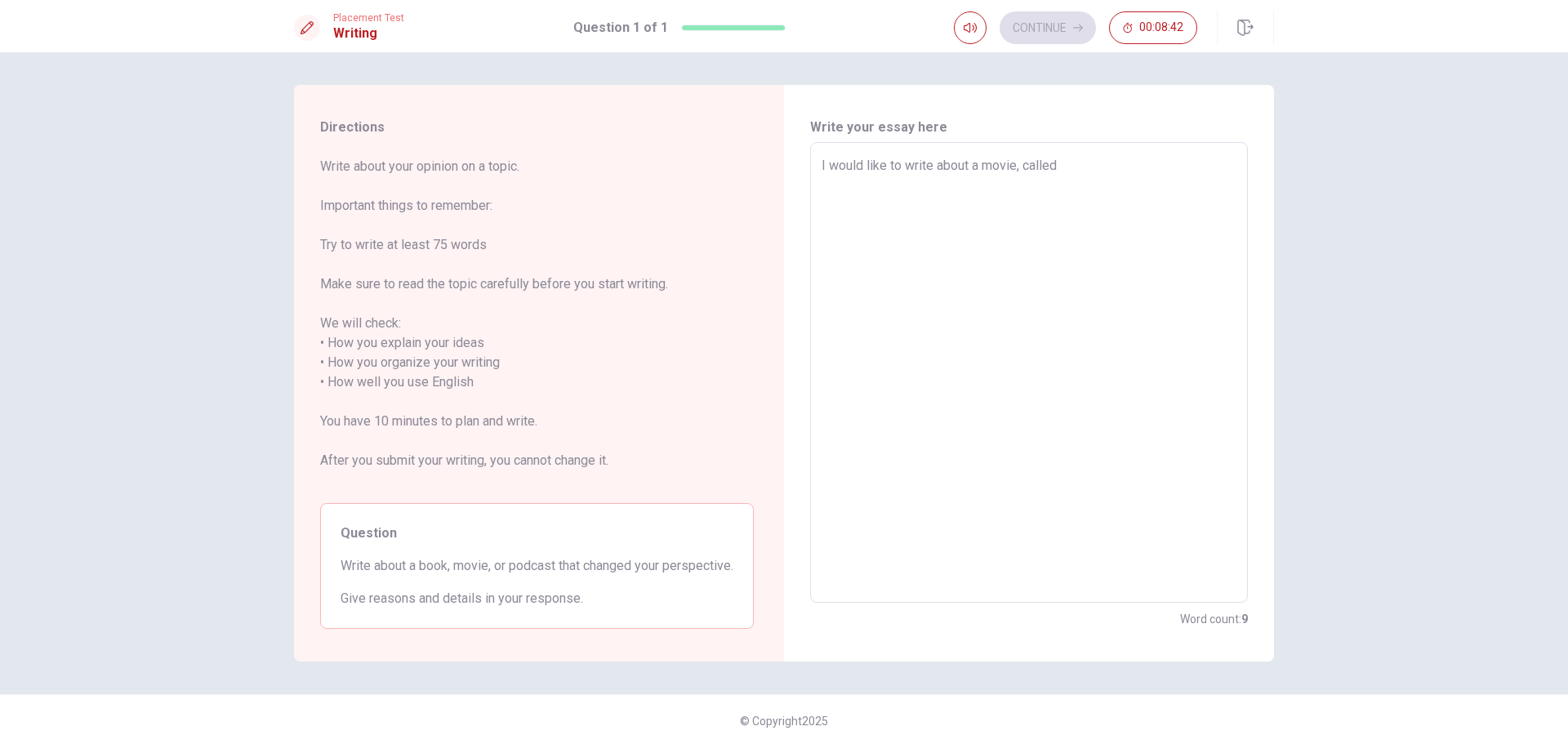
type textarea "I would like to write about a movie called"
type textarea "x"
type textarea "I would like to write about a movie called T"
type textarea "x"
type textarea "I would like to write about a movie called Th"
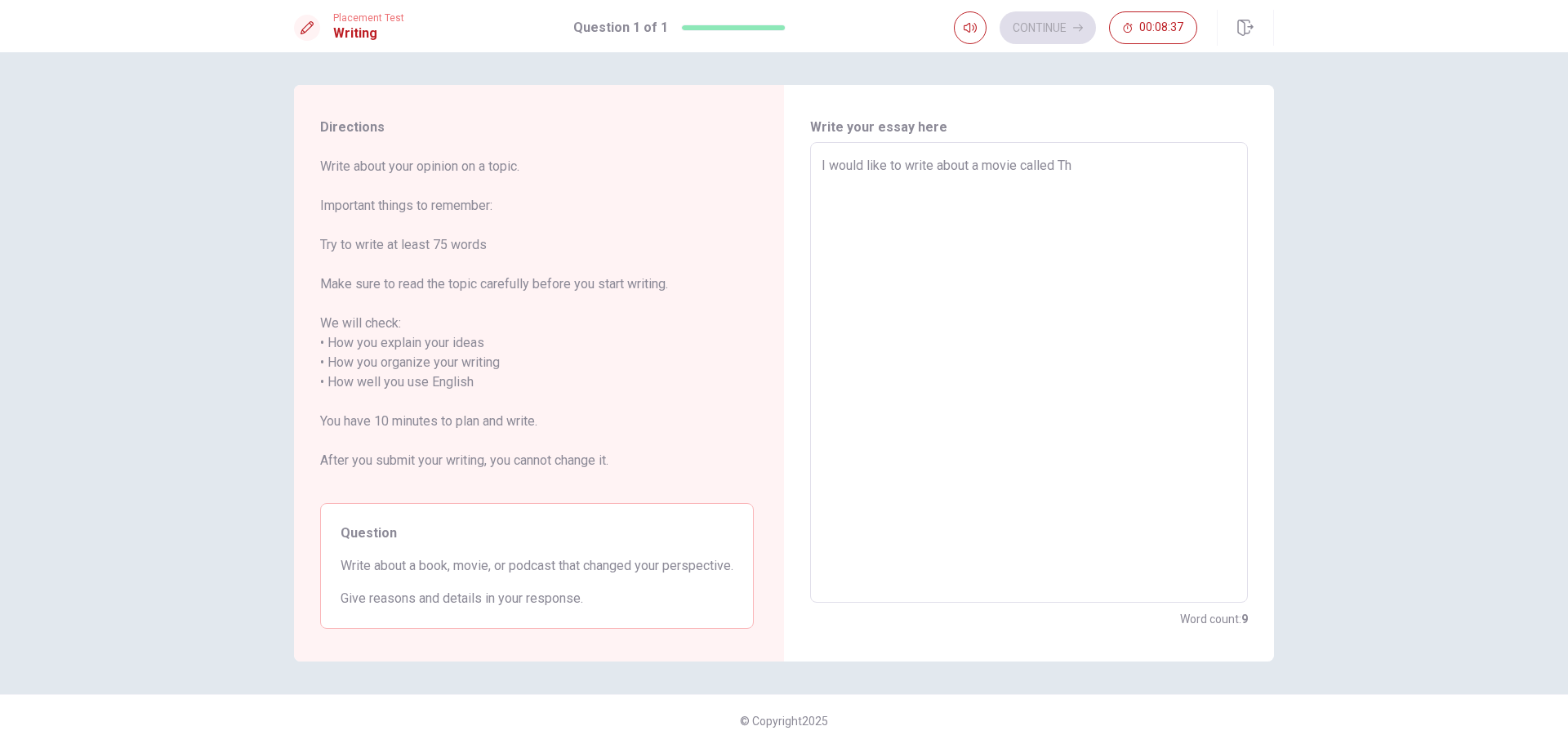
type textarea "x"
type textarea "I would like to write about a movie called The"
type textarea "x"
type textarea "I would like to write about a movie called The"
type textarea "x"
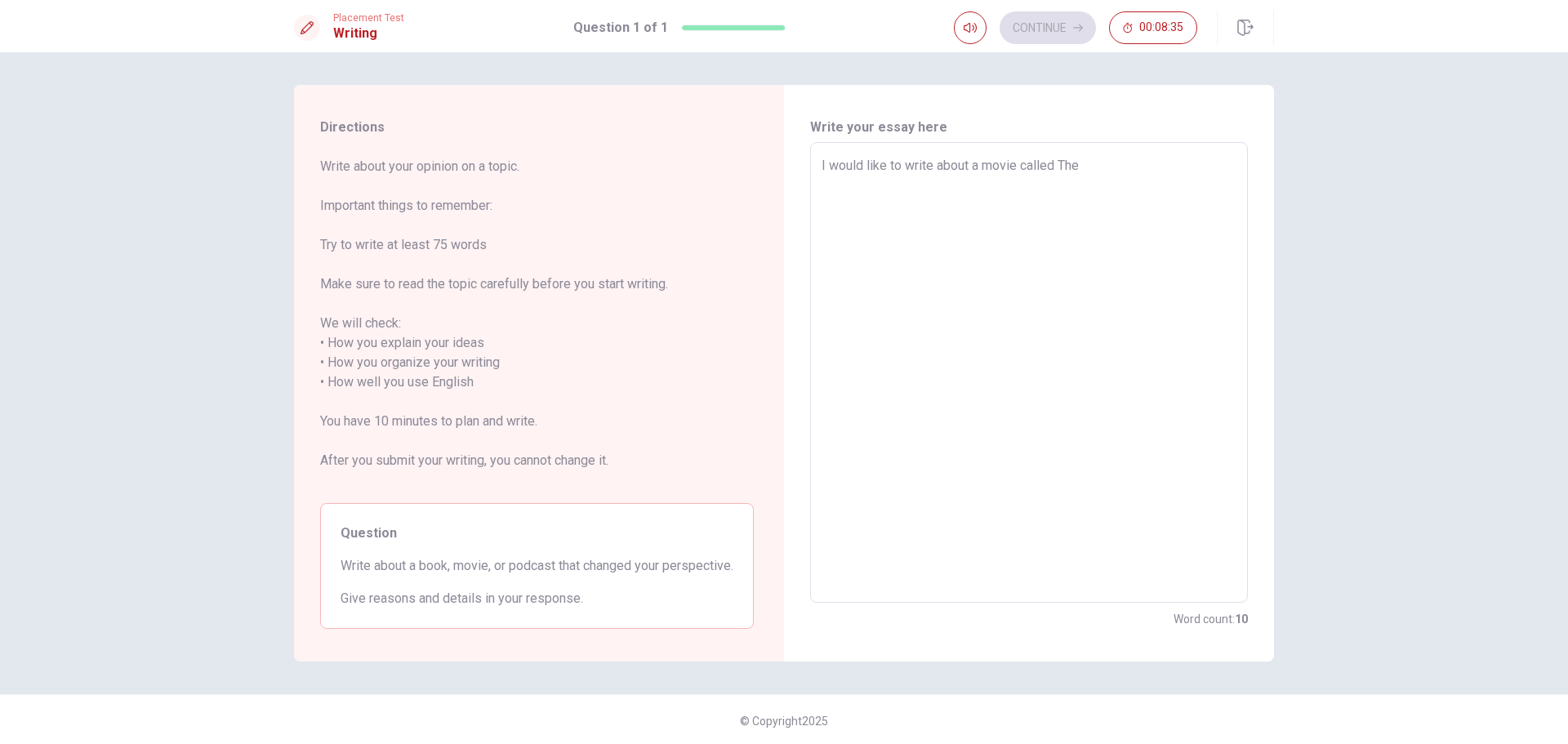
type textarea "I would like to write about a movie called The P"
type textarea "x"
type textarea "I would like to write about a movie called The Pu"
type textarea "x"
type textarea "I would like to write about a movie called The Pur"
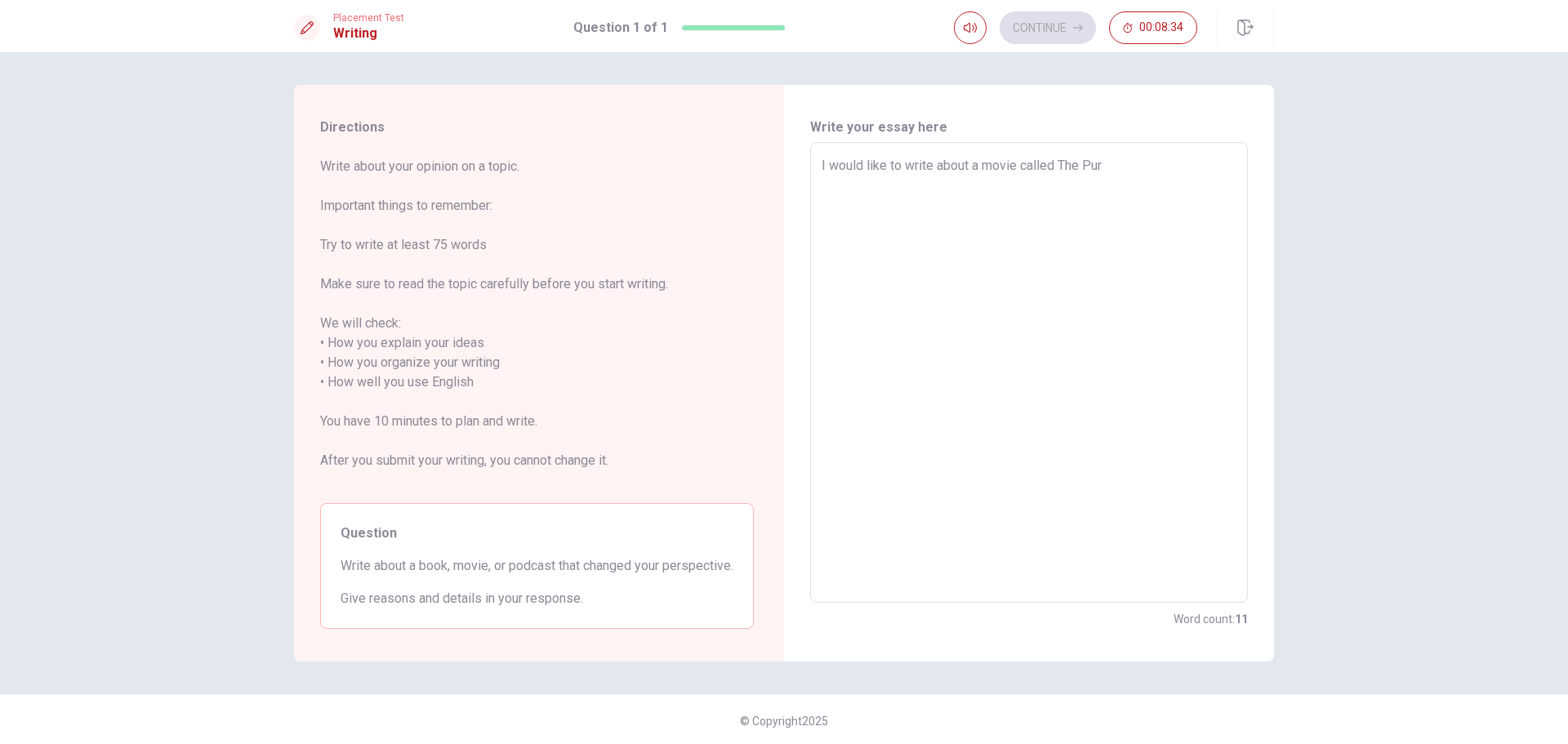
type textarea "x"
type textarea "I would like to write about a movie called The Purs"
type textarea "x"
type textarea "I would like to write about a movie called The Pursu"
type textarea "x"
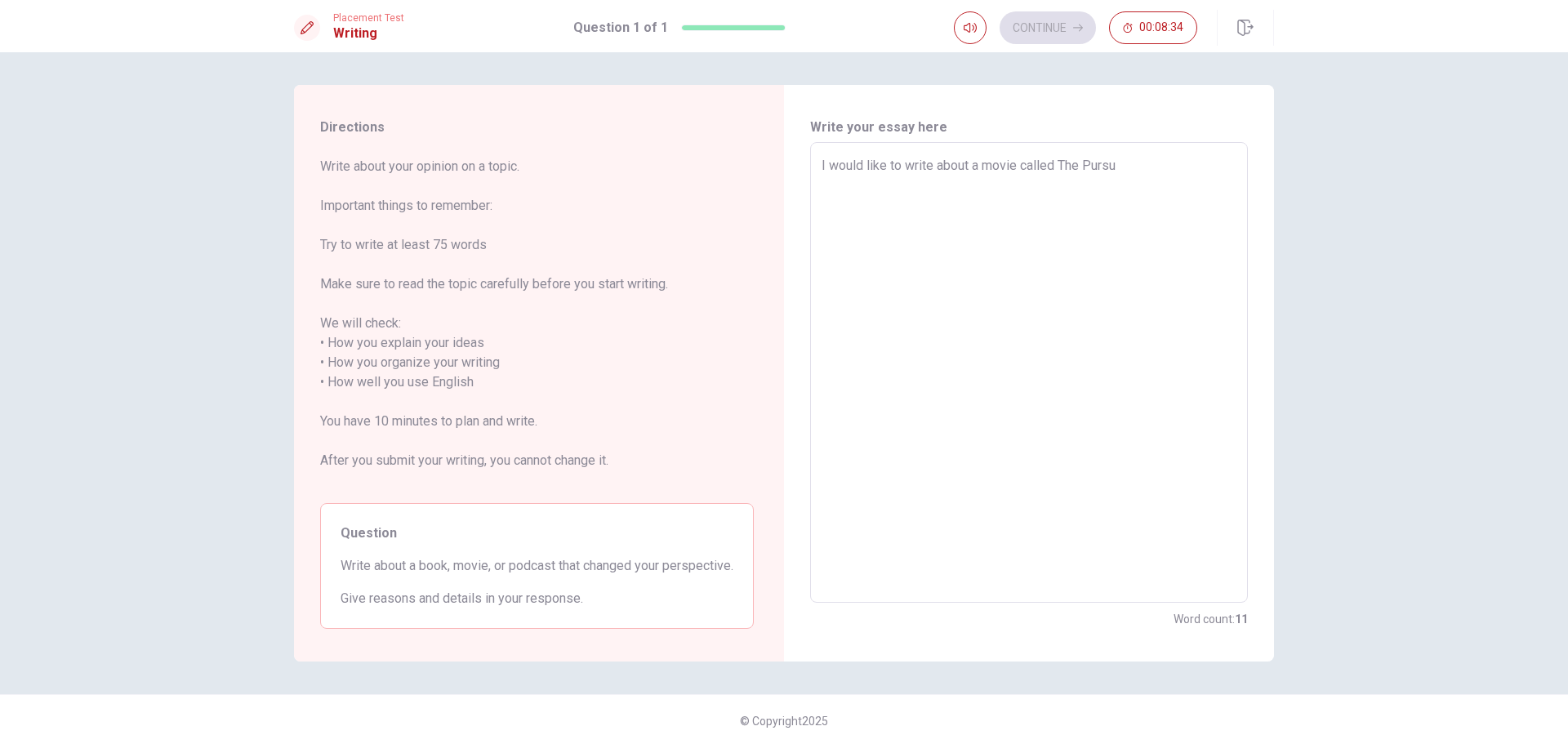
type textarea "I would like to write about a movie called The Pursui"
type textarea "x"
type textarea "I would like to write about a movie called The Pursuit"
type textarea "x"
type textarea "I would like to write about a movie called The Pursuit"
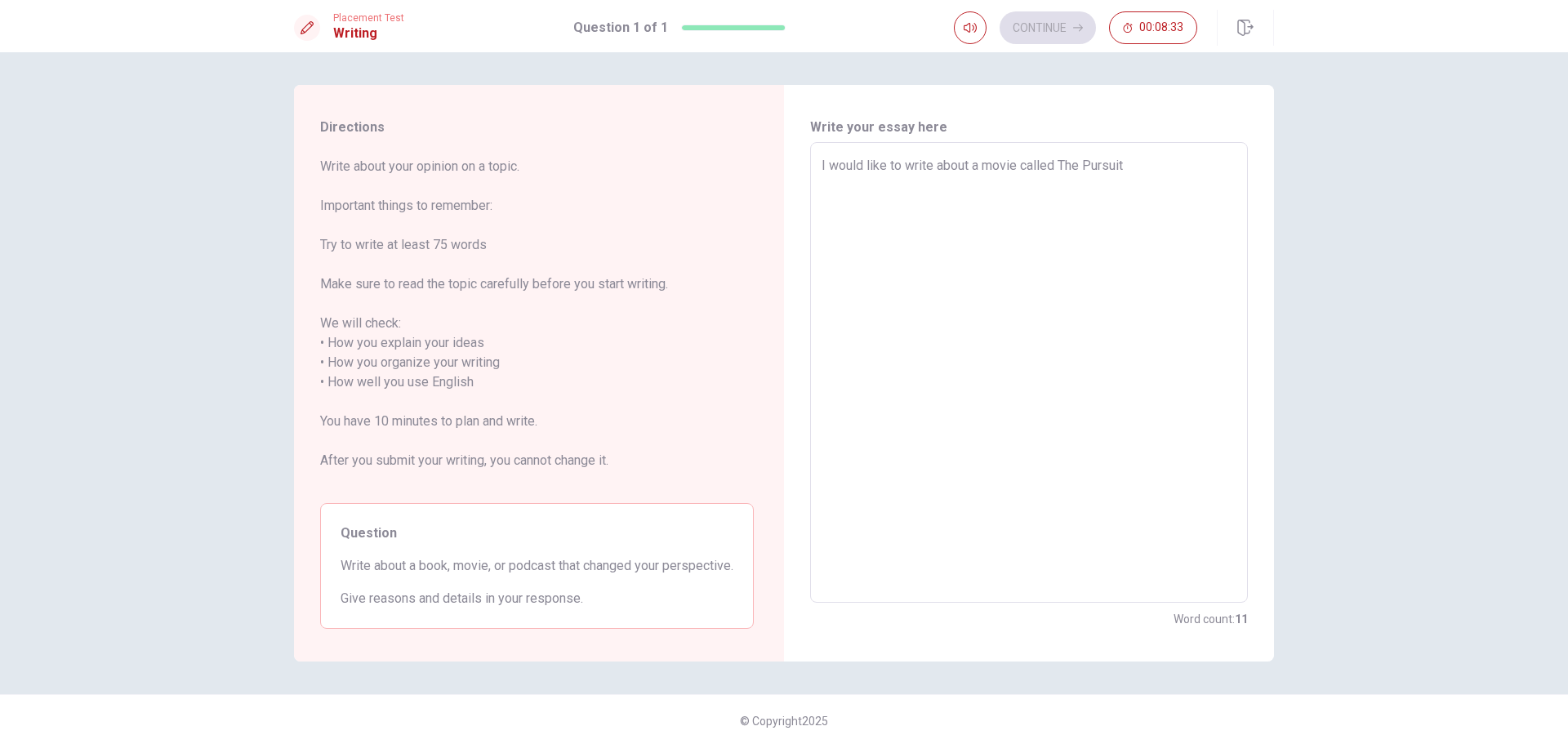
type textarea "x"
type textarea "I would like to write about a movie called The Pursuit o"
type textarea "x"
type textarea "I would like to write about a movie called The Pursuit of"
type textarea "x"
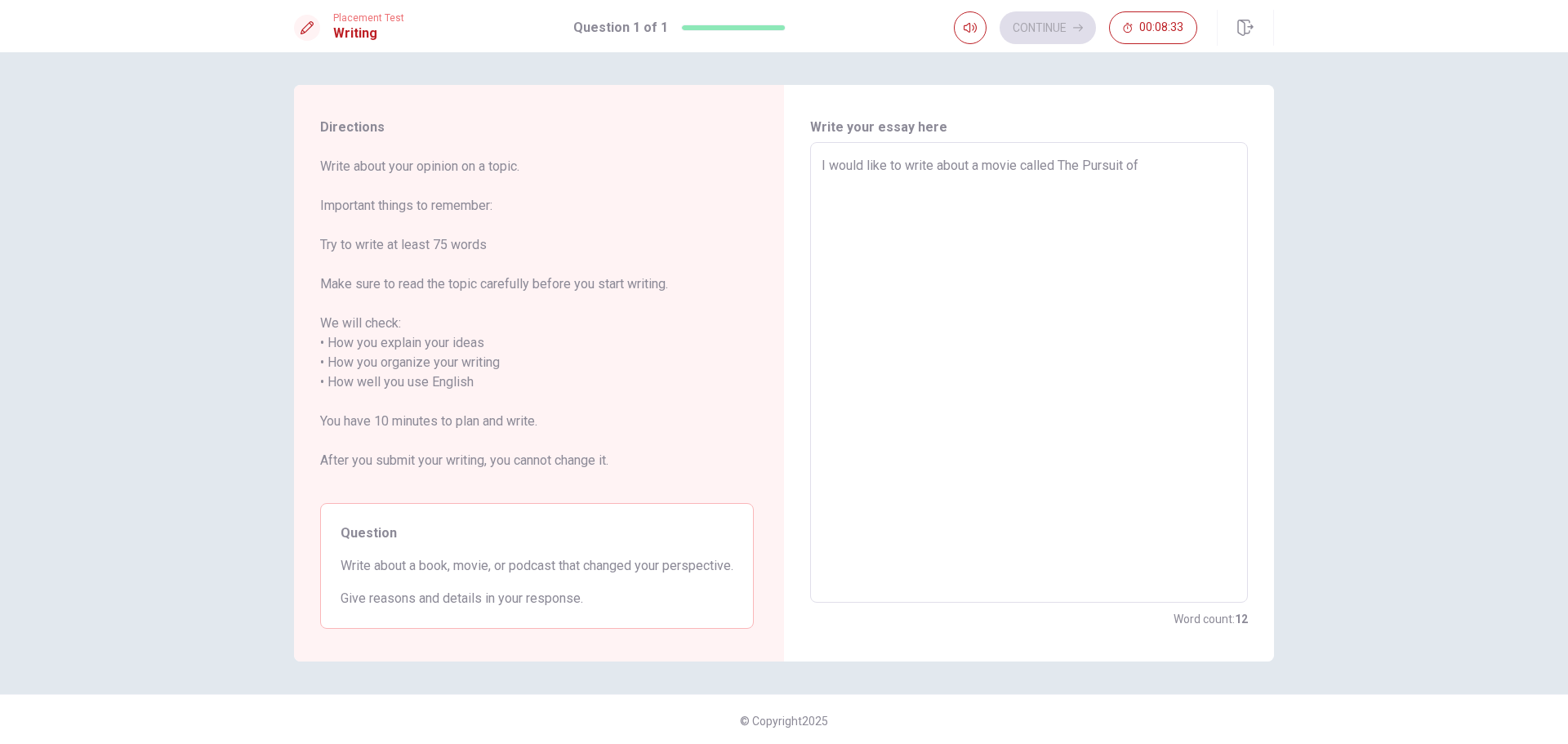
type textarea "I would like to write about a movie called The Pursuit of"
type textarea "x"
type textarea "I would like to write about a movie called The Pursuit of H"
type textarea "x"
type textarea "I would like to write about a movie called The Pursuit of Ha"
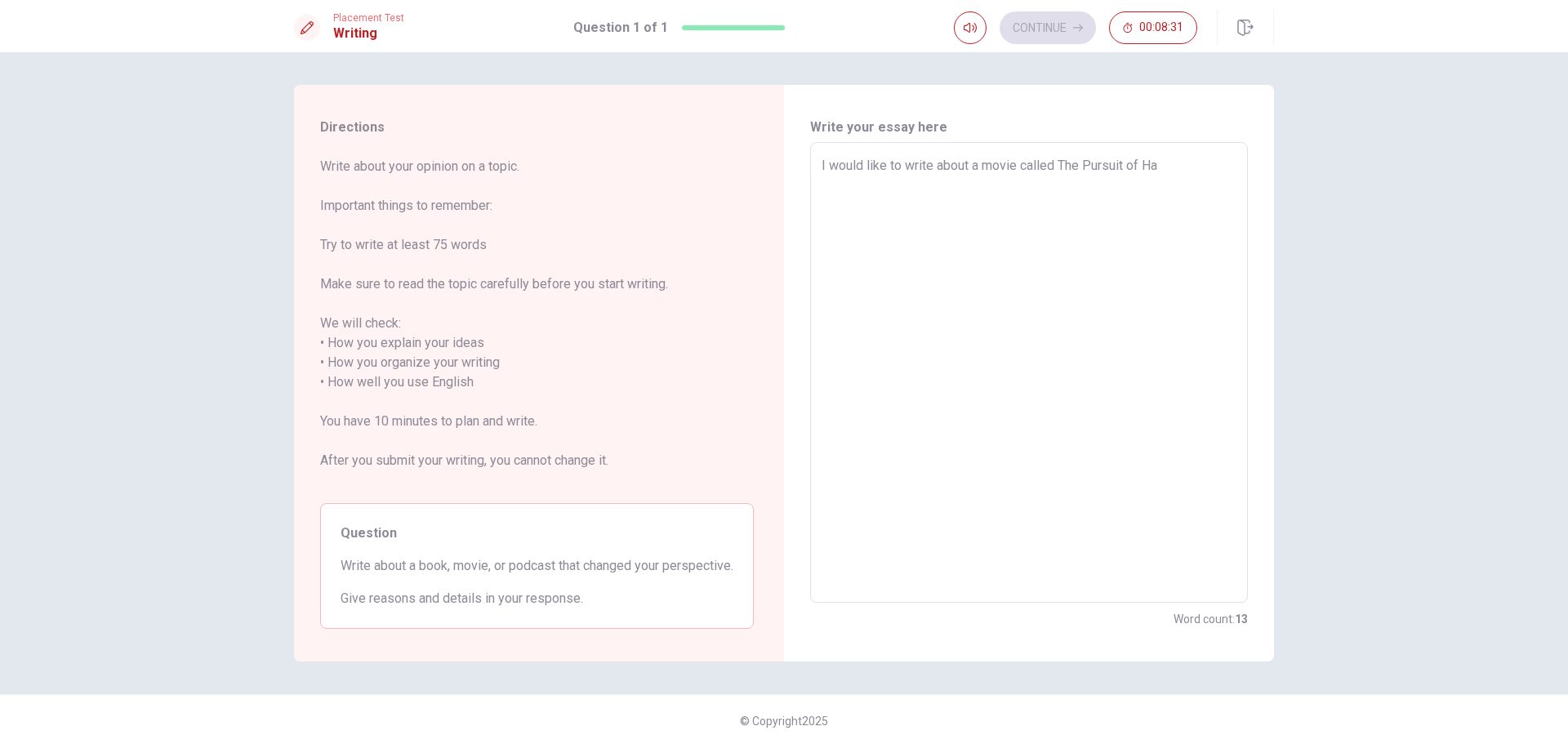
type textarea "x"
type textarea "I would like to write about a movie called The Pursuit of Hap"
type textarea "x"
type textarea "I would like to write about a movie called The Pursuit of Happ"
type textarea "x"
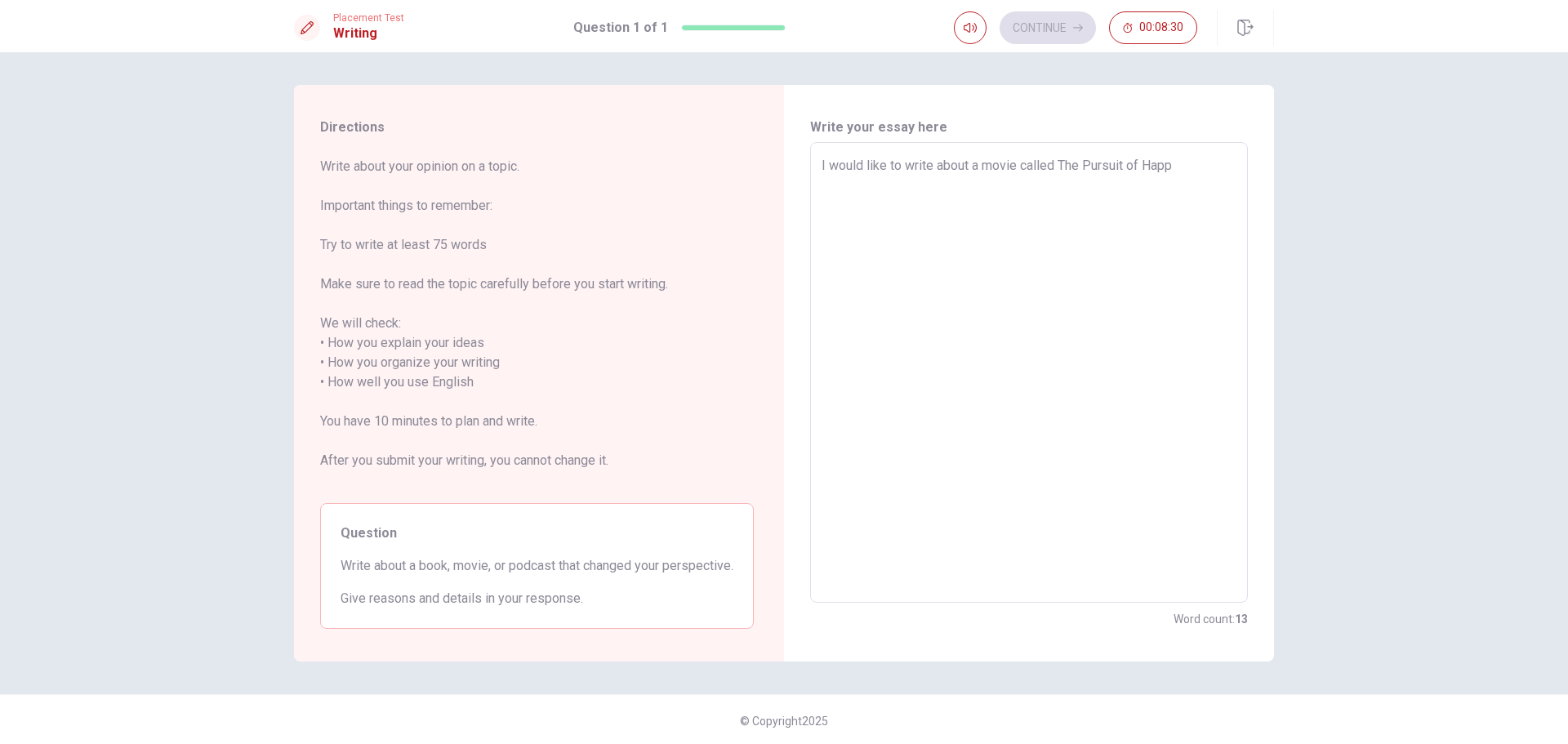
type textarea "I would like to write about a movie called The Pursuit of Happy"
type textarea "x"
type textarea "I would like to write about a movie called The Pursuit of Happyn"
type textarea "x"
type textarea "I would like to write about a movie called The Pursuit of Happyne"
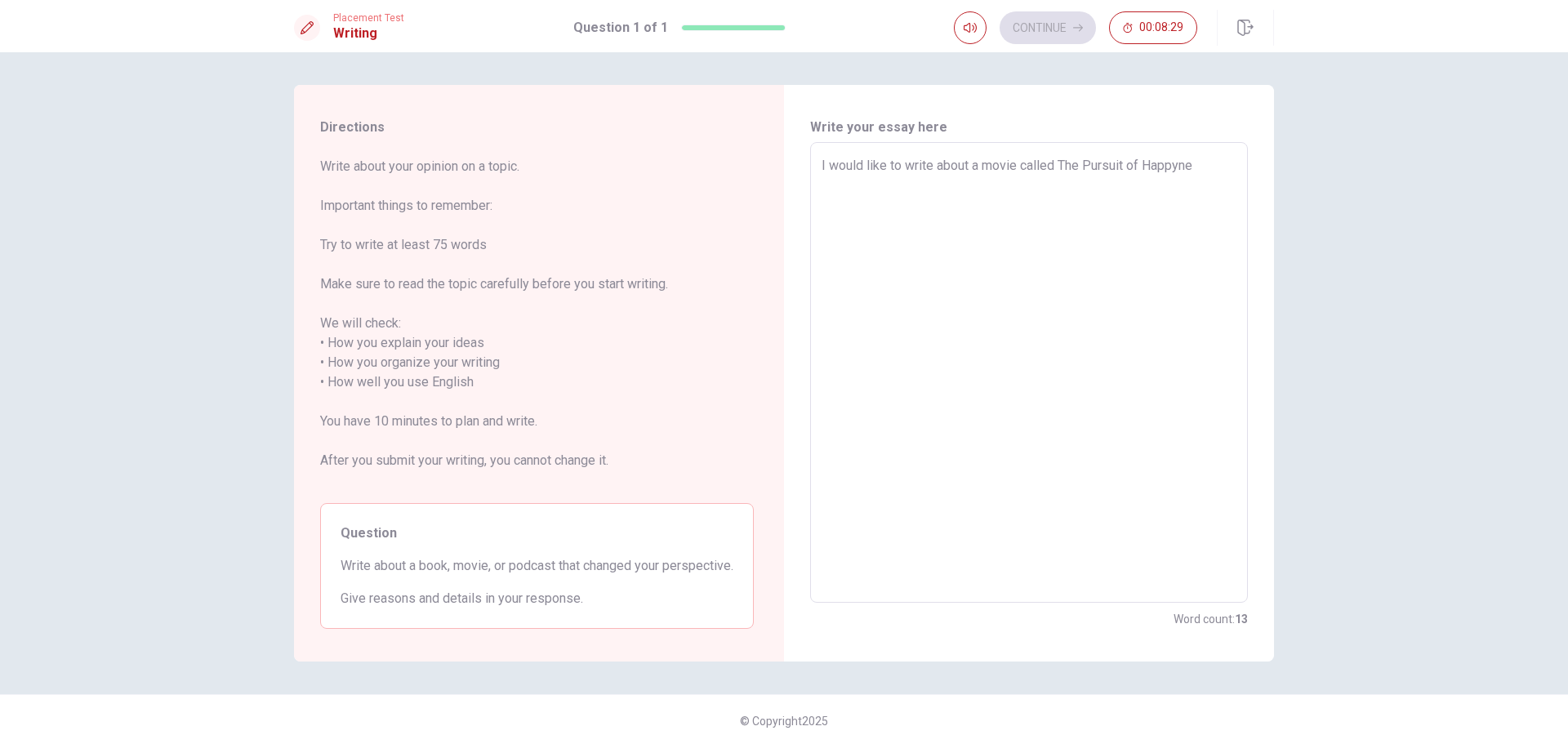
type textarea "x"
type textarea "I would like to write about a movie called The Pursuit of Happynes"
type textarea "x"
type textarea "I would like to write about a movie called The Pursuit of Happyness"
type textarea "x"
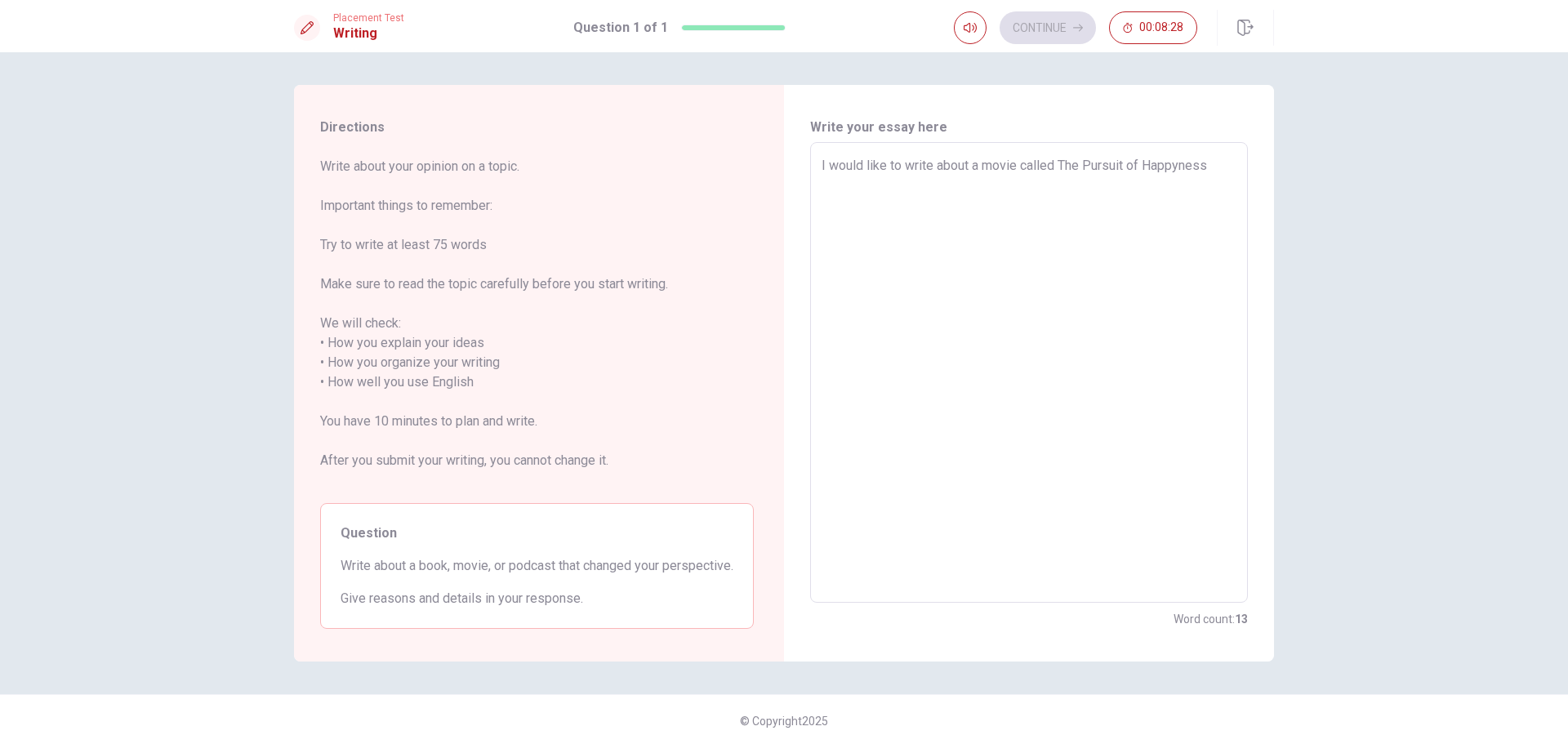
type textarea "I would like to write about a movie called The Pursuit of Happyness,"
type textarea "x"
type textarea "I would like to write about a movie called The Pursuit of Happyness,"
type textarea "x"
type textarea "I would like to write about a movie called The Pursuit of Happyness, T"
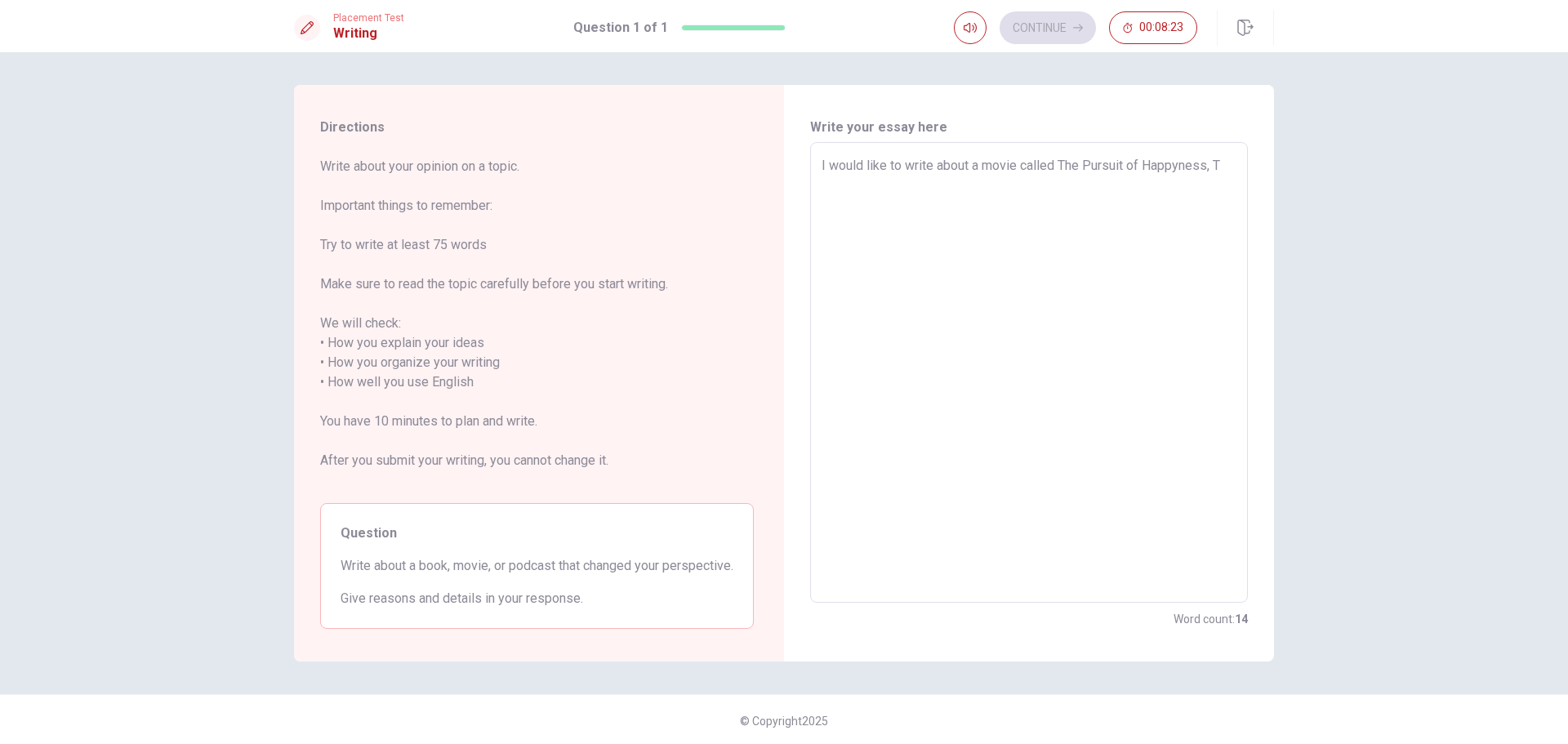
type textarea "x"
type textarea "I would like to write about a movie called The Pursuit of Happyness, Th"
type textarea "x"
type textarea "I would like to write about a movie called The Pursuit of Happyness, Thi"
type textarea "x"
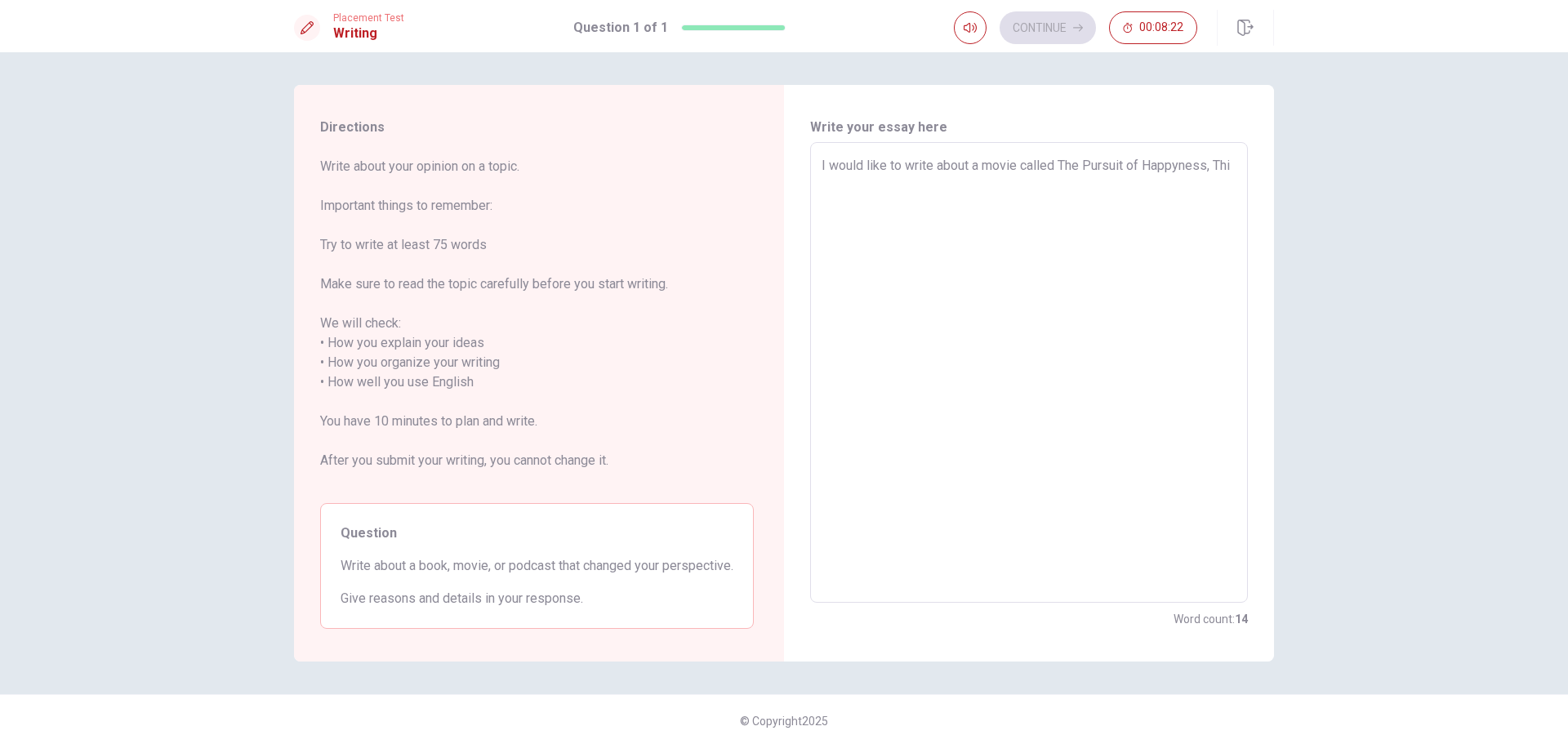
type textarea "I would like to write about a movie called The Pursuit of Happyness, This"
type textarea "x"
type textarea "I would like to write about a movie called The Pursuit of Happyness, This"
type textarea "x"
type textarea "I would like to write about a movie called The Pursuit of Happyness, This m"
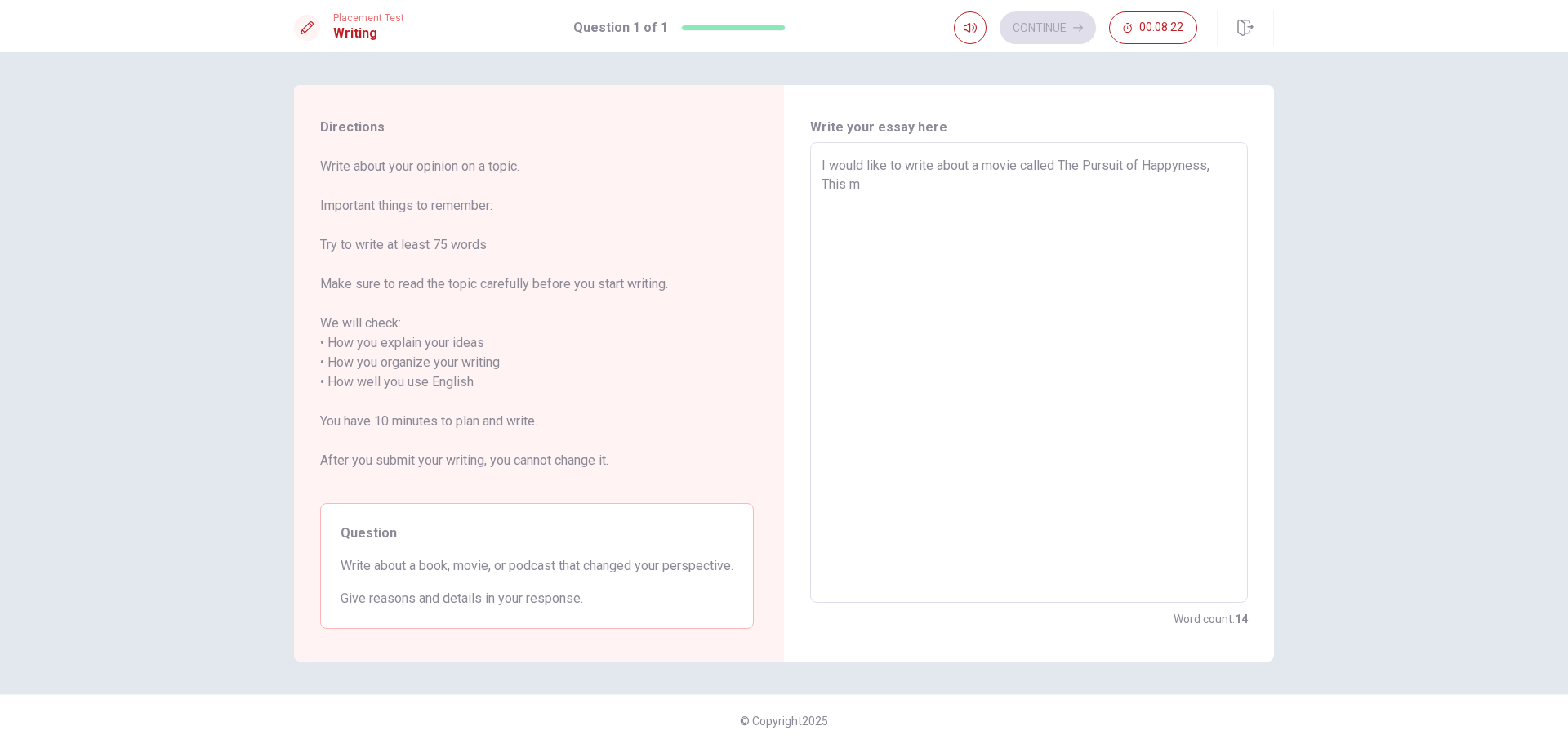
type textarea "x"
type textarea "I would like to write about a movie called The Pursuit of Happyness, This mo"
type textarea "x"
type textarea "I would like to write about a movie called The Pursuit of Happyness, This mov"
type textarea "x"
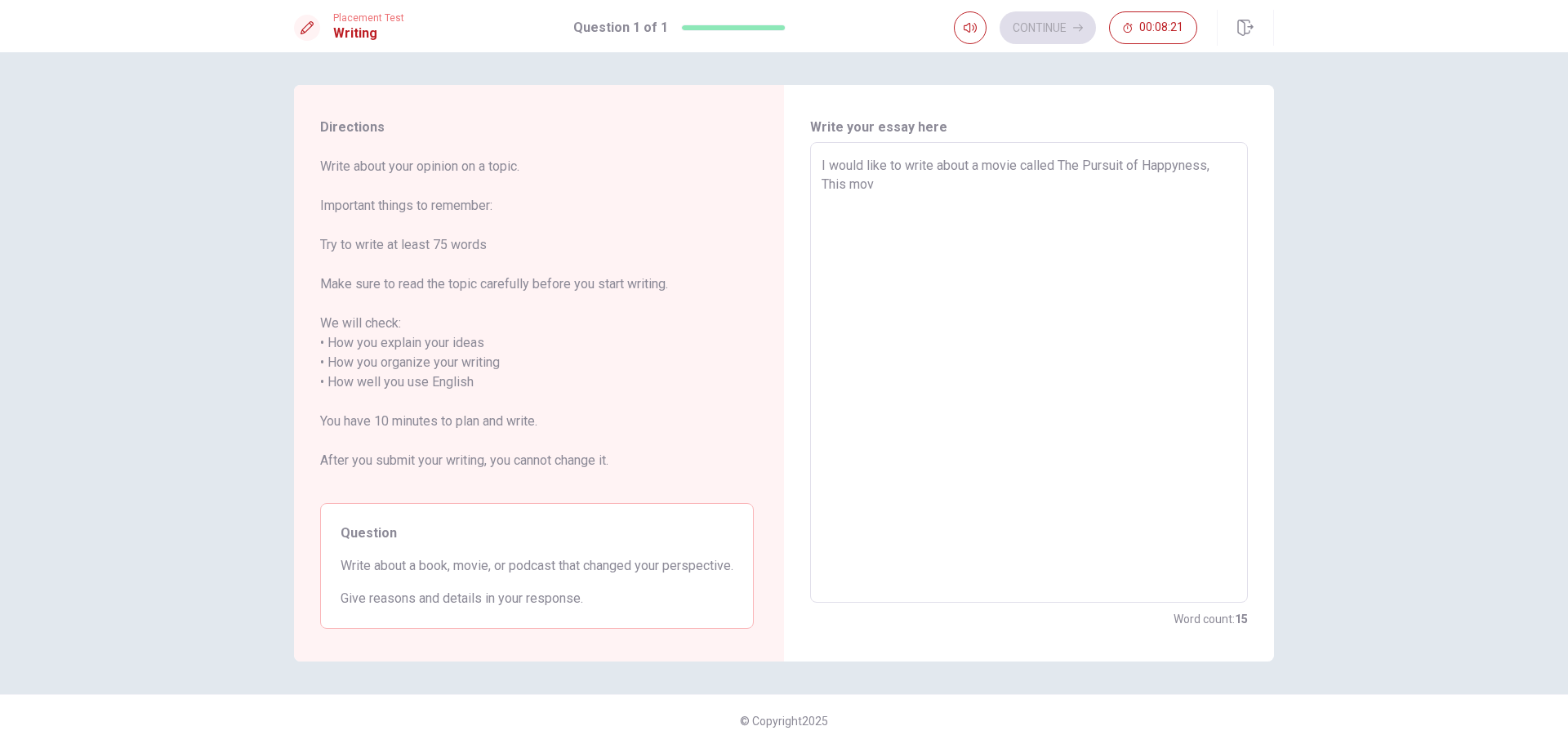
type textarea "I would like to write about a movie called The Pursuit of Happyness, This movi"
type textarea "x"
type textarea "I would like to write about a movie called The Pursuit of Happyness, This movie"
type textarea "x"
type textarea "I would like to write about a movie called The Pursuit of Happyness, This movie"
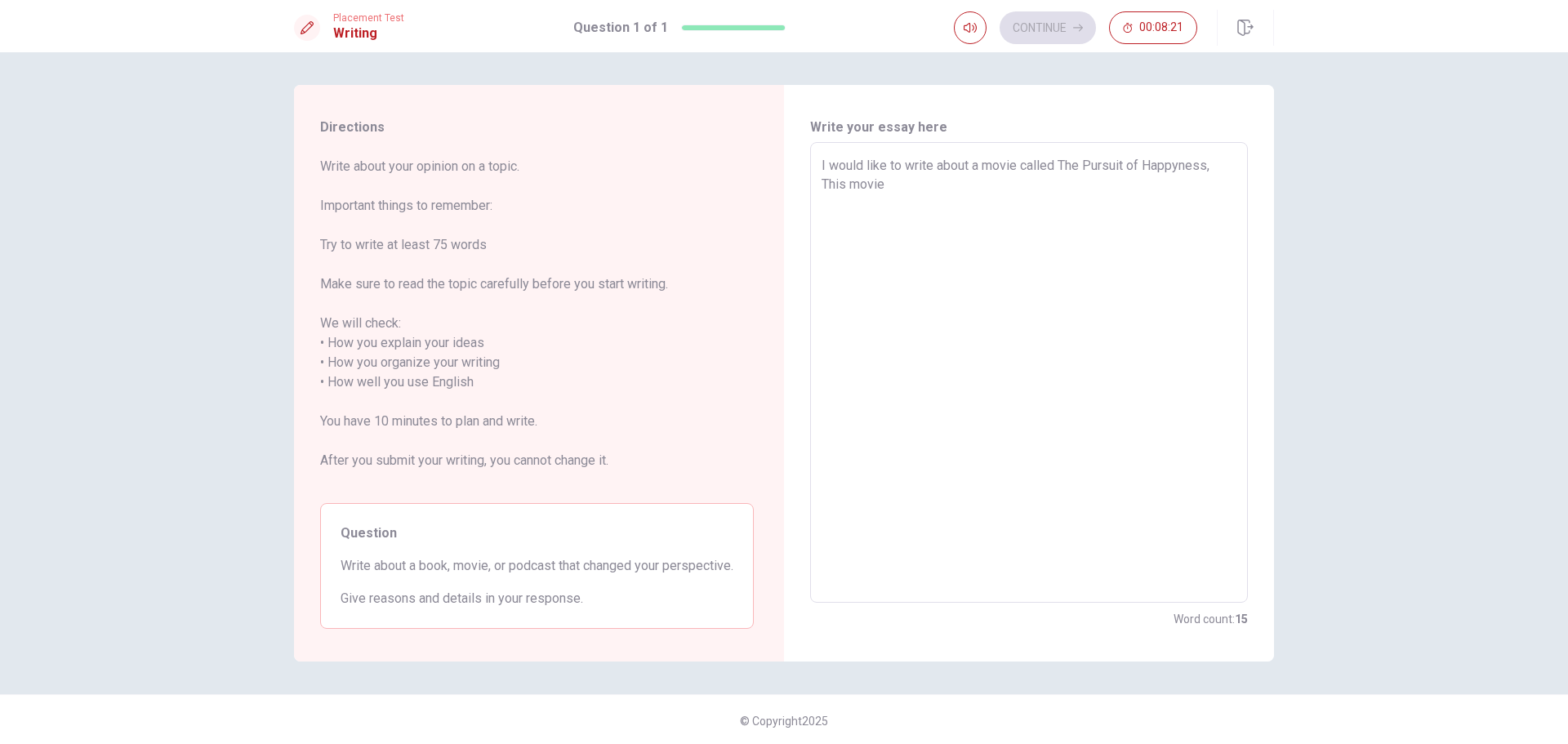
type textarea "x"
type textarea "I would like to write about a movie called The Pursuit of Happyness, This movie…"
type textarea "x"
type textarea "I would like to write about a movie called The Pursuit of Happyness, This movie…"
type textarea "x"
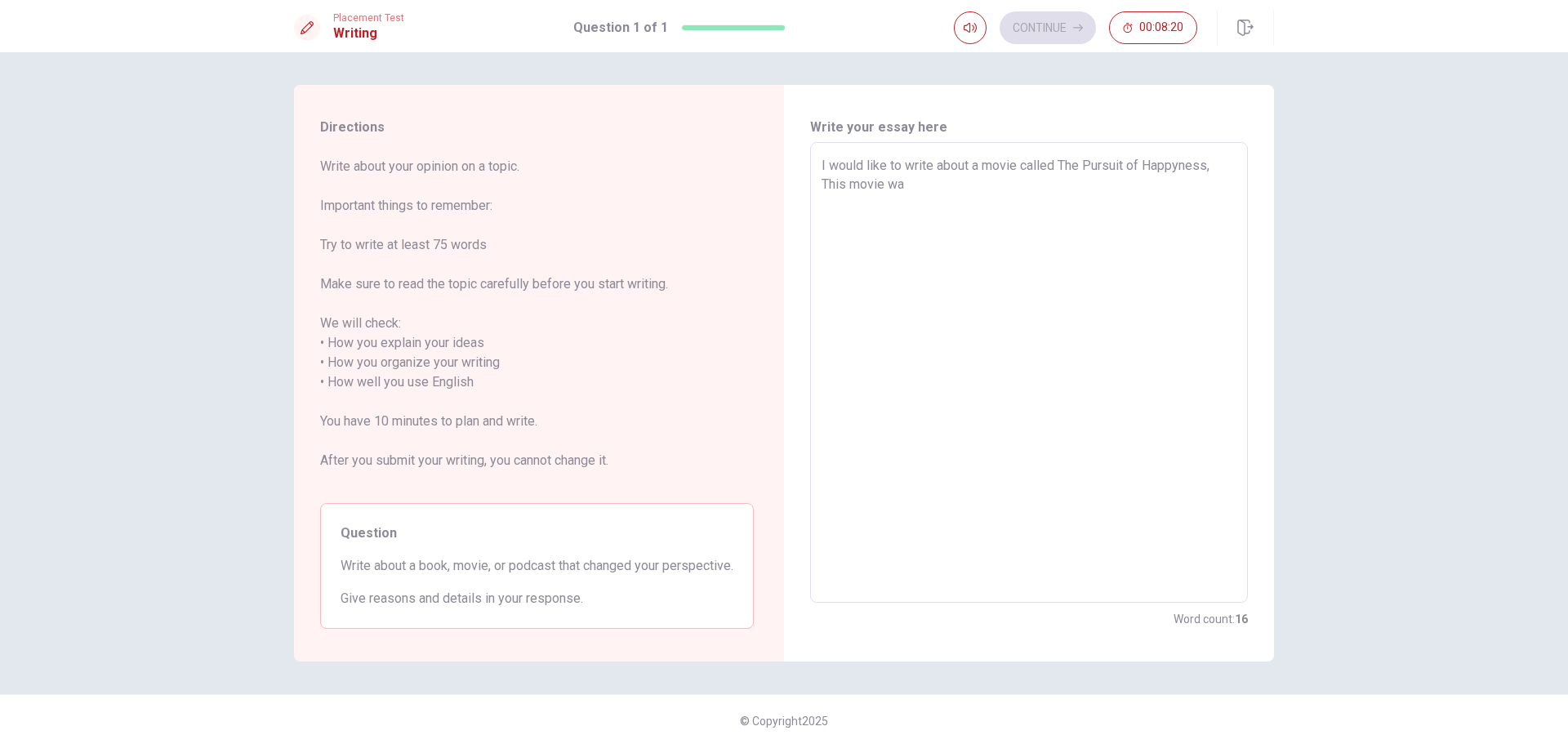
type textarea "I would like to write about a movie called The Pursuit of Happyness, This movie…"
type textarea "x"
type textarea "I would like to write about a movie called The Pursuit of Happyness, This movie…"
type textarea "x"
type textarea "I would like to write about a movie called The Pursuit of Happyness, This movie…"
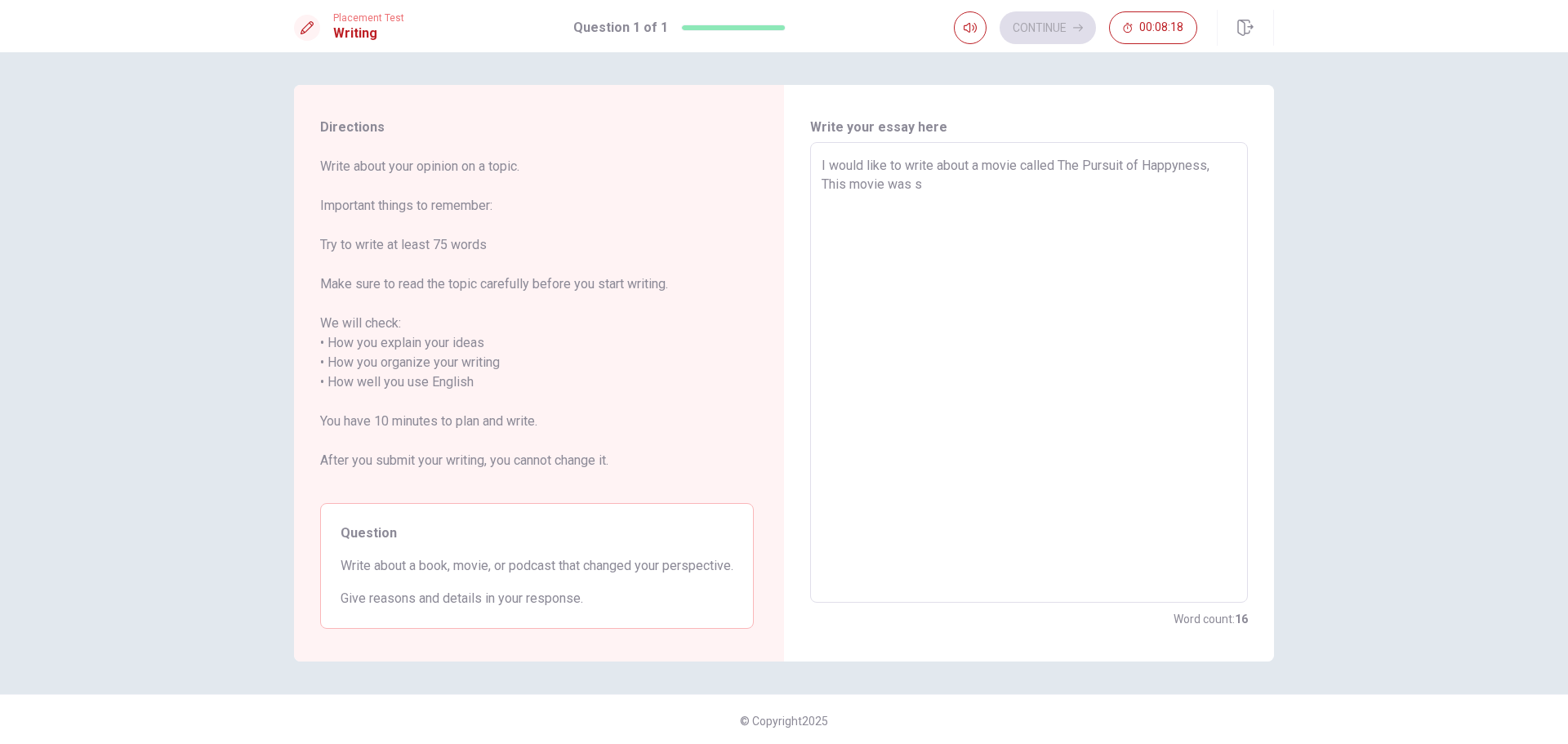
type textarea "x"
type textarea "I would like to write about a movie called The Pursuit of Happyness, This movie…"
type textarea "x"
type textarea "I would like to write about a movie called The Pursuit of Happyness, This movie…"
type textarea "x"
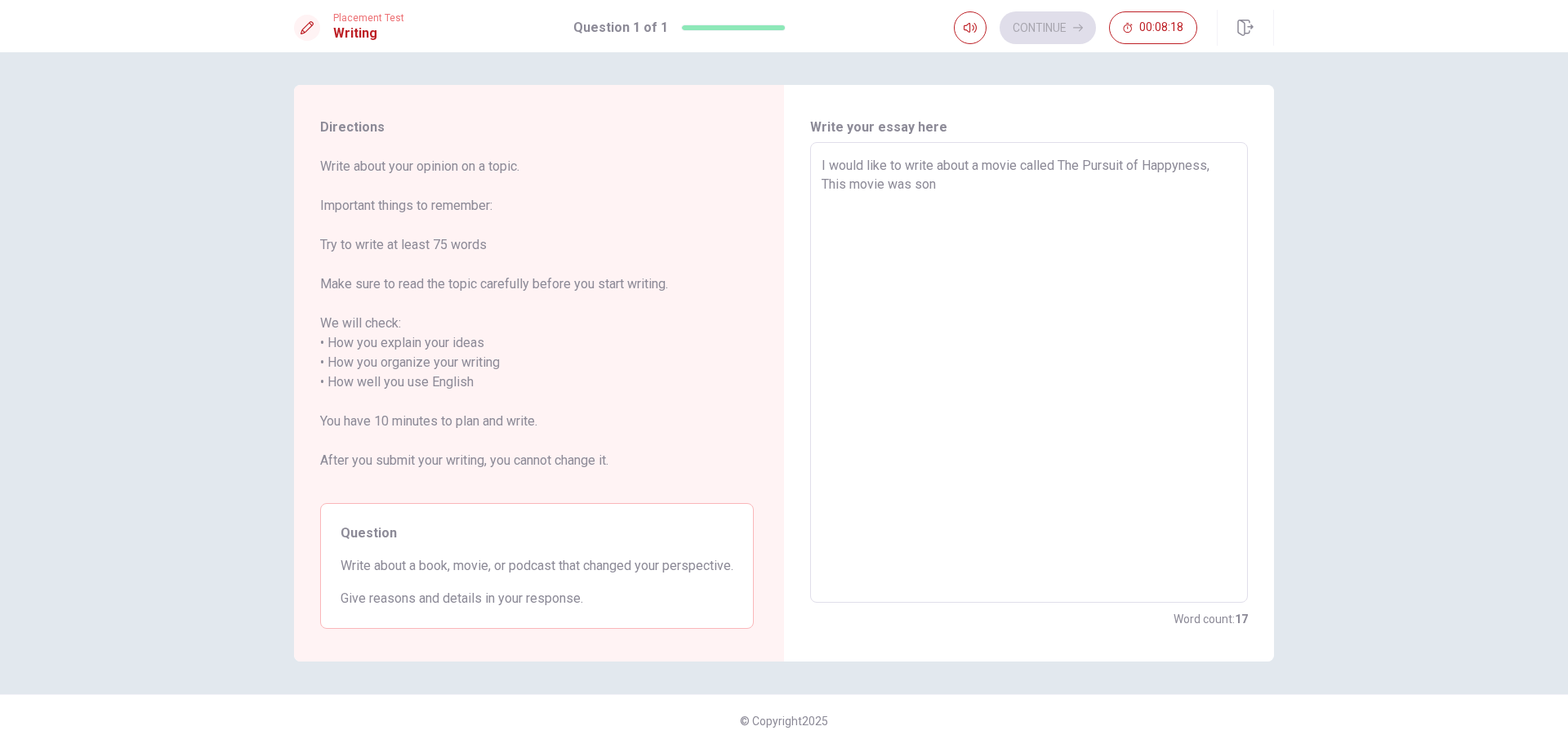
type textarea "I would like to write about a movie called The Pursuit of Happyness, This movie…"
type textarea "x"
type textarea "I would like to write about a movie called The Pursuit of Happyness, This movie…"
type textarea "x"
type textarea "I would like to write about a movie called The Pursuit of Happyness, This movie…"
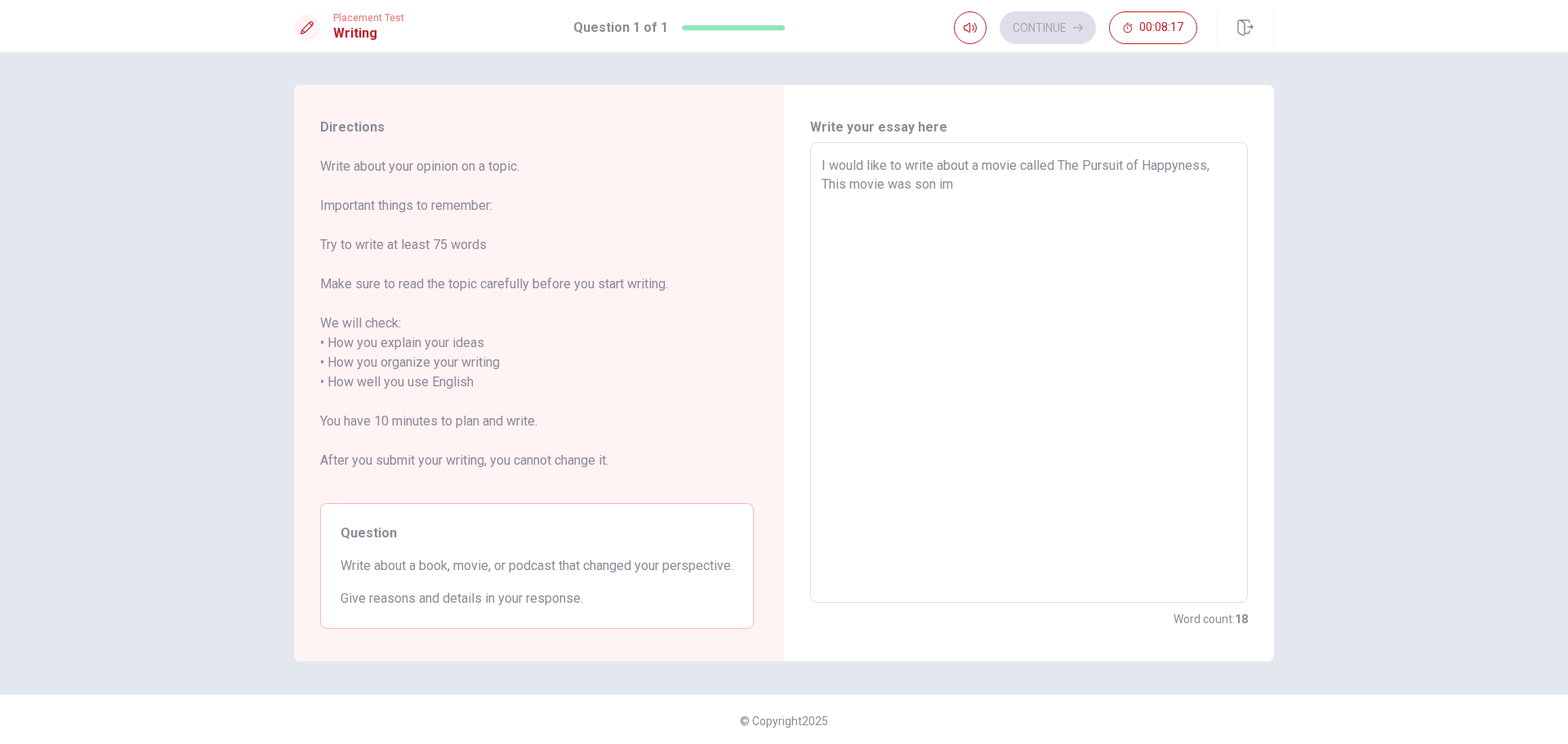
type textarea "x"
type textarea "I would like to write about a movie called The Pursuit of Happyness, This movie…"
type textarea "x"
type textarea "I would like to write about a movie called The Pursuit of Happyness, This movie…"
type textarea "x"
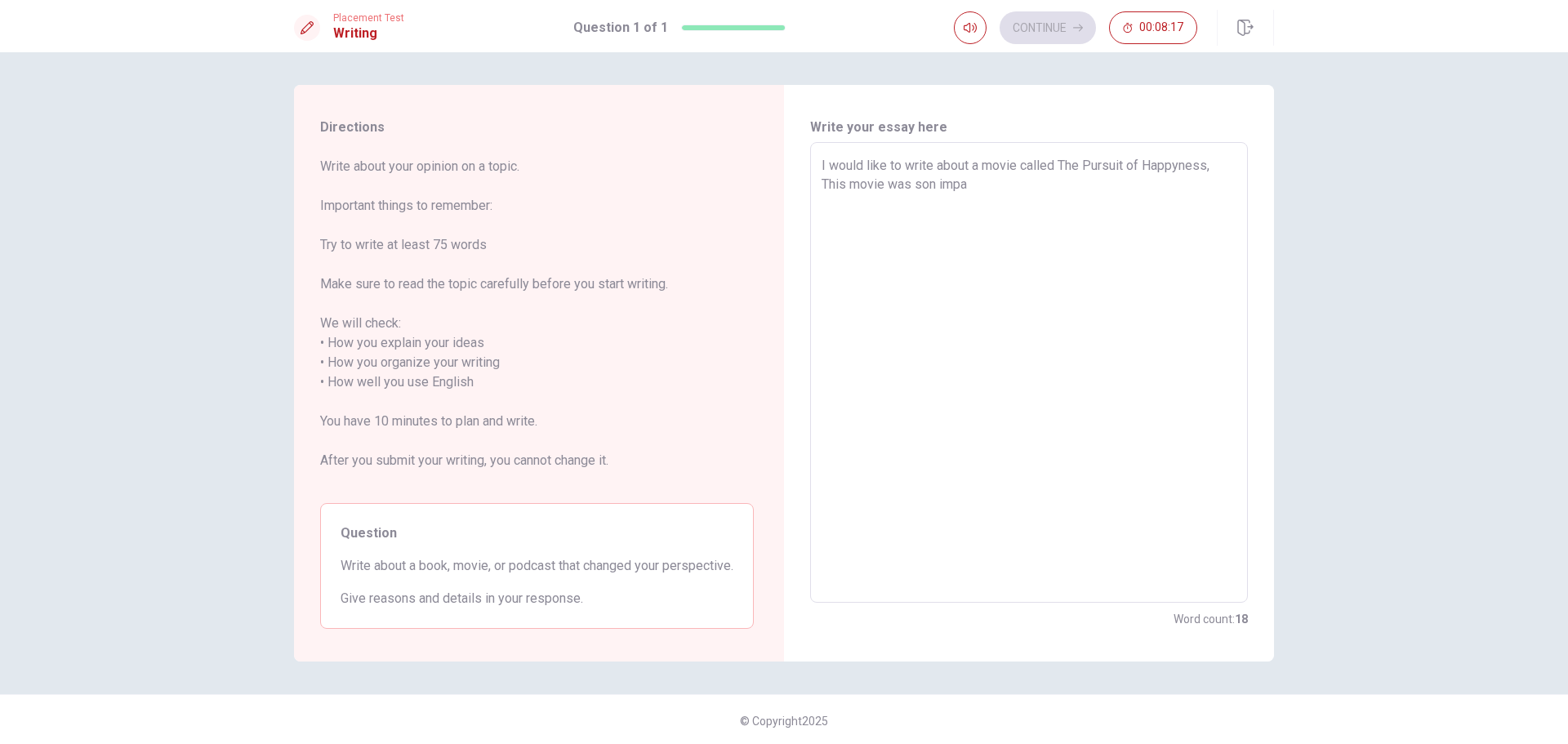
type textarea "I would like to write about a movie called The Pursuit of Happyness, This movie…"
click at [1080, 190] on textarea "I would like to write about a movie called The Pursuit of Happyness, This movie…" at bounding box center [1028, 372] width 415 height 433
click at [994, 176] on textarea "I would like to write about a movie called The Pursuit of Happyness, This movie…" at bounding box center [1028, 372] width 415 height 433
click at [938, 231] on textarea "I would like to write about a movie called The Pursuit of Happyness, This movie…" at bounding box center [1028, 372] width 415 height 433
drag, startPoint x: 992, startPoint y: 184, endPoint x: 1142, endPoint y: 160, distance: 151.9
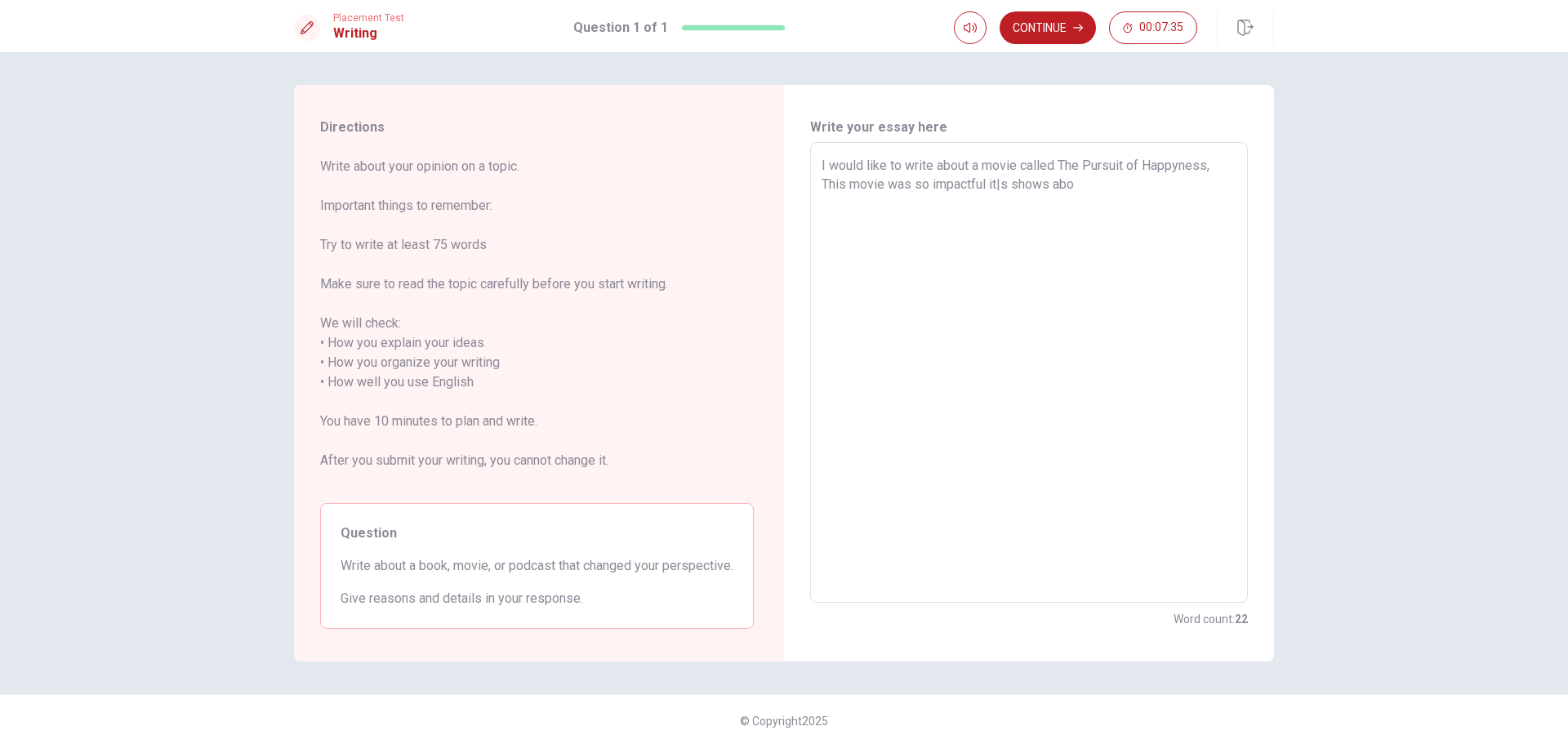
click at [992, 184] on textarea "I would like to write about a movie called The Pursuit of Happyness, This movie…" at bounding box center [1028, 372] width 415 height 433
click at [996, 181] on textarea "I would like to write about a movie called The Pursuit of Happyness, This movie…" at bounding box center [1028, 372] width 415 height 433
click at [1055, 178] on textarea "I would like to write about a movie called The Pursuit of Happyness, This movie…" at bounding box center [1028, 372] width 415 height 433
click at [1045, 185] on textarea "I would like to write about a movie called The Pursuit of Happyness, This movie…" at bounding box center [1028, 372] width 415 height 433
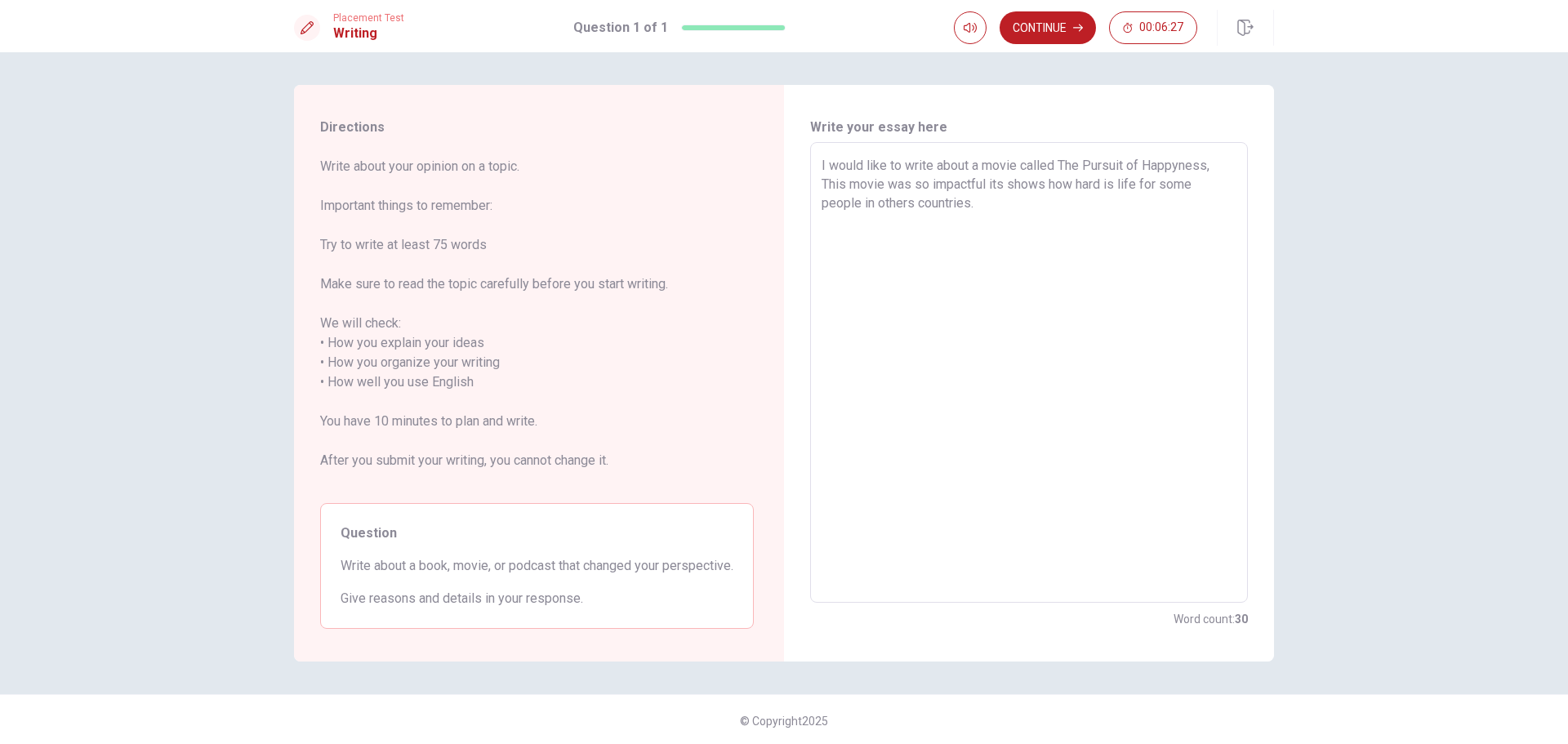
drag, startPoint x: 1102, startPoint y: 181, endPoint x: 1109, endPoint y: 174, distance: 9.9
click at [1102, 181] on textarea "I would like to write about a movie called The Pursuit of Happyness, This movie…" at bounding box center [1028, 372] width 415 height 433
click at [1132, 232] on textarea "I would like to write about a movie called The Pursuit of Happyness, This movie…" at bounding box center [1028, 372] width 415 height 433
click at [1058, 202] on textarea "I want to write about a movie called The Pursuit of Happyness, This movie was s…" at bounding box center [1028, 372] width 415 height 433
click at [1122, 200] on textarea "I want to write about a movie called The Pursuit of Happyness, This movie was s…" at bounding box center [1028, 372] width 415 height 433
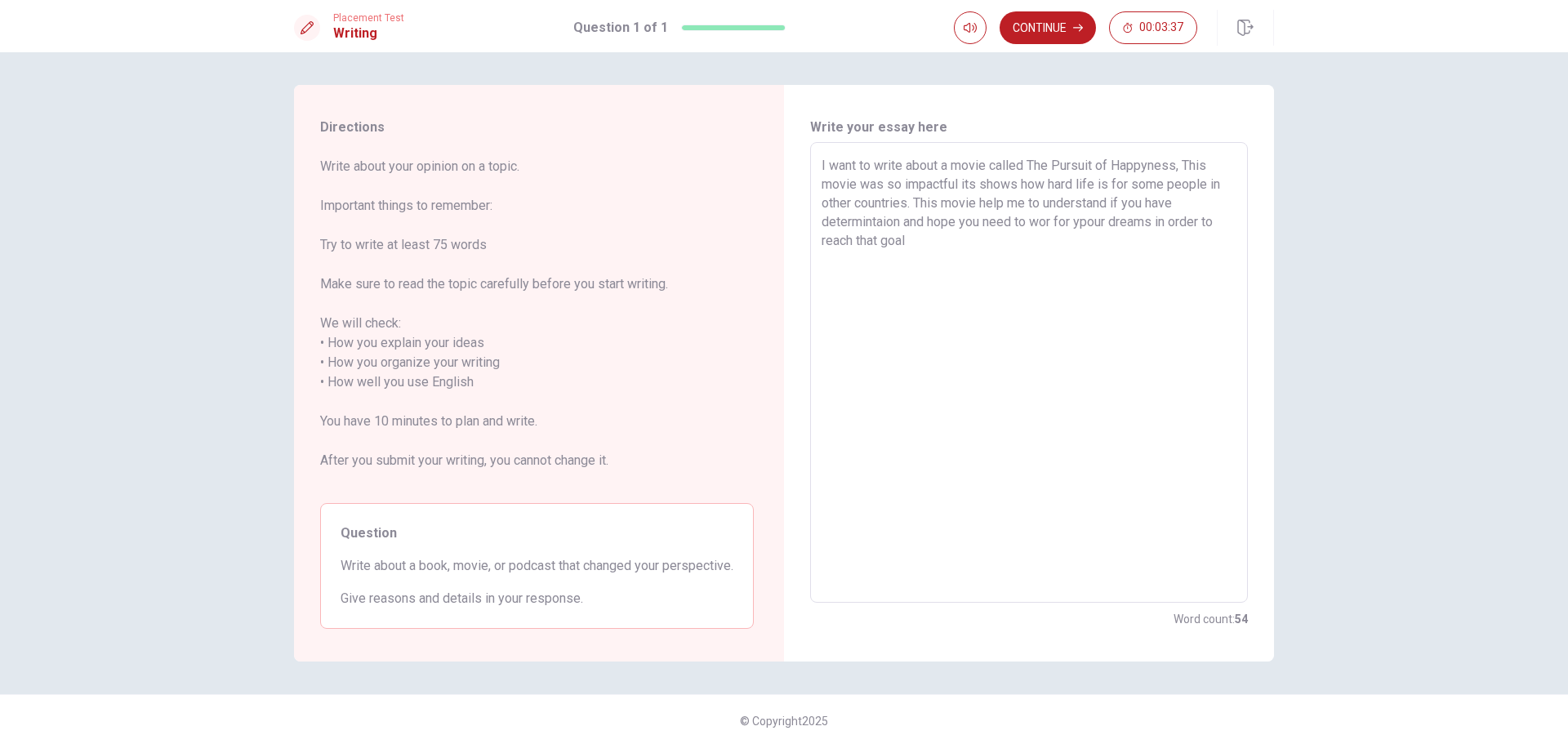
click at [900, 208] on textarea "I want to write about a movie called The Pursuit of Happyness, This movie was s…" at bounding box center [1028, 372] width 415 height 433
drag, startPoint x: 868, startPoint y: 223, endPoint x: 886, endPoint y: 207, distance: 24.1
click at [868, 223] on textarea "I want to write about a movie called The Pursuit of Happyness, This movie was s…" at bounding box center [1028, 372] width 415 height 433
drag, startPoint x: 885, startPoint y: 221, endPoint x: 973, endPoint y: 150, distance: 113.1
click at [885, 221] on textarea "I want to write about a movie called The Pursuit of Happyness, This movie was s…" at bounding box center [1028, 372] width 415 height 433
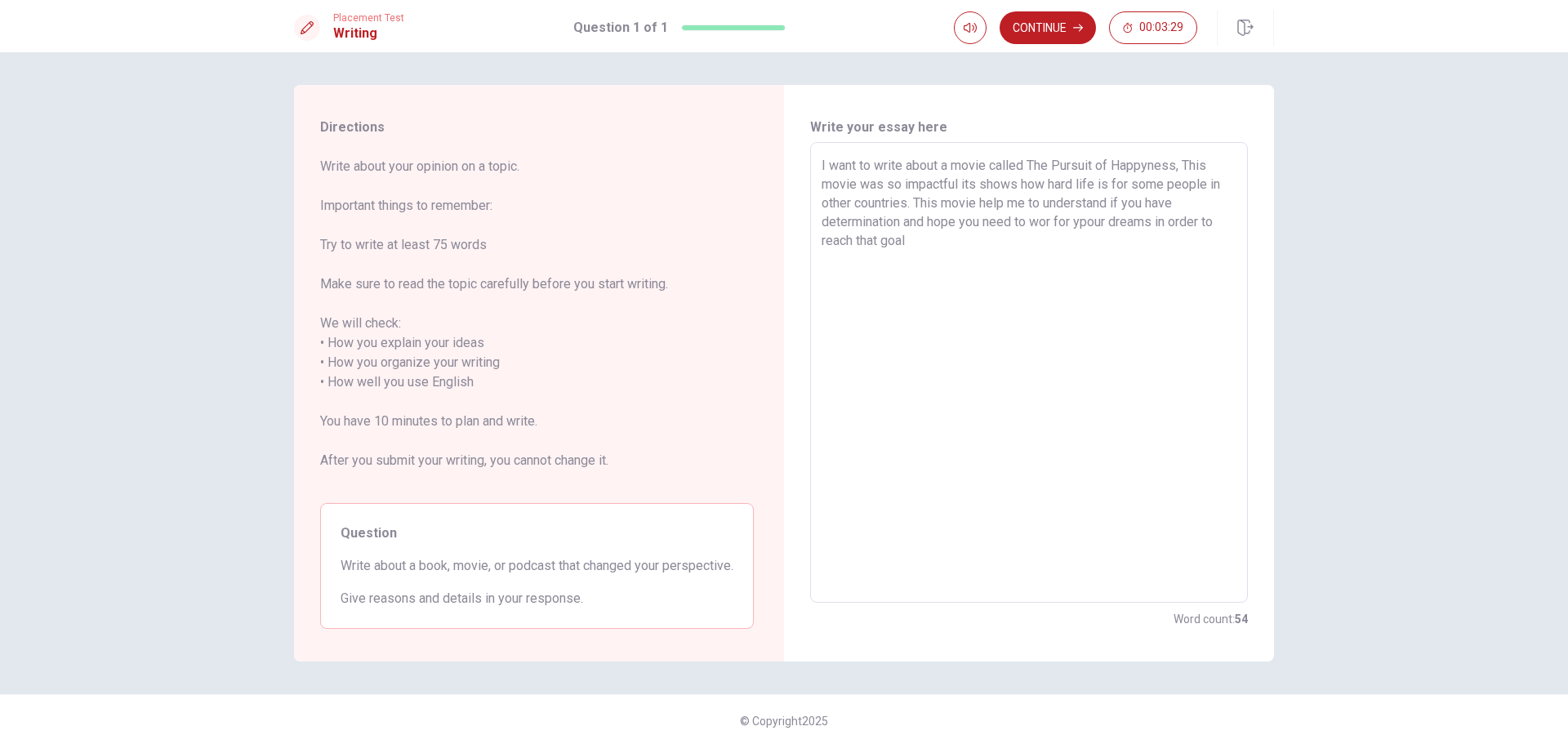
click at [995, 196] on textarea "I want to write about a movie called The Pursuit of Happyness, This movie was s…" at bounding box center [1028, 372] width 415 height 433
click at [952, 225] on textarea "I want to write about a movie called The Pursuit of Happyness, This movie was s…" at bounding box center [1028, 372] width 415 height 433
drag, startPoint x: 1047, startPoint y: 218, endPoint x: 1065, endPoint y: 199, distance: 26.2
click at [1047, 218] on textarea "I want to write about a movie called The Pursuit of Happyness, This movie was s…" at bounding box center [1028, 372] width 415 height 433
click at [1140, 255] on textarea "I want to write about a movie called The Pursuit of Happyness, This movie was s…" at bounding box center [1028, 372] width 415 height 433
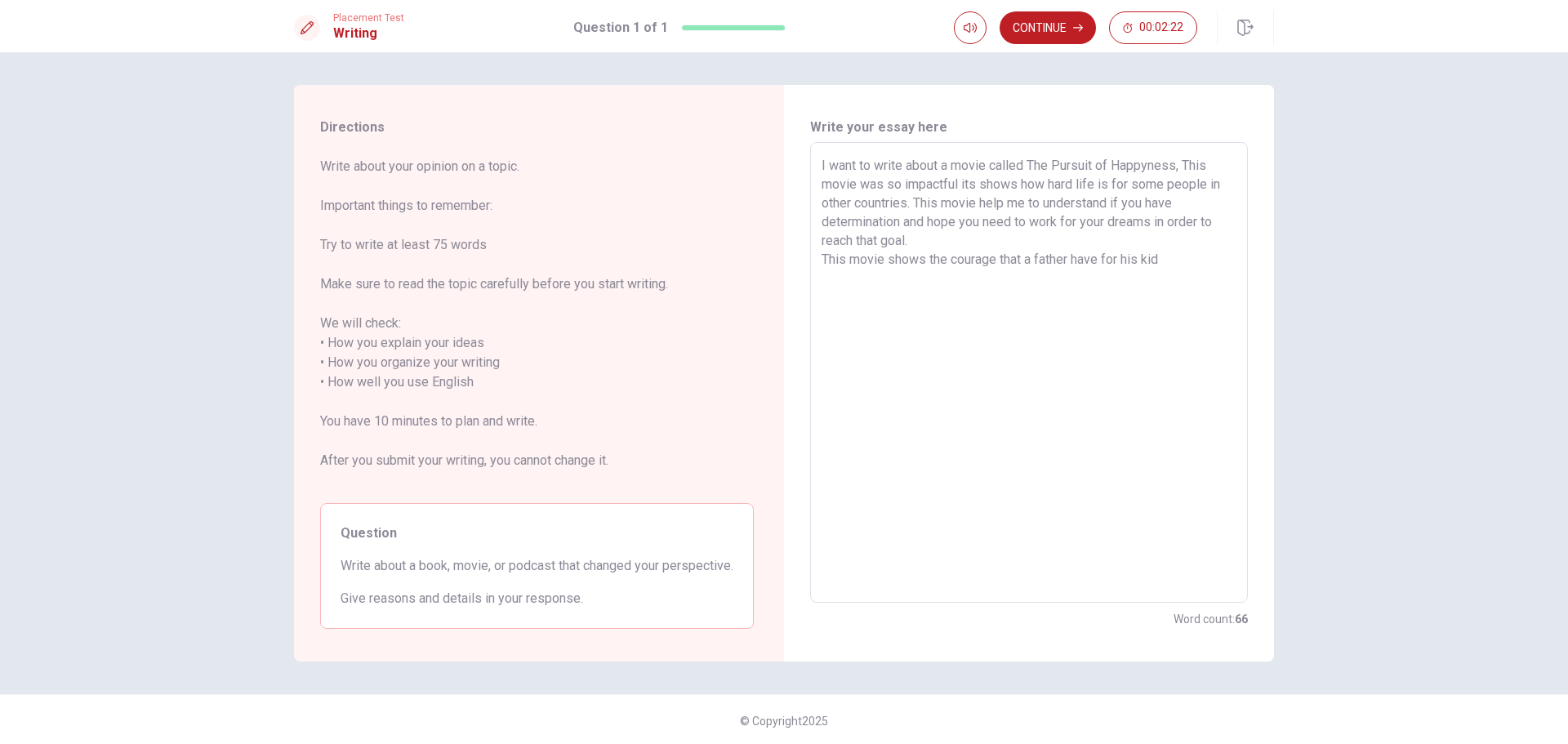
drag, startPoint x: 1101, startPoint y: 255, endPoint x: 1101, endPoint y: 239, distance: 16.0
click at [1101, 255] on textarea "I want to write about a movie called The Pursuit of Happyness, This movie was s…" at bounding box center [1028, 372] width 415 height 433
click at [1141, 200] on textarea "I want to write about a movie called The Pursuit of Happyness, This movie was s…" at bounding box center [1028, 372] width 415 height 433
drag, startPoint x: 1174, startPoint y: 246, endPoint x: 1180, endPoint y: 258, distance: 13.4
click at [1174, 246] on textarea "I want to write about a movie called The Pursuit of Happyness, This movie was s…" at bounding box center [1028, 372] width 415 height 433
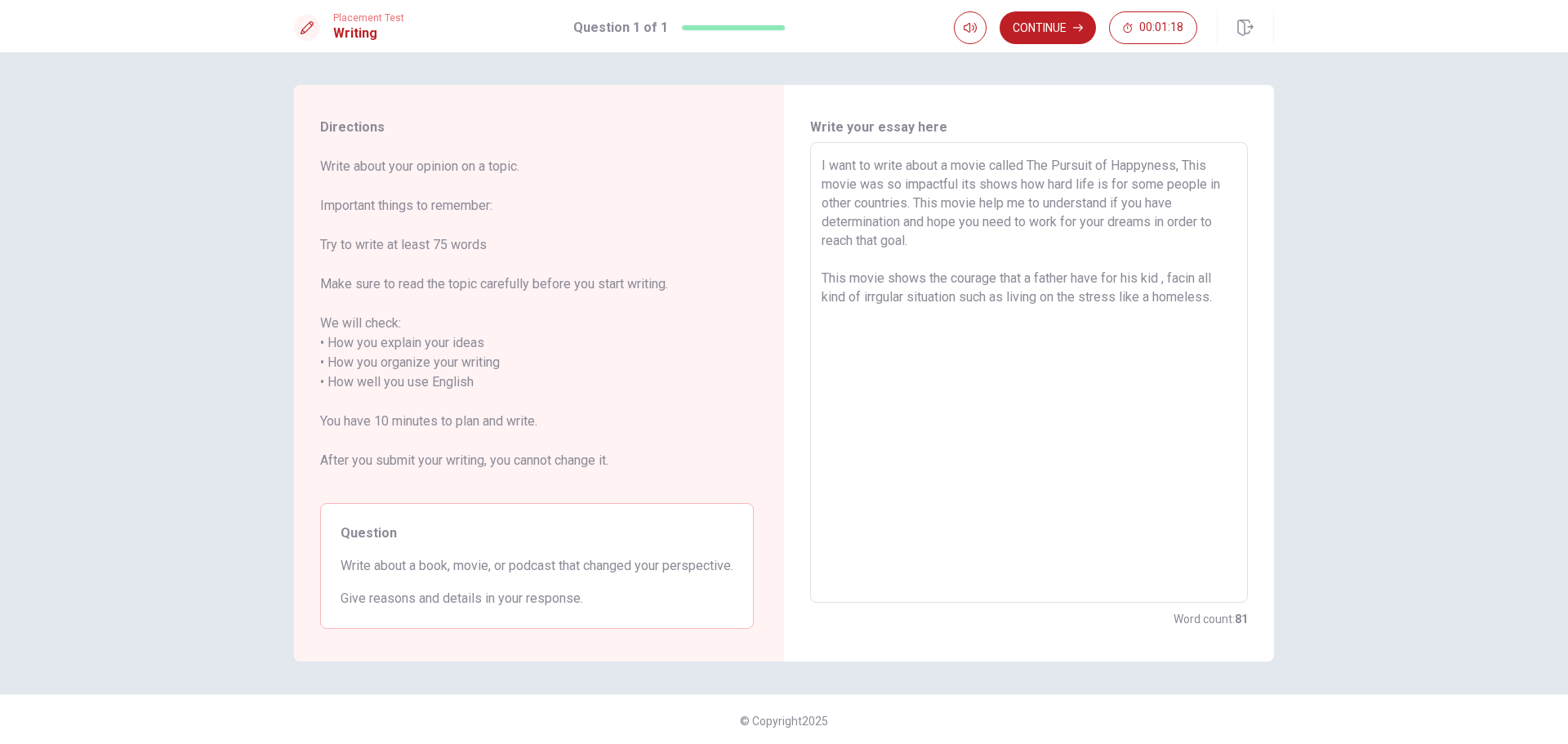
click at [1196, 281] on textarea "I want to write about a movie called The Pursuit of Happyness, This movie was s…" at bounding box center [1028, 372] width 415 height 433
click at [856, 290] on textarea "I want to write about a movie called The Pursuit of Happyness, This movie was s…" at bounding box center [1028, 372] width 415 height 433
click at [892, 270] on textarea "I want to write about a movie called The Pursuit of Happyness, This movie was s…" at bounding box center [1028, 372] width 415 height 433
click at [870, 293] on textarea "I want to write about a movie called The Pursuit of Happyness, This movie was s…" at bounding box center [1028, 372] width 415 height 433
click at [1023, 364] on textarea "I want to write about a movie called The Pursuit of Happyness, This movie was s…" at bounding box center [1028, 372] width 415 height 433
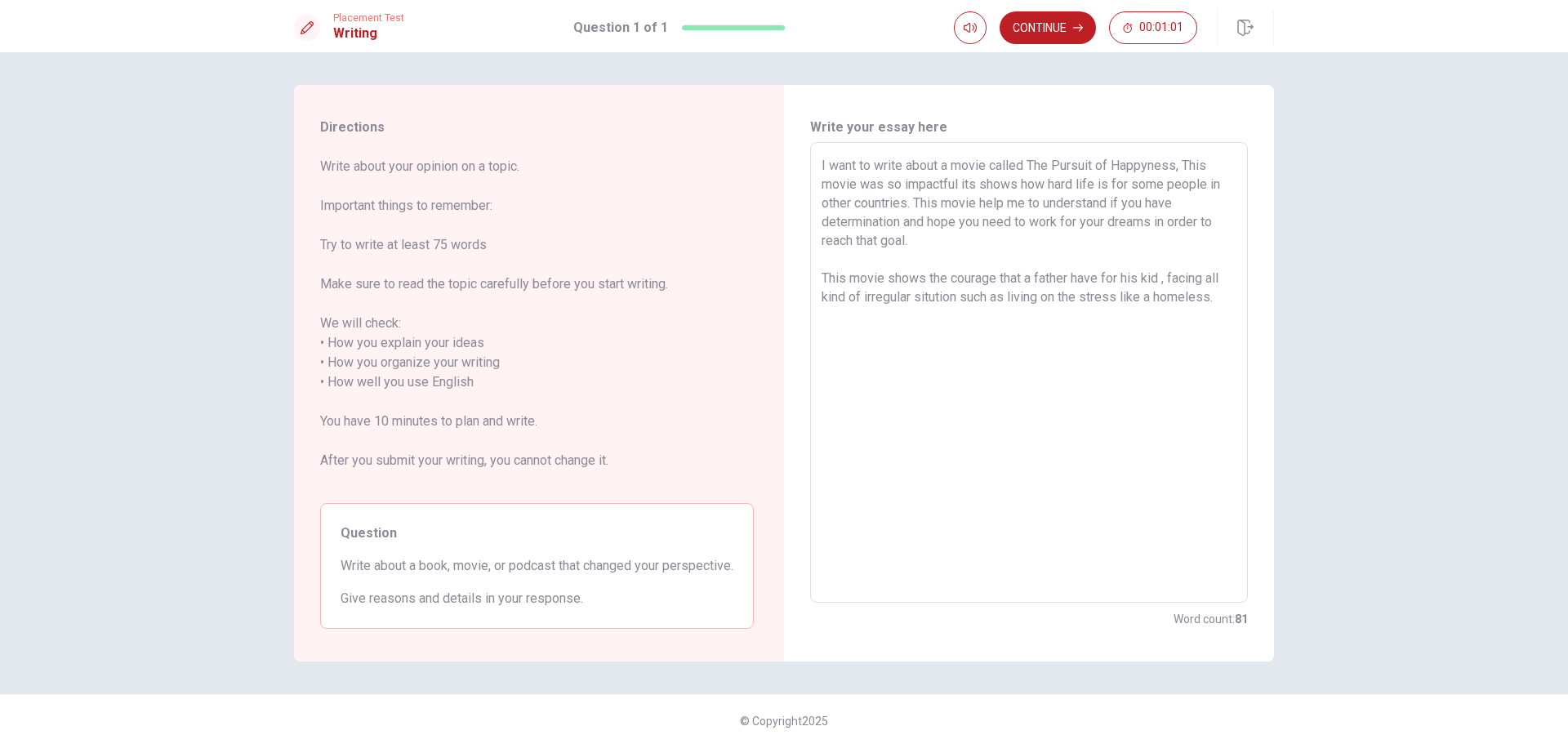
click at [962, 302] on textarea "I want to write about a movie called The Pursuit of Happyness, This movie was s…" at bounding box center [1028, 372] width 415 height 433
click at [1105, 296] on textarea "I want to write about a movie called The Pursuit of Happyness, This movie was s…" at bounding box center [1028, 372] width 415 height 433
click at [1017, 317] on textarea "I want to write about a movie called The Pursuit of Happyness, This movie was s…" at bounding box center [1028, 372] width 415 height 433
click at [936, 296] on textarea "I want to write about a movie called The Pursuit of Happyness, This movie was s…" at bounding box center [1028, 372] width 415 height 433
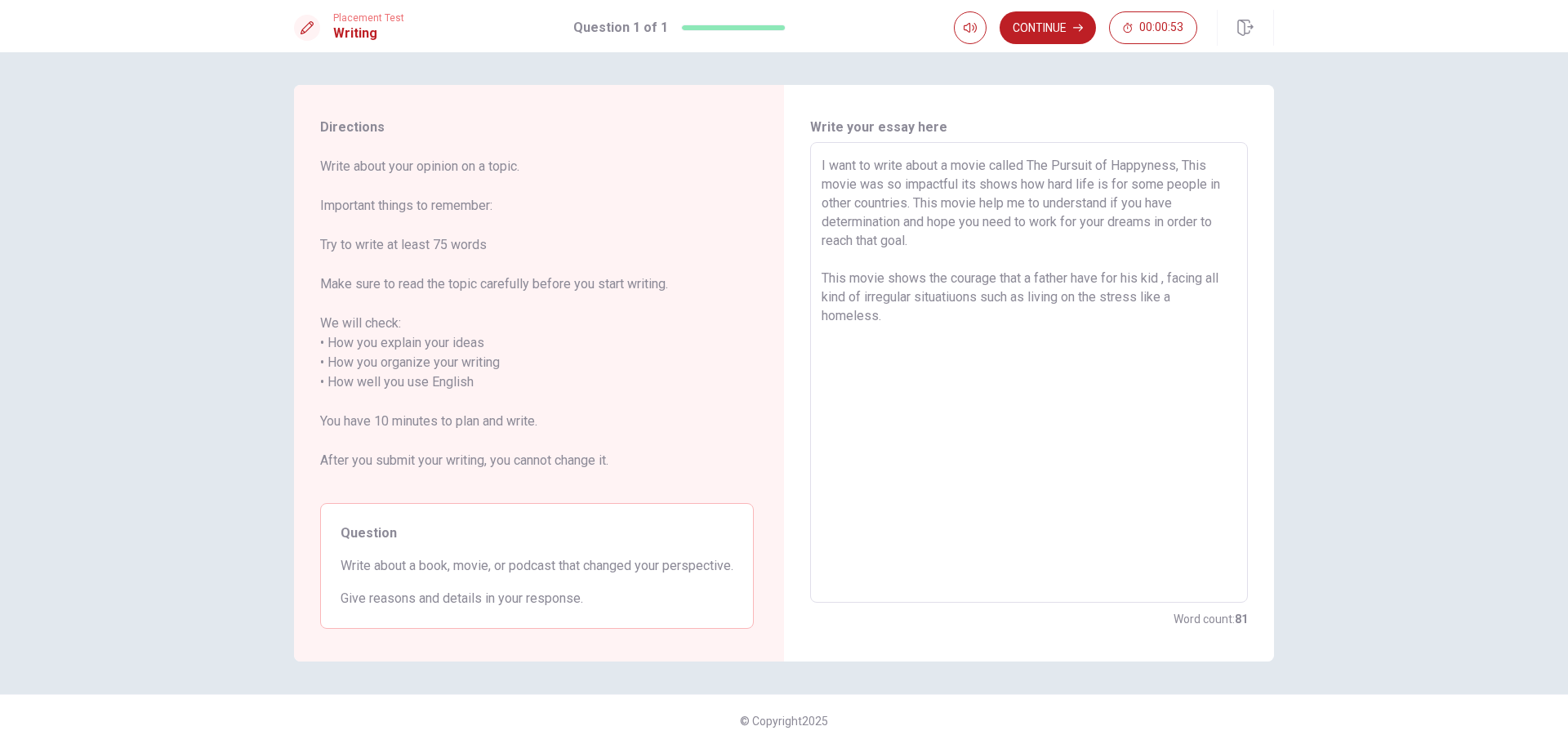
click at [926, 326] on textarea "I want to write about a movie called The Pursuit of Happyness, This movie was s…" at bounding box center [1028, 372] width 415 height 433
click at [953, 295] on textarea "I want to write about a movie called The Pursuit of Happyness, This movie was s…" at bounding box center [1028, 372] width 415 height 433
click at [1115, 292] on textarea "I want to write about a movie called The Pursuit of Happyness, This movie was s…" at bounding box center [1028, 372] width 415 height 433
click at [1188, 259] on textarea "I want to write about a movie called The Pursuit of Happyness, This movie was s…" at bounding box center [1028, 372] width 415 height 433
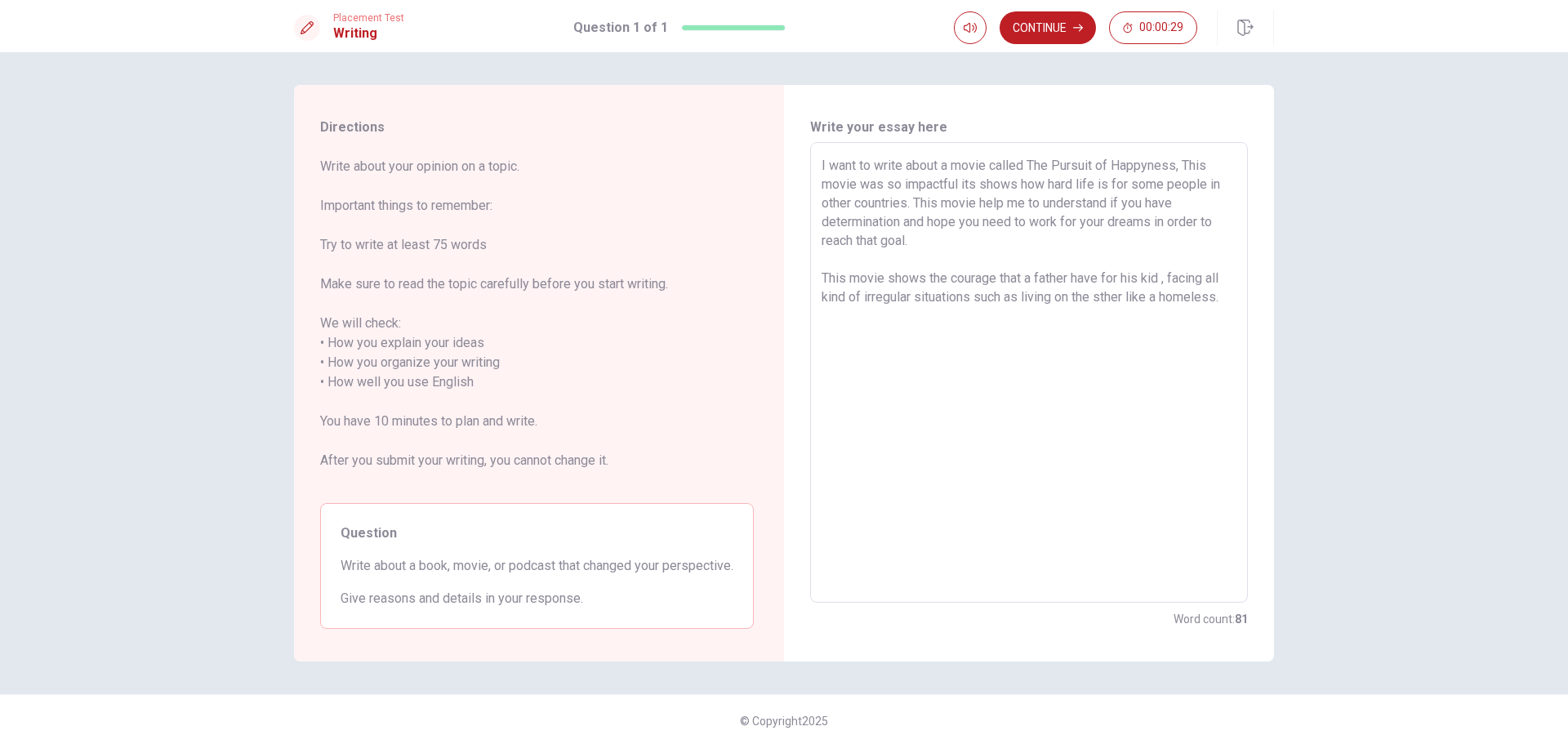
click at [1109, 297] on textarea "I want to write about a movie called The Pursuit of Happyness, This movie was s…" at bounding box center [1028, 372] width 415 height 433
drag, startPoint x: 1051, startPoint y: 259, endPoint x: 990, endPoint y: 266, distance: 61.4
click at [1051, 259] on textarea "I want to write about a movie called The Pursuit of Happyness, This movie was s…" at bounding box center [1028, 372] width 415 height 433
click at [1156, 249] on textarea "I want to write about a movie called The Pursuit of Happyness, This movie was s…" at bounding box center [1028, 372] width 415 height 433
drag, startPoint x: 1165, startPoint y: 278, endPoint x: 1173, endPoint y: 263, distance: 17.0
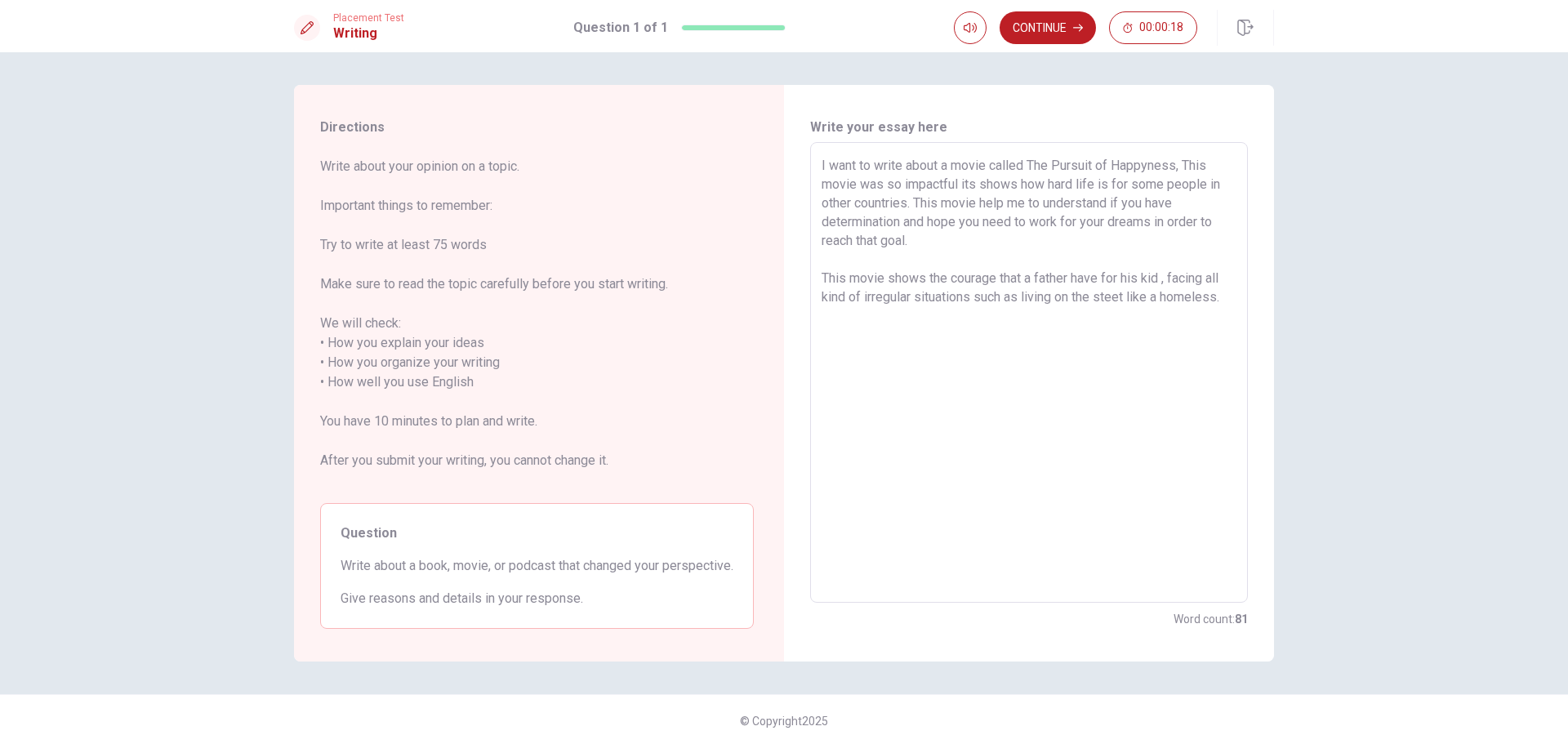
click at [1165, 278] on textarea "I want to write about a movie called The Pursuit of Happyness, This movie was s…" at bounding box center [1028, 372] width 415 height 433
click at [1089, 265] on textarea "I want to write about a movie called The Pursuit of Happyness, This movie was s…" at bounding box center [1028, 372] width 415 height 433
click at [1094, 279] on textarea "I want to write about a movie called The Pursuit of Happyness, This movie was s…" at bounding box center [1028, 372] width 415 height 433
click at [1092, 259] on textarea "I want to write about a movie called The Pursuit of Happyness, This movie was s…" at bounding box center [1028, 372] width 415 height 433
click at [984, 216] on textarea "I want to write about a movie called The Pursuit of Happyness, This movie was s…" at bounding box center [1028, 372] width 415 height 433
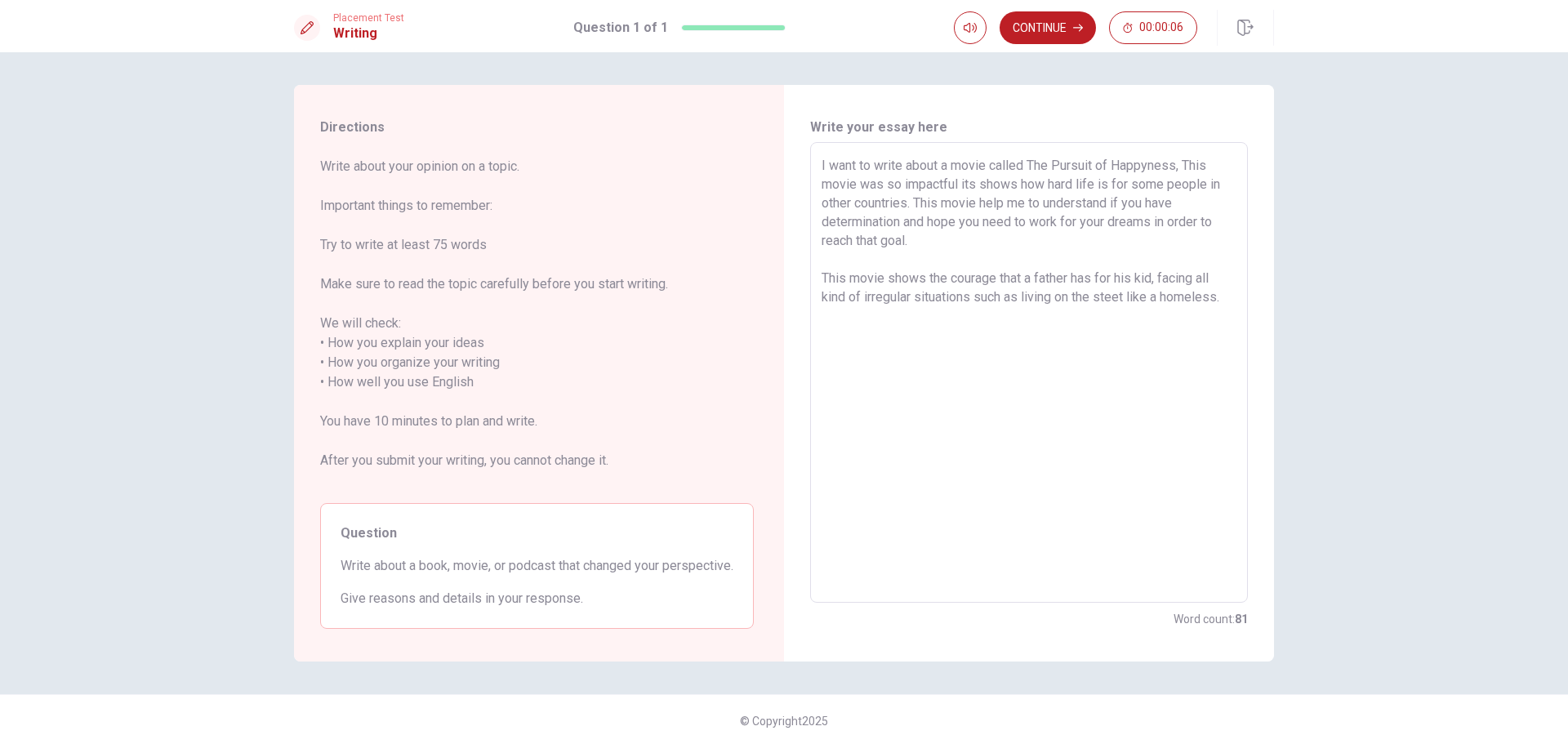
click at [1021, 198] on textarea "I want to write about a movie called The Pursuit of Happyness, This movie was s…" at bounding box center [1028, 372] width 415 height 433
click at [1002, 201] on textarea "I want to write about a movie called The Pursuit of Happyness, This movie was s…" at bounding box center [1028, 372] width 415 height 433
drag, startPoint x: 970, startPoint y: 289, endPoint x: 986, endPoint y: 315, distance: 30.5
click at [970, 289] on textarea "I want to write about a movie called The Pursuit of Happyness, This movie was s…" at bounding box center [1028, 372] width 415 height 433
click at [1051, 40] on button "Continue" at bounding box center [1048, 28] width 97 height 33
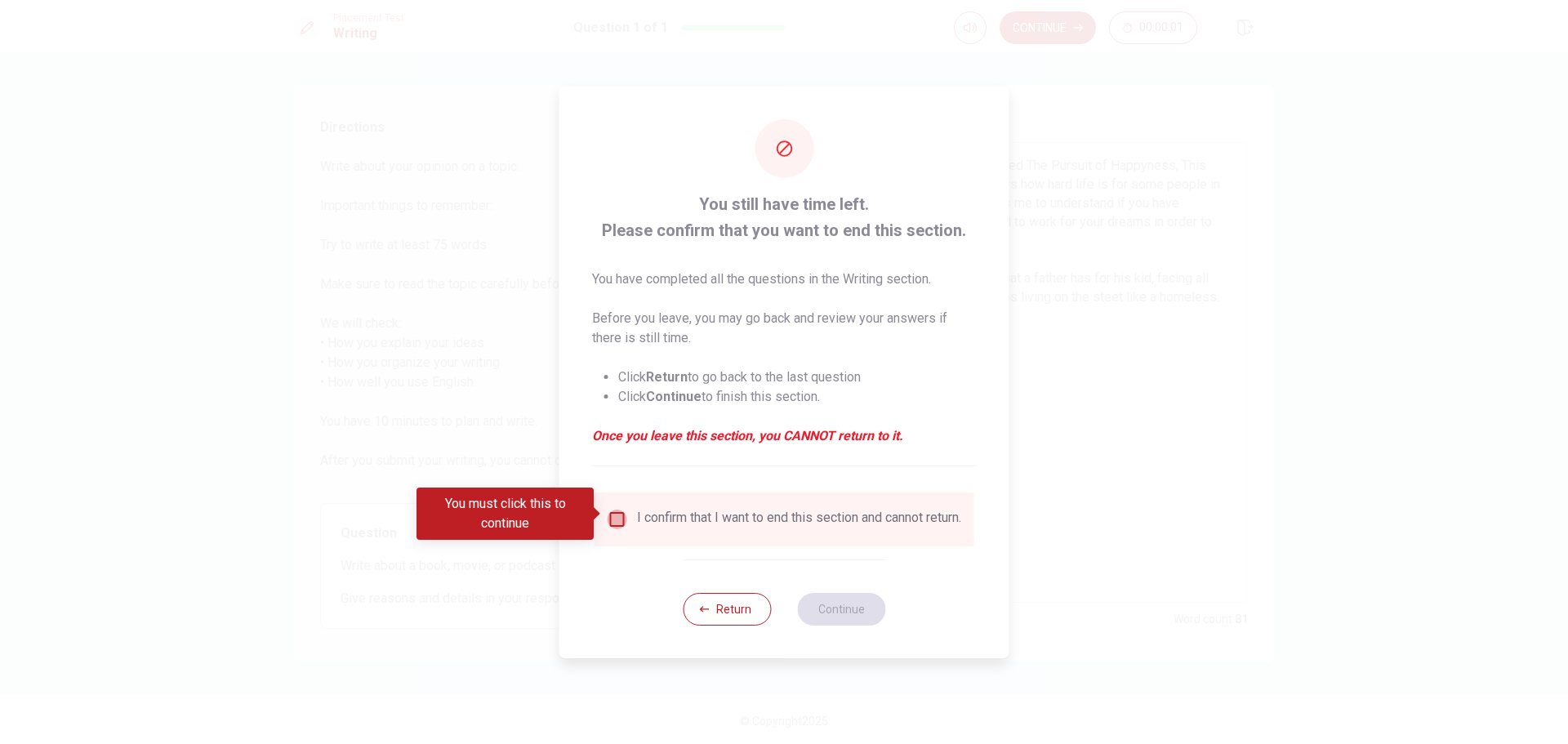
click at [617, 513] on input "You must click this to continue" at bounding box center [617, 520] width 19 height 19
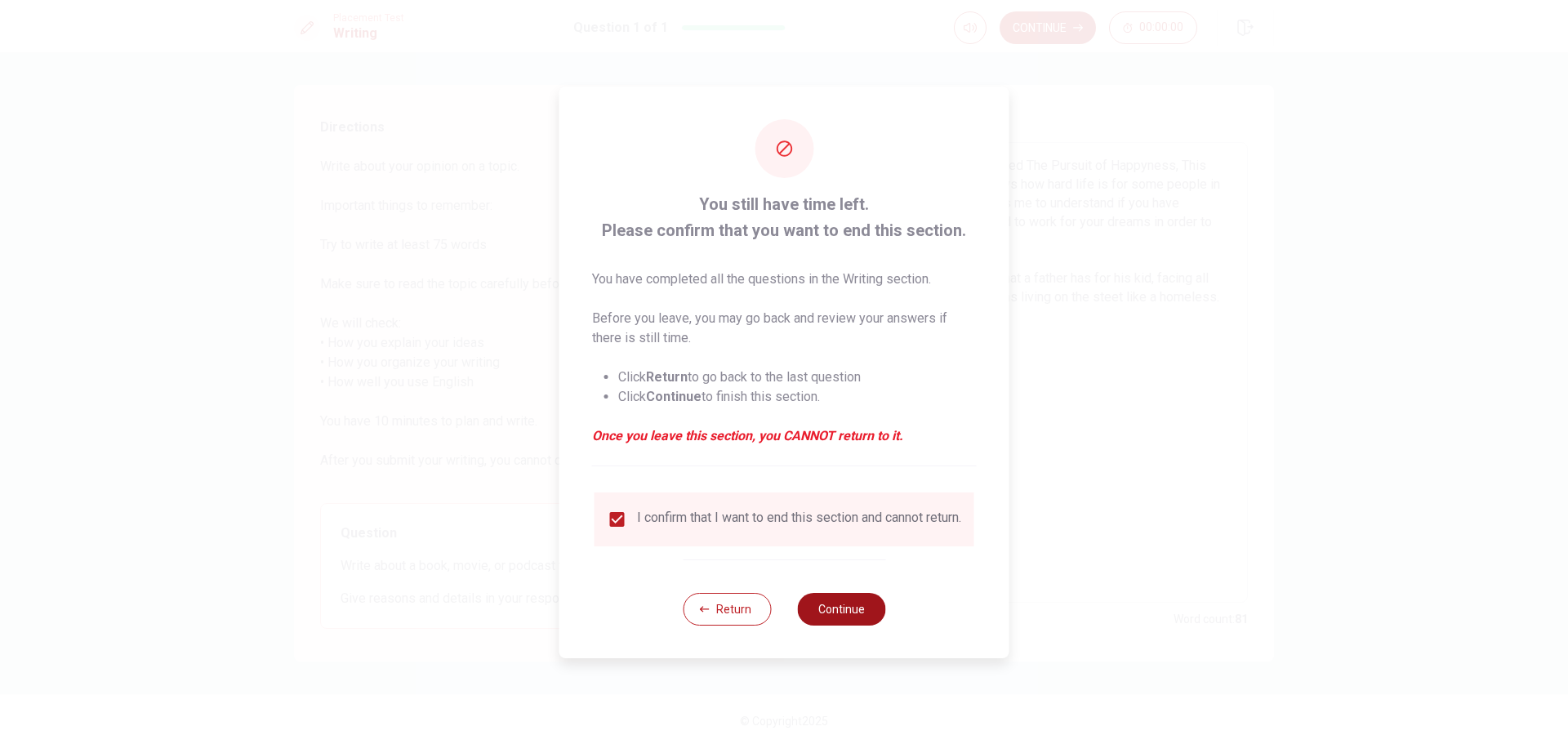
click at [863, 616] on button "Continue" at bounding box center [841, 610] width 88 height 33
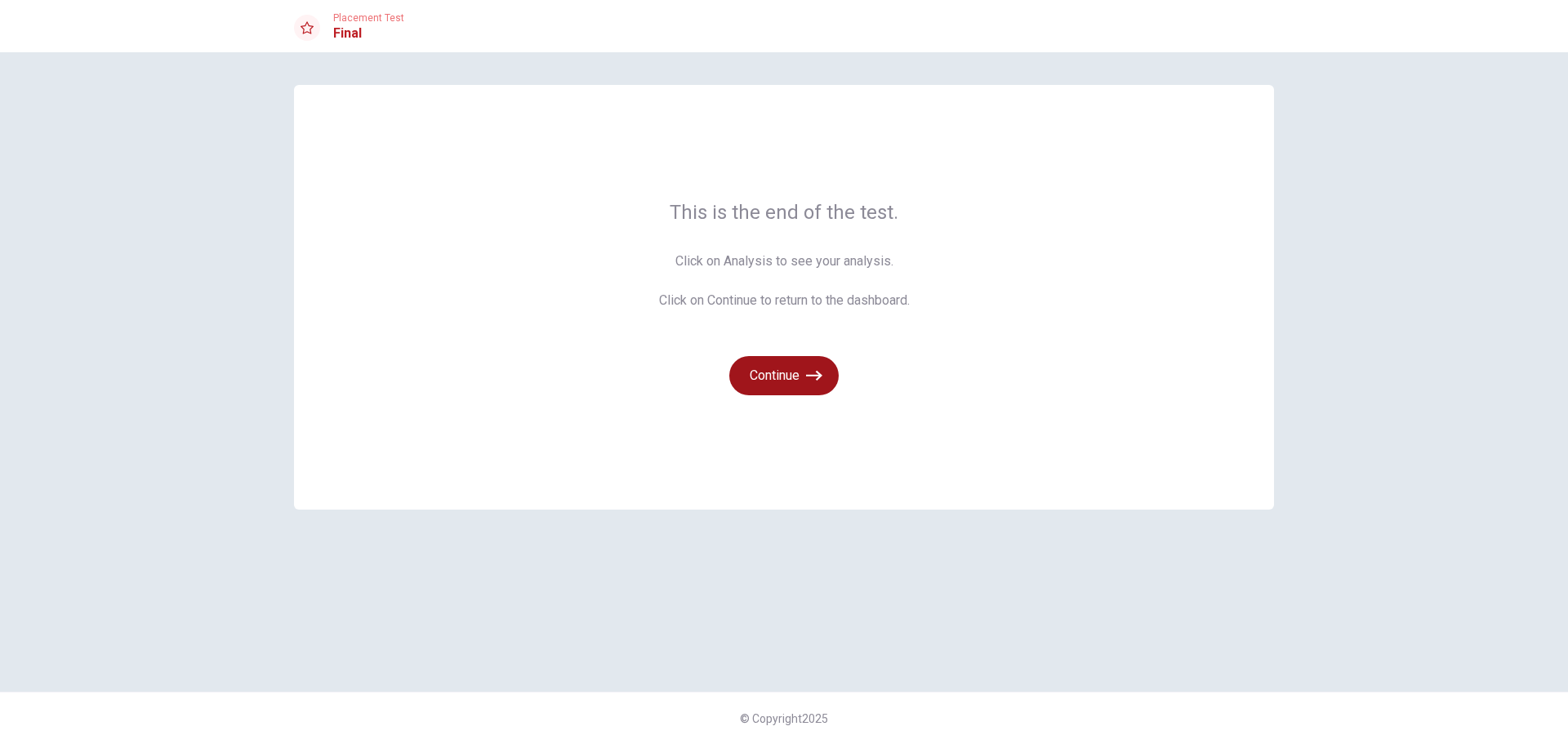
click at [800, 359] on button "Continue" at bounding box center [784, 375] width 109 height 40
